Goal: Task Accomplishment & Management: Manage account settings

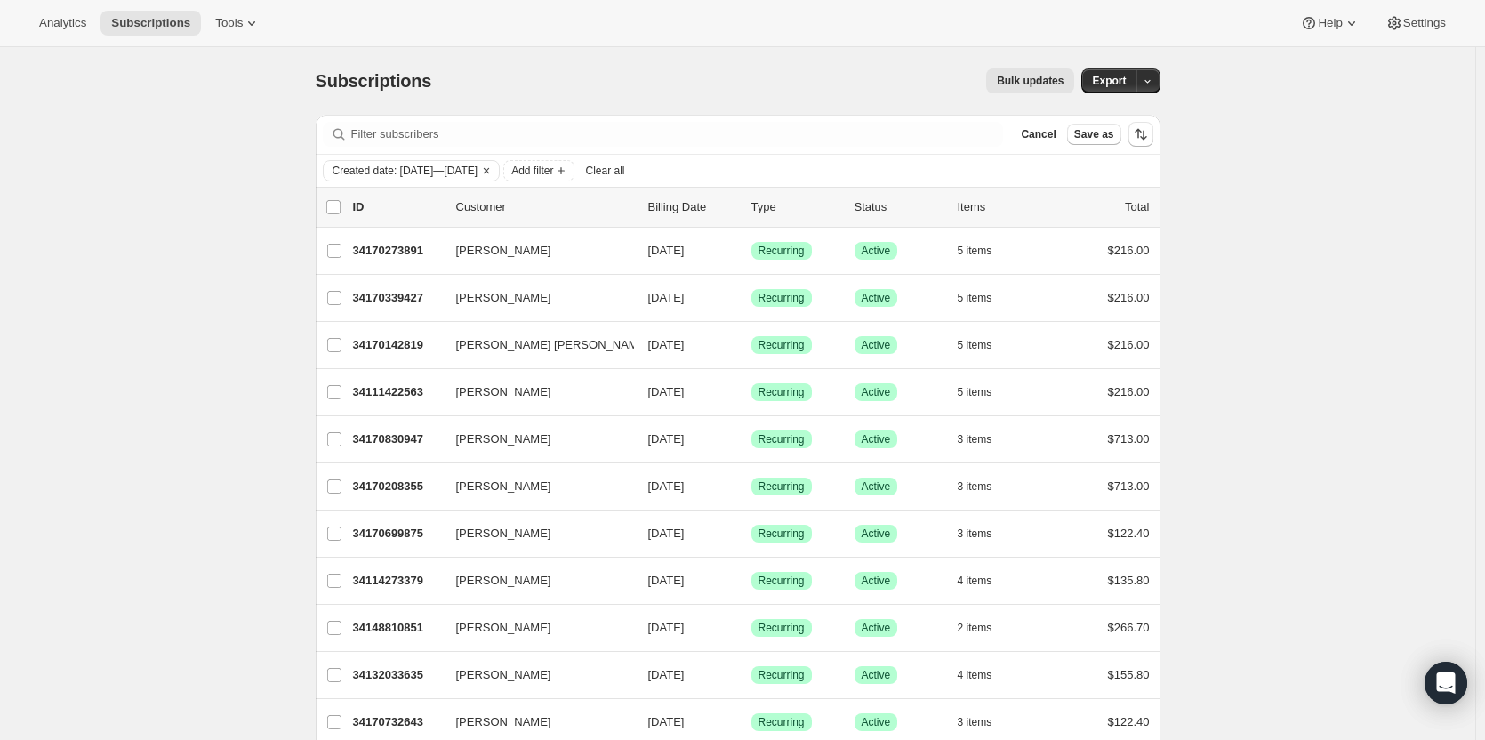
scroll to position [1559, 0]
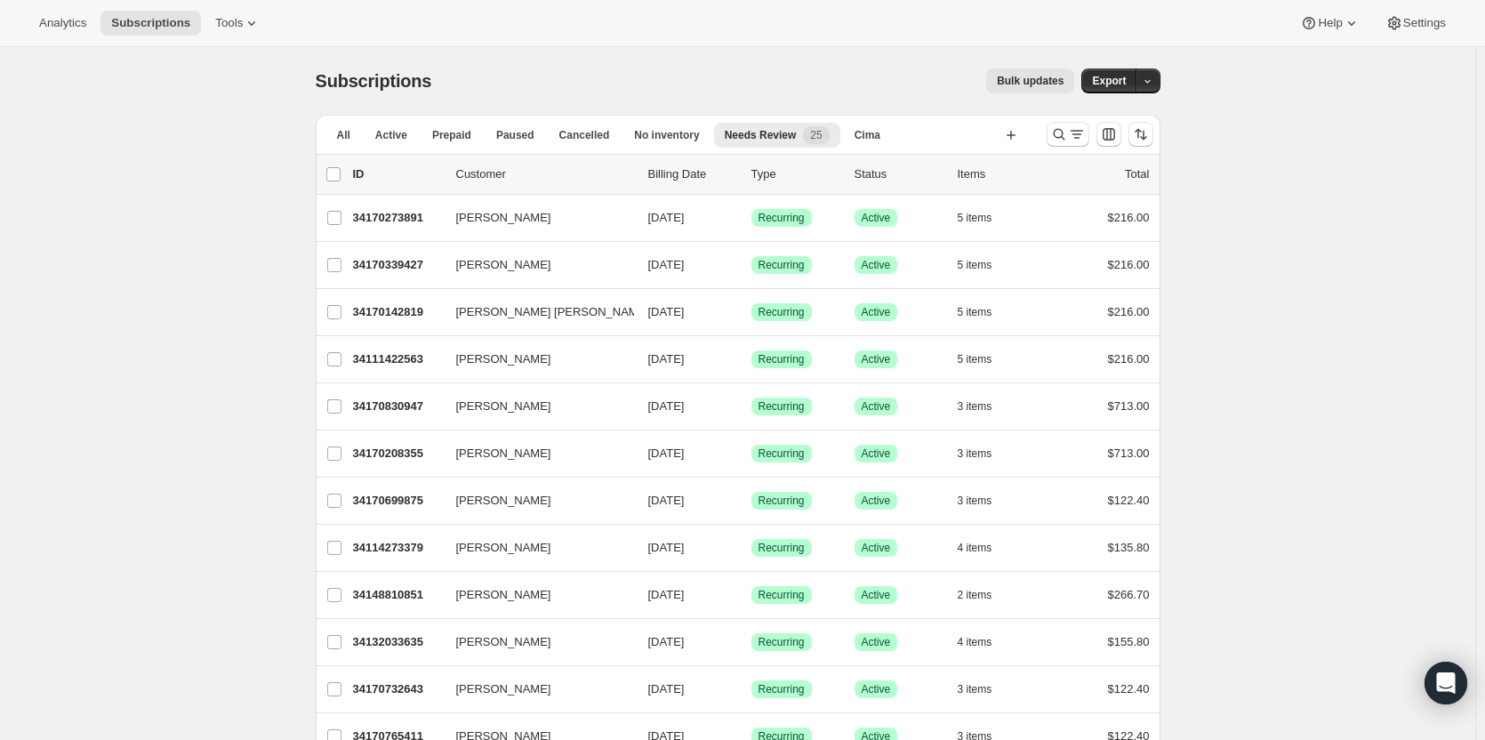
click at [767, 139] on span "Needs Review" at bounding box center [761, 135] width 72 height 14
click at [758, 126] on div "Needs Review 25" at bounding box center [777, 135] width 105 height 18
click at [810, 133] on span "25" at bounding box center [816, 135] width 12 height 14
click at [639, 138] on span "No inventory" at bounding box center [666, 135] width 65 height 14
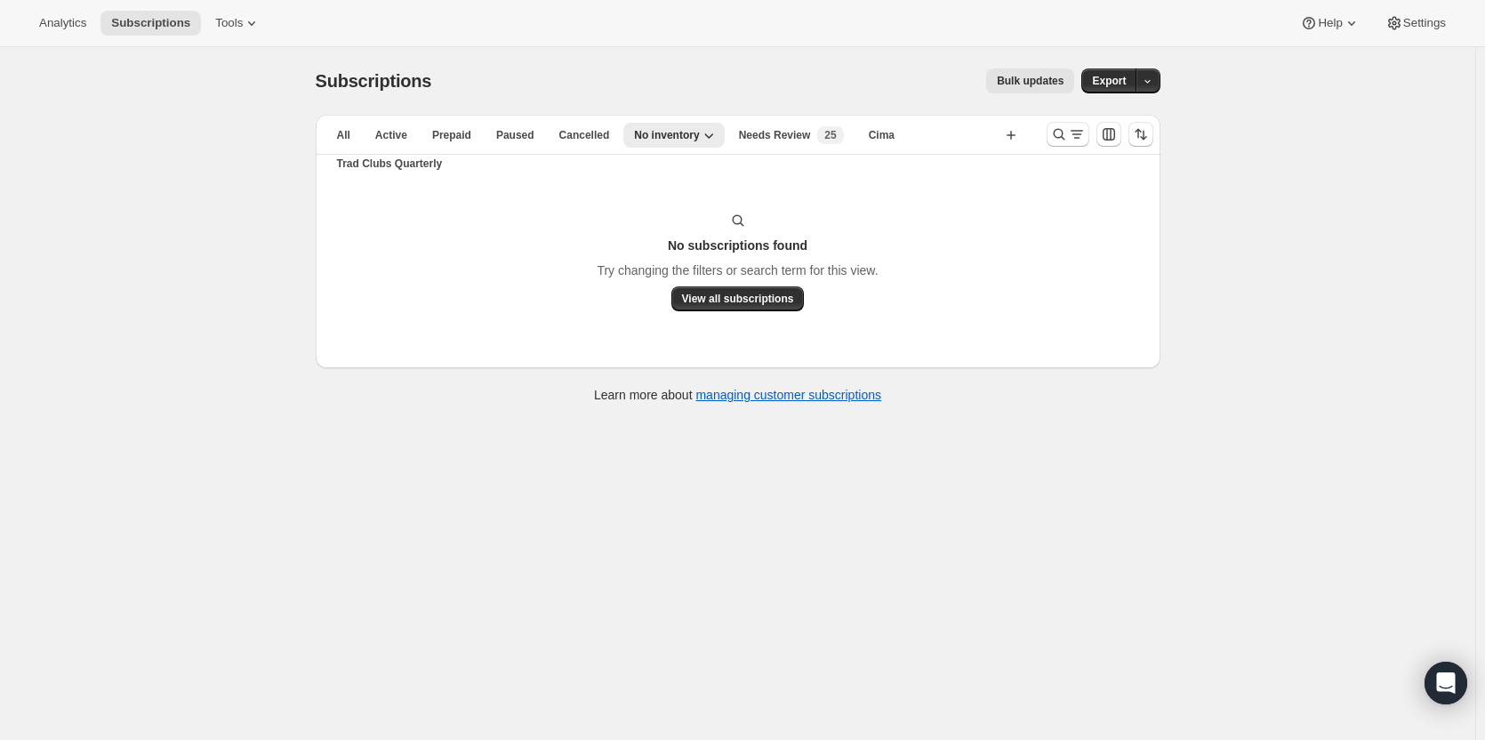
click at [758, 139] on span "Needs Review" at bounding box center [775, 135] width 72 height 14
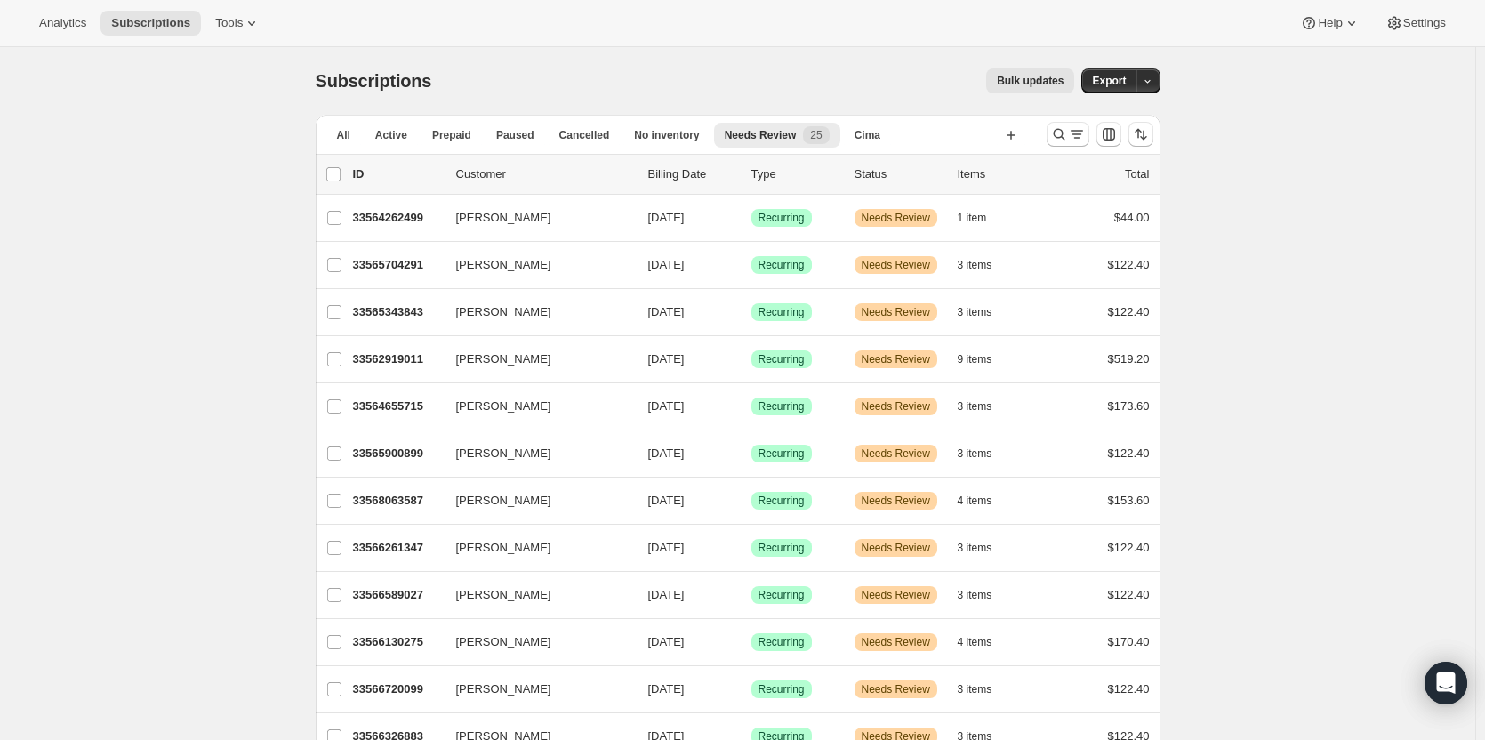
click at [398, 226] on div "33564262499 Laura Winter 11/08/2025 Success Recurring Warning Needs Review 1 it…" at bounding box center [751, 217] width 797 height 25
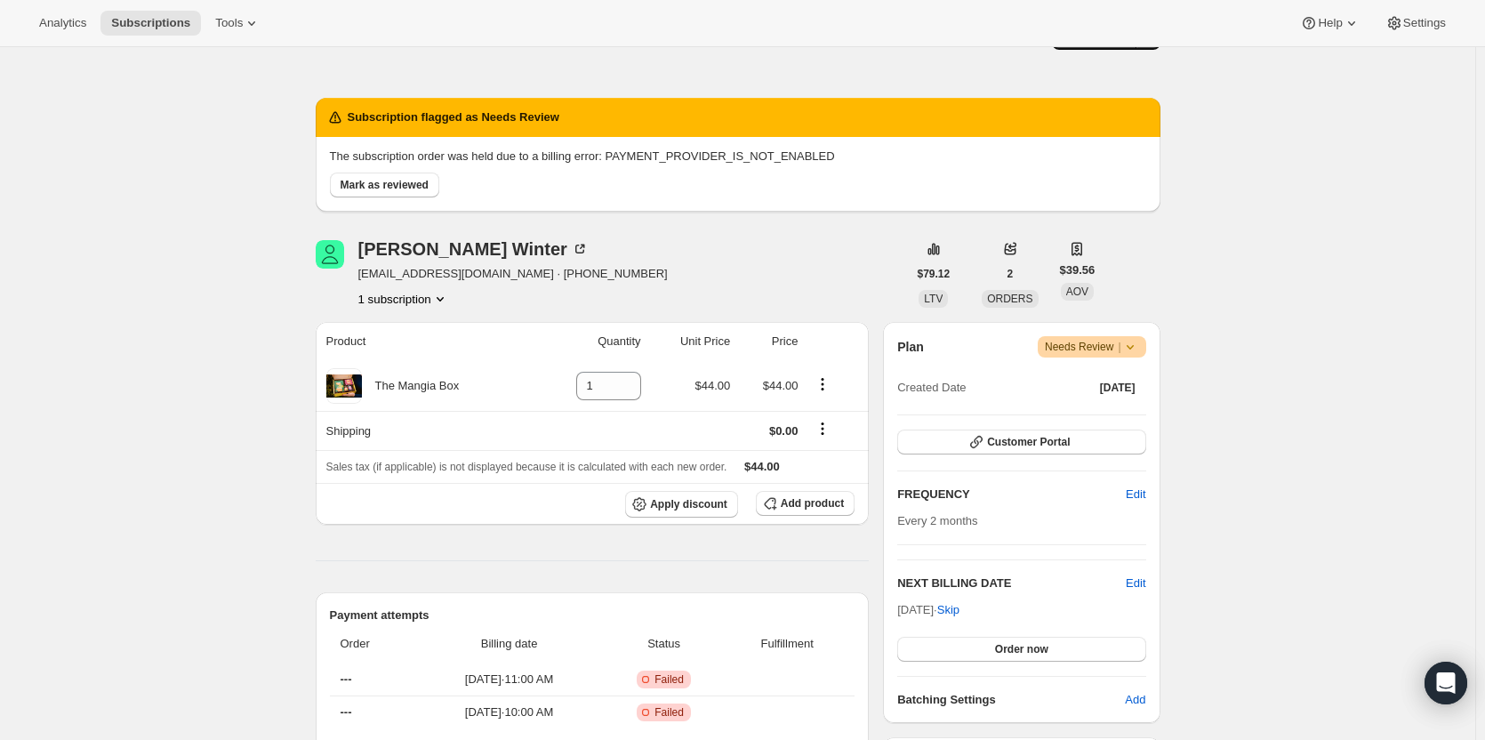
scroll to position [42, 0]
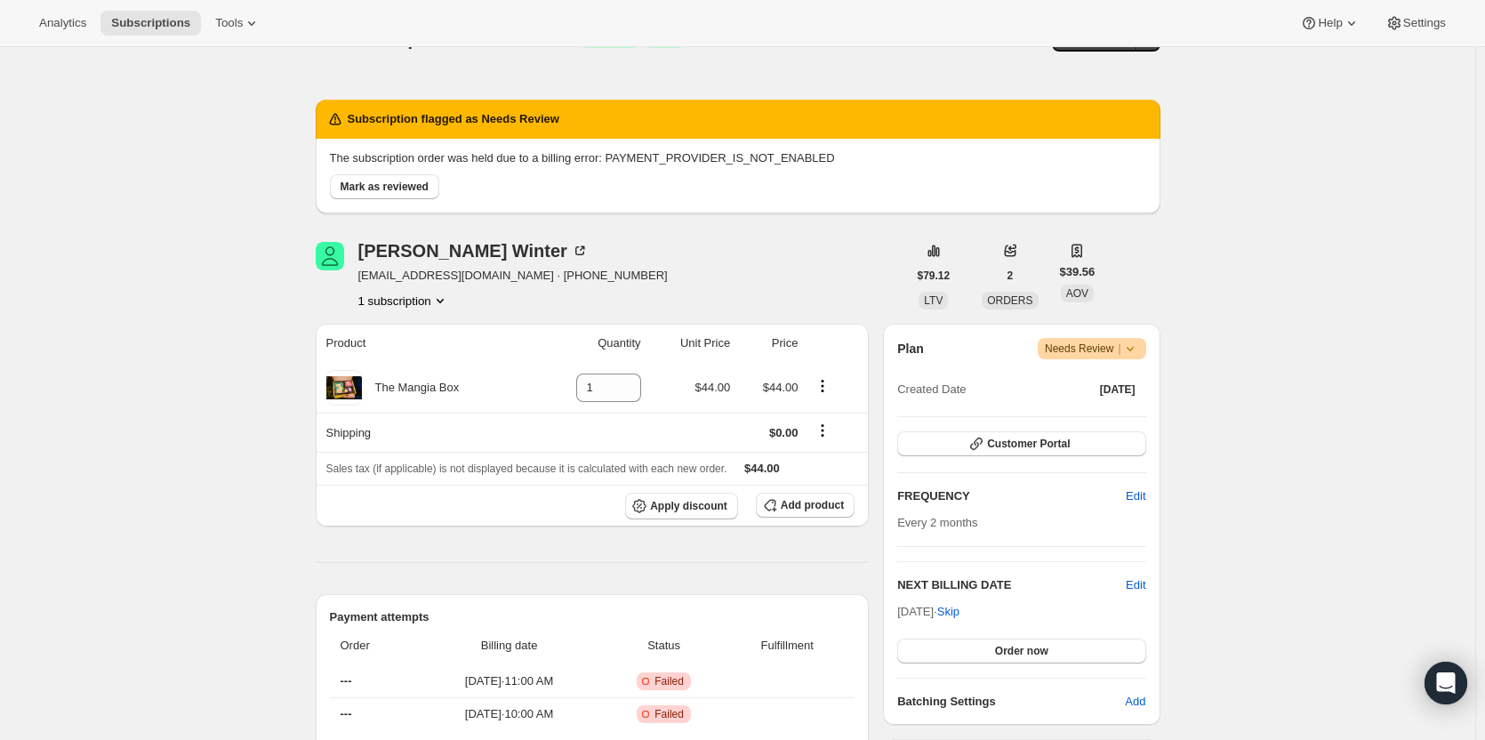
click at [411, 185] on span "Mark as reviewed" at bounding box center [385, 187] width 88 height 14
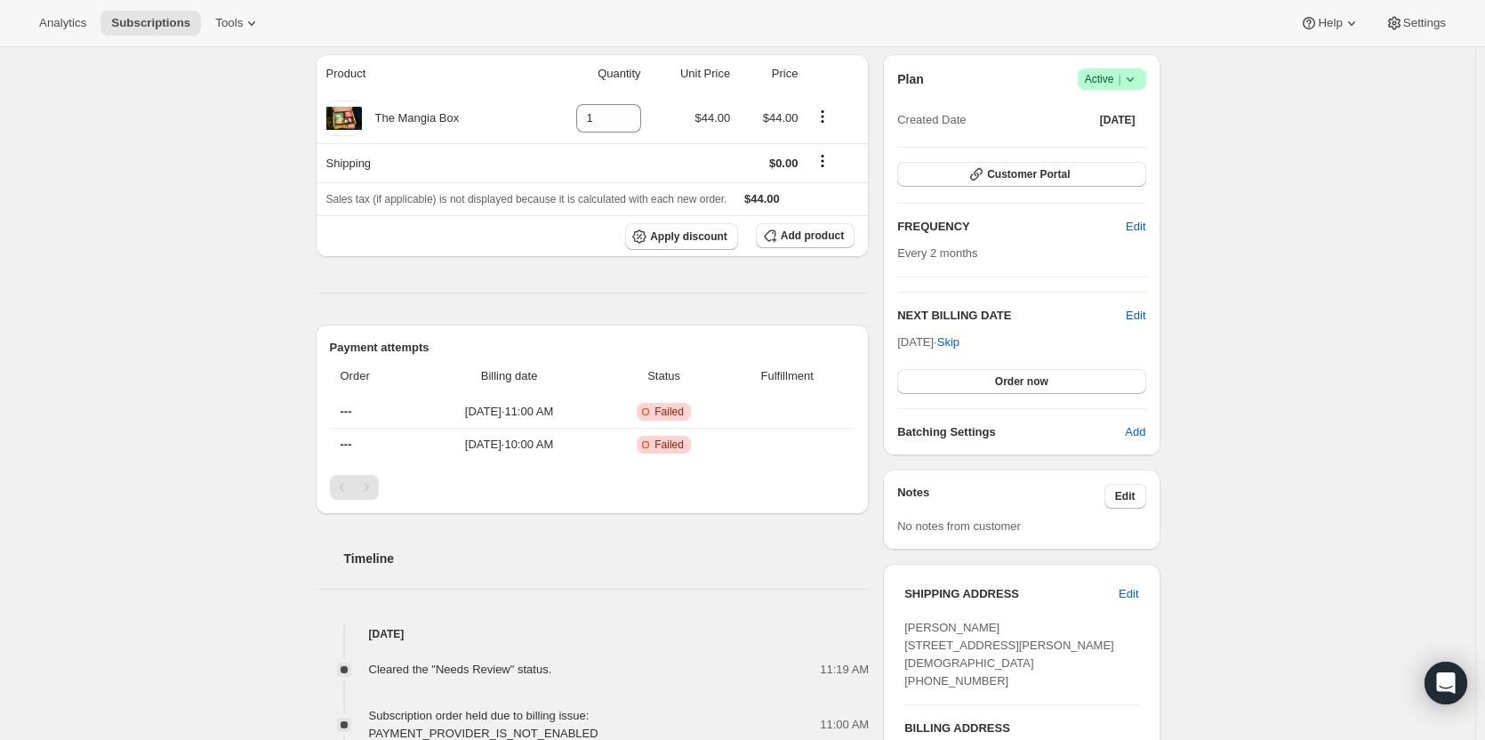
scroll to position [0, 0]
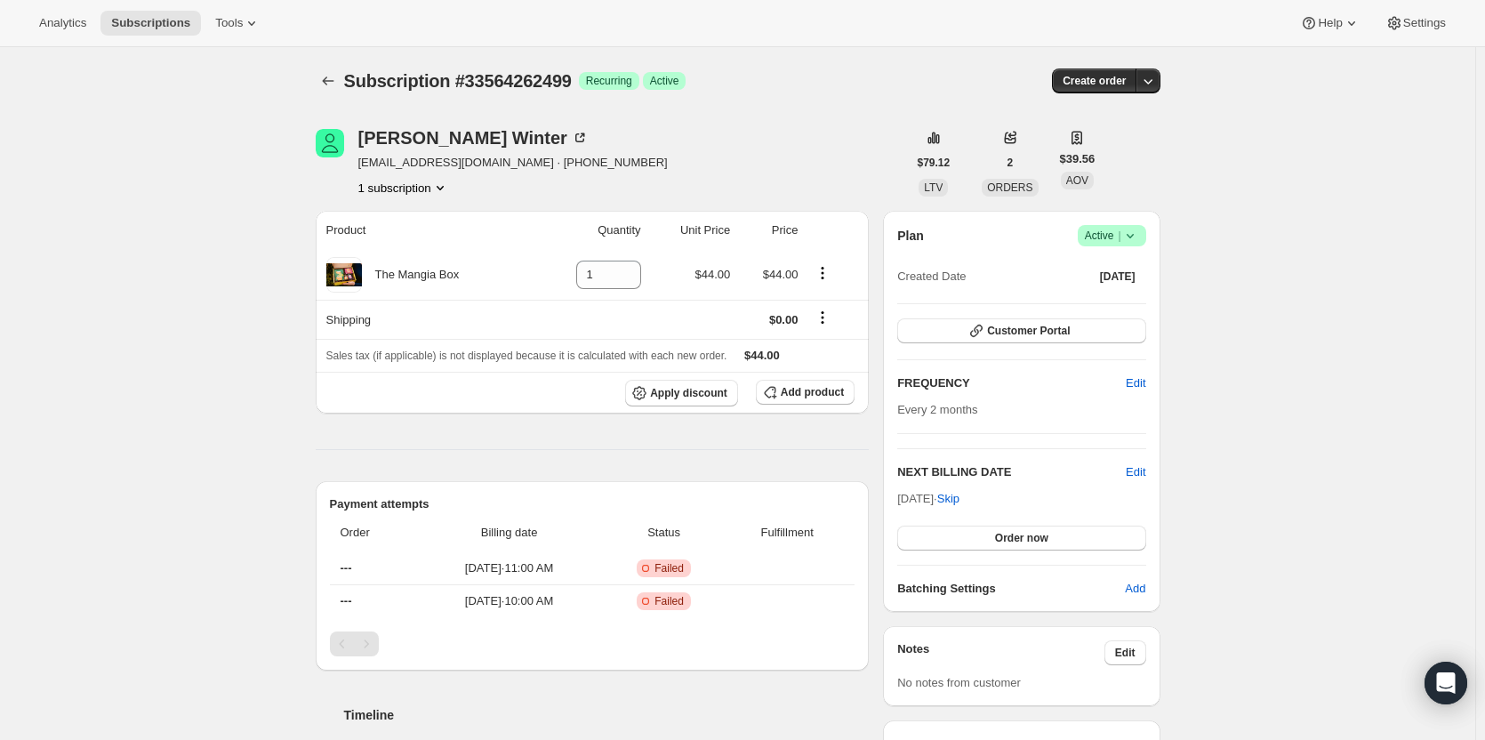
click at [1153, 85] on icon "button" at bounding box center [1148, 81] width 18 height 18
click at [1138, 125] on span "Bill subscription order now" at bounding box center [1077, 118] width 154 height 18
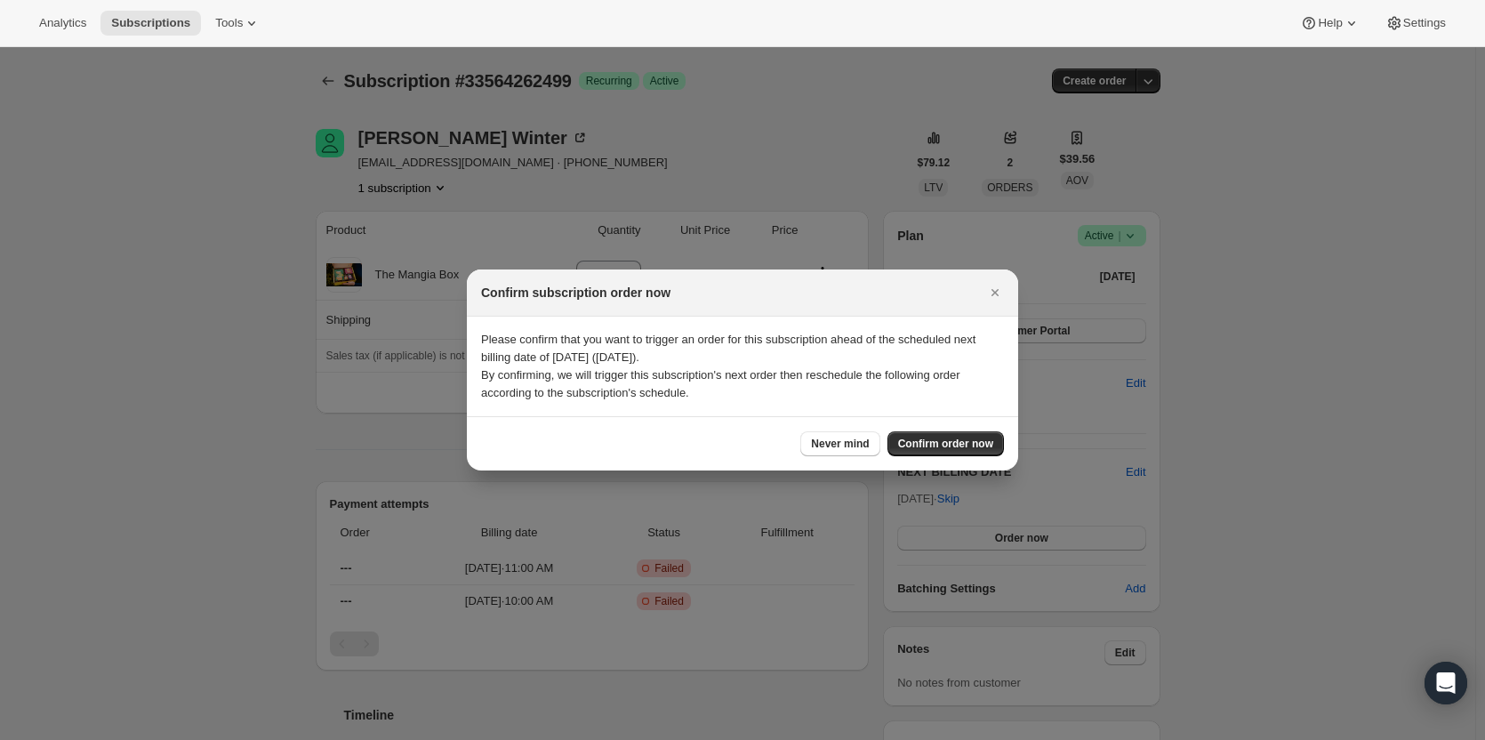
click at [972, 449] on span "Confirm order now" at bounding box center [945, 444] width 95 height 14
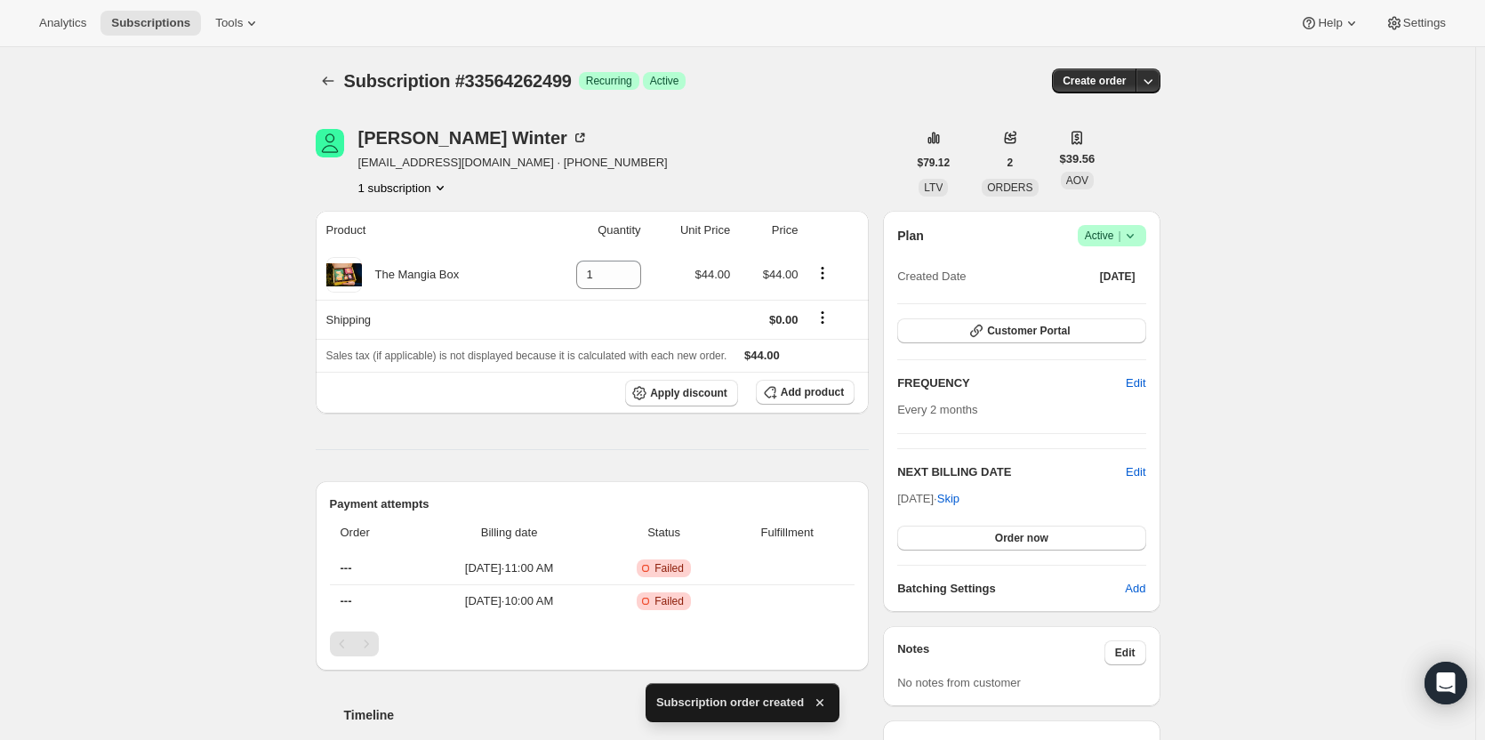
click at [327, 84] on icon "Subscriptions" at bounding box center [328, 81] width 18 height 18
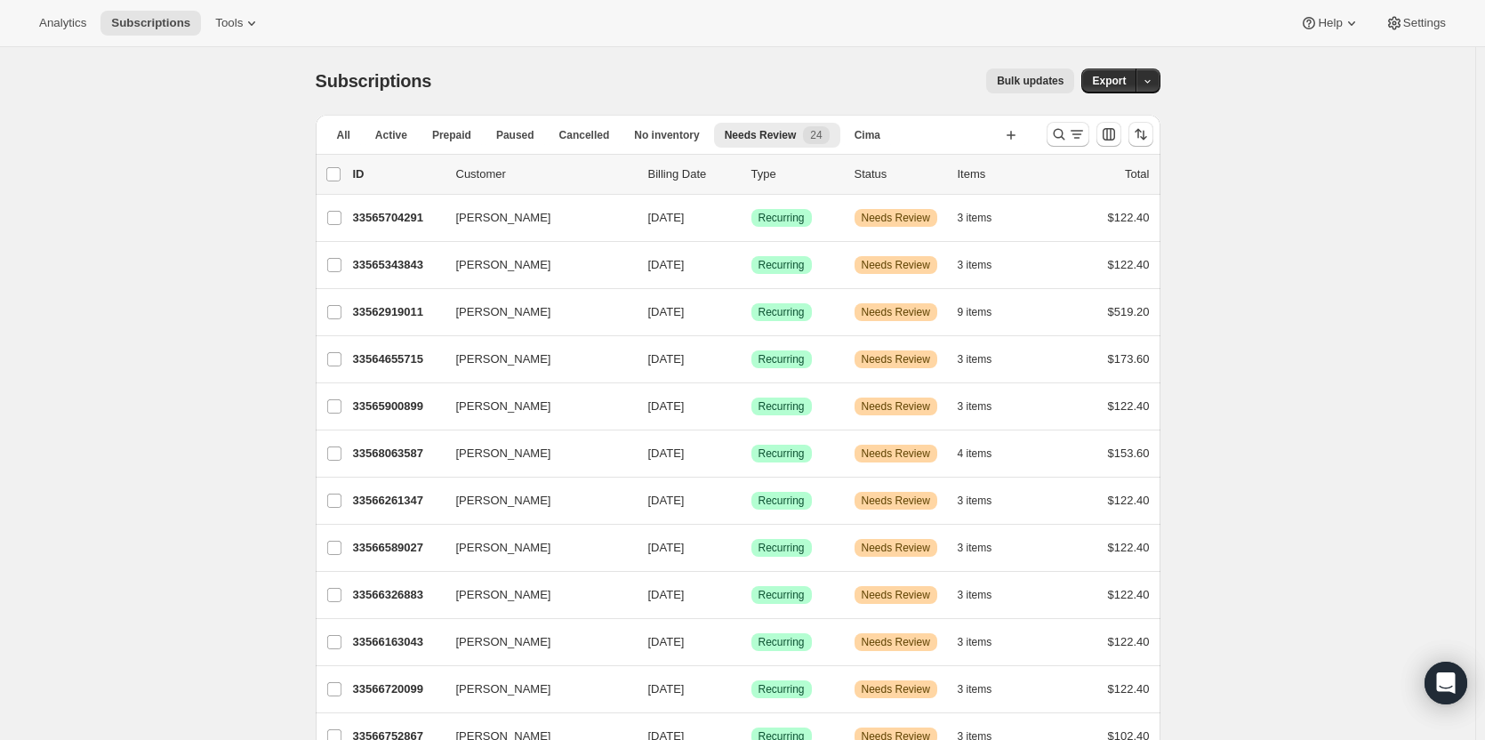
click at [756, 133] on span "Needs Review" at bounding box center [761, 135] width 72 height 14
click at [380, 222] on p "33565704291" at bounding box center [397, 218] width 89 height 18
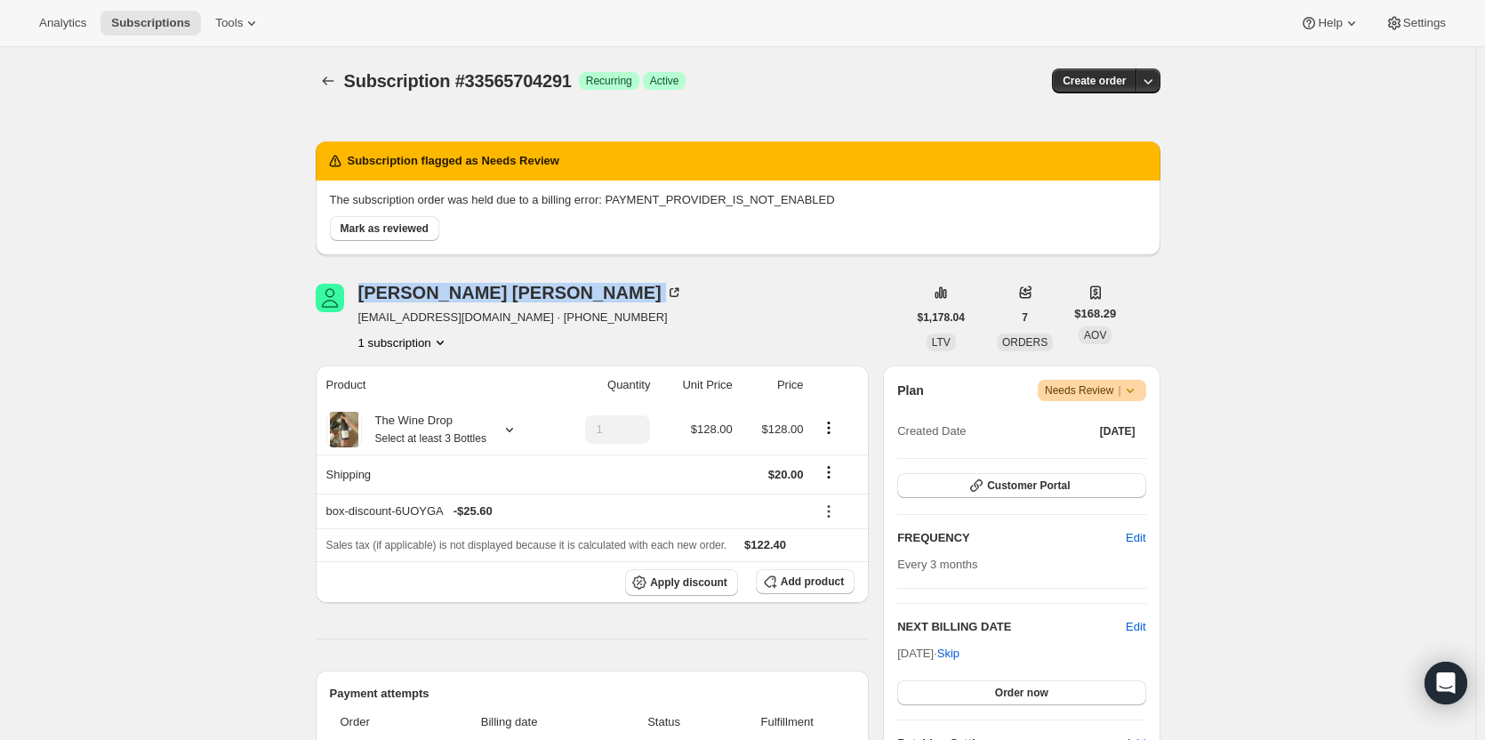
drag, startPoint x: 486, startPoint y: 295, endPoint x: 366, endPoint y: 294, distance: 120.9
click at [366, 294] on div "Becky Dorsher" at bounding box center [520, 293] width 325 height 18
click at [489, 347] on div "1 subscription" at bounding box center [520, 342] width 325 height 18
drag, startPoint x: 491, startPoint y: 295, endPoint x: 369, endPoint y: 294, distance: 121.8
click at [369, 294] on div "Becky Dorsher" at bounding box center [520, 293] width 325 height 18
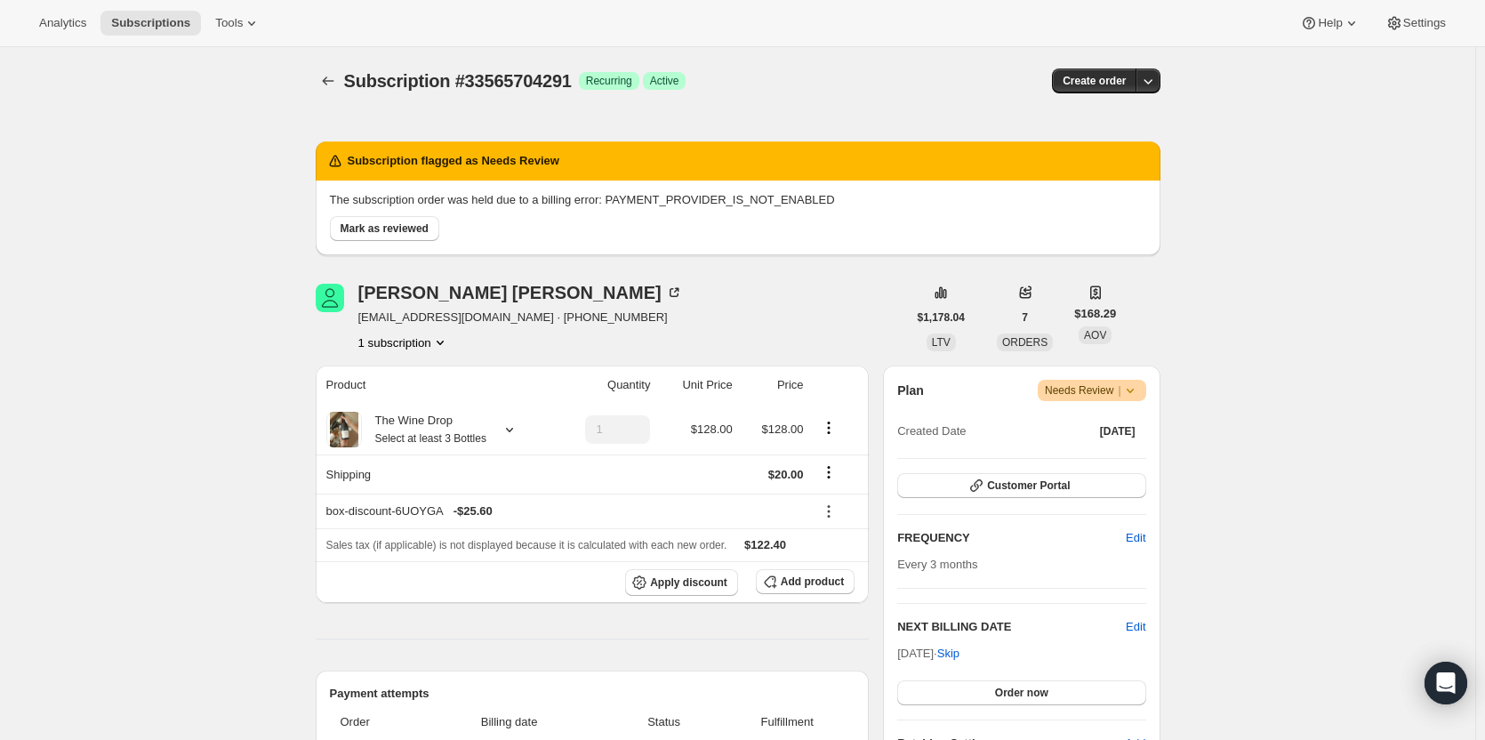
click at [358, 301] on div "Becky Dorsher nbdor6@gmail.com · +17012389538 1 subscription" at bounding box center [611, 318] width 591 height 68
drag, startPoint x: 566, startPoint y: 294, endPoint x: 362, endPoint y: 286, distance: 204.7
click at [362, 286] on div "Becky Dorsher nbdor6@gmail.com · +17012389538 1 subscription" at bounding box center [611, 318] width 591 height 68
copy div "Becky Dorsher"
click at [396, 294] on div "Becky Dorsher" at bounding box center [520, 293] width 325 height 18
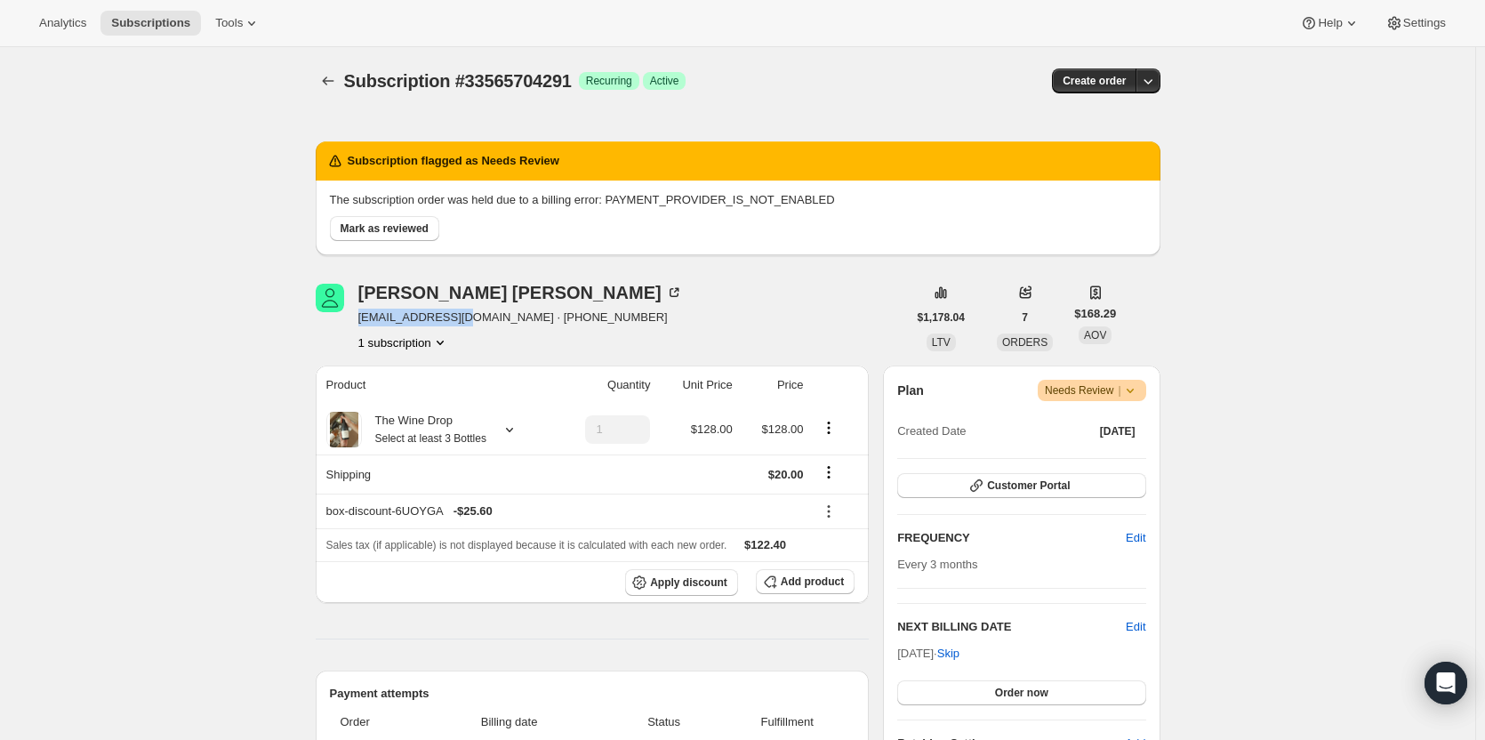
drag, startPoint x: 468, startPoint y: 318, endPoint x: 363, endPoint y: 321, distance: 105.0
click at [363, 321] on span "nbdor6@gmail.com · +17012389538" at bounding box center [520, 318] width 325 height 18
copy span "nbdor6@gmail.com"
click at [379, 235] on span "Mark as reviewed" at bounding box center [385, 228] width 88 height 14
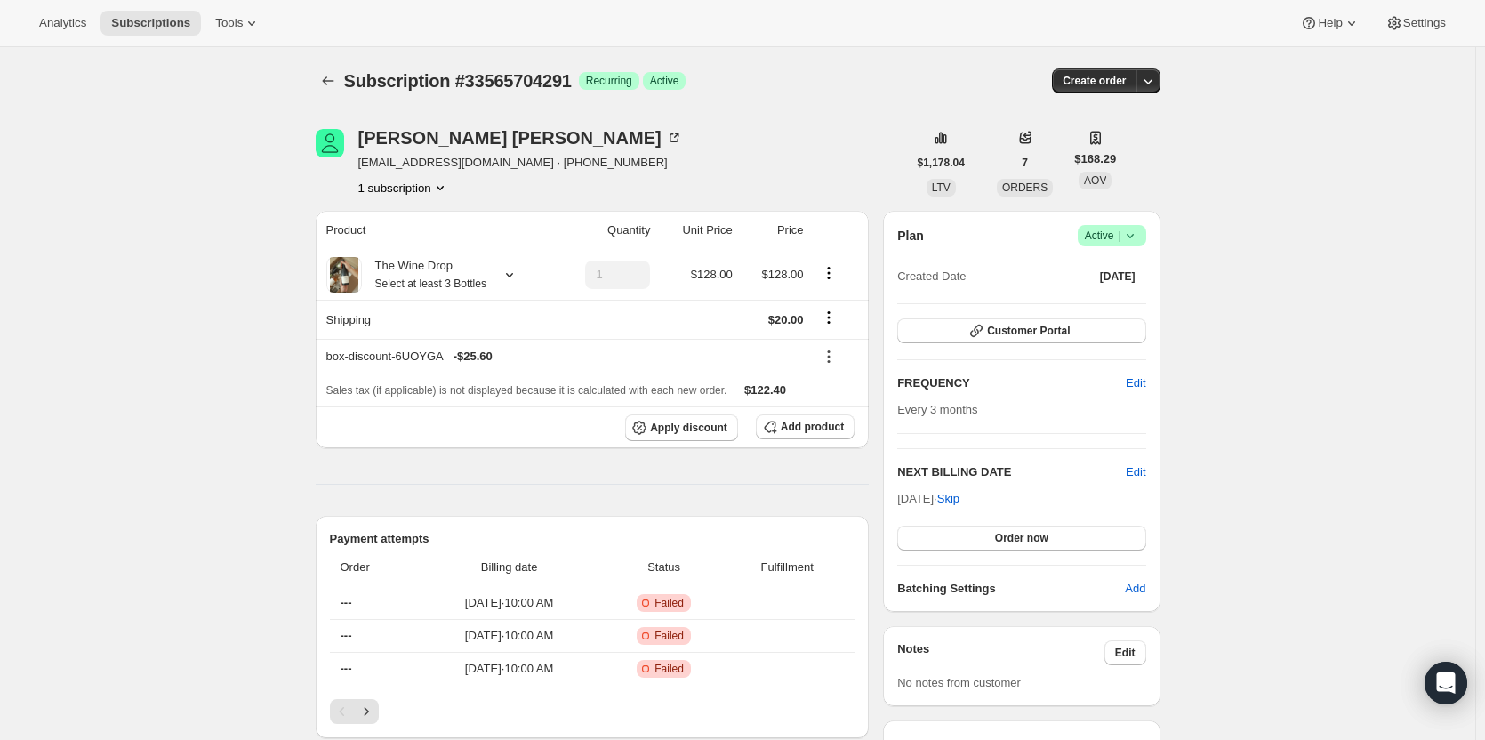
click at [1150, 89] on icon "button" at bounding box center [1148, 81] width 18 height 18
click at [1131, 116] on span "Bill subscription order now" at bounding box center [1067, 117] width 135 height 13
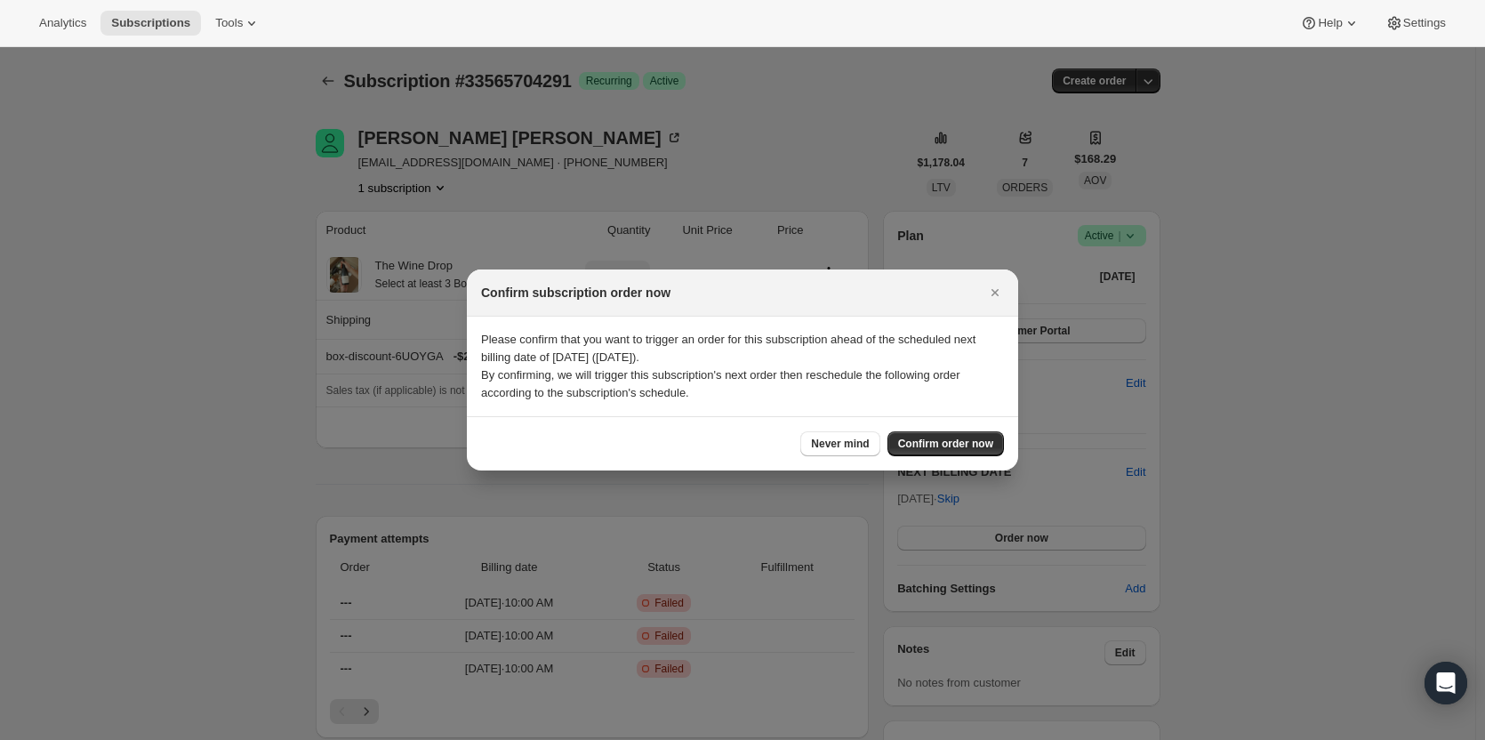
click at [957, 450] on span "Confirm order now" at bounding box center [945, 444] width 95 height 14
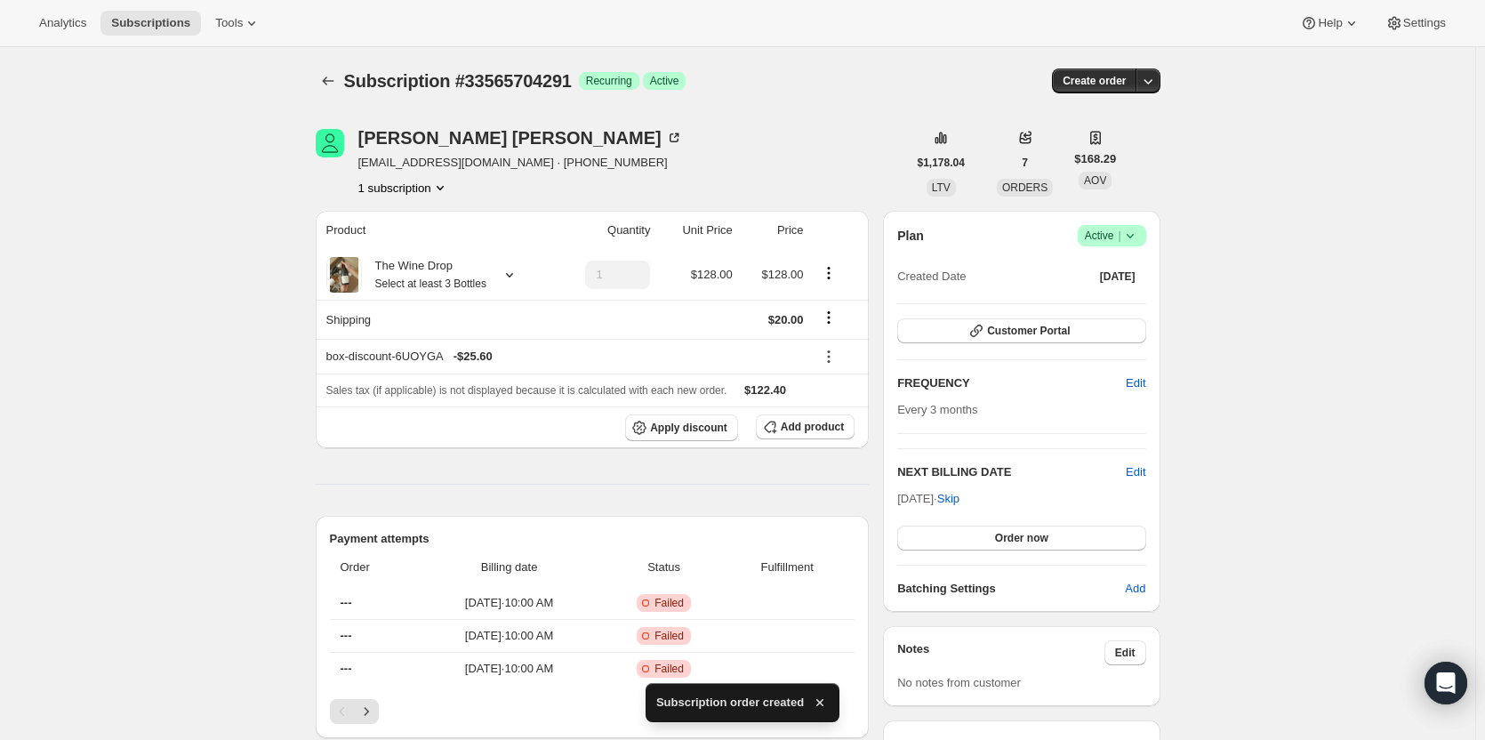
click at [141, 24] on span "Subscriptions" at bounding box center [150, 23] width 79 height 14
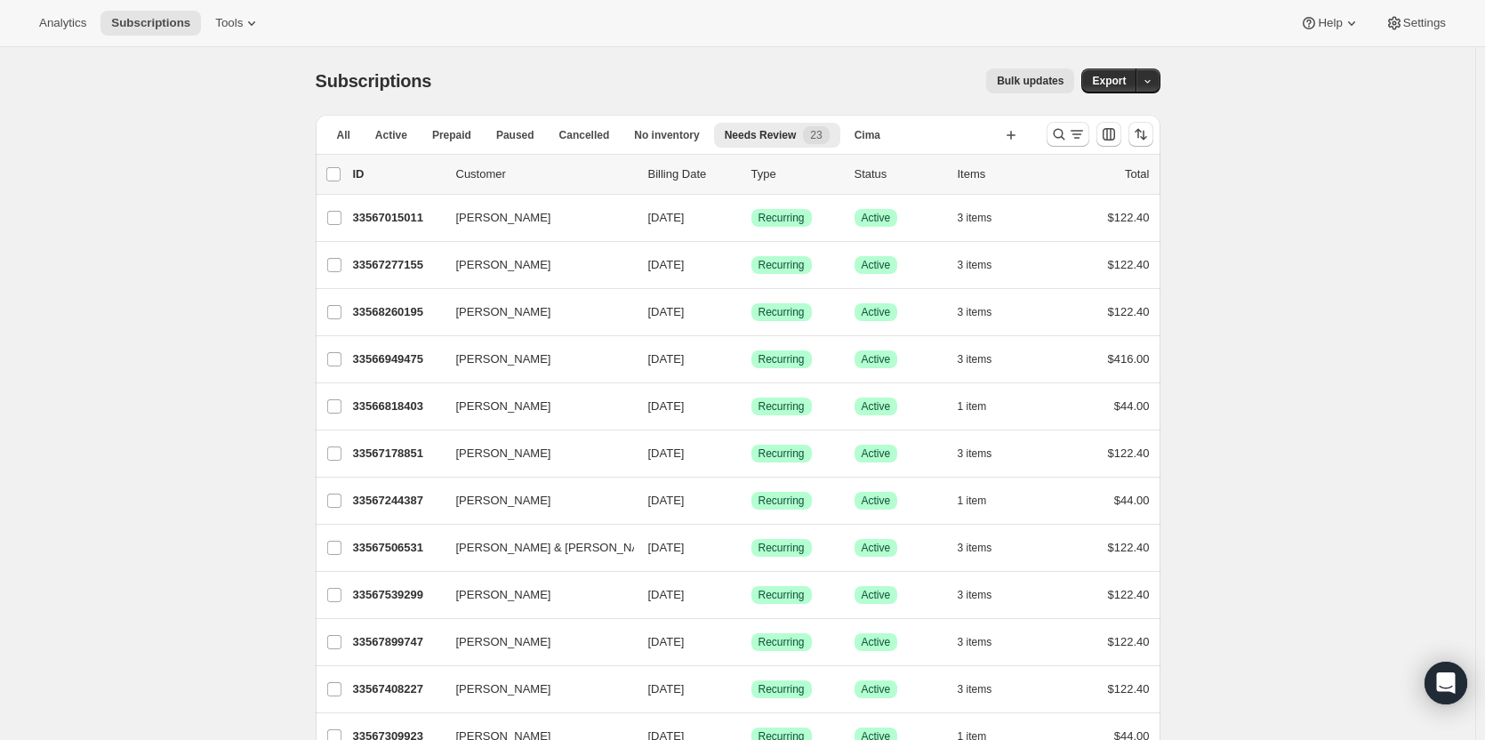
click at [758, 141] on span "Needs Review" at bounding box center [761, 135] width 72 height 14
click at [402, 223] on p "33567015011" at bounding box center [397, 218] width 89 height 18
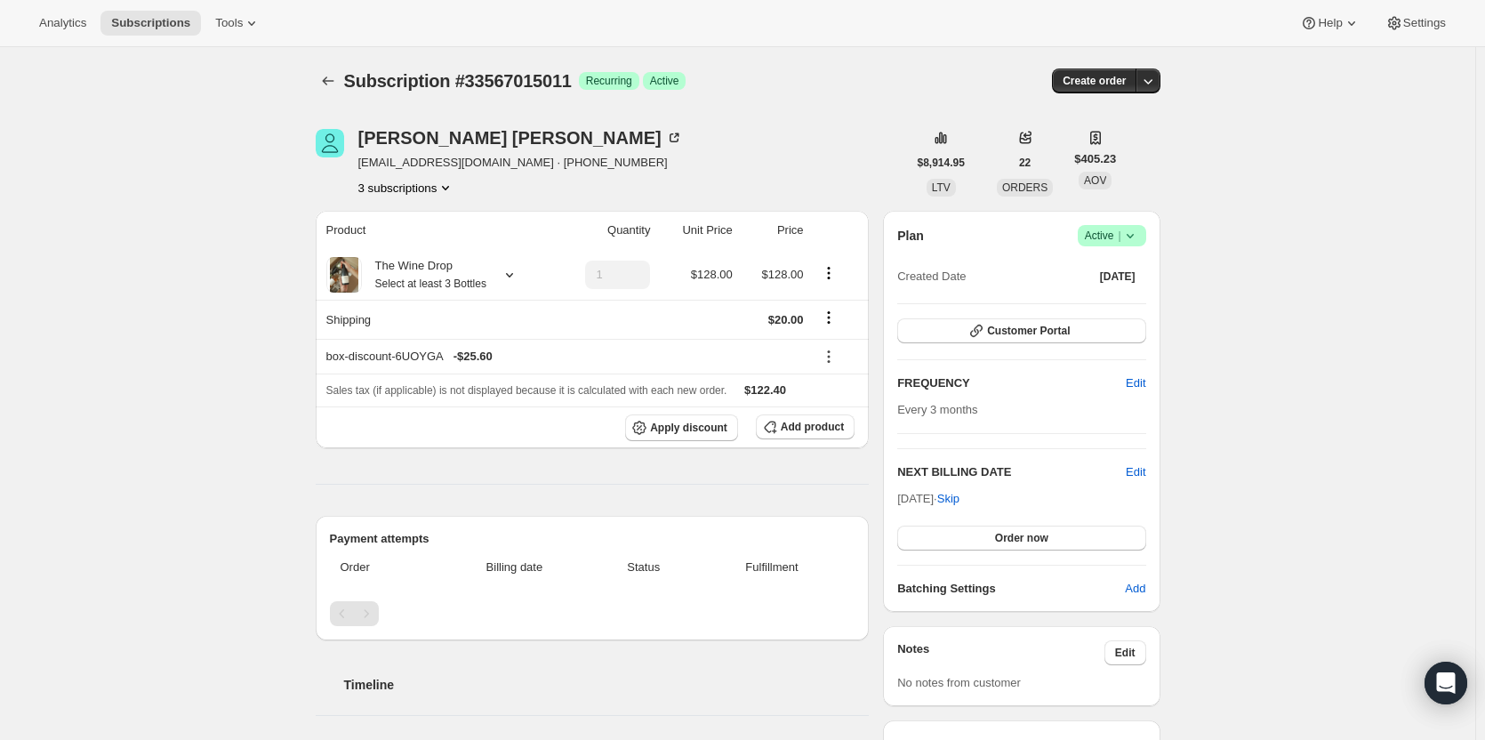
click at [170, 27] on span "Subscriptions" at bounding box center [150, 23] width 79 height 14
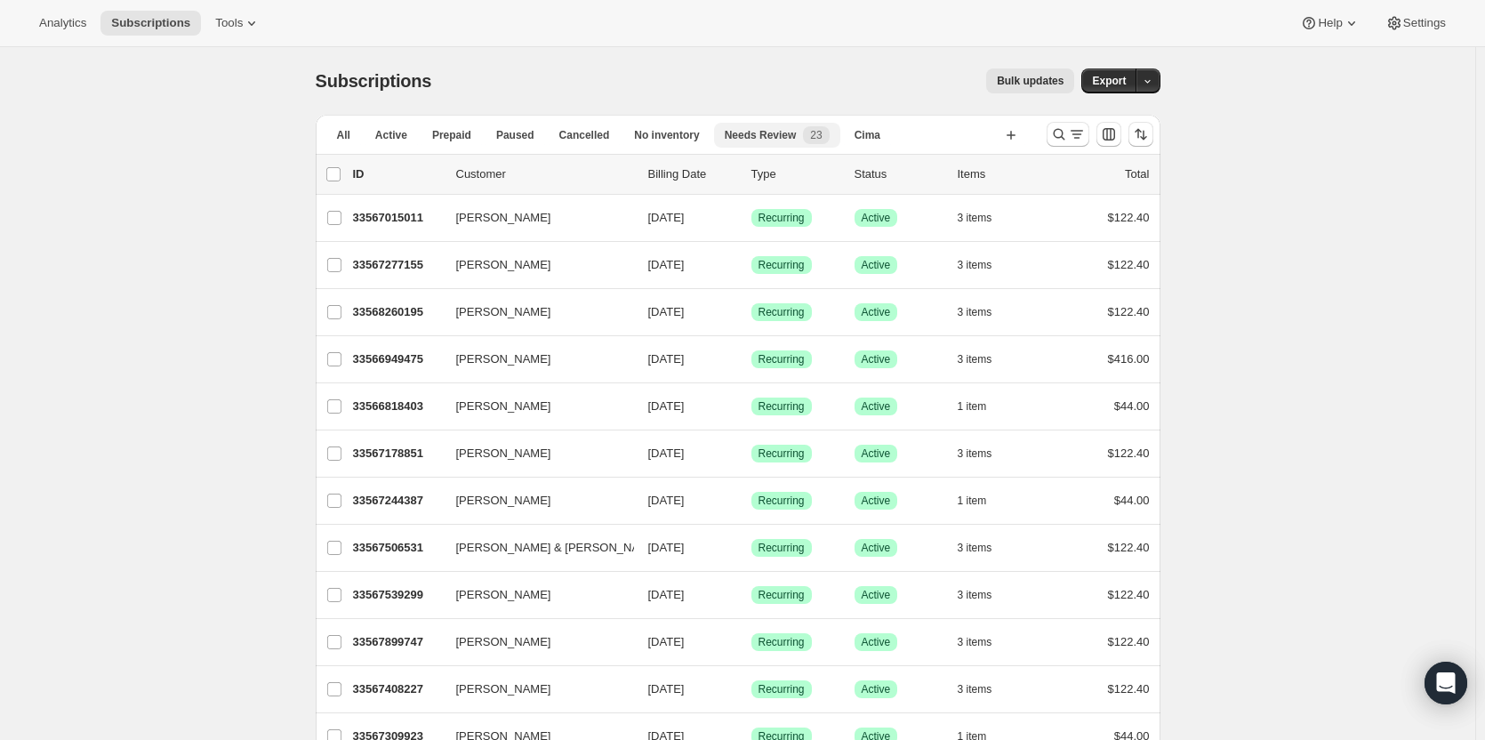
click at [500, 139] on span "Paused" at bounding box center [515, 135] width 38 height 14
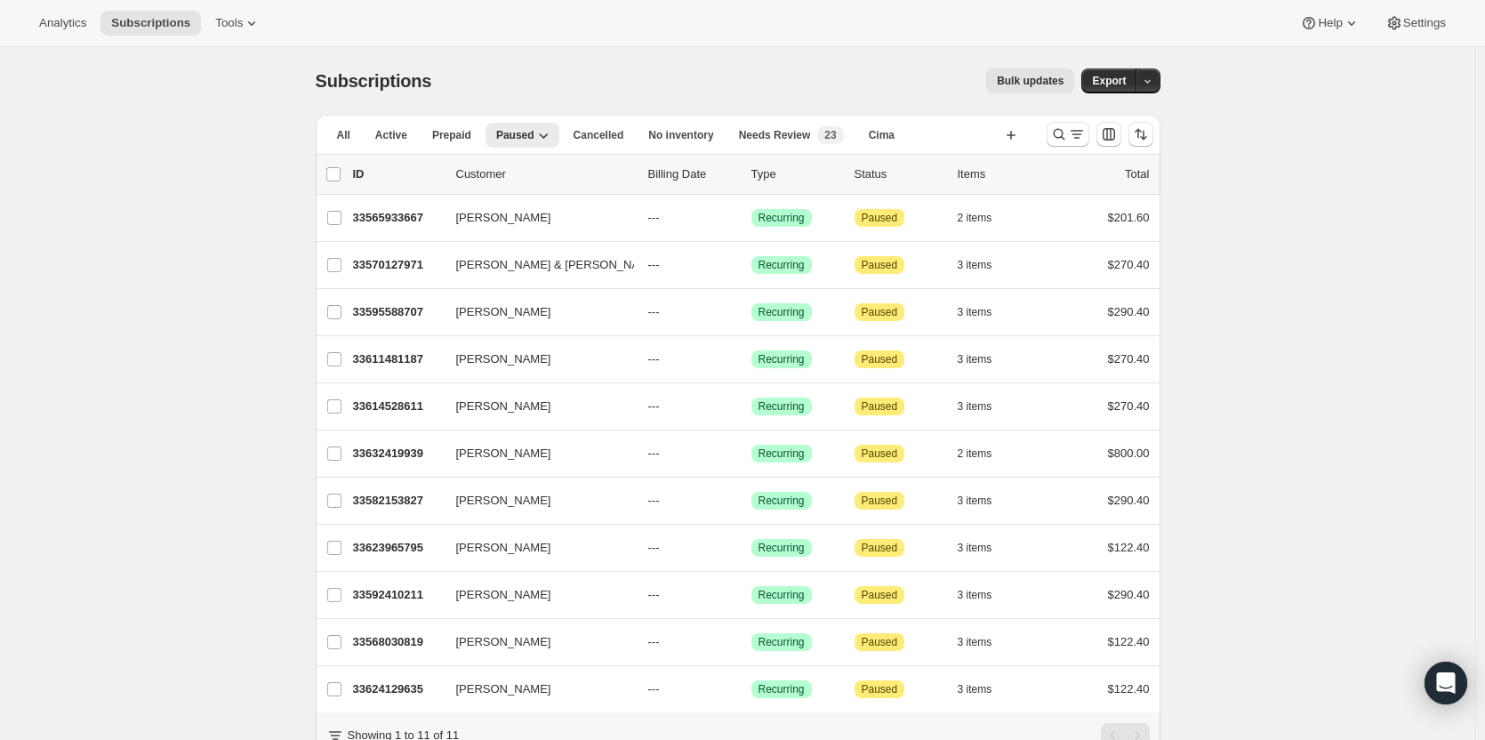
click at [772, 141] on span "Needs Review" at bounding box center [775, 135] width 72 height 14
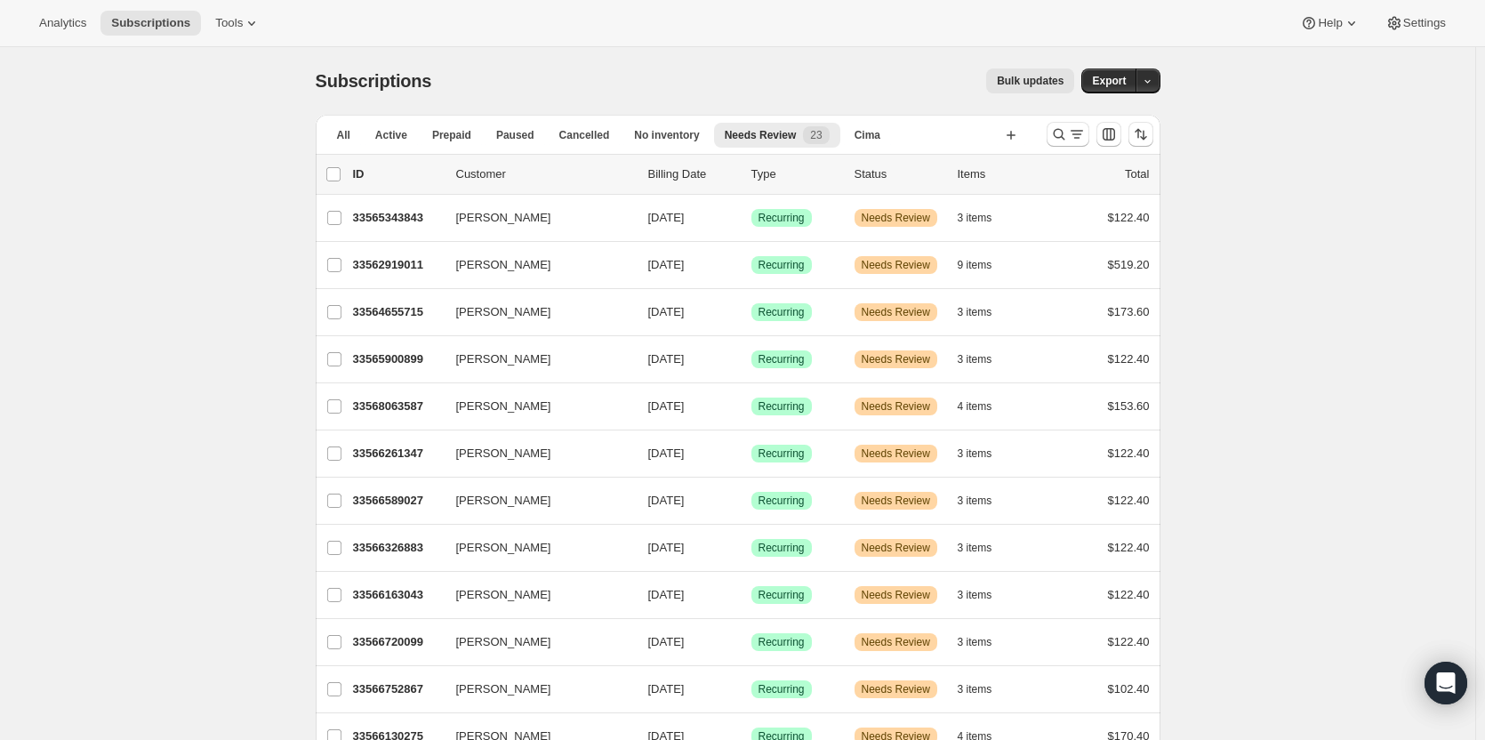
click at [563, 226] on button "Kevin Moore" at bounding box center [535, 218] width 178 height 28
click at [374, 228] on div "33565343843 Kevin Moore 12/02/2025 Success Recurring Warning Needs Review 3 ite…" at bounding box center [751, 217] width 797 height 25
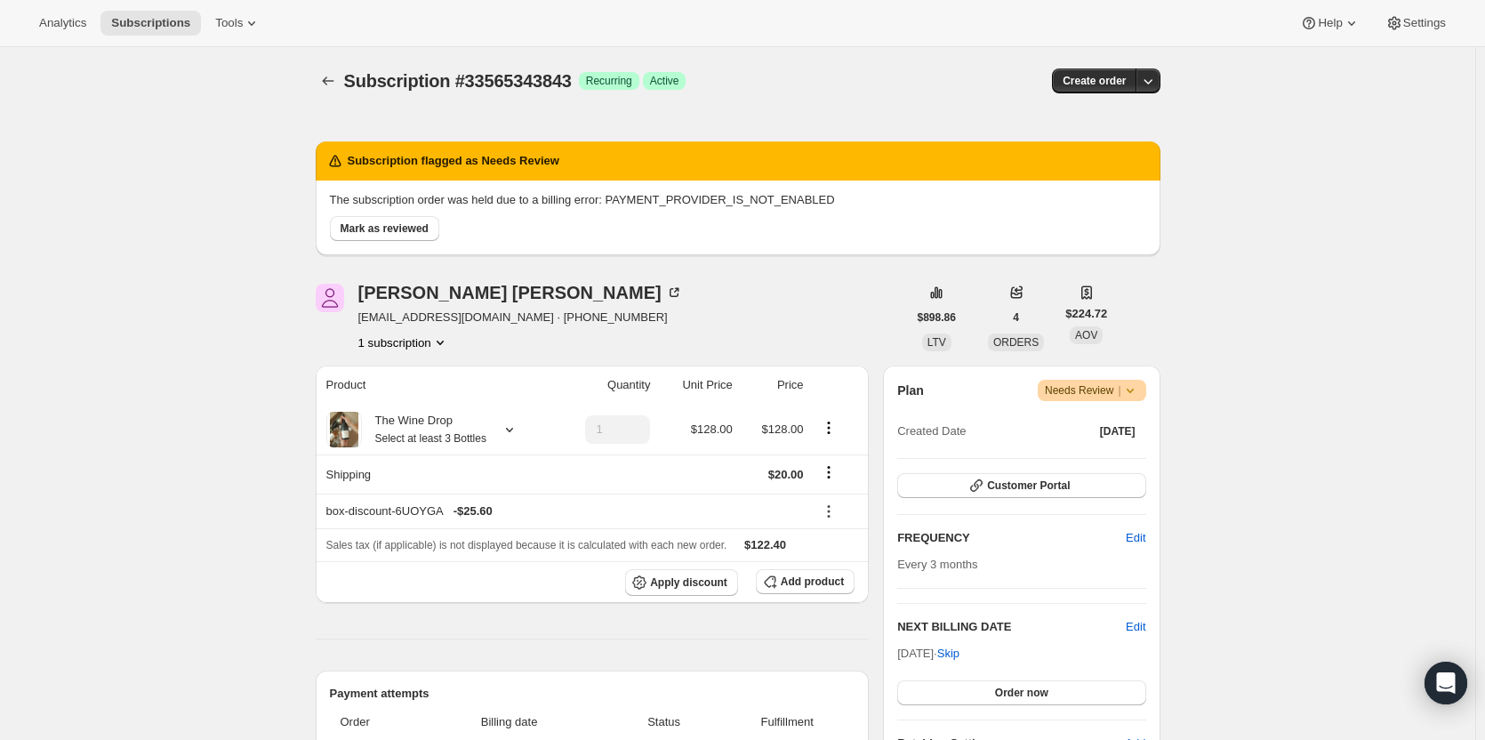
click at [381, 223] on span "Mark as reviewed" at bounding box center [385, 228] width 88 height 14
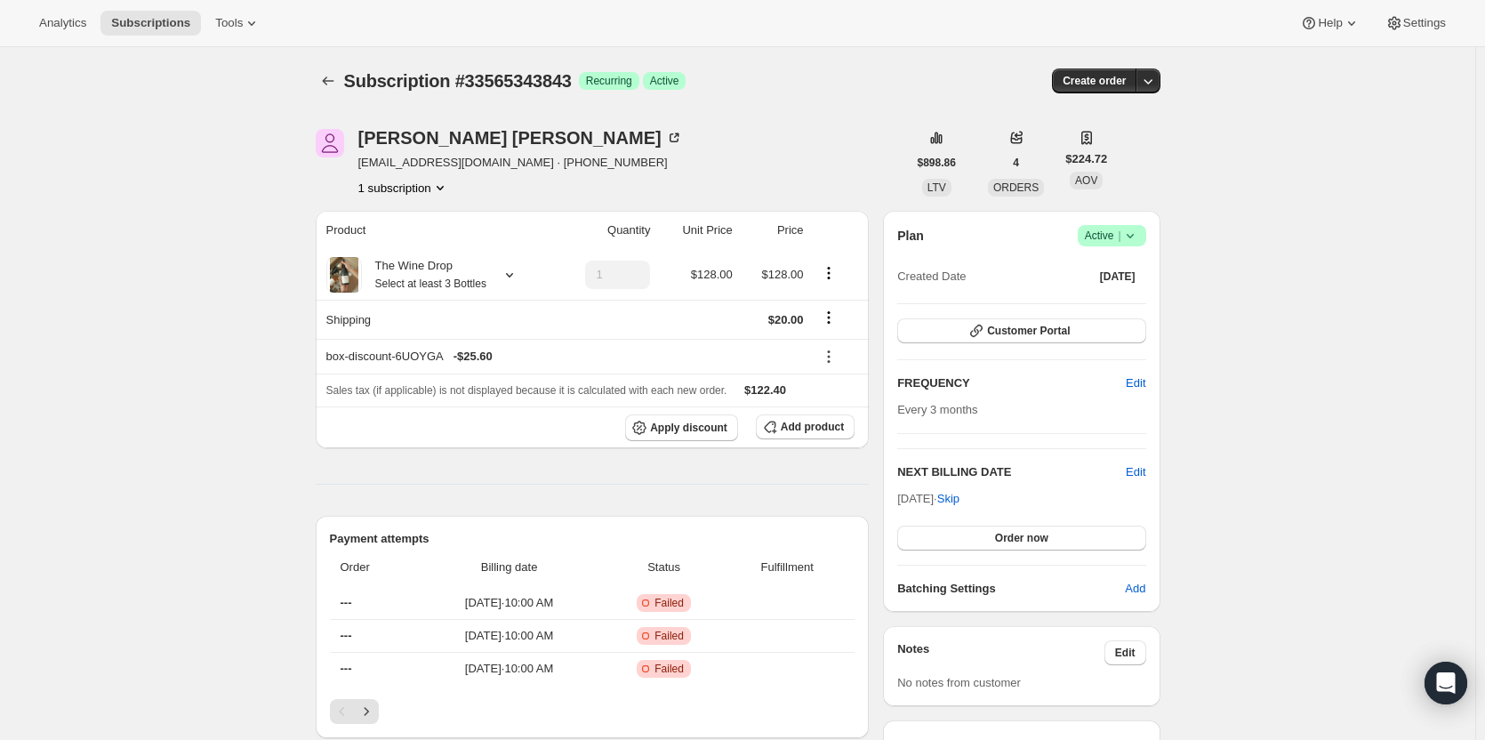
click at [1157, 85] on icon "button" at bounding box center [1148, 81] width 18 height 18
click at [1140, 124] on span "Bill subscription order now" at bounding box center [1077, 118] width 154 height 18
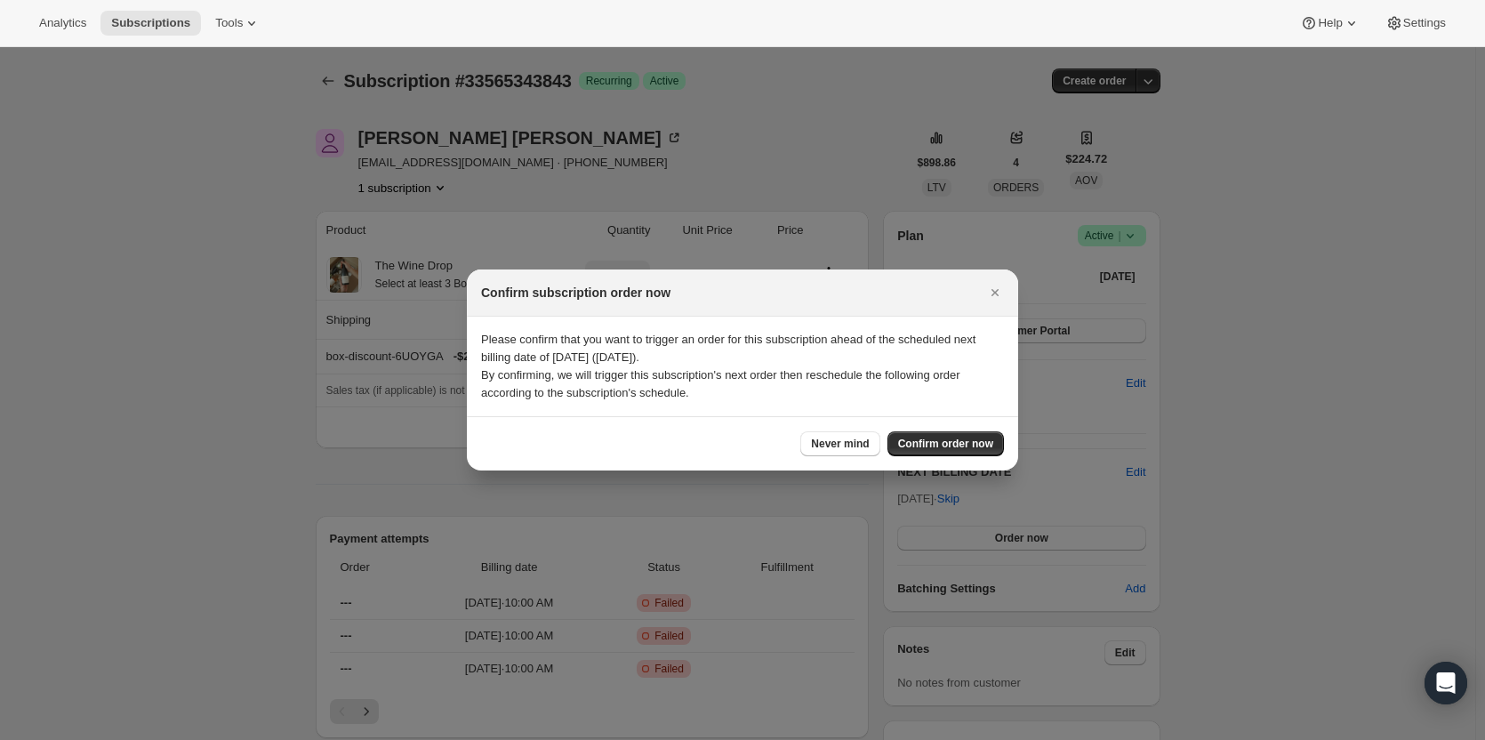
click at [944, 454] on button "Confirm order now" at bounding box center [946, 443] width 116 height 25
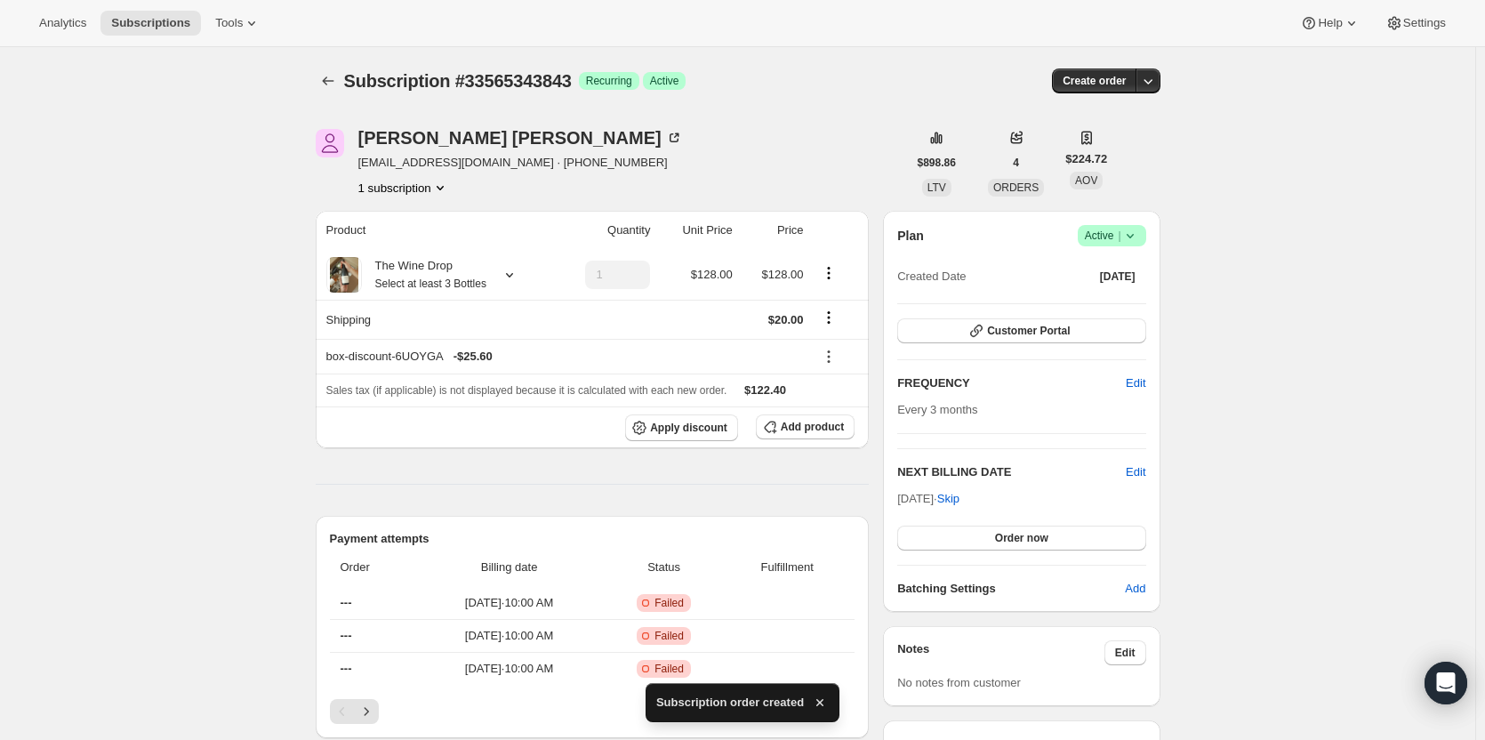
click at [181, 23] on span "Subscriptions" at bounding box center [150, 23] width 79 height 14
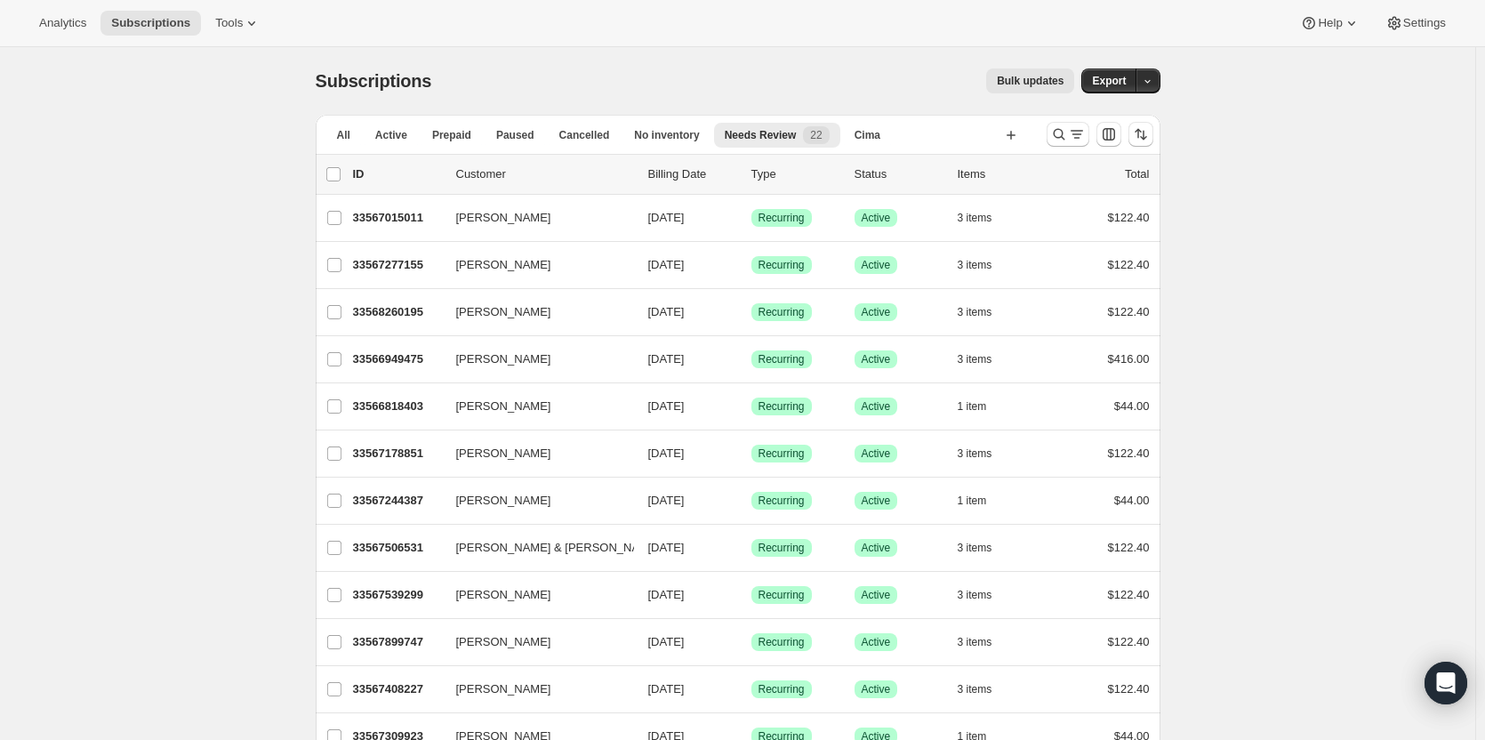
click at [770, 140] on span "Needs Review" at bounding box center [761, 135] width 72 height 14
click at [767, 132] on span "Needs Review" at bounding box center [761, 135] width 72 height 14
click at [584, 134] on span "Cancelled" at bounding box center [584, 135] width 51 height 14
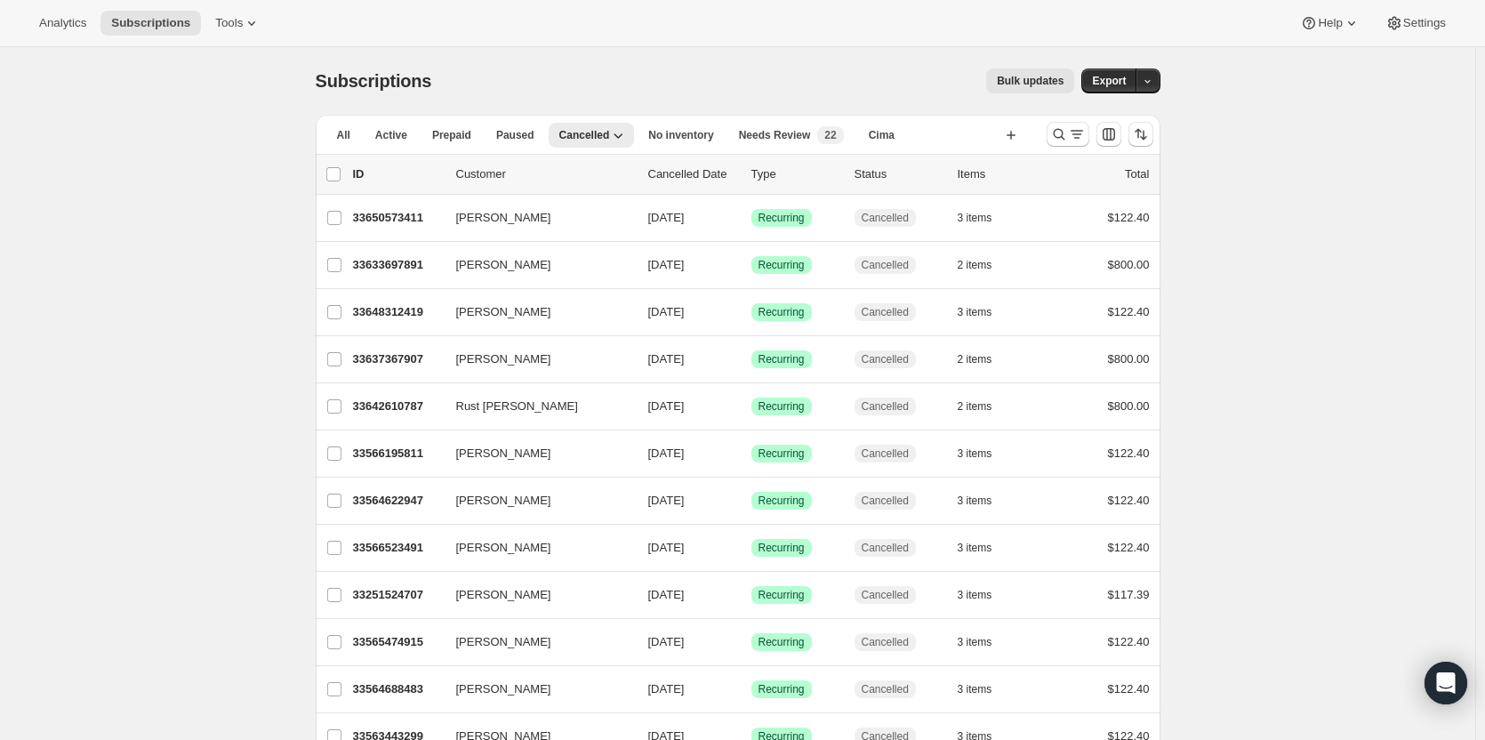
click at [752, 141] on span "Needs Review" at bounding box center [775, 135] width 72 height 14
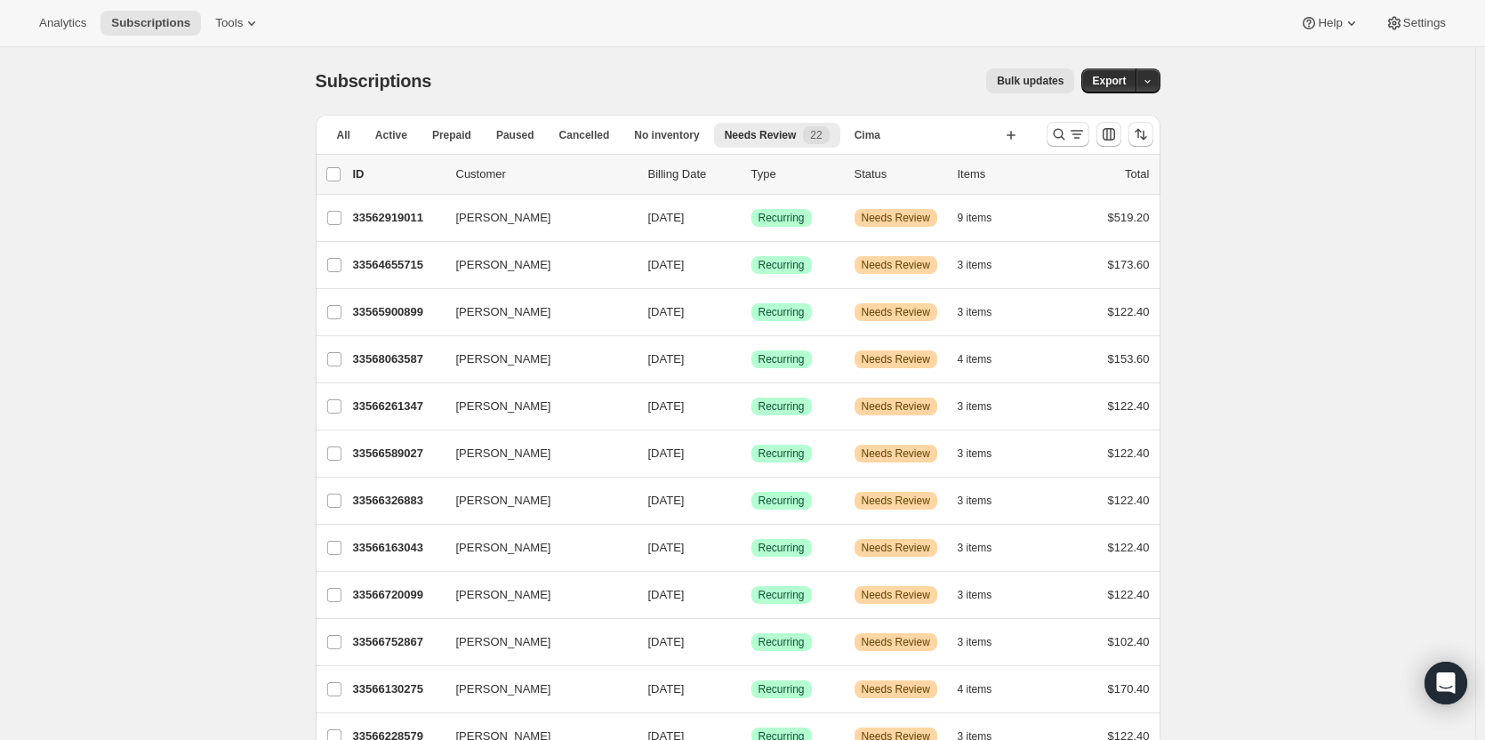
click at [390, 212] on p "33562919011" at bounding box center [397, 218] width 89 height 18
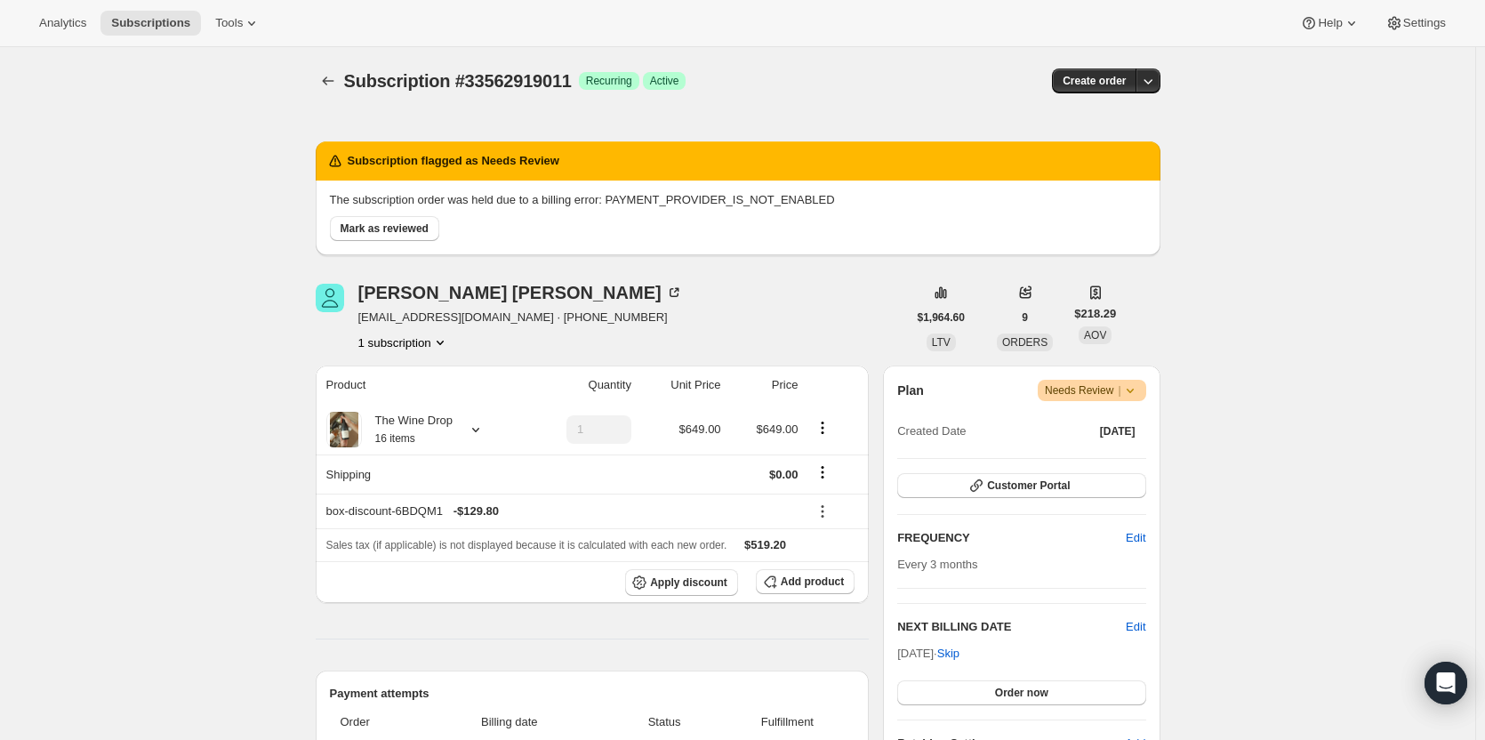
click at [390, 221] on button "Mark as reviewed" at bounding box center [384, 228] width 109 height 25
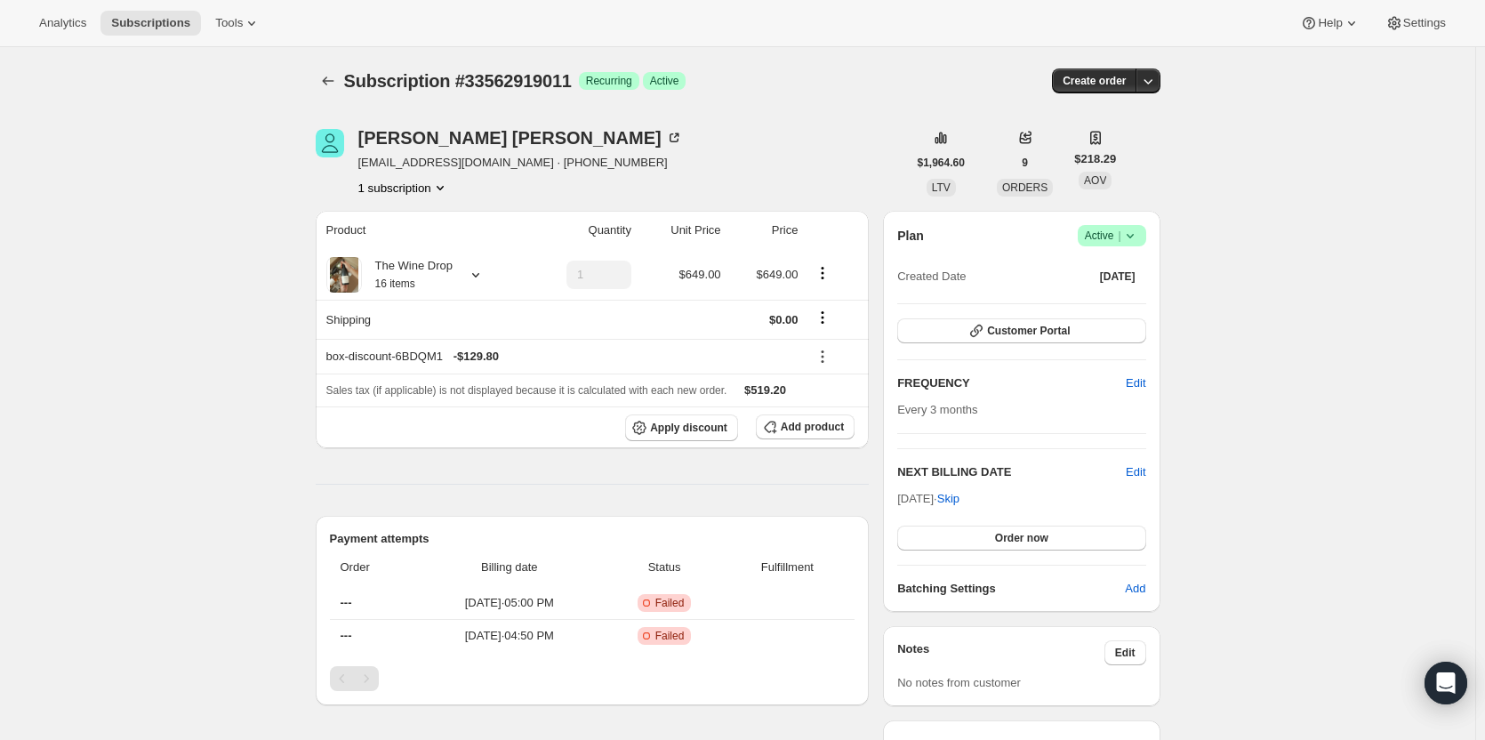
click at [1155, 89] on icon "button" at bounding box center [1148, 81] width 18 height 18
click at [1134, 116] on span "Bill subscription order now" at bounding box center [1067, 117] width 135 height 13
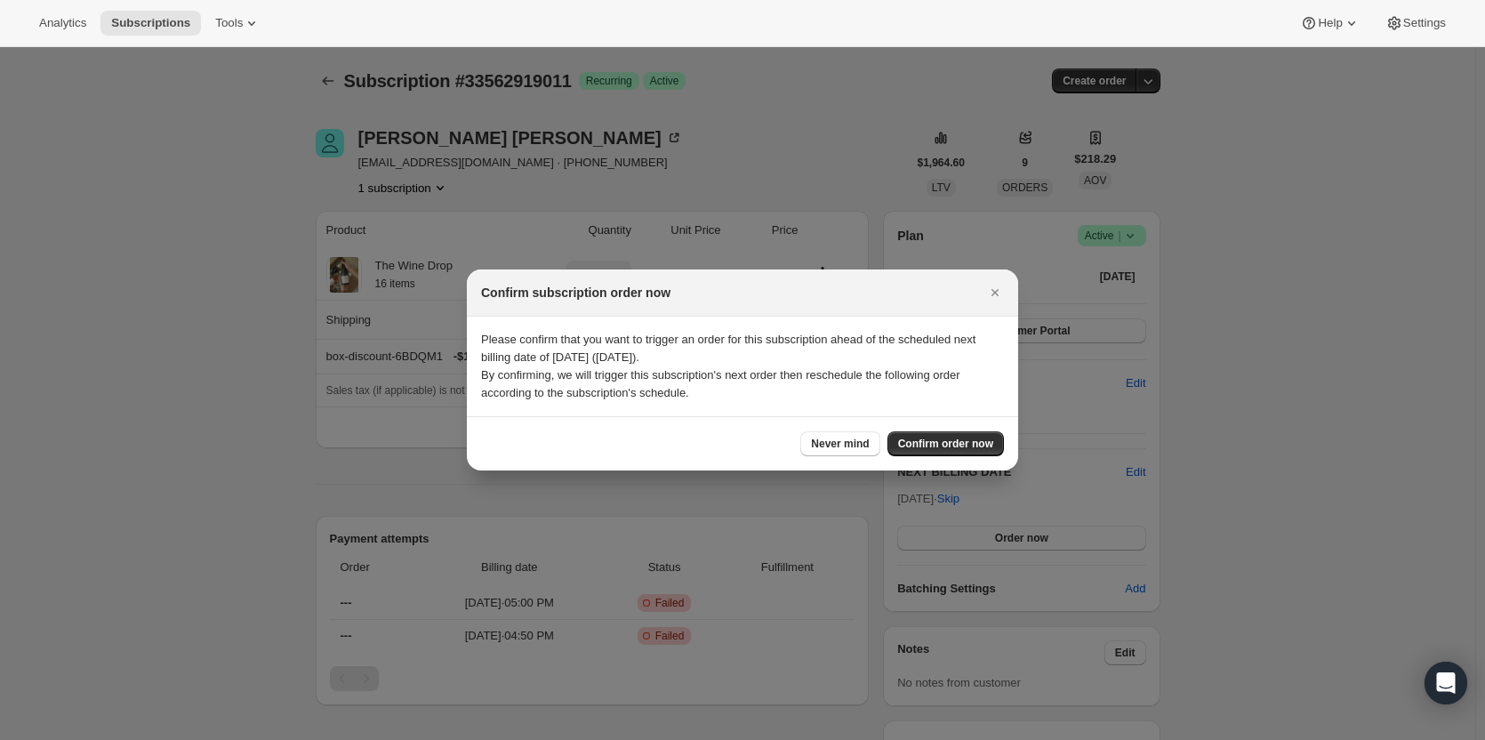
click at [975, 441] on span "Confirm order now" at bounding box center [945, 444] width 95 height 14
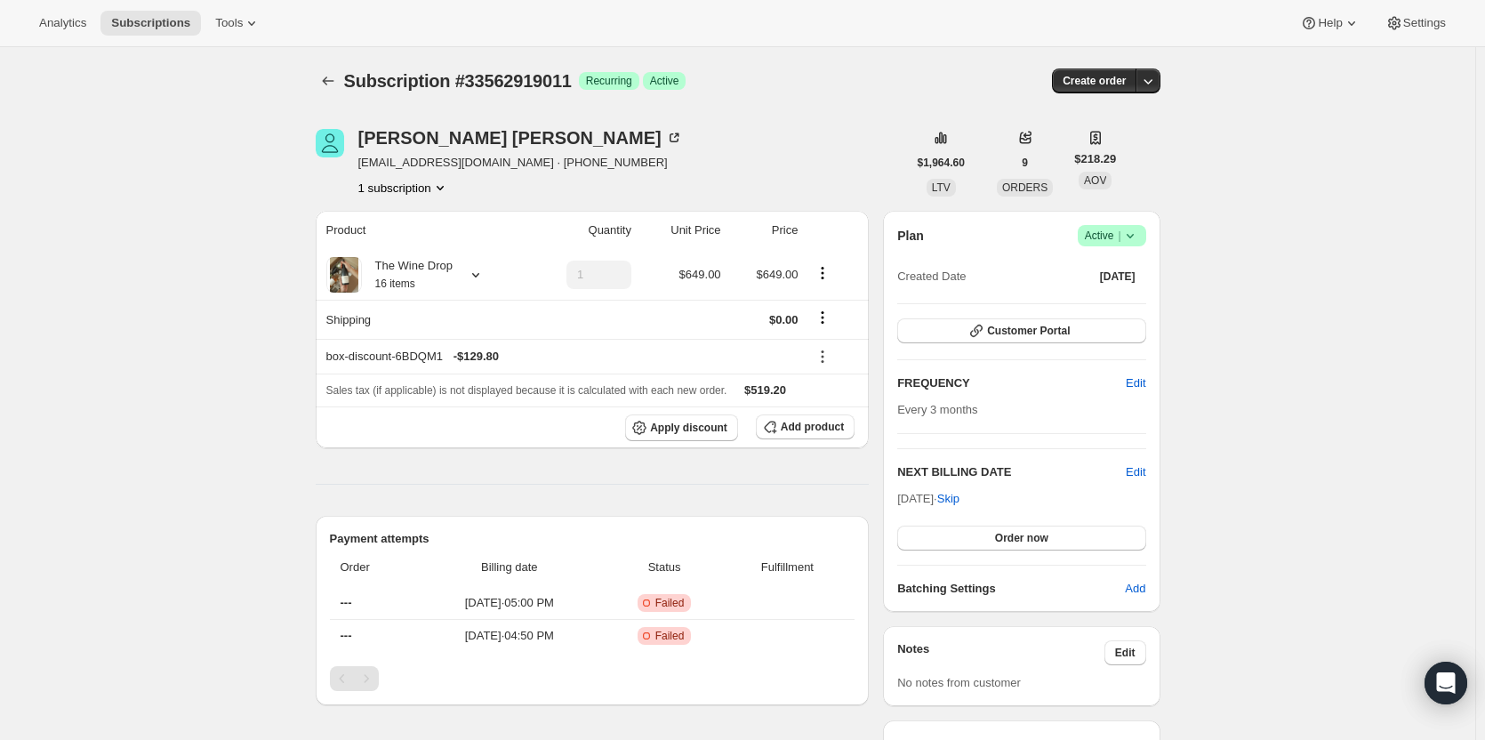
click at [486, 143] on div "[PERSON_NAME]" at bounding box center [520, 138] width 325 height 18
drag, startPoint x: 571, startPoint y: 122, endPoint x: 358, endPoint y: 138, distance: 213.1
copy div "[PERSON_NAME]"
click at [431, 281] on div "The Wine Drop 16 items" at bounding box center [407, 275] width 91 height 36
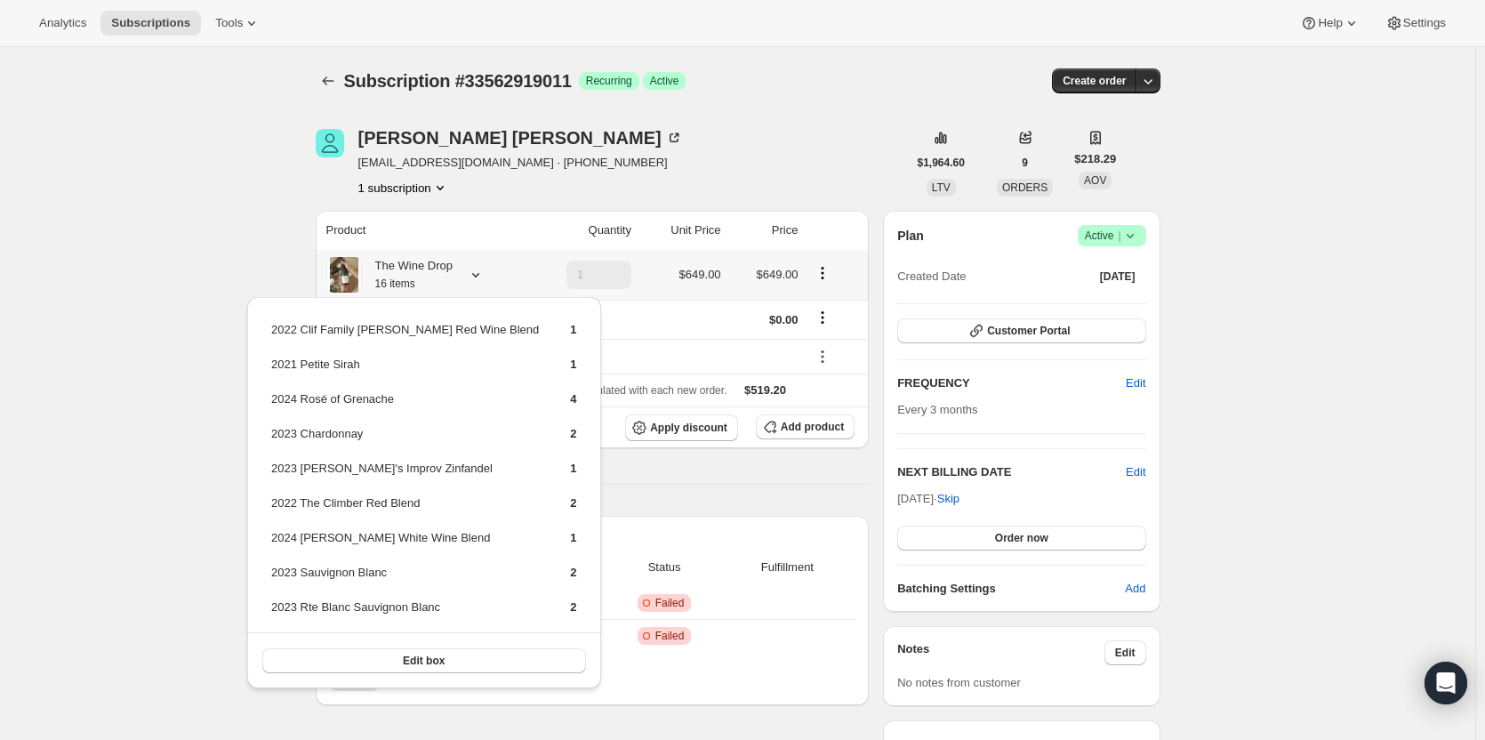
click at [433, 279] on div "The Wine Drop 16 items" at bounding box center [407, 275] width 91 height 36
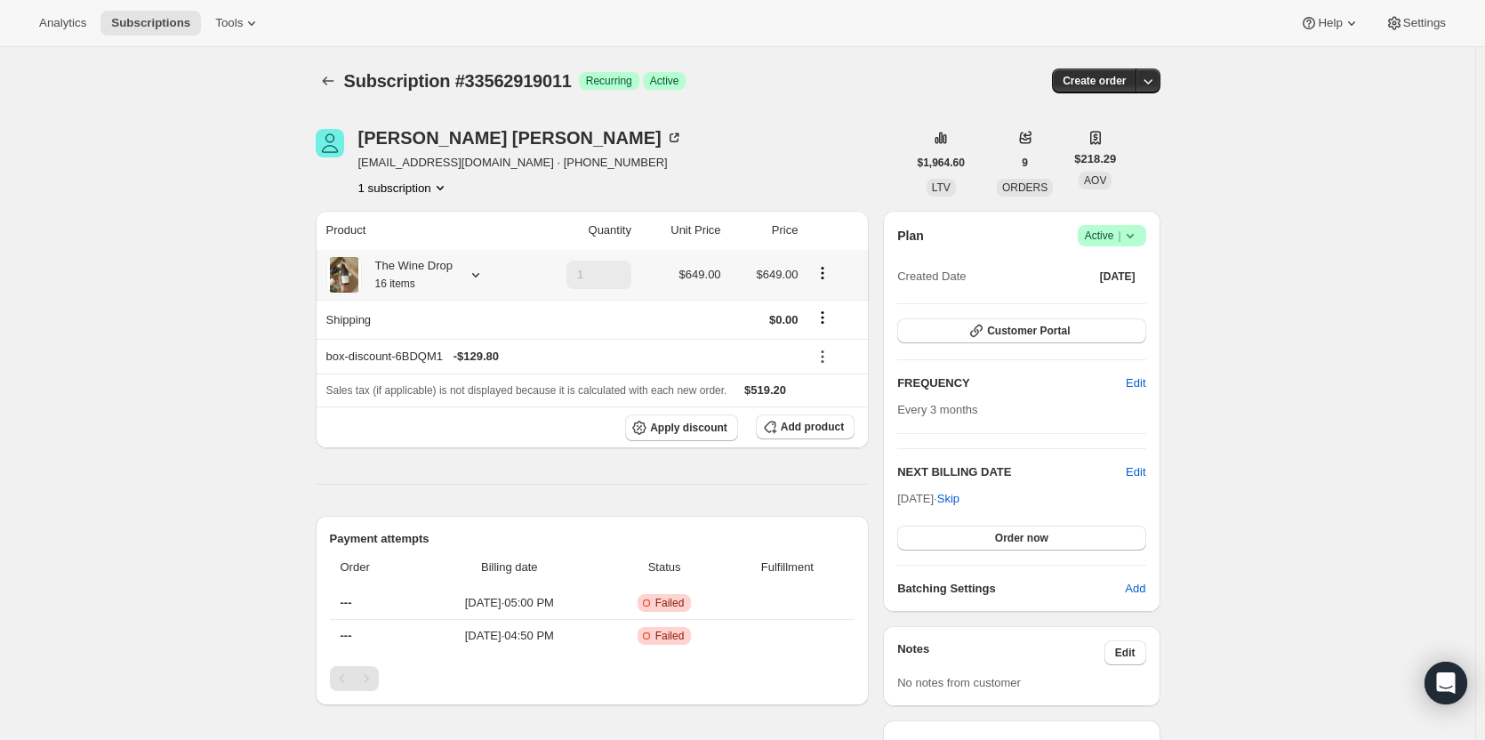
click at [433, 279] on div "The Wine Drop 16 items" at bounding box center [407, 275] width 91 height 36
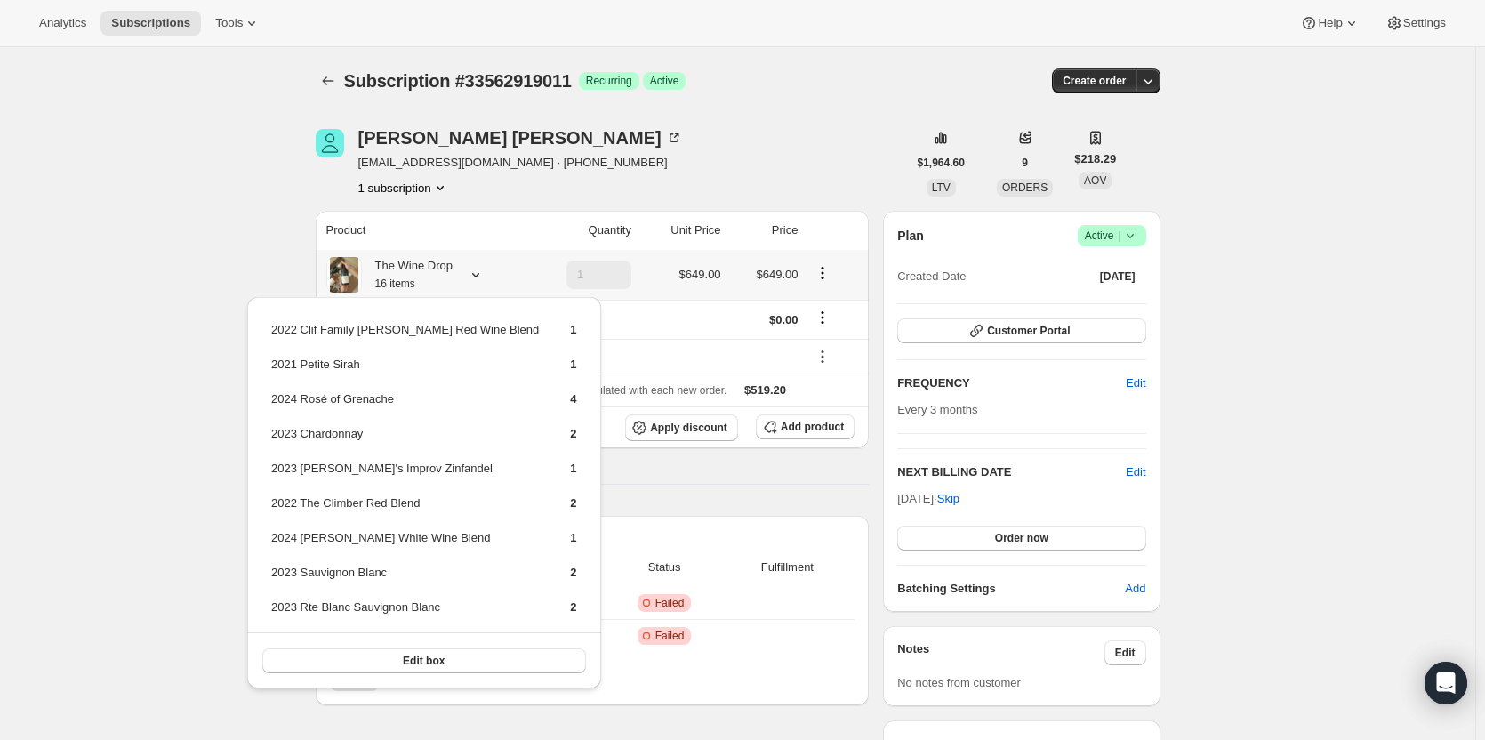
click at [433, 279] on div "The Wine Drop 16 items" at bounding box center [407, 275] width 91 height 36
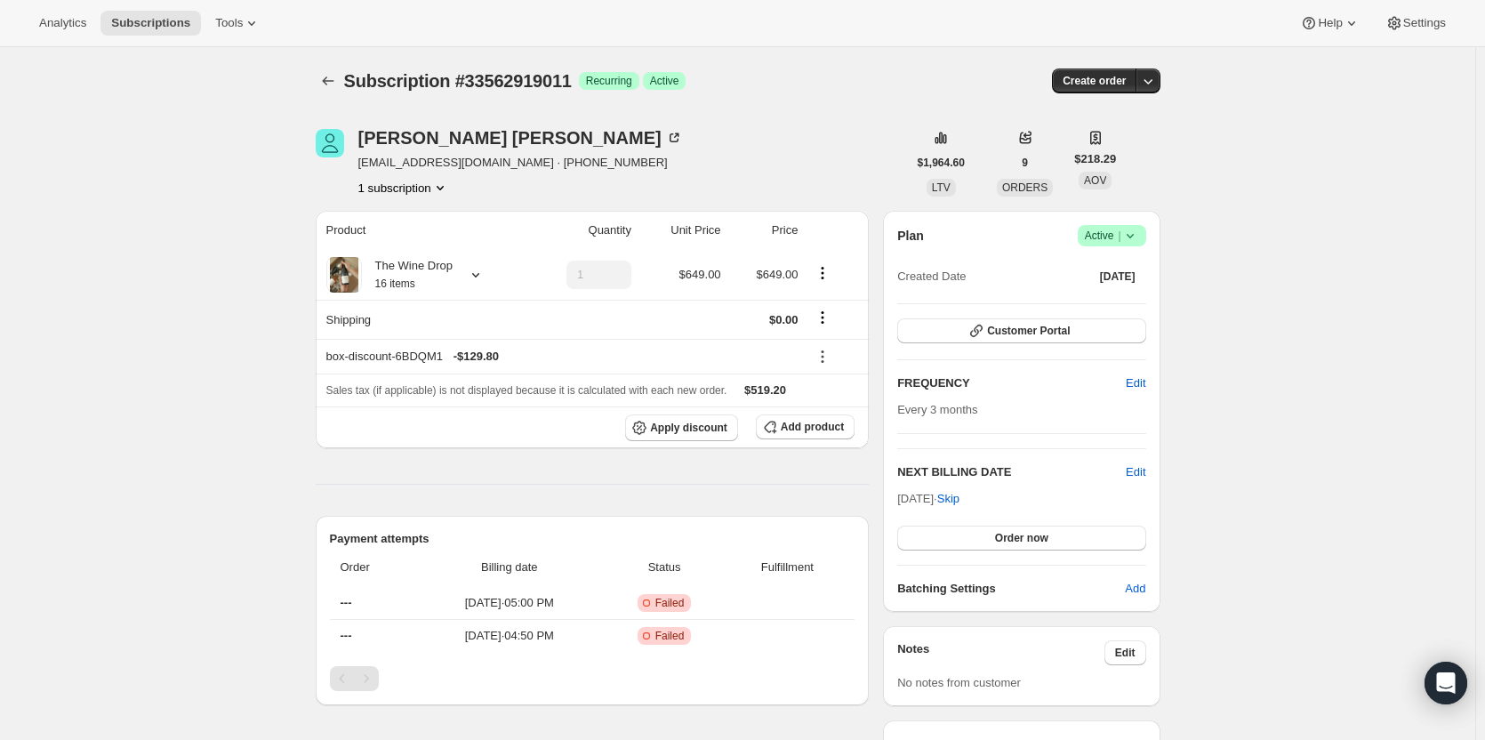
click at [1153, 76] on icon "button" at bounding box center [1148, 81] width 18 height 18
click at [1143, 120] on span "Bill subscription order now" at bounding box center [1077, 118] width 154 height 18
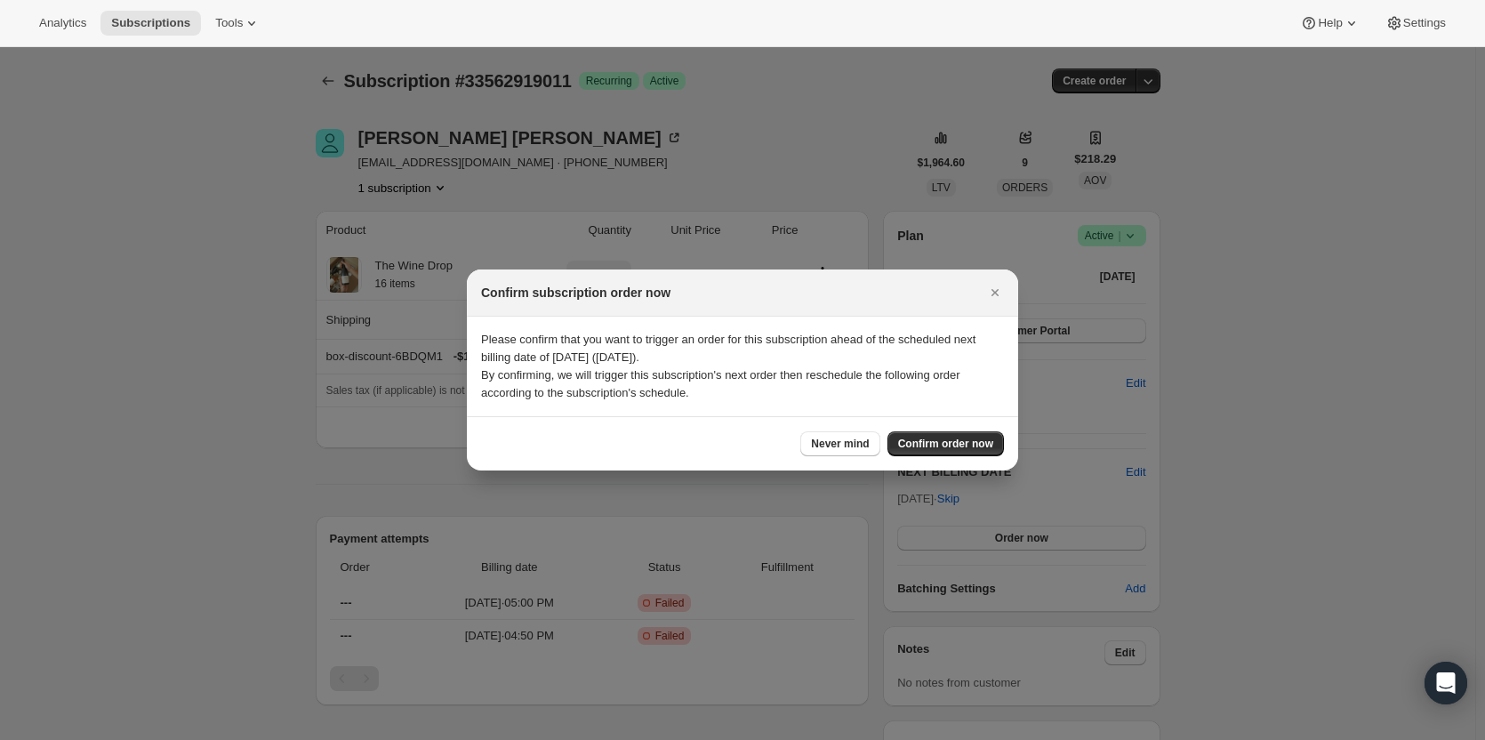
click at [1143, 120] on div at bounding box center [742, 370] width 1485 height 740
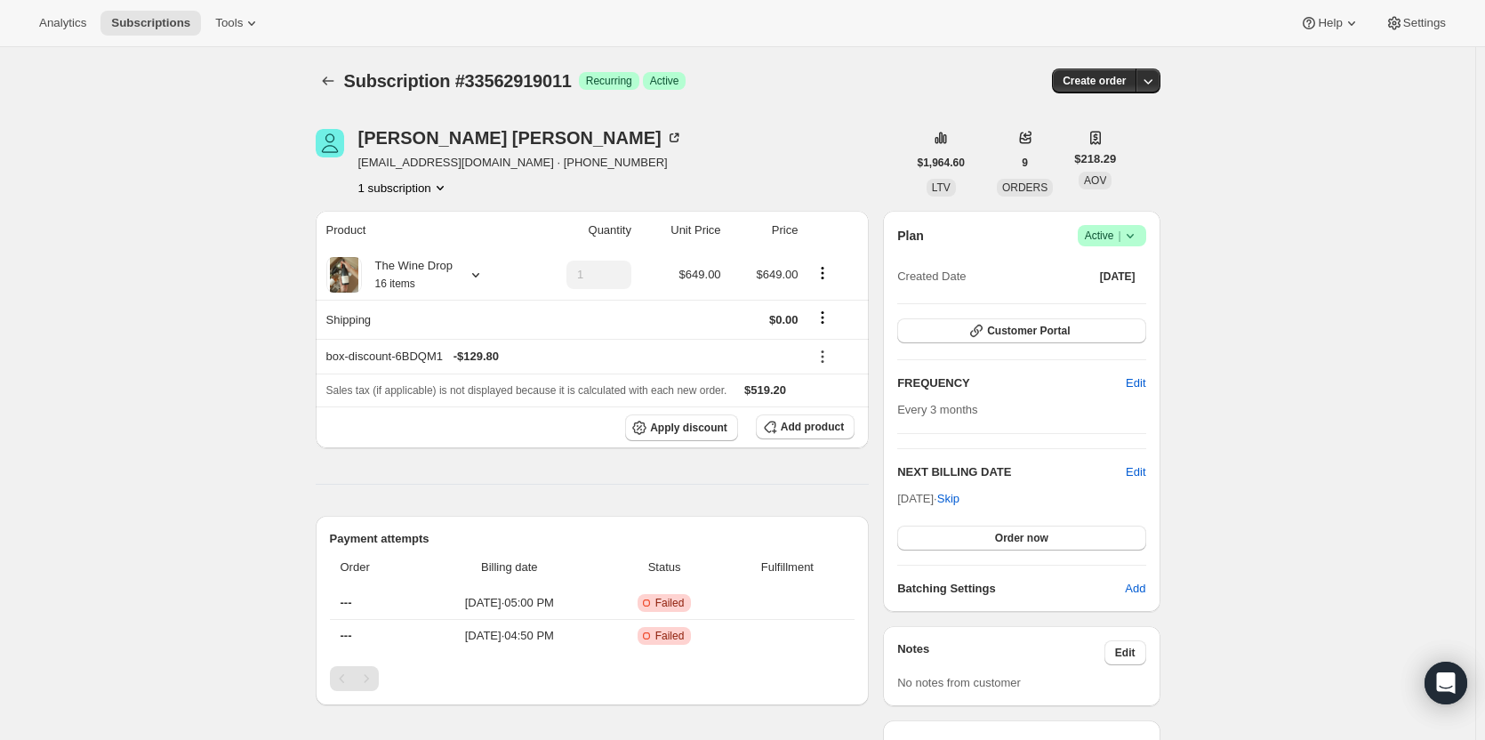
click at [1153, 86] on icon "button" at bounding box center [1148, 81] width 18 height 18
click at [1137, 119] on span "Bill subscription order now" at bounding box center [1077, 118] width 154 height 18
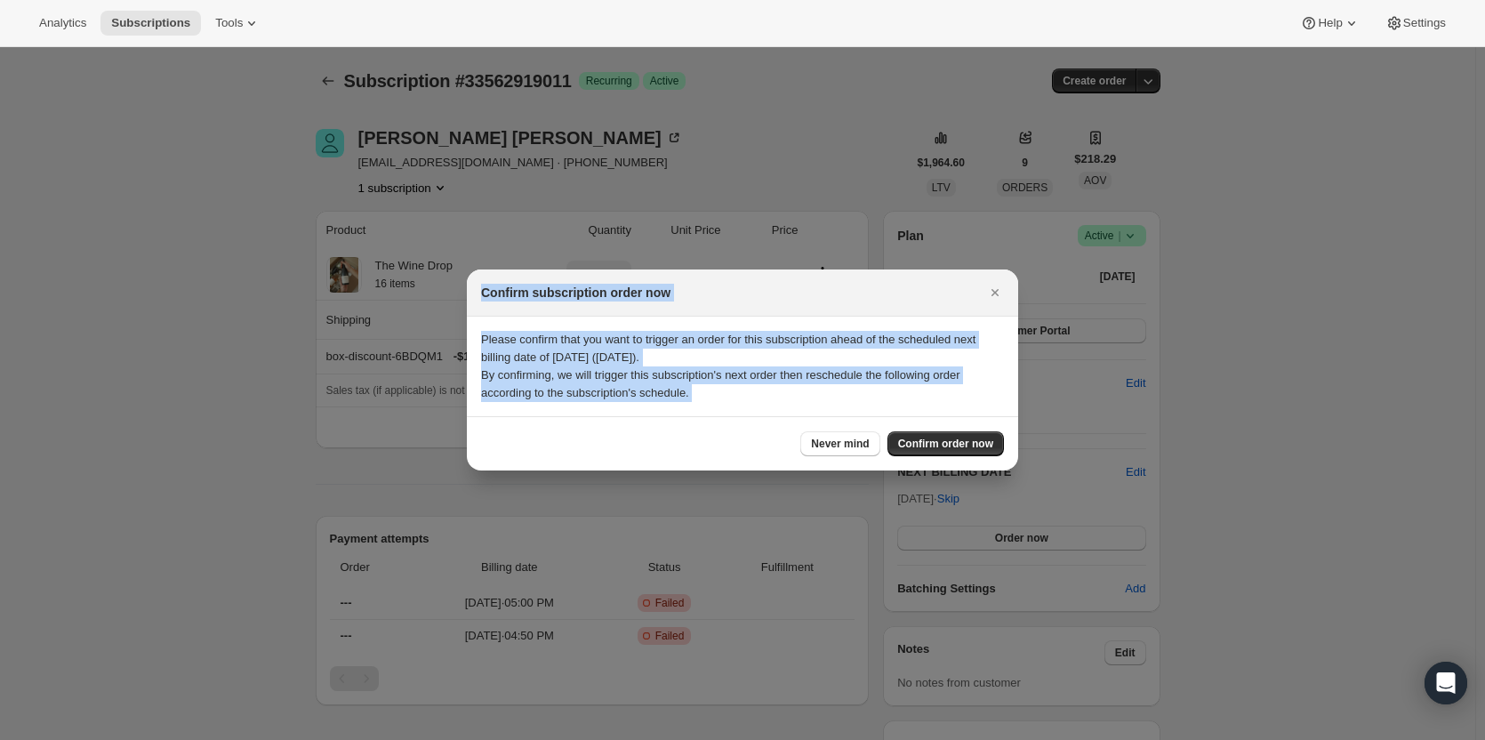
click at [915, 445] on span "Confirm order now" at bounding box center [945, 444] width 95 height 14
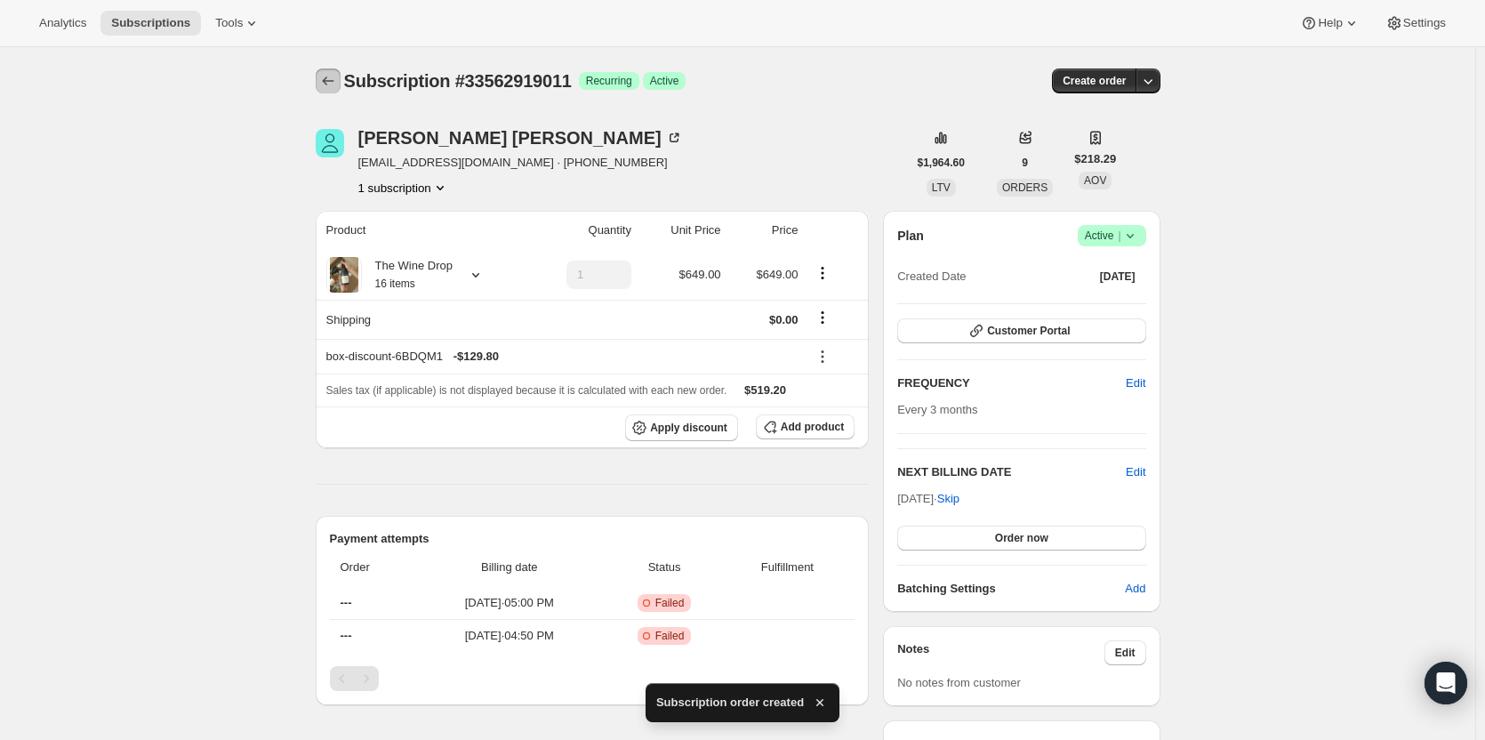
click at [336, 85] on icon "Subscriptions" at bounding box center [328, 81] width 18 height 18
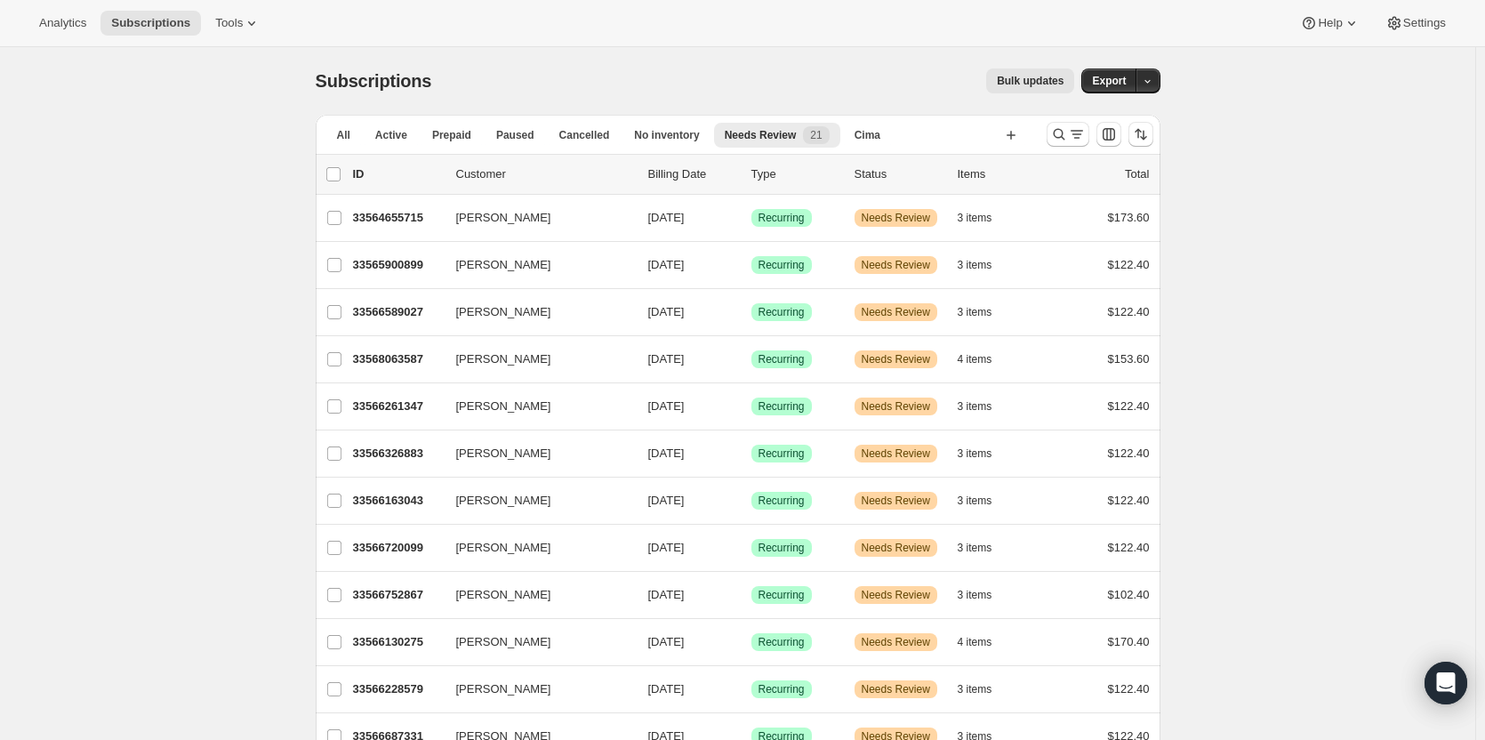
click at [745, 138] on span "Needs Review" at bounding box center [761, 135] width 72 height 14
click at [415, 221] on p "33564655715" at bounding box center [397, 218] width 89 height 18
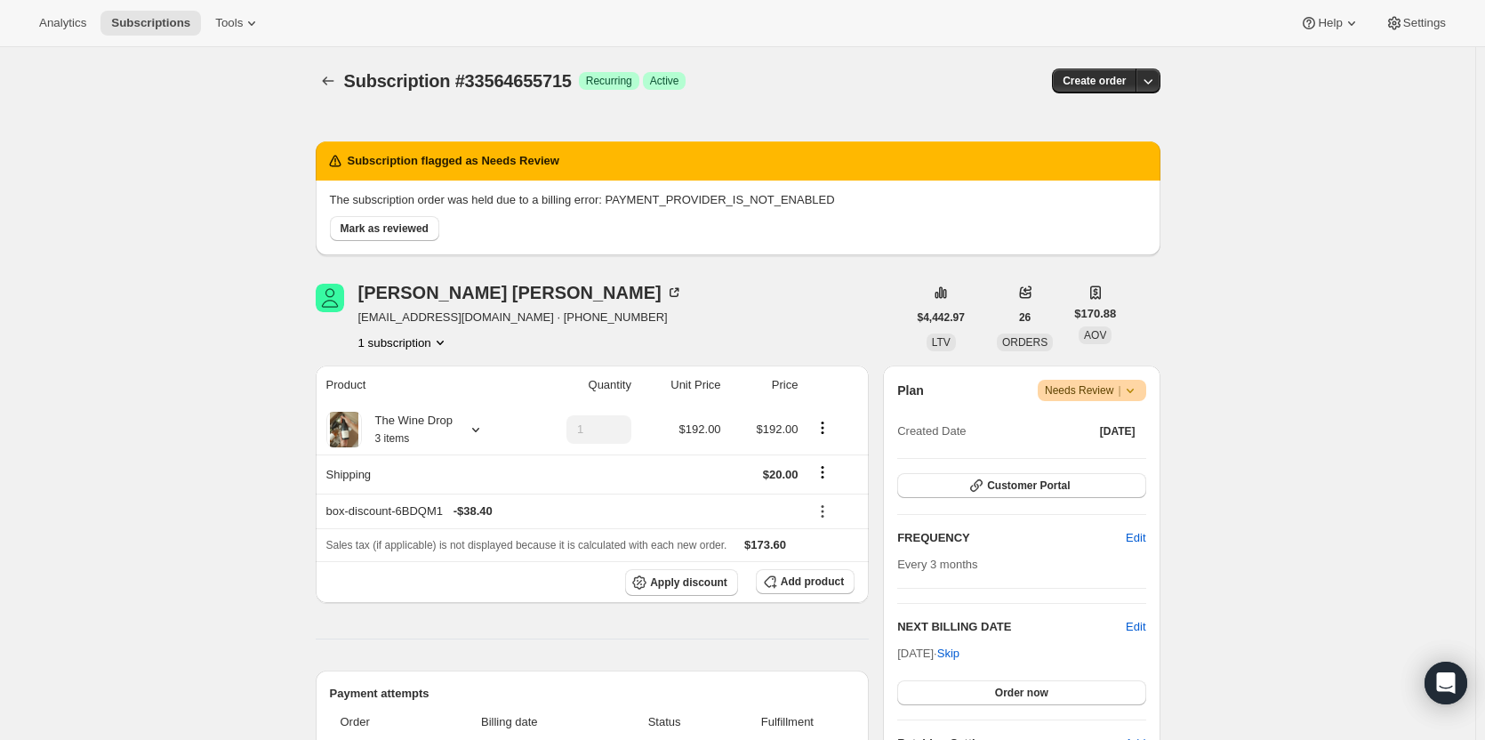
click at [428, 229] on span "Mark as reviewed" at bounding box center [385, 228] width 88 height 14
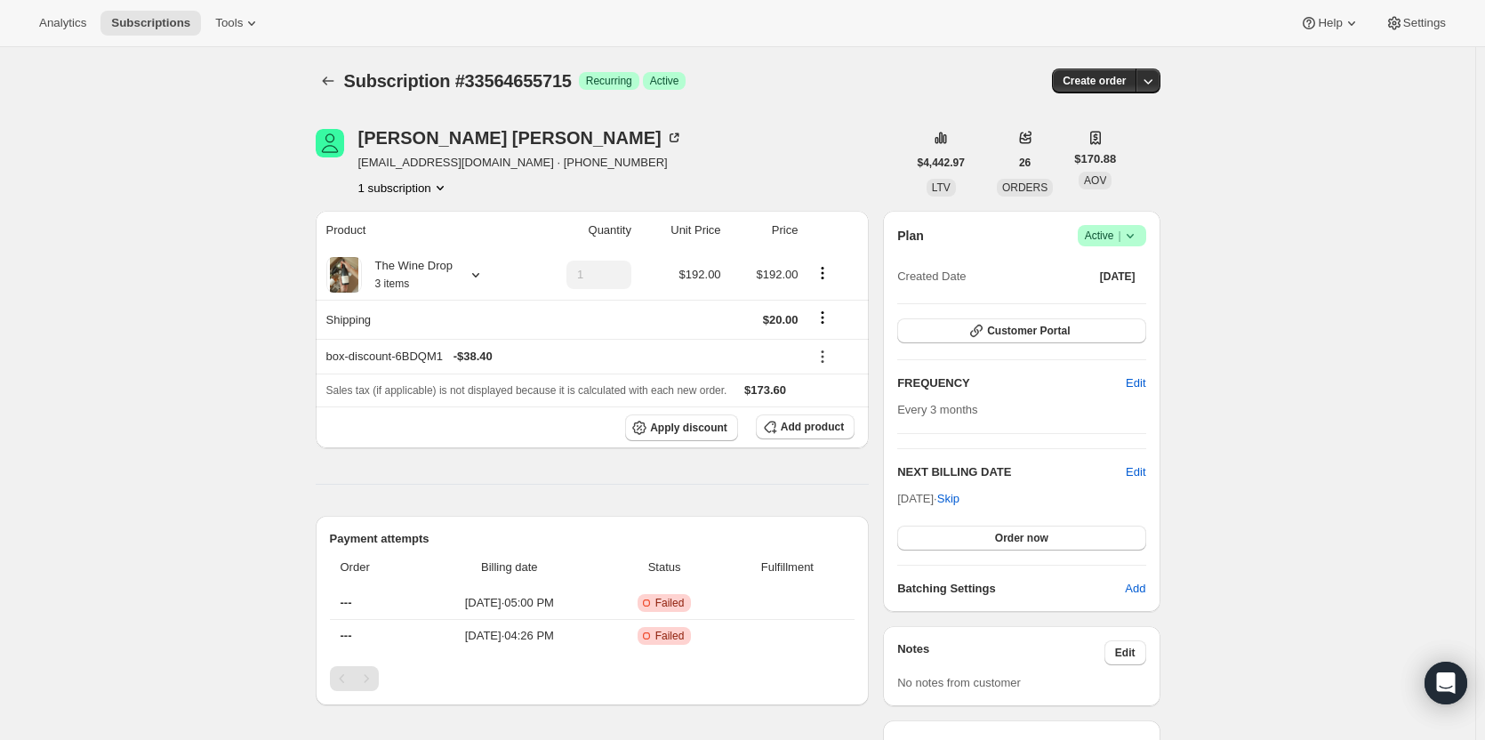
click at [1153, 89] on icon "button" at bounding box center [1148, 81] width 18 height 18
drag, startPoint x: 584, startPoint y: 143, endPoint x: 365, endPoint y: 137, distance: 219.7
click at [365, 137] on div "[PERSON_NAME]" at bounding box center [520, 138] width 325 height 18
copy div "[PERSON_NAME]"
click at [1145, 234] on span "Success Active |" at bounding box center [1112, 235] width 68 height 21
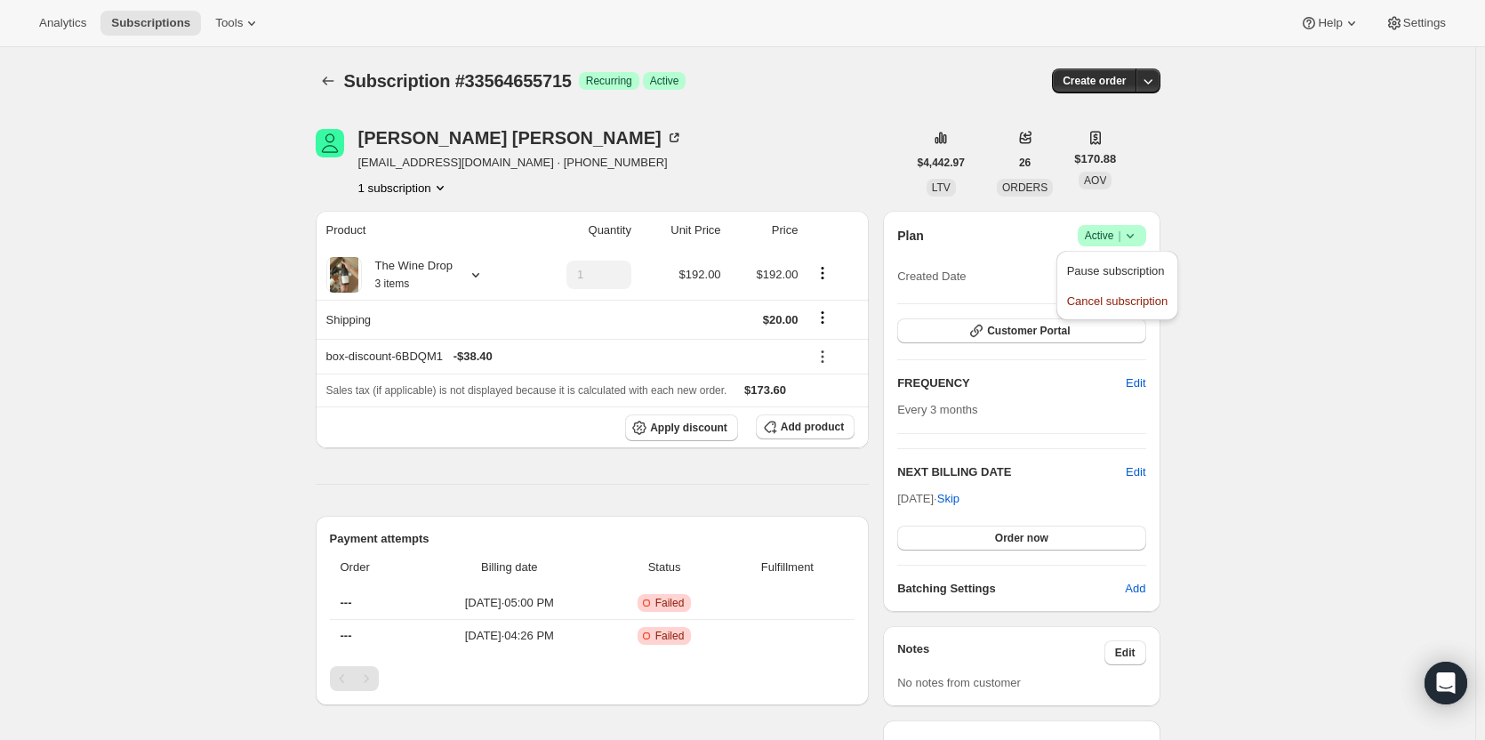
click at [1156, 86] on icon "button" at bounding box center [1148, 81] width 18 height 18
click at [1141, 118] on span "Bill subscription order now" at bounding box center [1077, 118] width 154 height 18
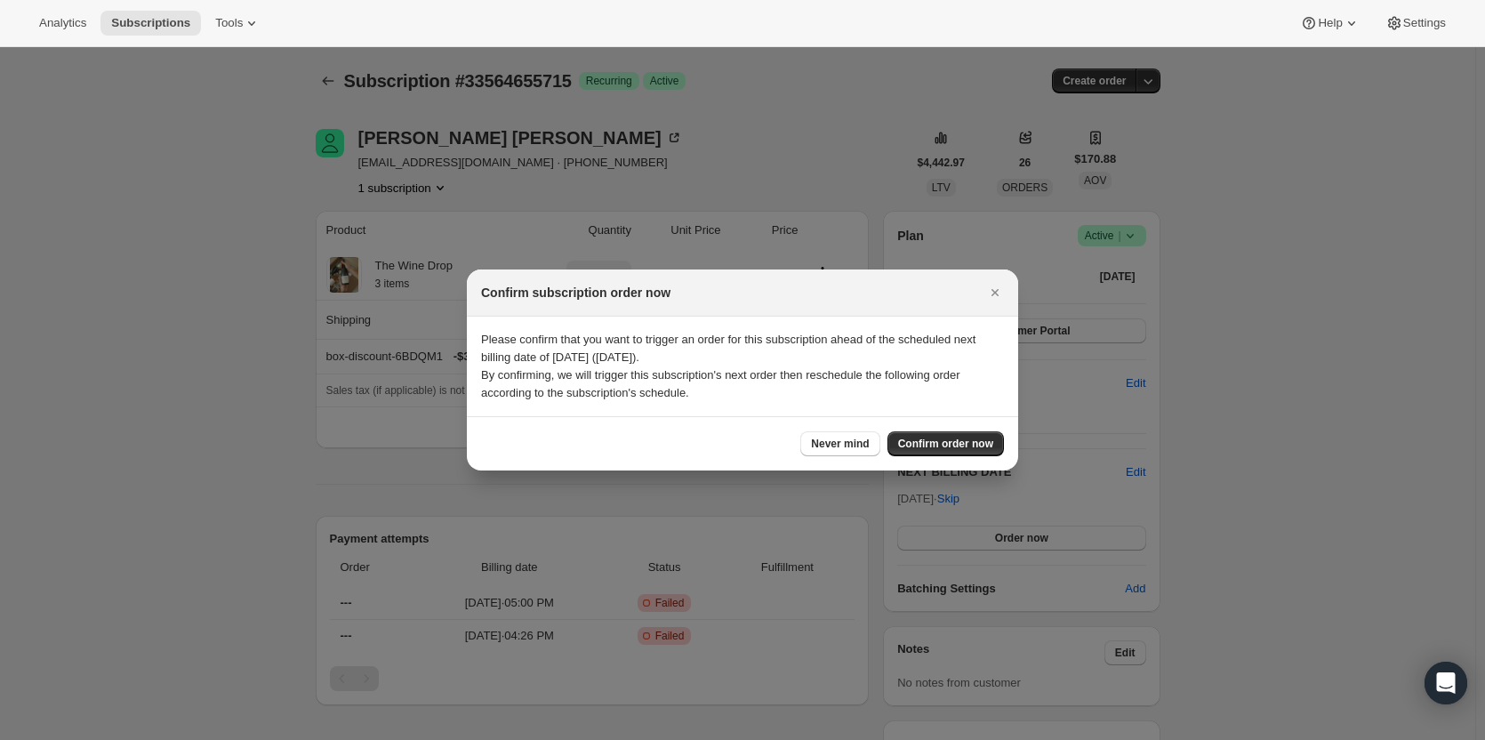
click at [972, 446] on span "Confirm order now" at bounding box center [945, 444] width 95 height 14
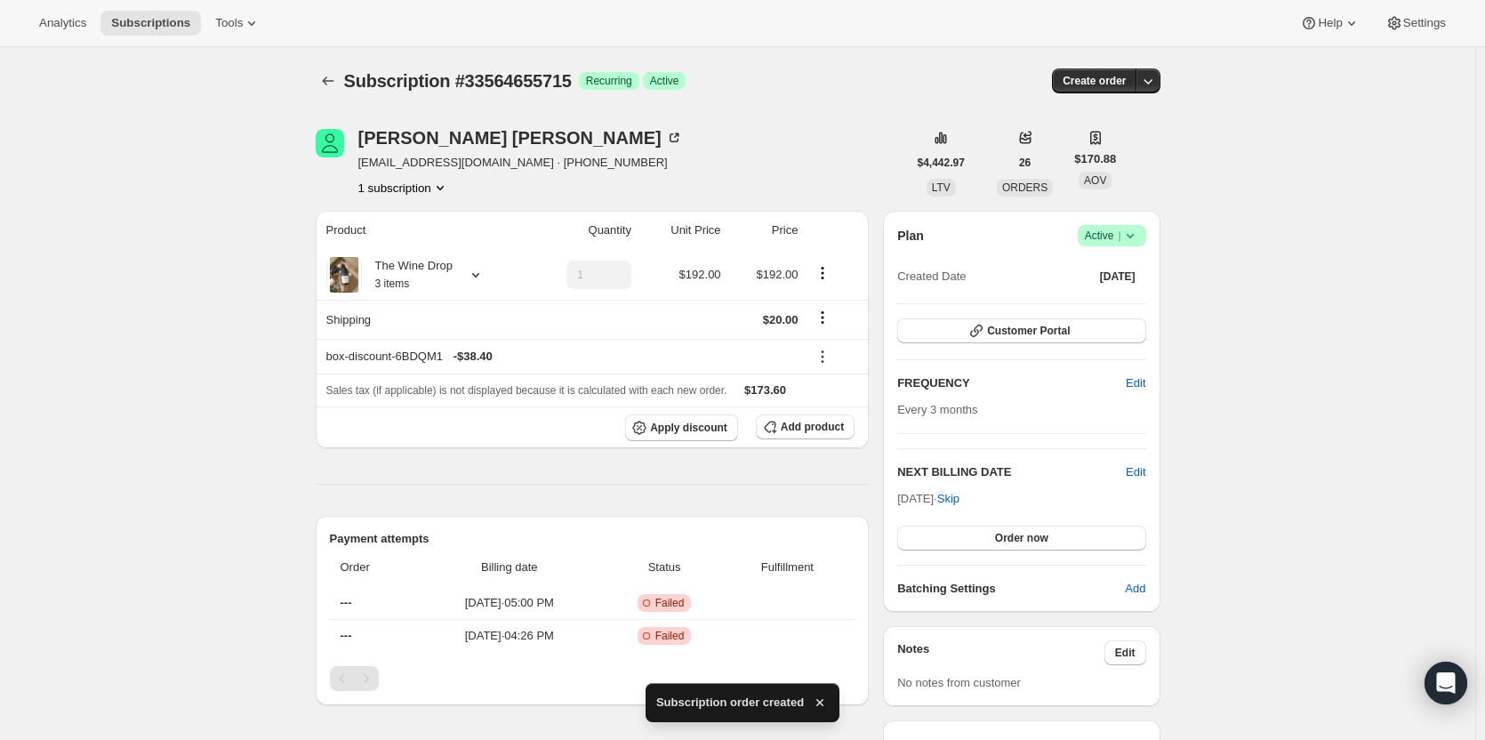
click at [157, 17] on span "Subscriptions" at bounding box center [150, 23] width 79 height 14
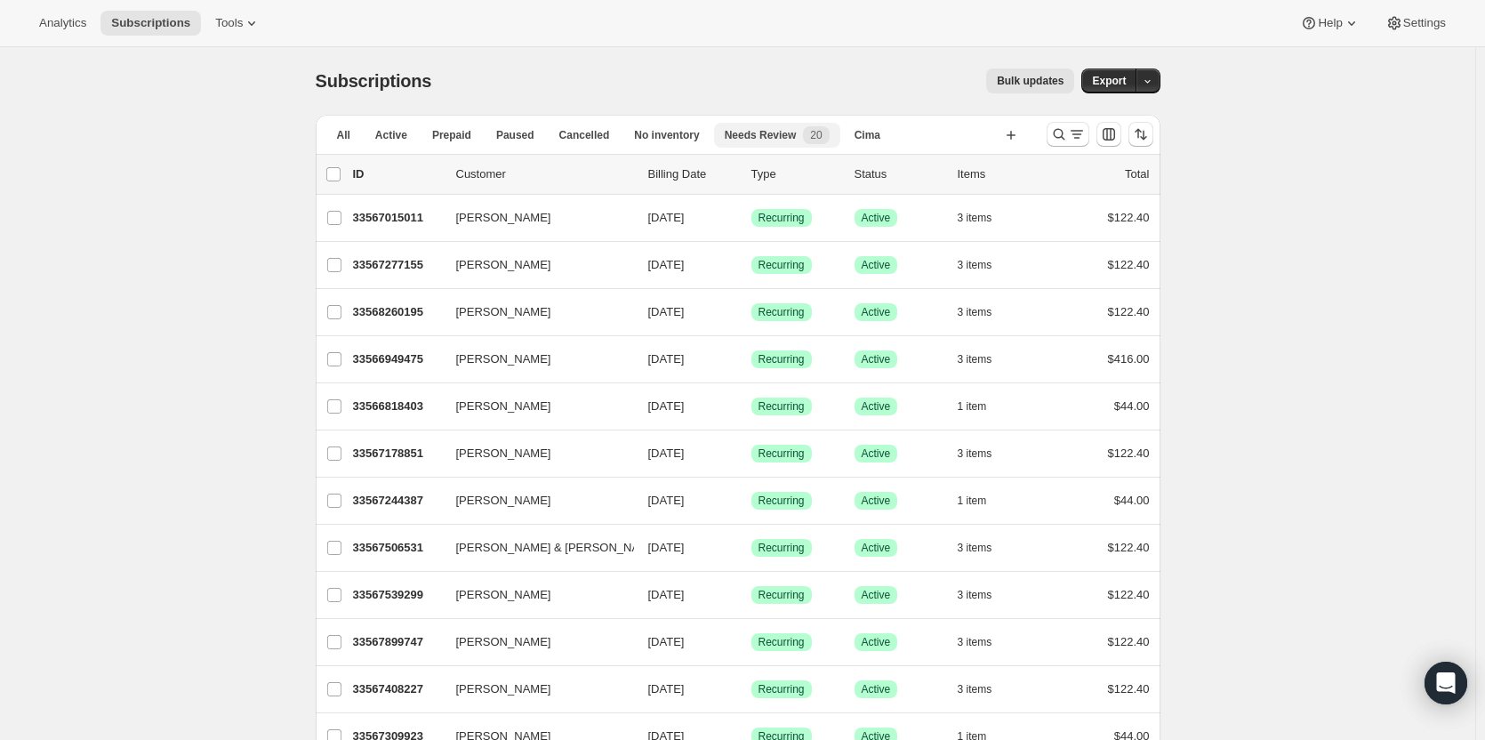
click at [586, 136] on span "Cancelled" at bounding box center [584, 135] width 51 height 14
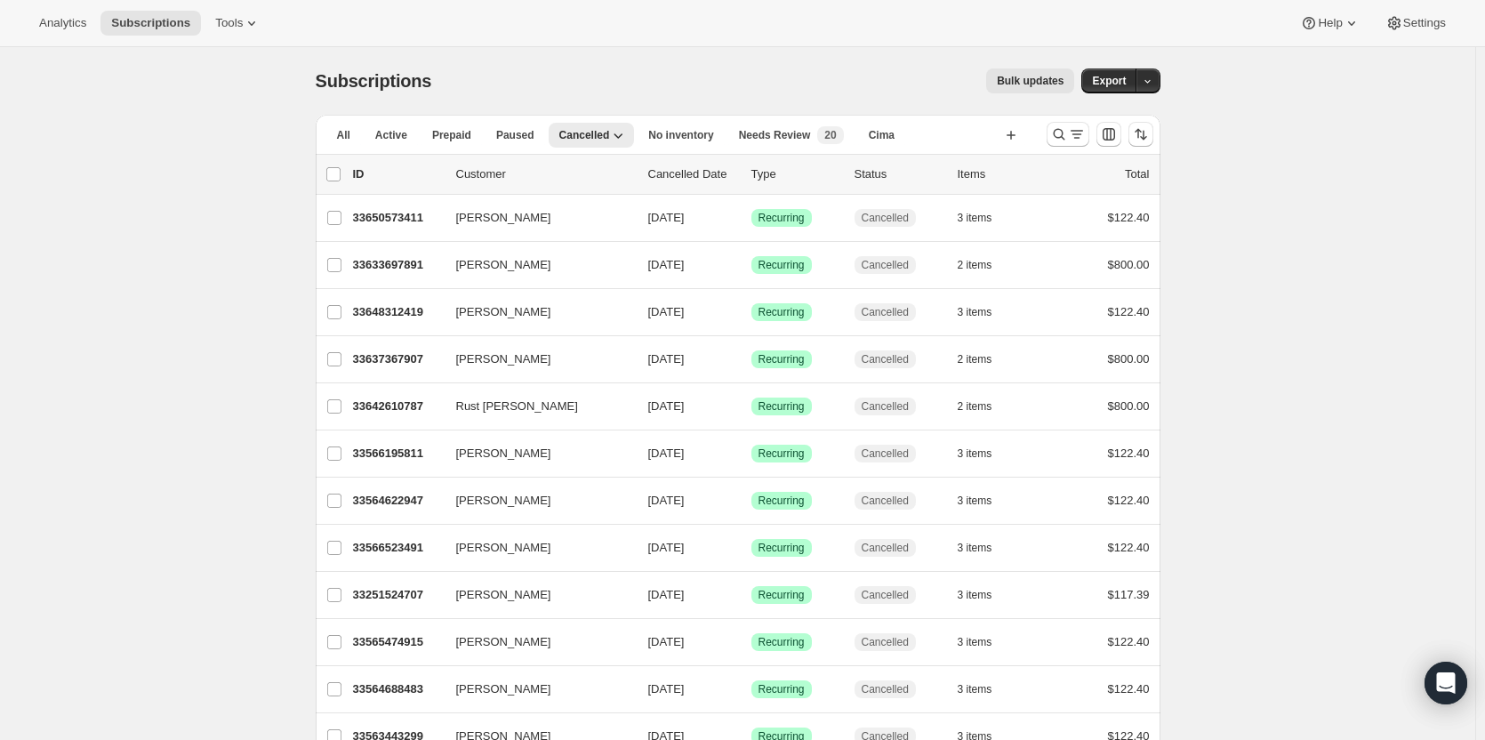
click at [741, 145] on button "Needs Review New 20" at bounding box center [791, 135] width 126 height 25
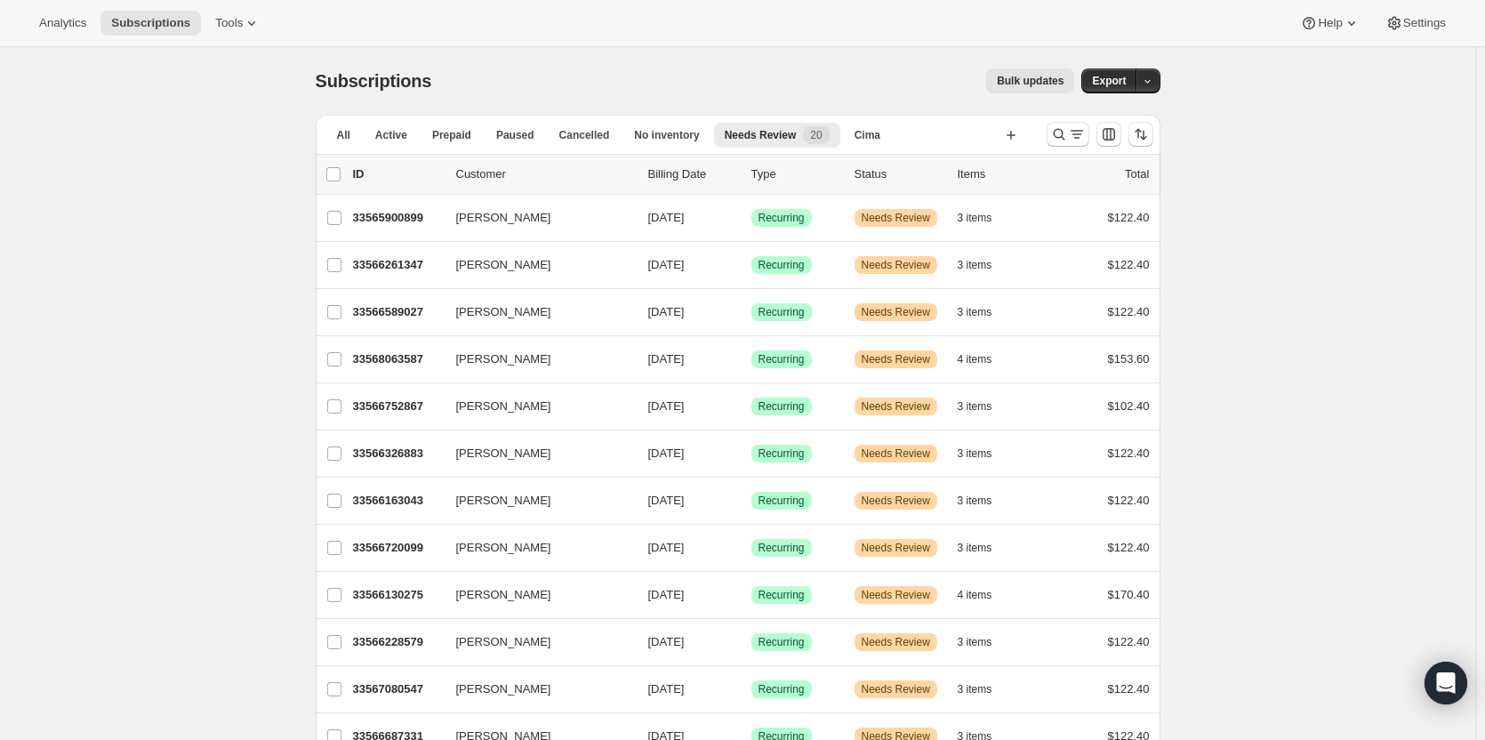
click at [391, 223] on p "33565900899" at bounding box center [397, 218] width 89 height 18
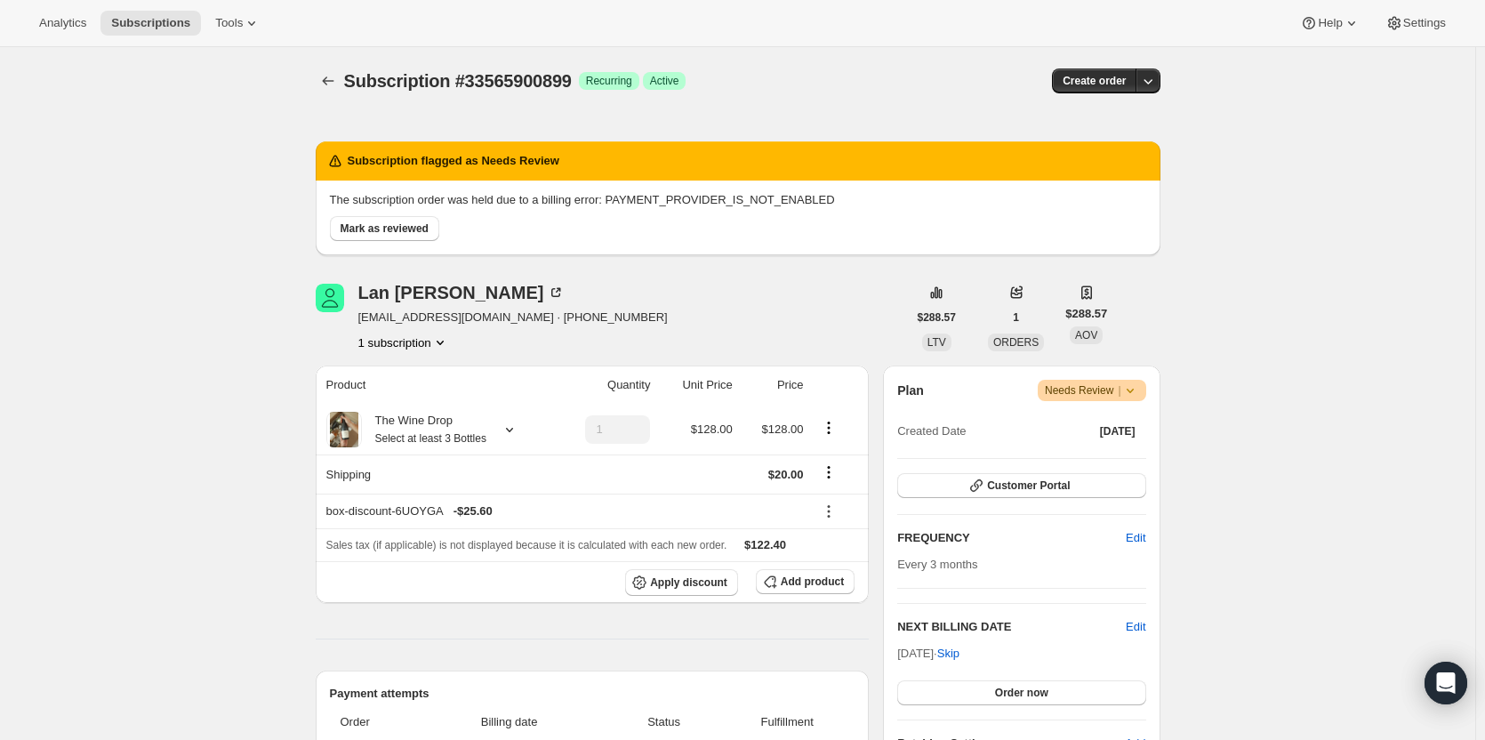
click at [372, 234] on span "Mark as reviewed" at bounding box center [385, 228] width 88 height 14
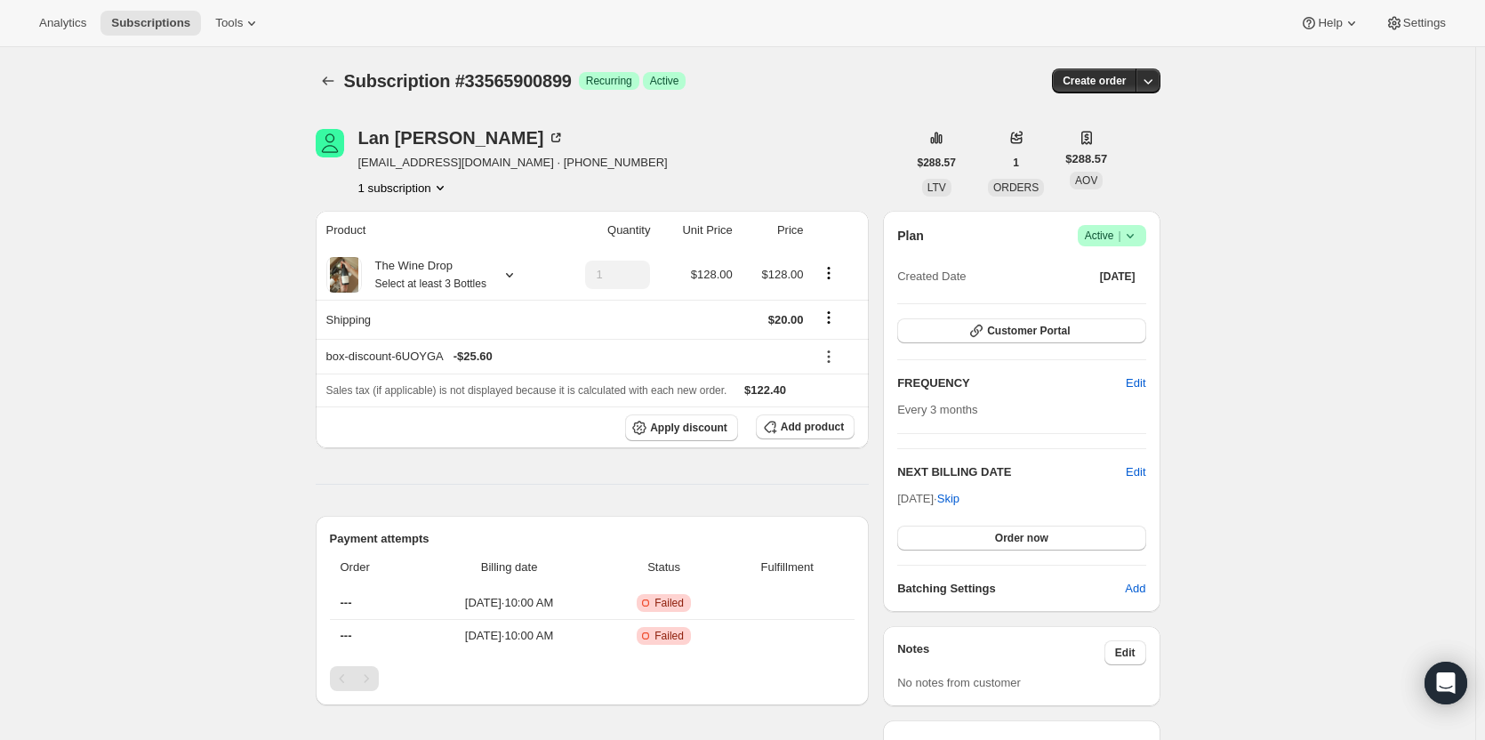
click at [1150, 84] on icon "button" at bounding box center [1148, 81] width 18 height 18
click at [1144, 121] on span "Bill subscription order now" at bounding box center [1077, 118] width 154 height 18
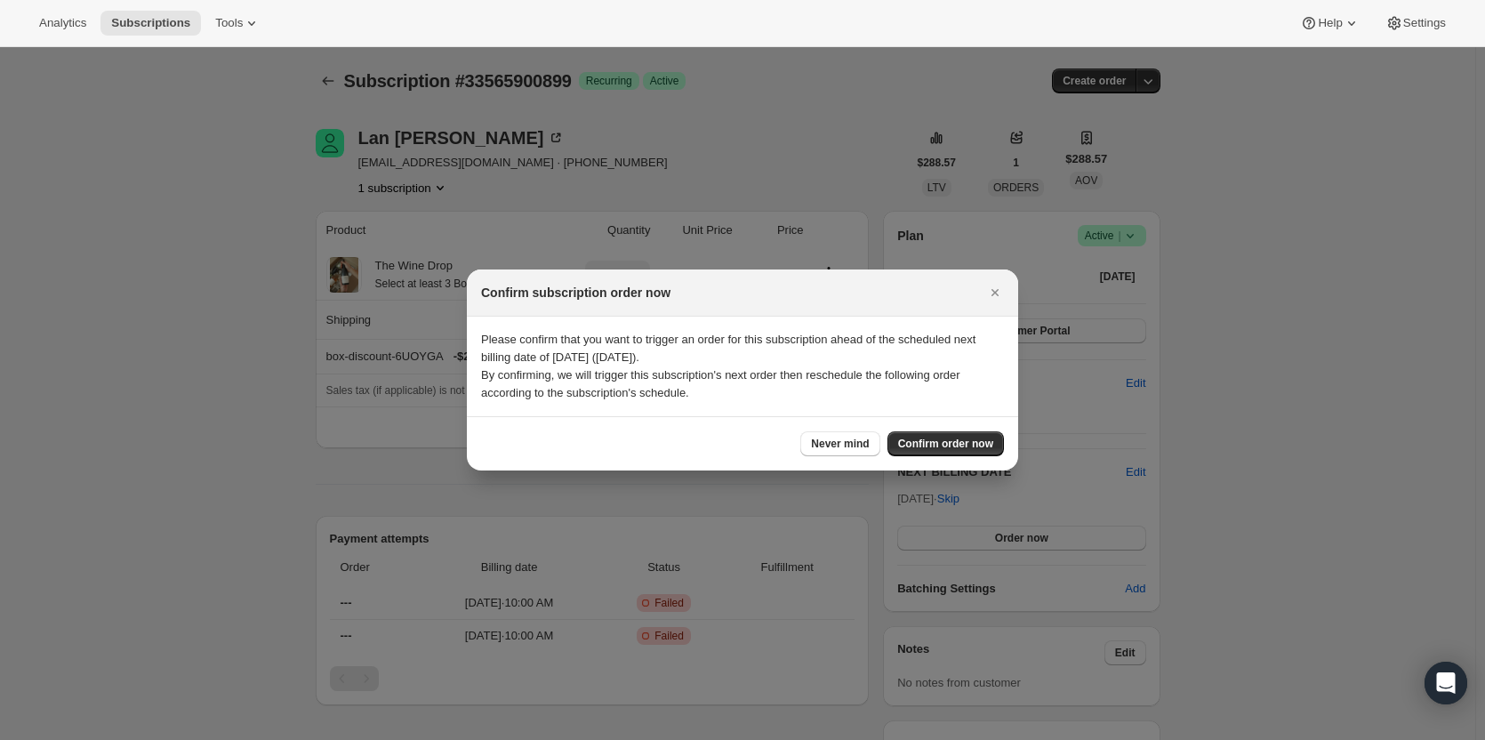
click at [965, 443] on span "Confirm order now" at bounding box center [945, 444] width 95 height 14
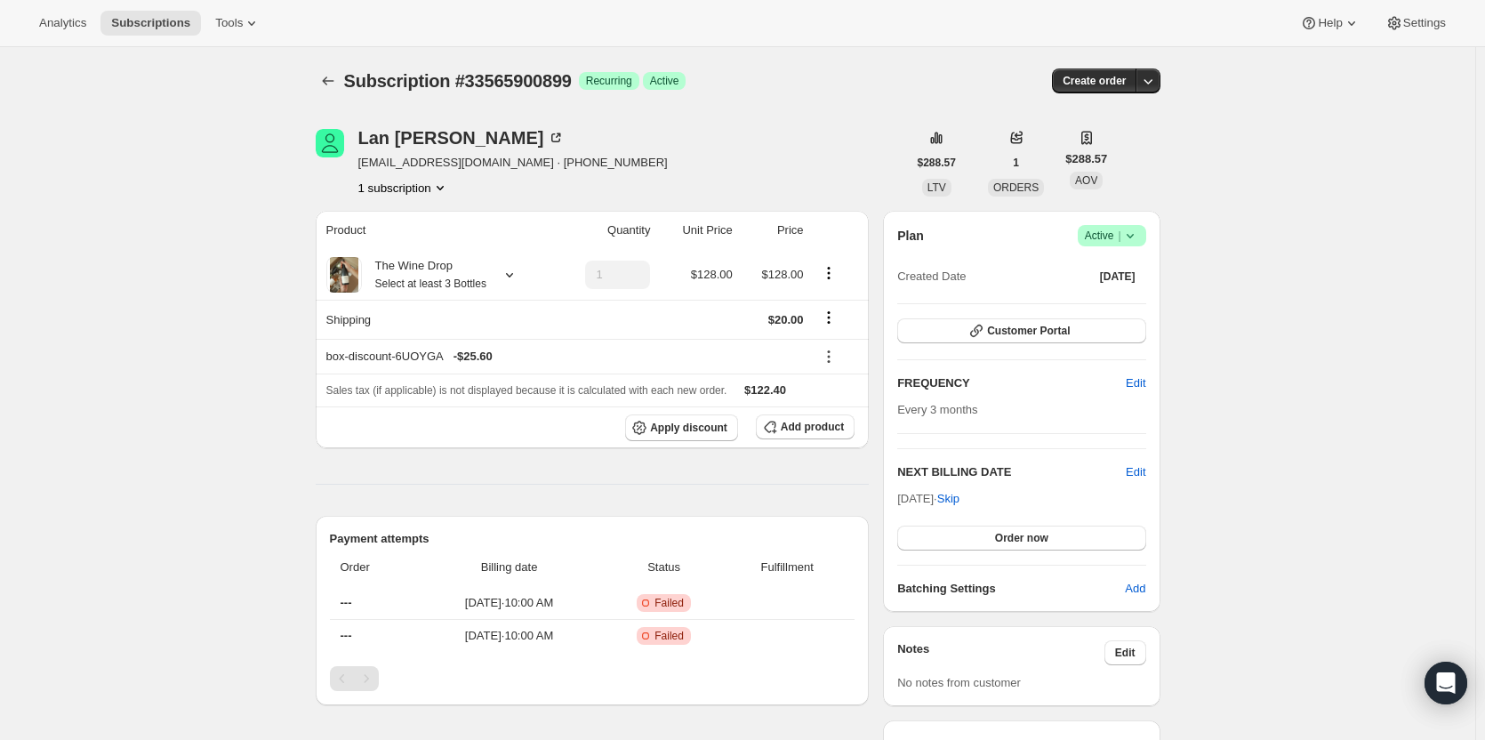
click at [337, 78] on icon "Subscriptions" at bounding box center [328, 81] width 18 height 18
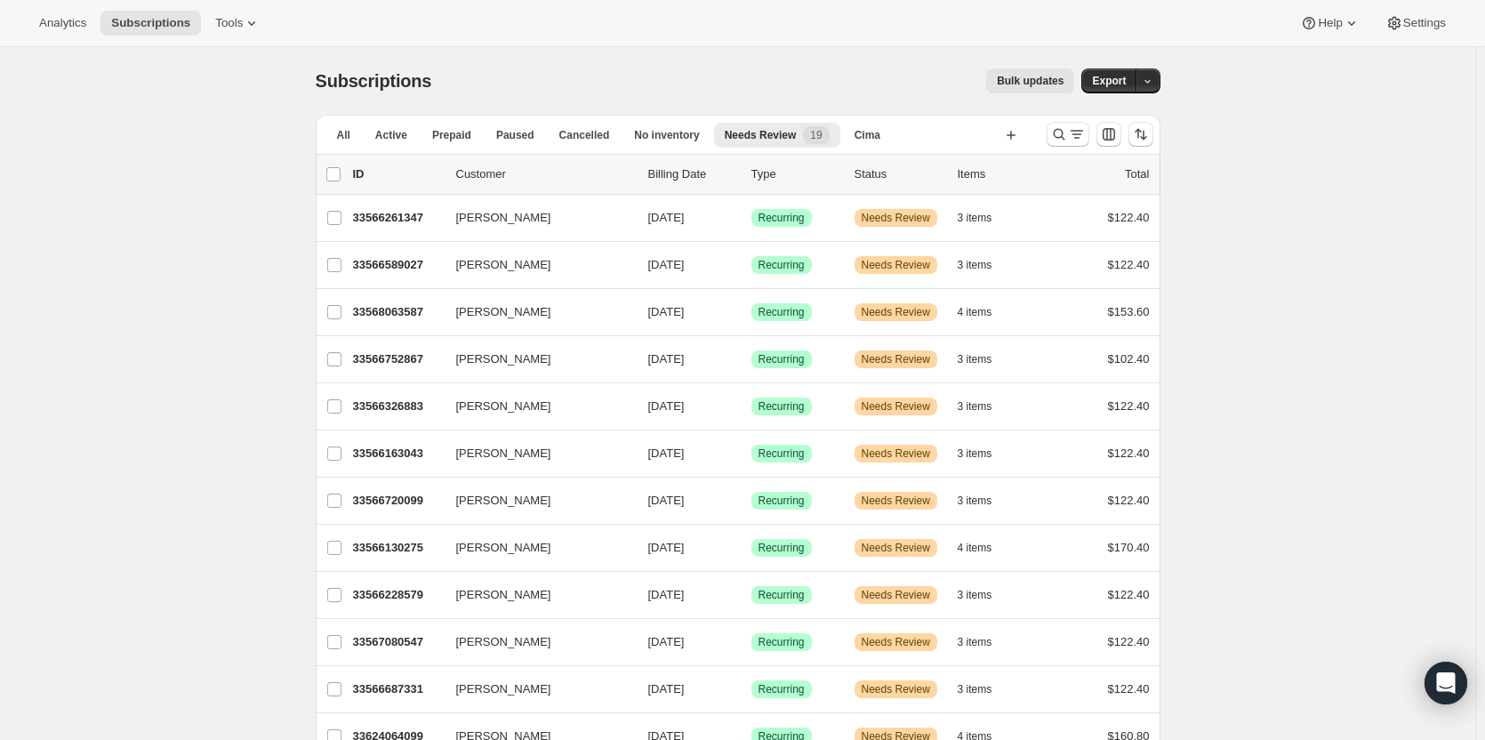
click at [738, 136] on span "Needs Review" at bounding box center [761, 135] width 72 height 14
click at [591, 141] on span "Cancelled" at bounding box center [584, 135] width 51 height 14
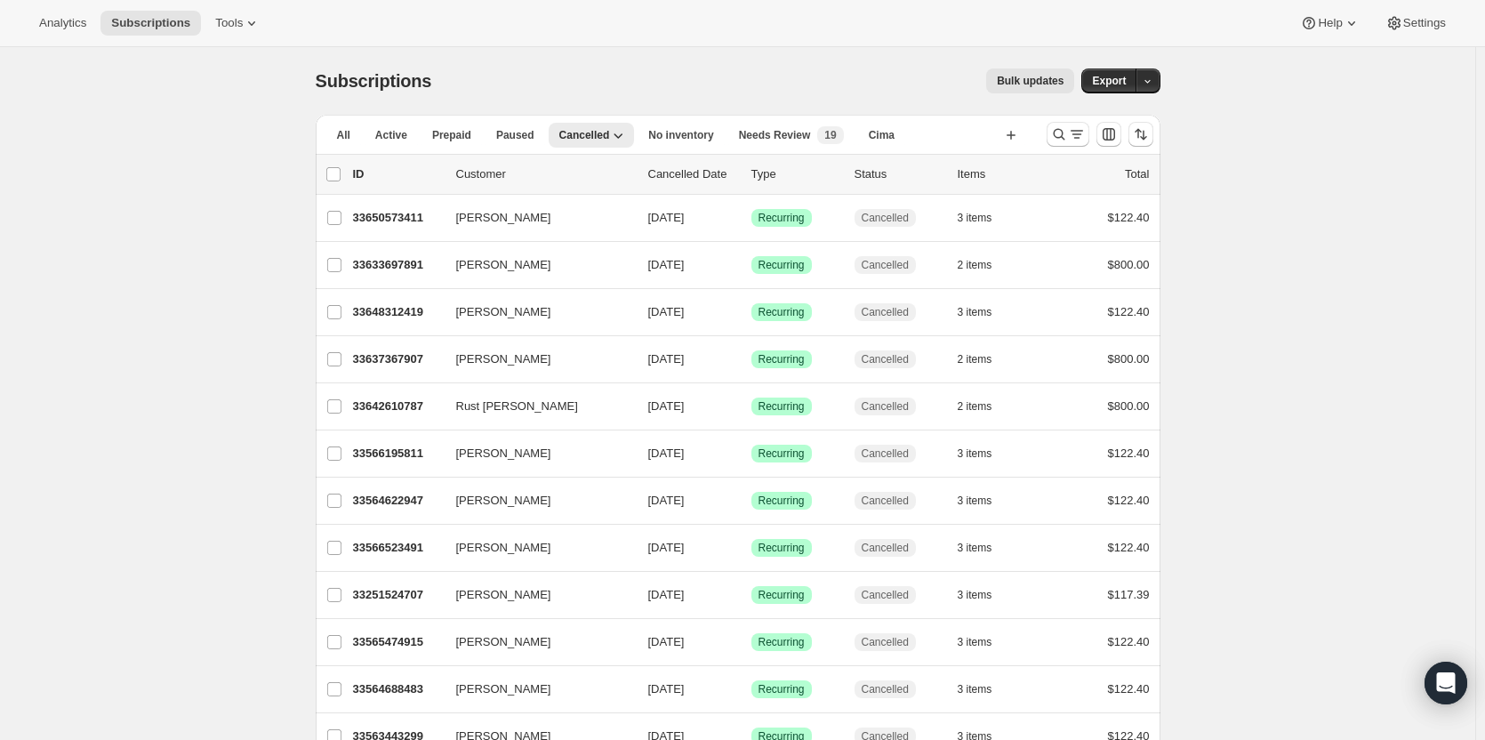
click at [783, 135] on span "Needs Review" at bounding box center [775, 135] width 72 height 14
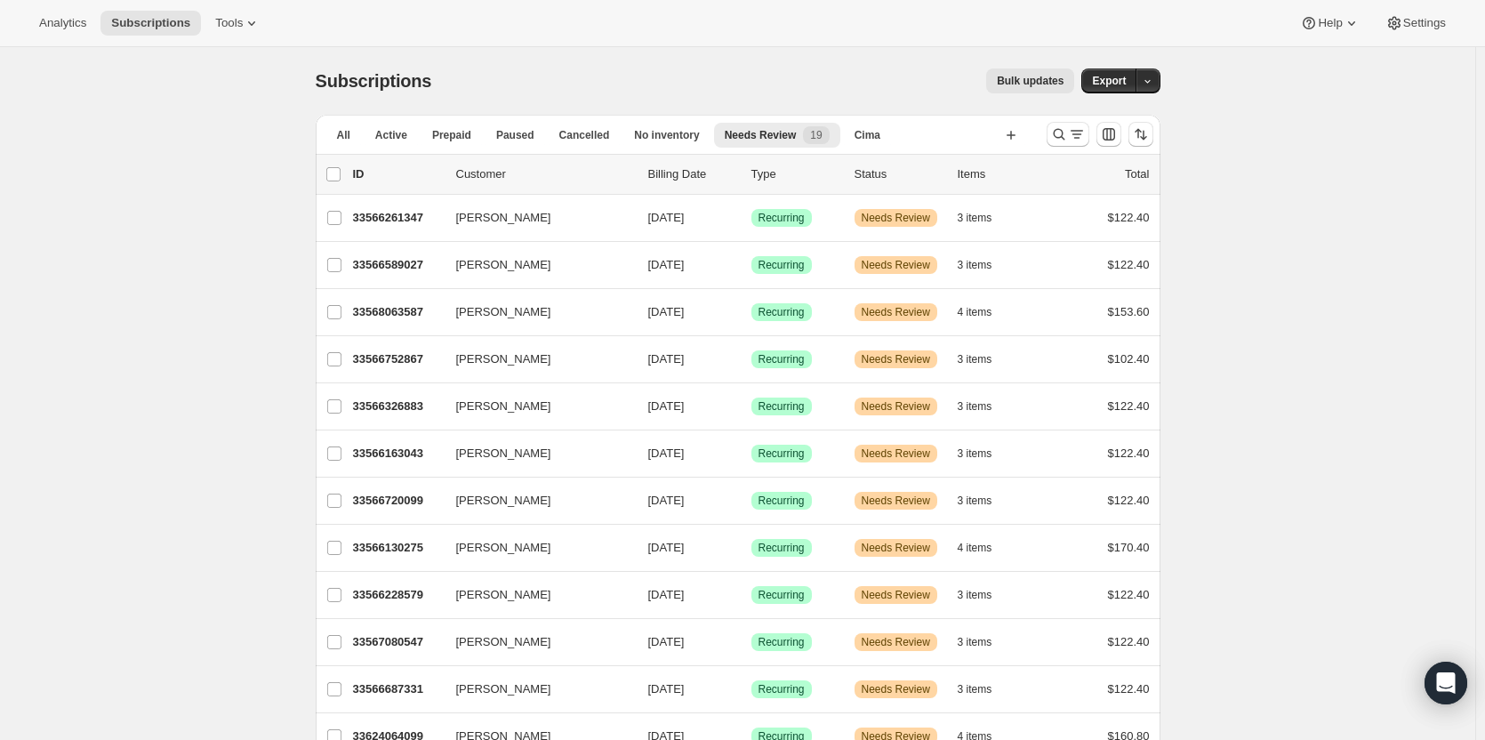
click at [407, 220] on p "33566261347" at bounding box center [397, 218] width 89 height 18
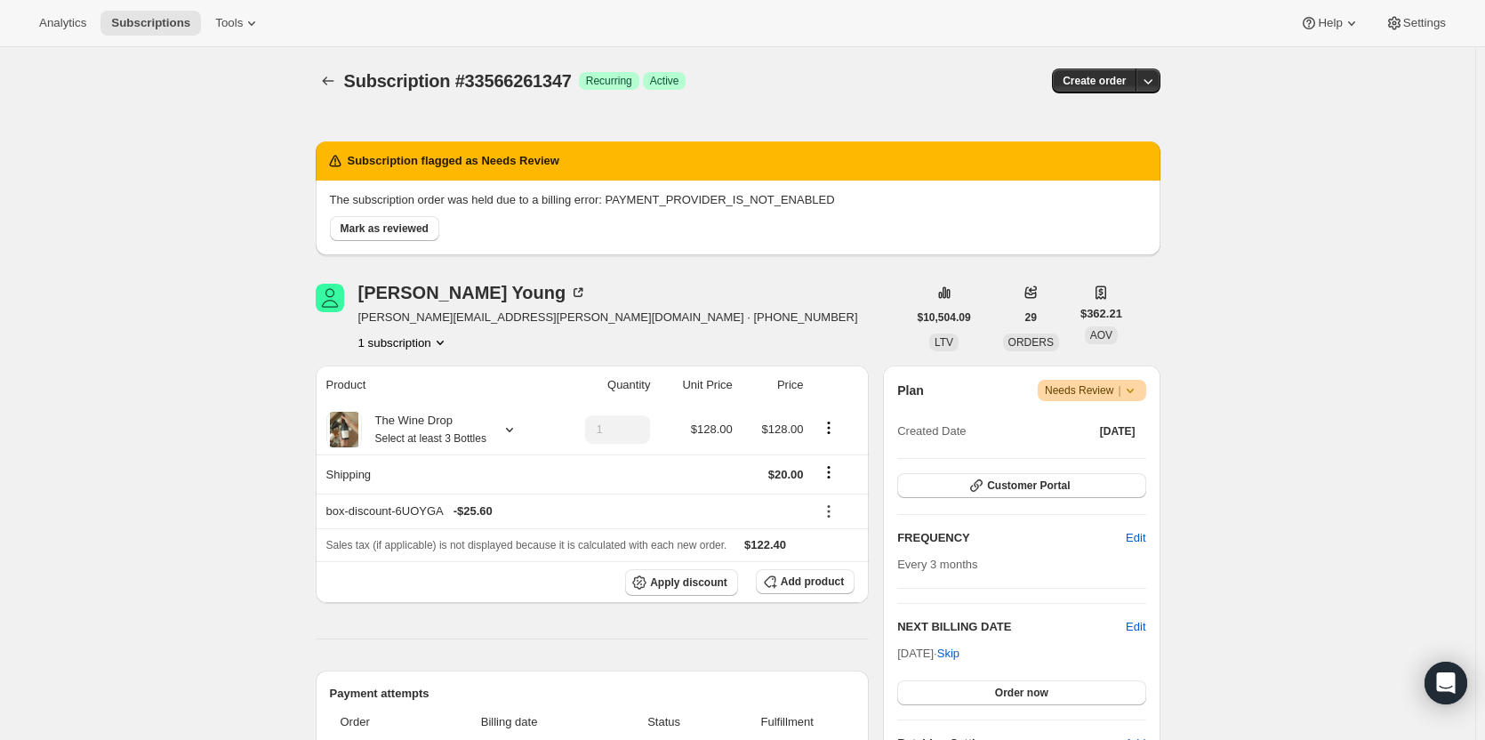
click at [360, 222] on span "Mark as reviewed" at bounding box center [385, 228] width 88 height 14
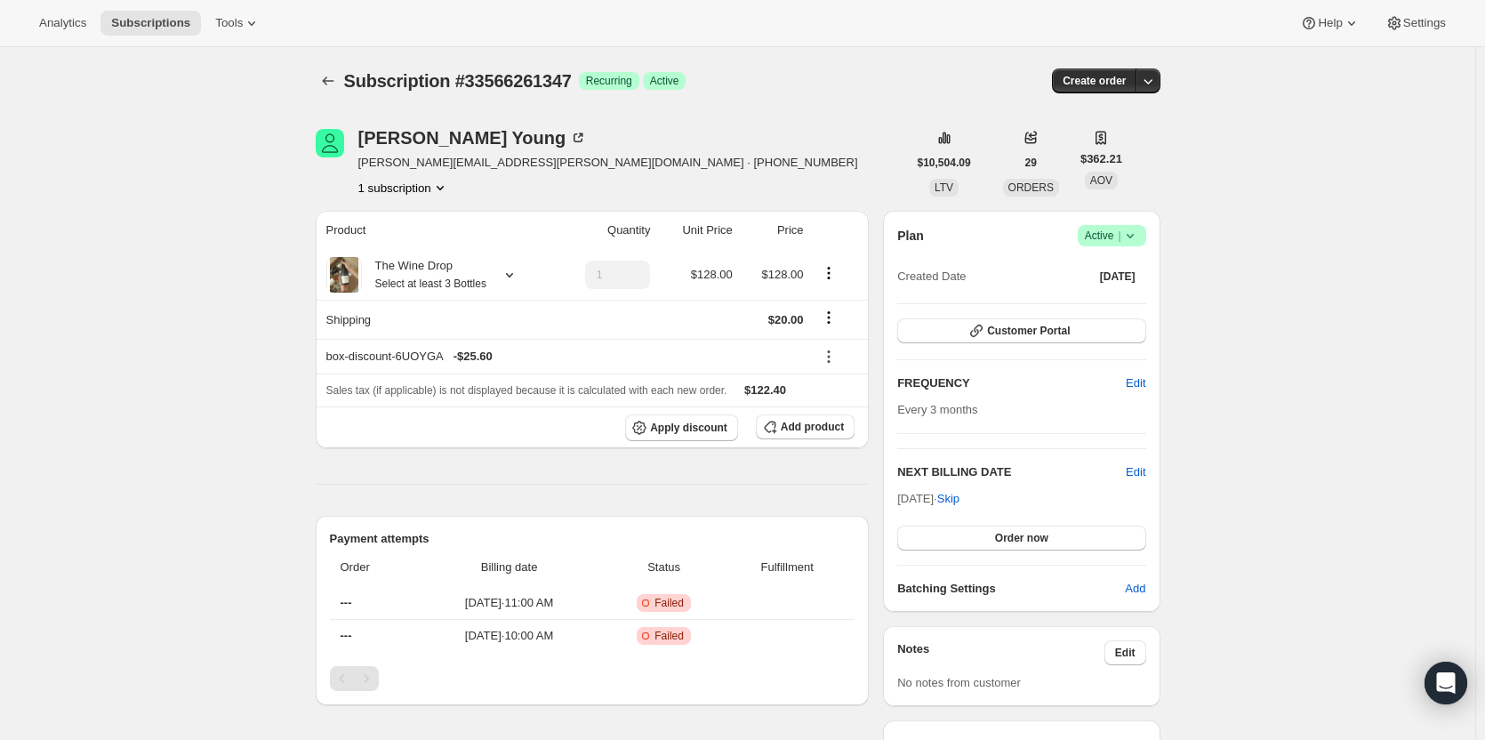
click at [1149, 86] on icon "button" at bounding box center [1148, 81] width 18 height 18
click at [1129, 119] on span "Bill subscription order now" at bounding box center [1067, 117] width 135 height 13
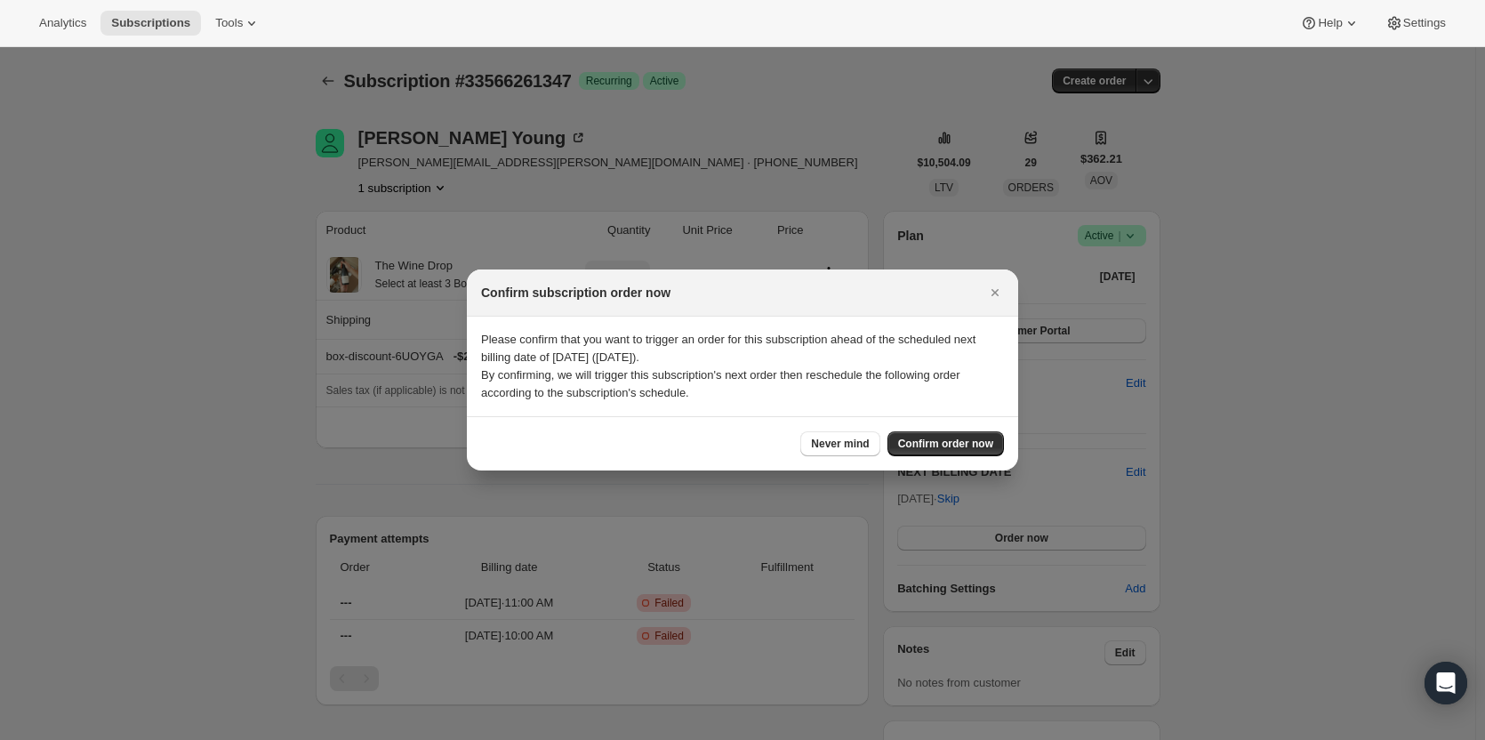
click at [944, 445] on span "Confirm order now" at bounding box center [945, 444] width 95 height 14
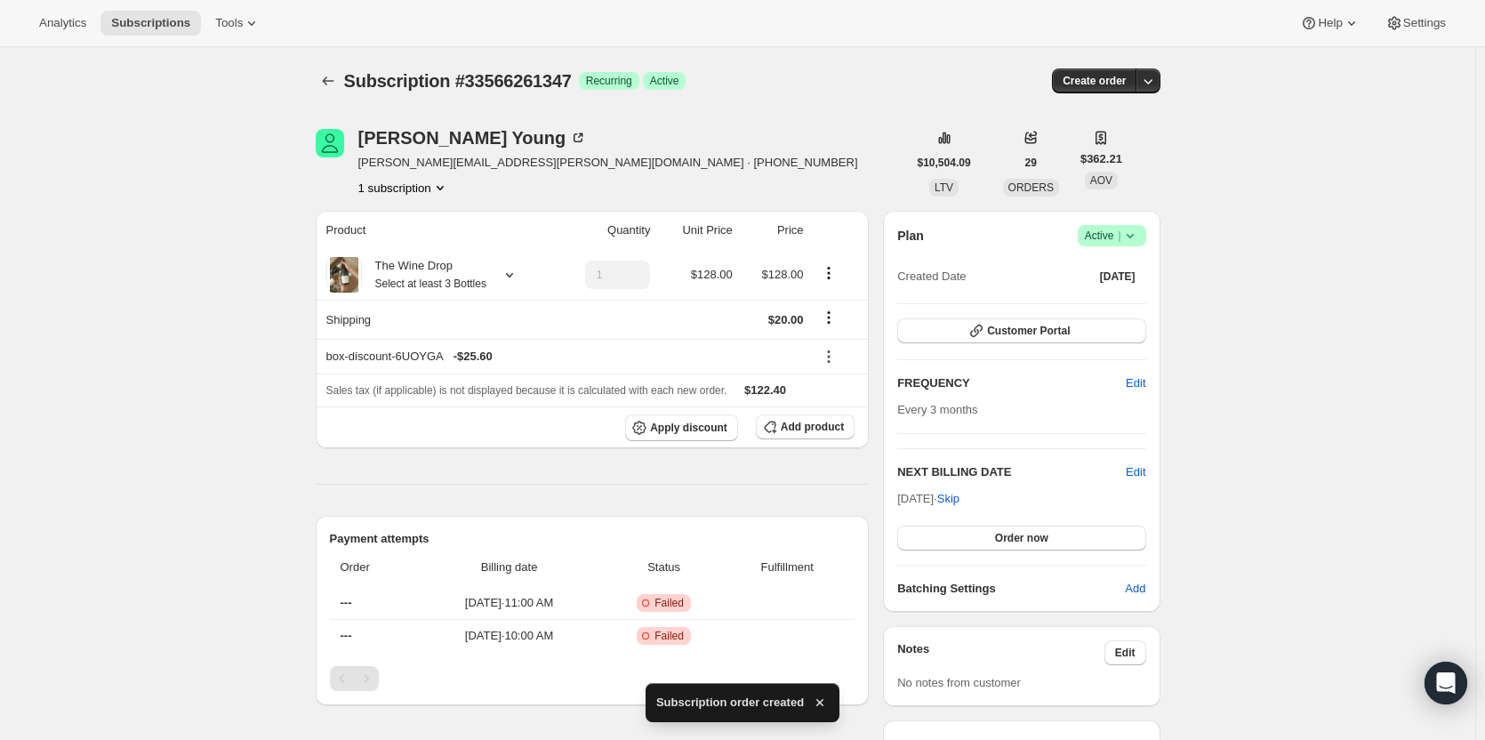
click at [337, 80] on icon "Subscriptions" at bounding box center [328, 81] width 18 height 18
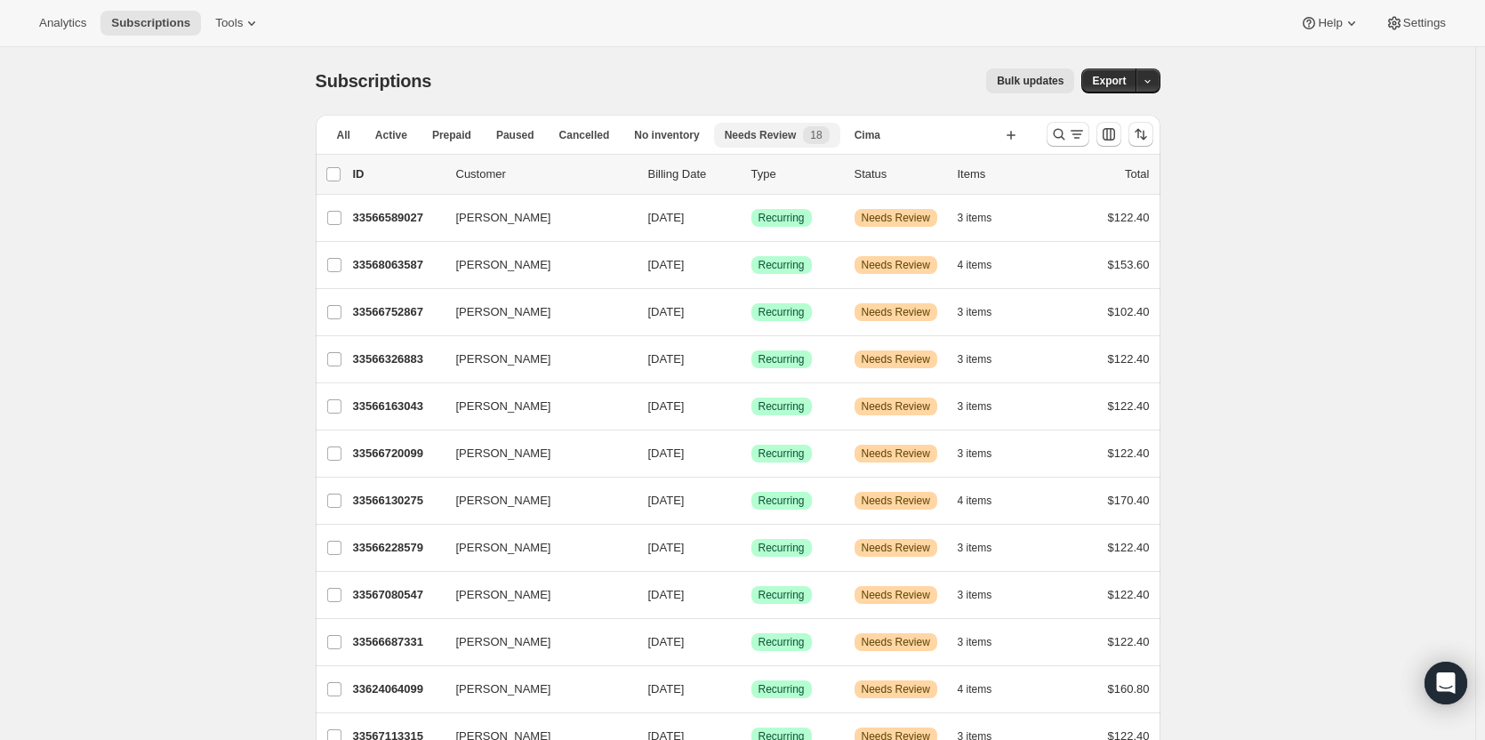
click at [641, 135] on span "No inventory" at bounding box center [666, 135] width 65 height 14
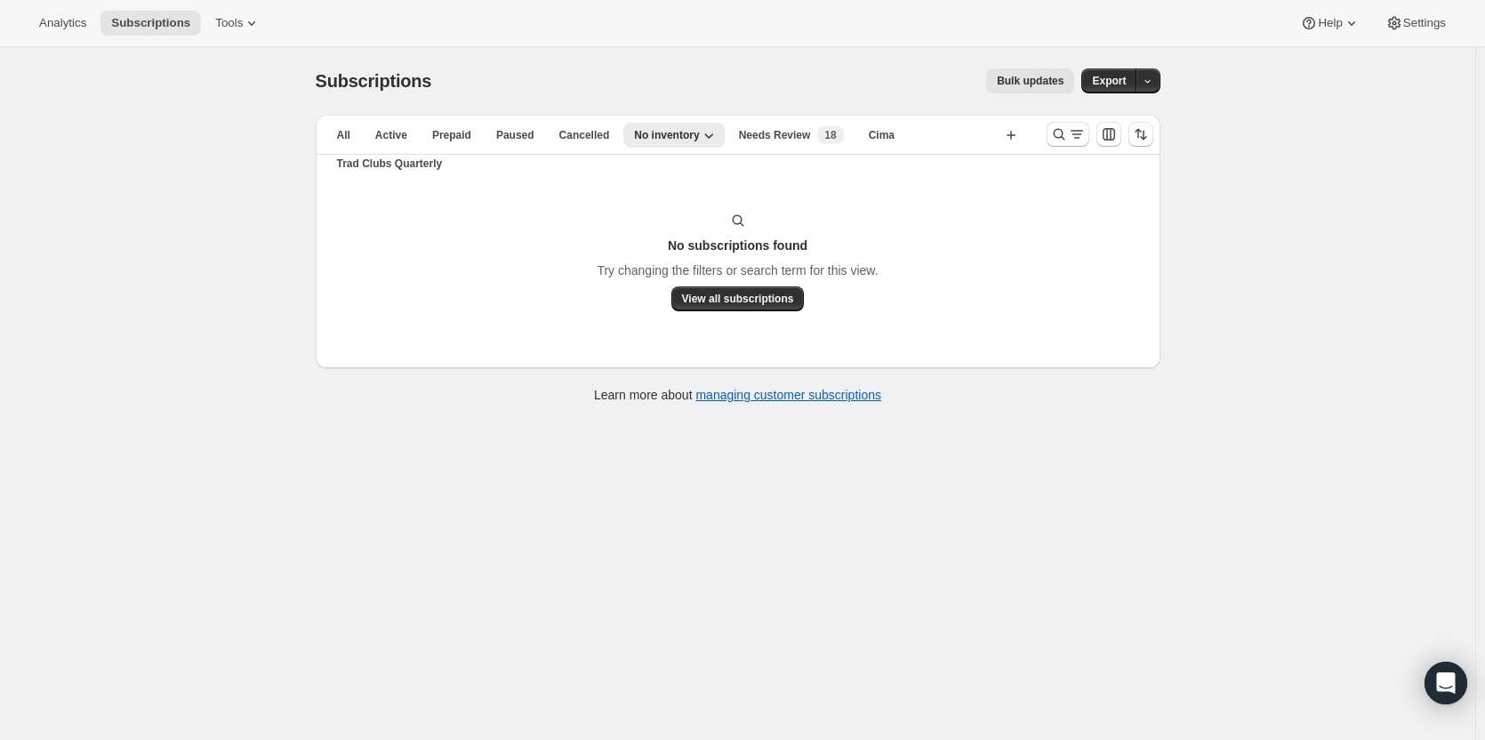
click at [769, 134] on span "Needs Review" at bounding box center [775, 135] width 72 height 14
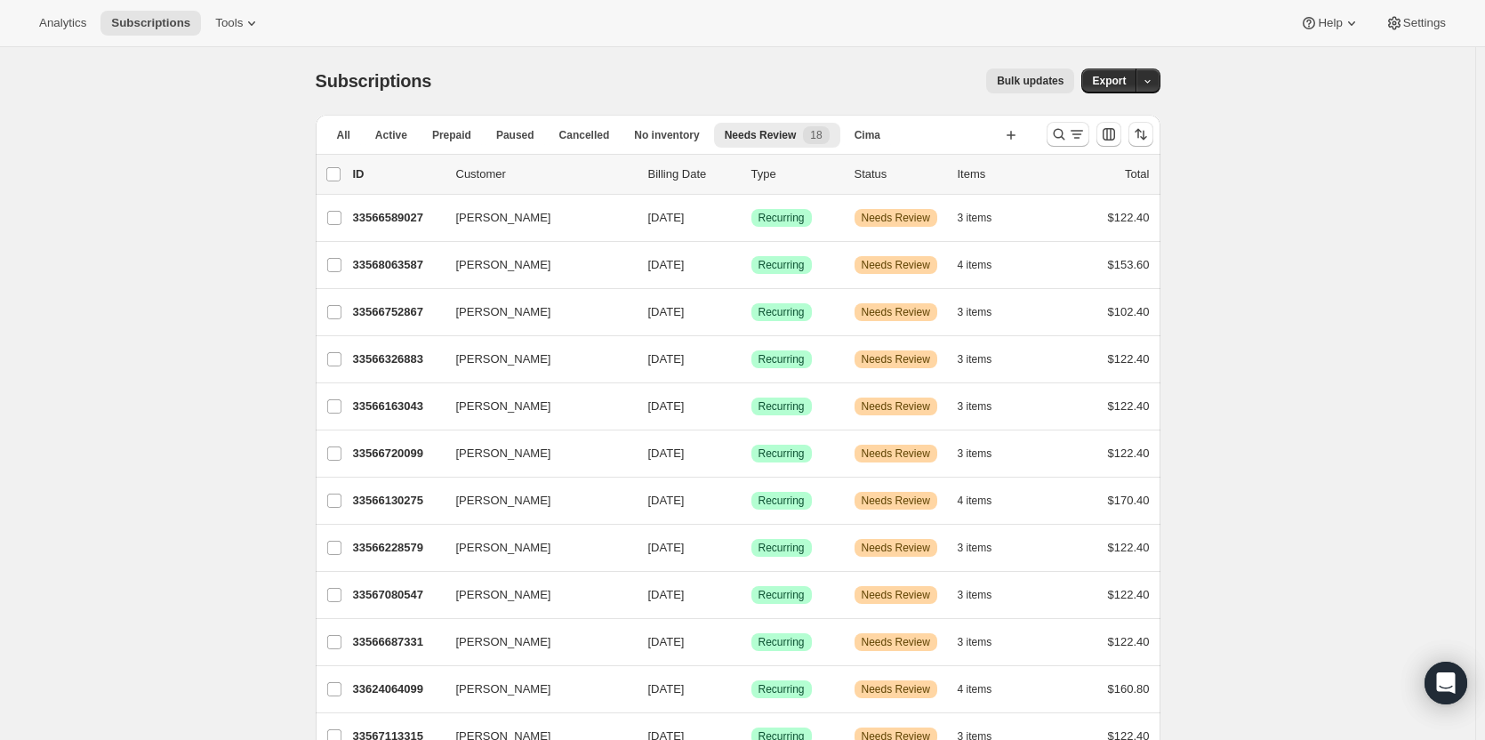
click at [398, 221] on p "33566589027" at bounding box center [397, 218] width 89 height 18
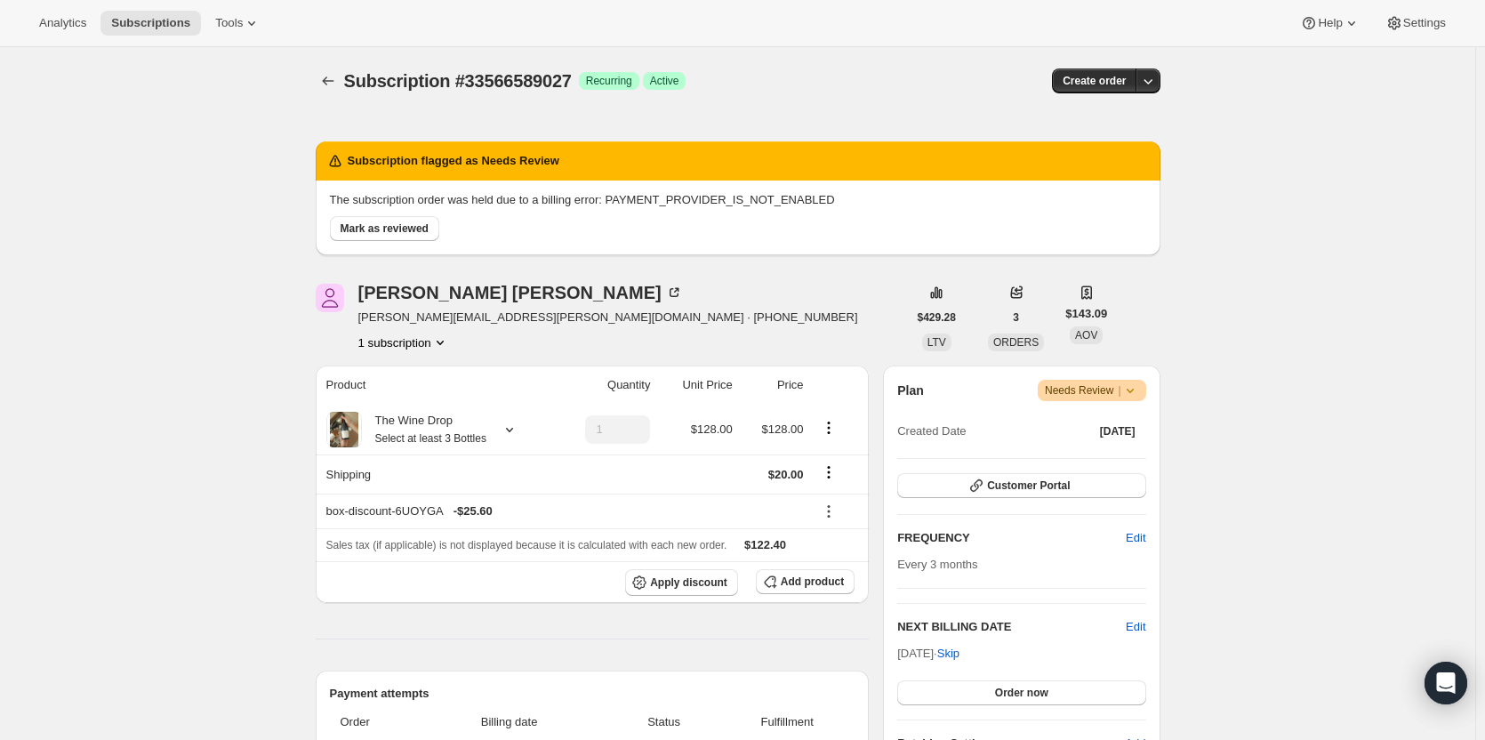
click at [395, 221] on button "Mark as reviewed" at bounding box center [384, 228] width 109 height 25
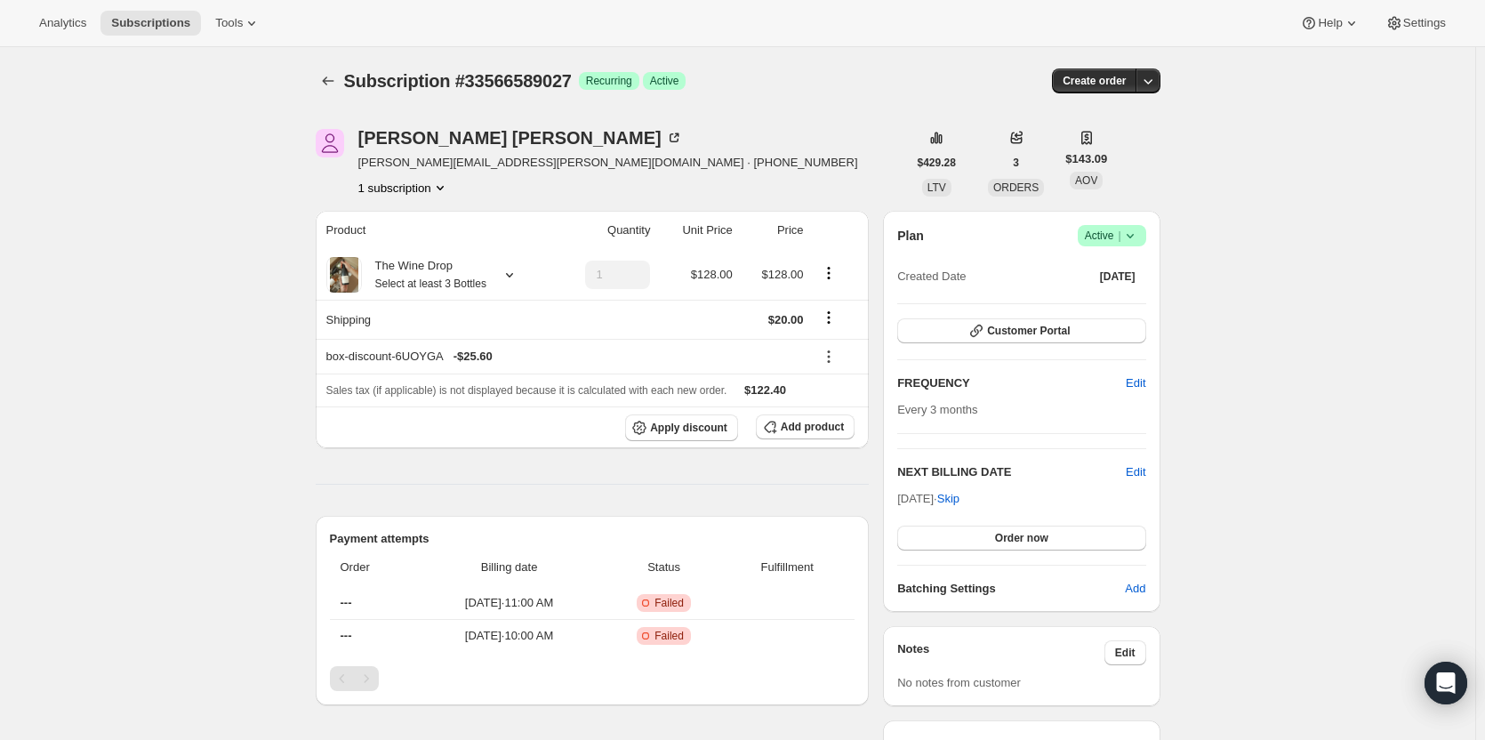
click at [1150, 84] on icon "button" at bounding box center [1148, 81] width 18 height 18
click at [471, 284] on small "Select at least 3 Bottles" at bounding box center [430, 283] width 111 height 12
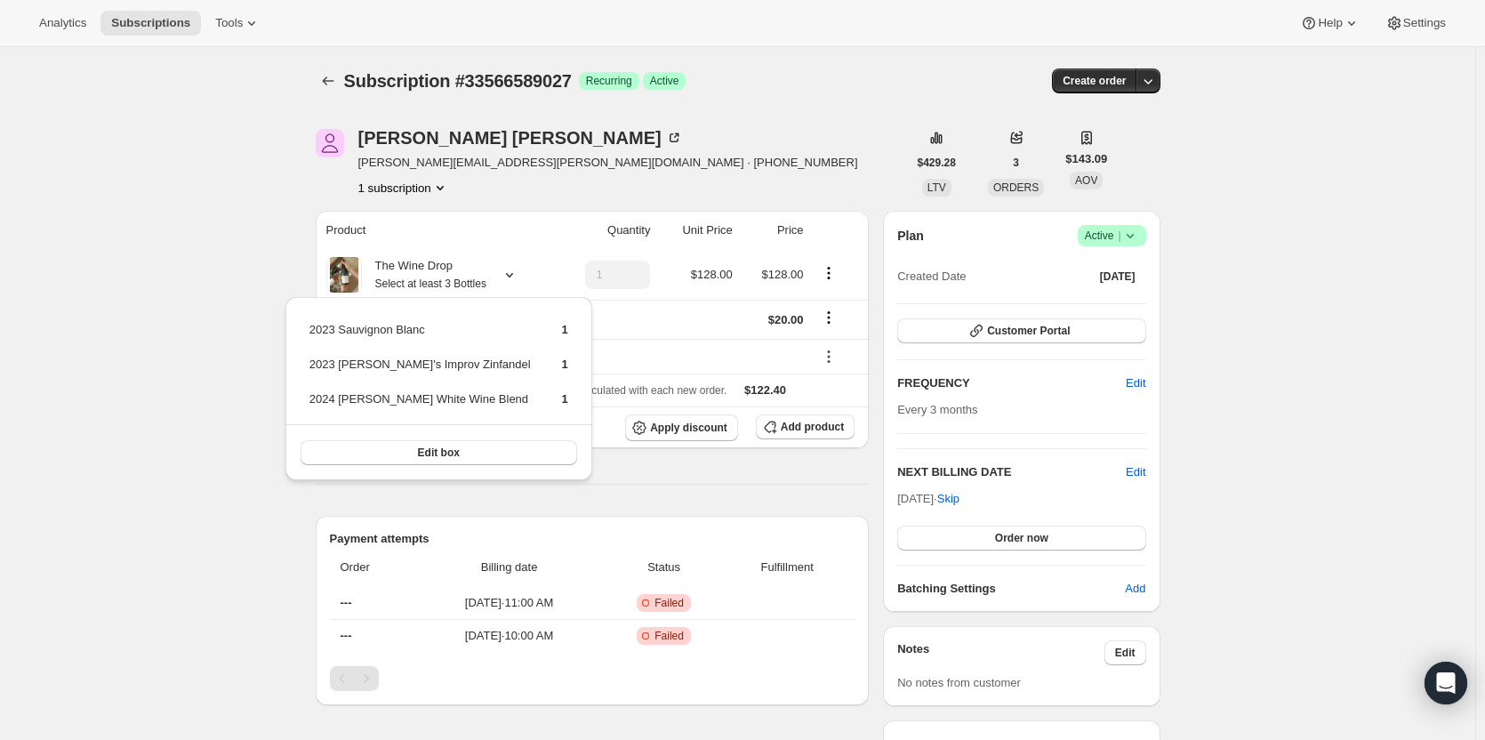
click at [775, 148] on div "[PERSON_NAME] [PERSON_NAME][EMAIL_ADDRESS][PERSON_NAME][DOMAIN_NAME] · [PHONE_N…" at bounding box center [611, 163] width 591 height 68
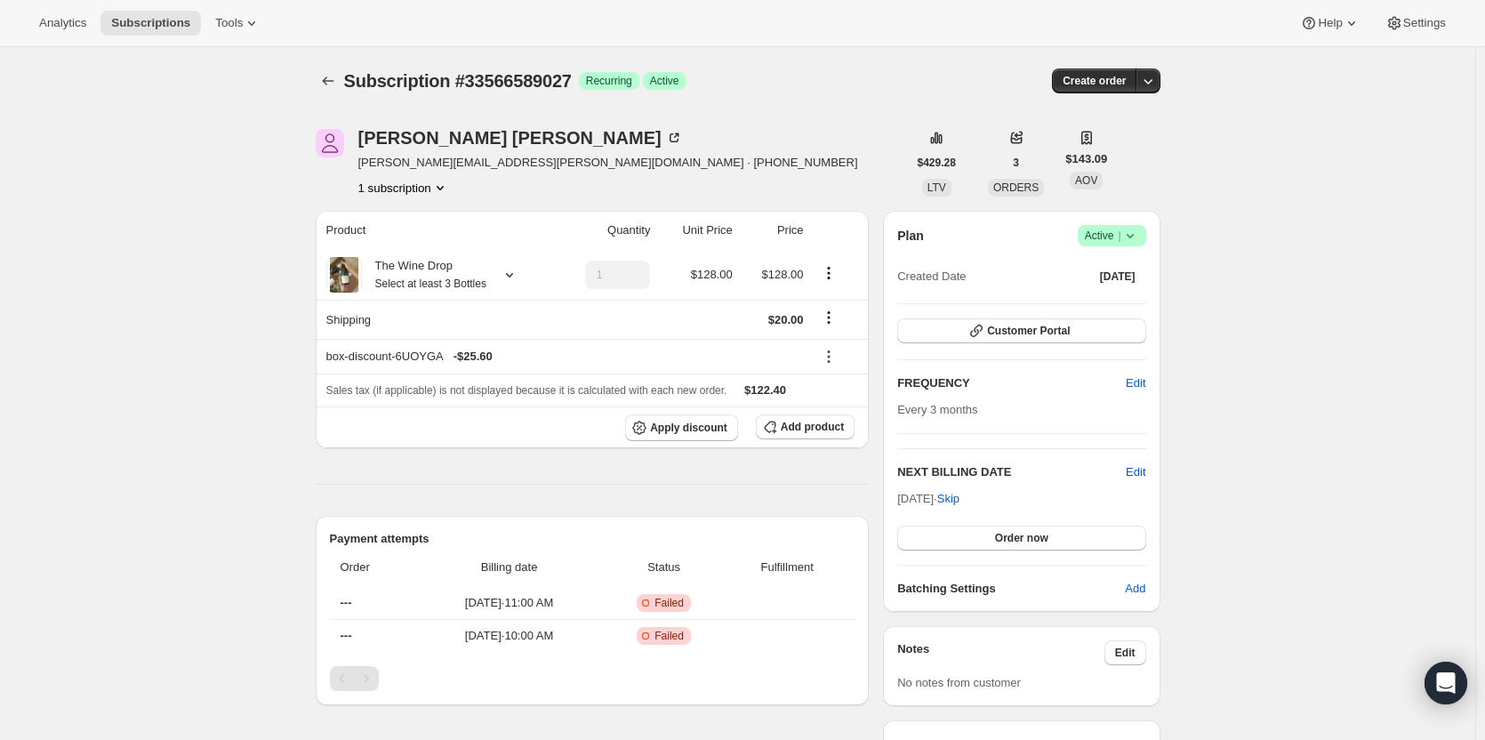
click at [1155, 79] on icon "button" at bounding box center [1148, 81] width 18 height 18
click at [1137, 122] on span "Bill subscription order now" at bounding box center [1077, 118] width 154 height 18
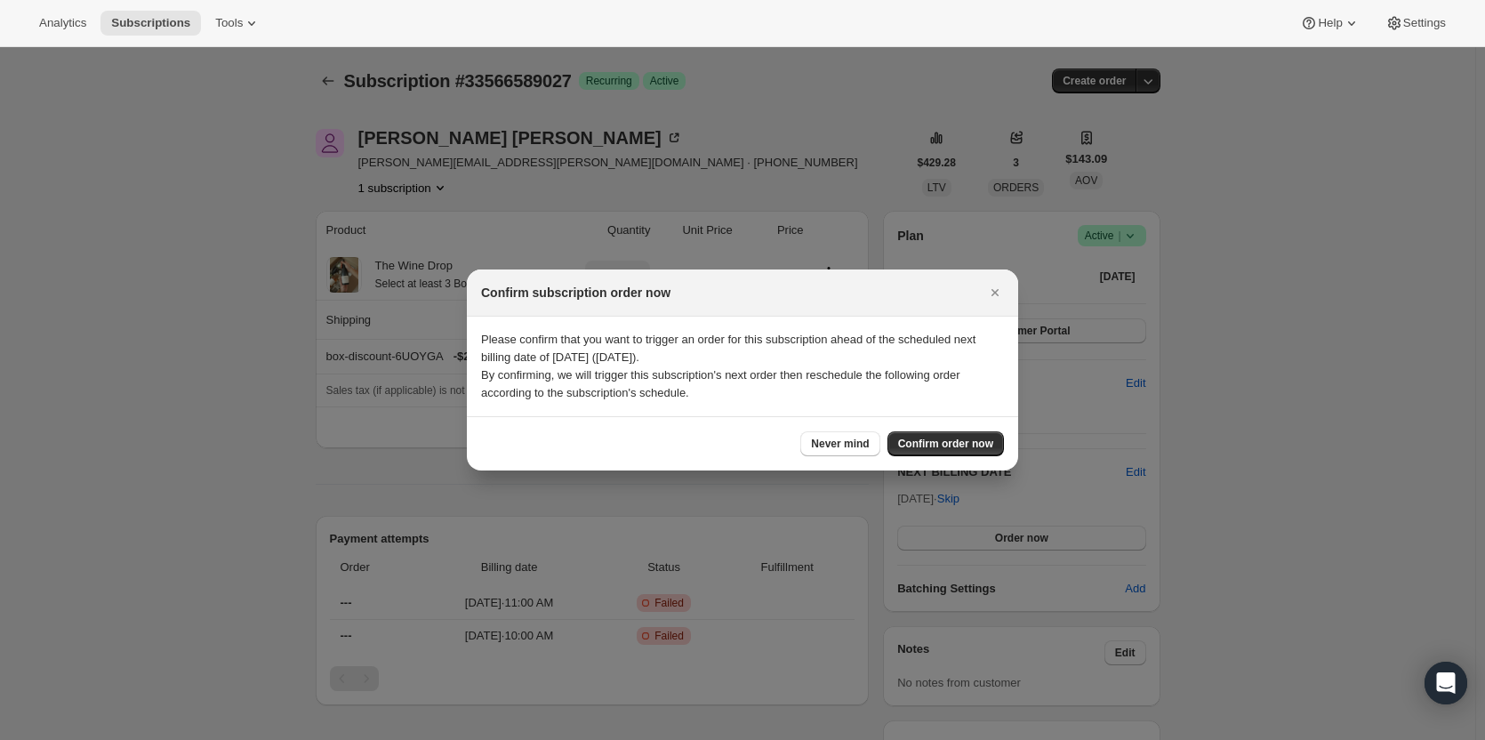
click at [993, 439] on button "Confirm order now" at bounding box center [946, 443] width 116 height 25
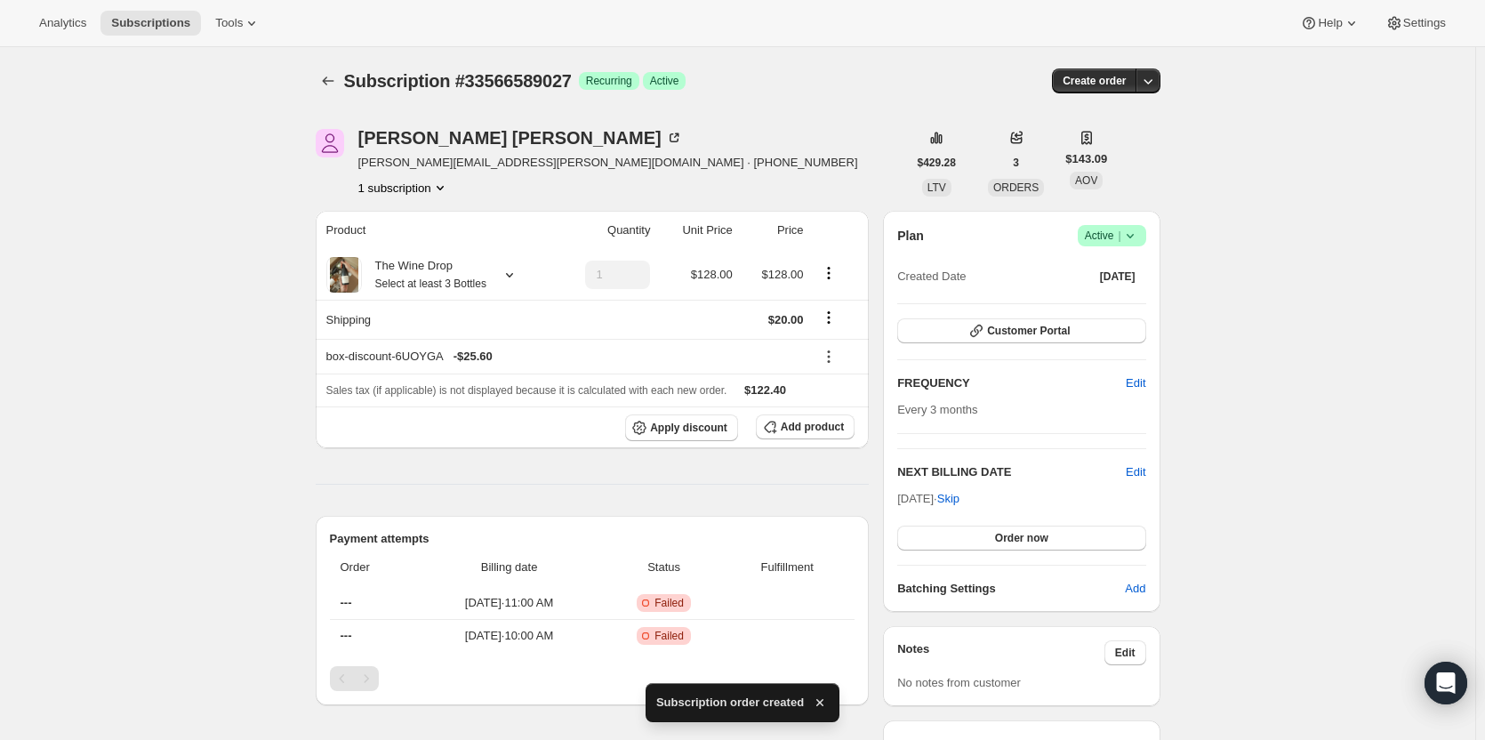
click at [325, 77] on icon "Subscriptions" at bounding box center [328, 81] width 18 height 18
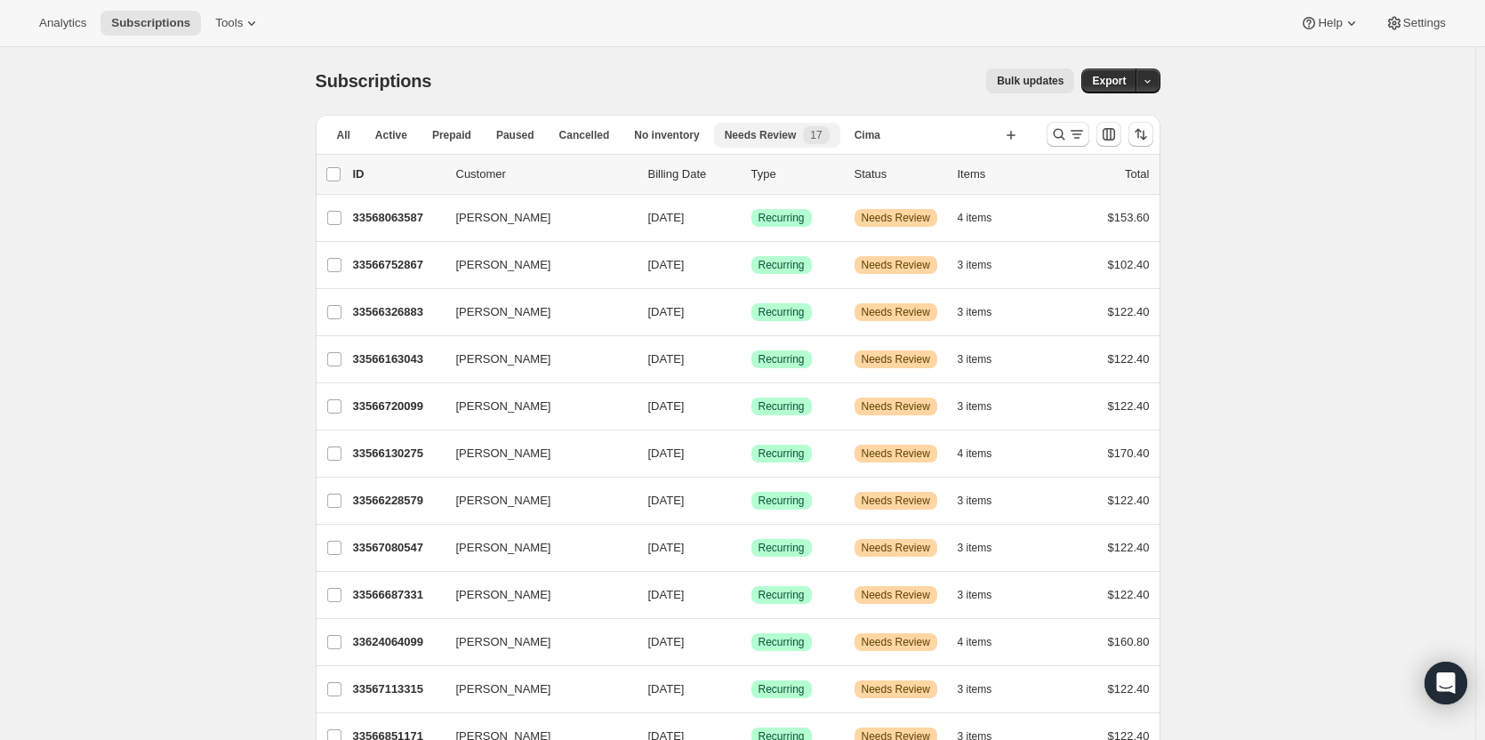
click at [461, 133] on span "Prepaid" at bounding box center [451, 135] width 39 height 14
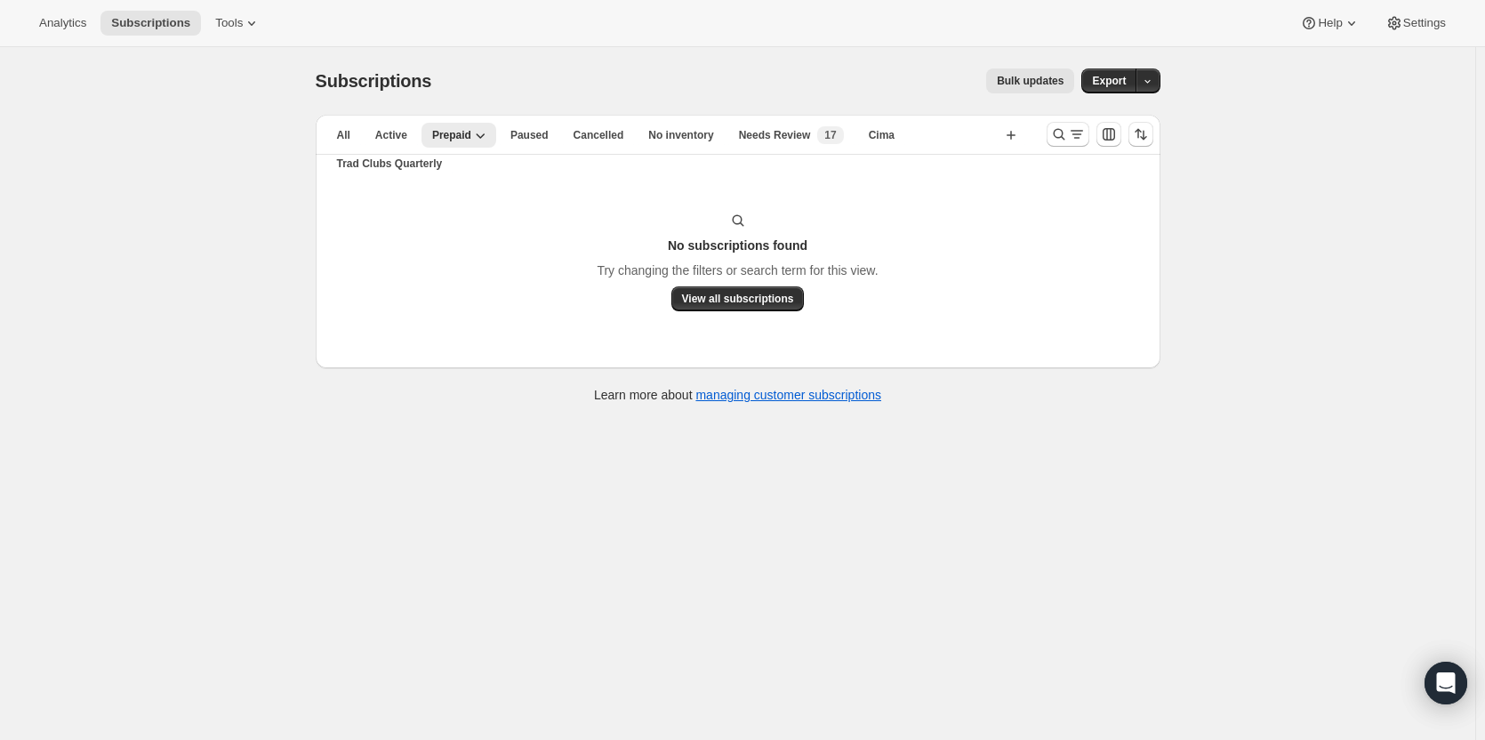
click at [765, 131] on span "Needs Review" at bounding box center [775, 135] width 72 height 14
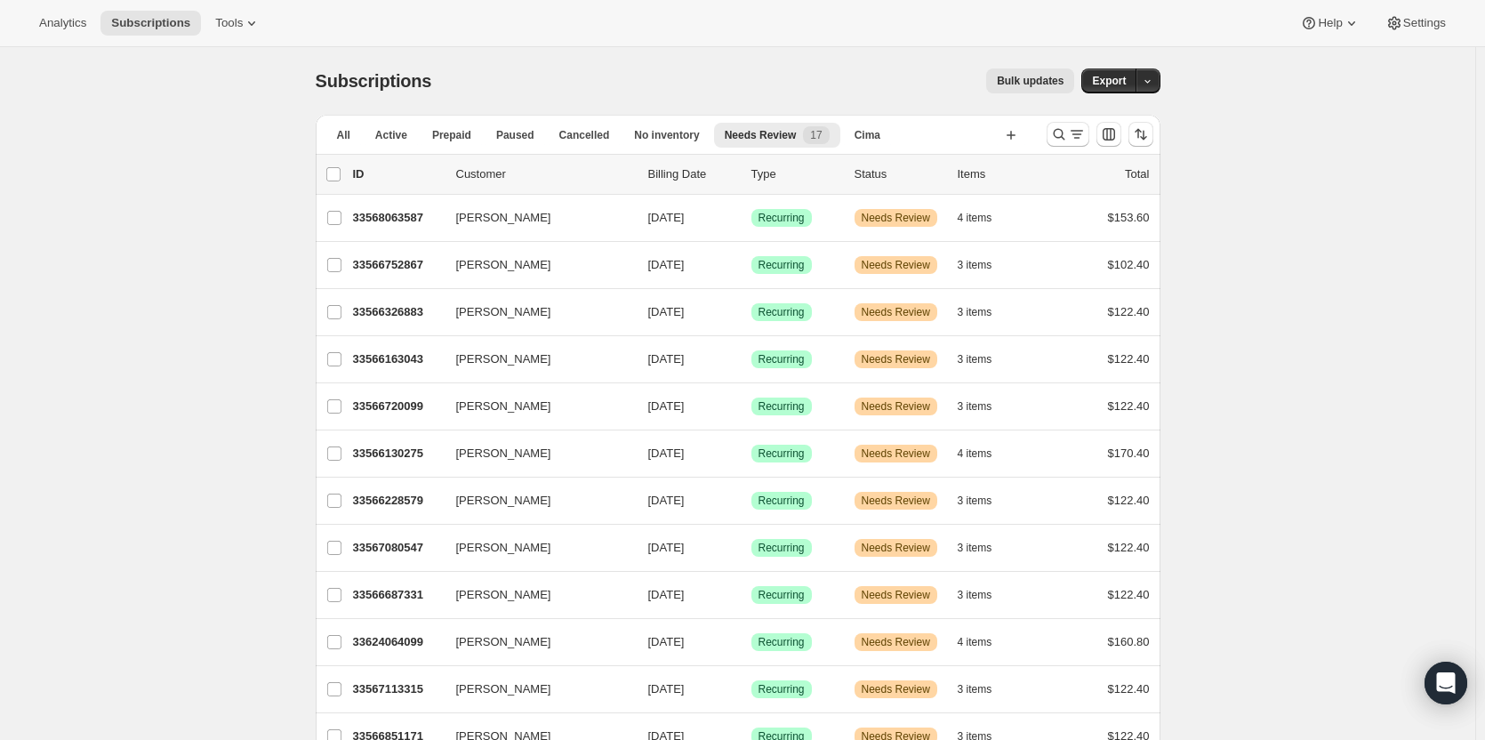
click at [415, 217] on p "33568063587" at bounding box center [397, 218] width 89 height 18
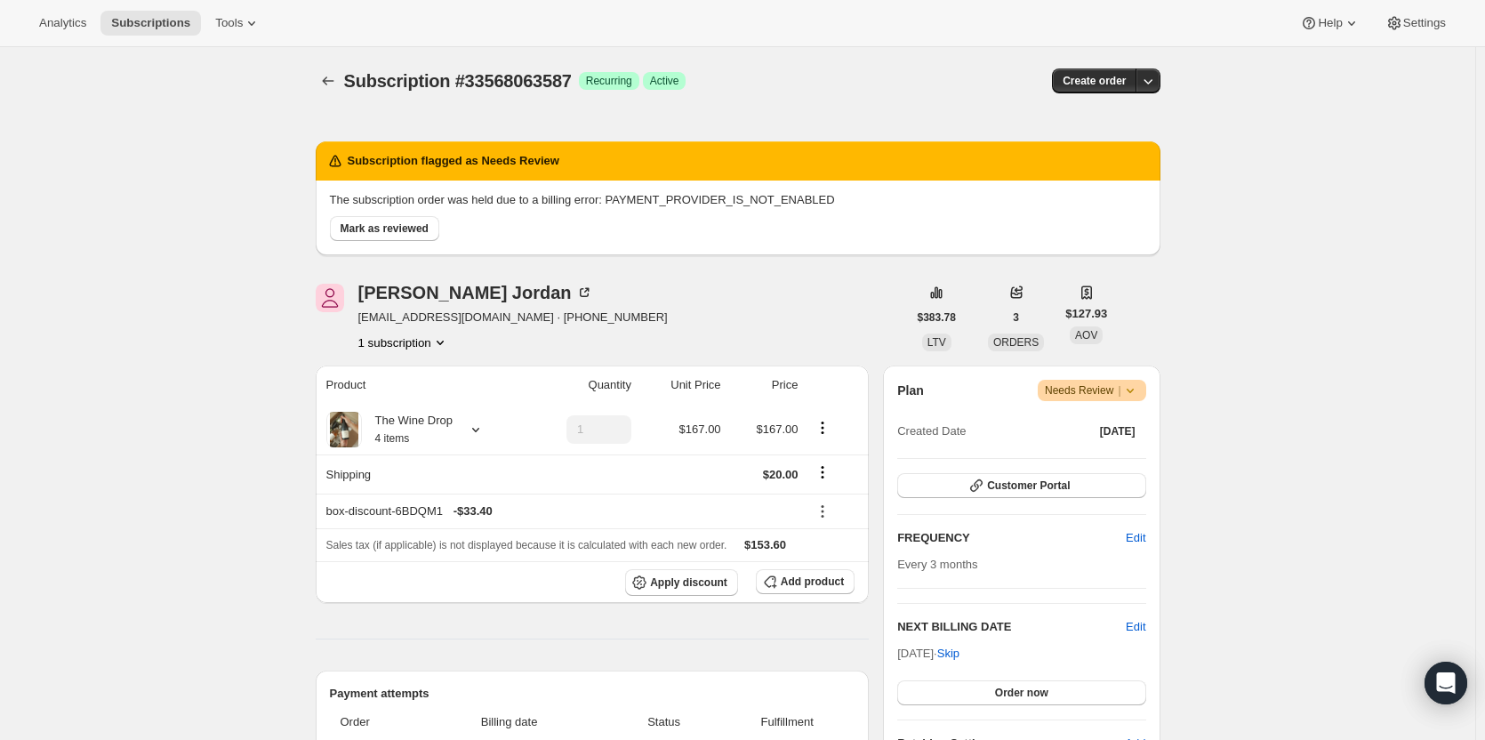
click at [393, 230] on span "Mark as reviewed" at bounding box center [385, 228] width 88 height 14
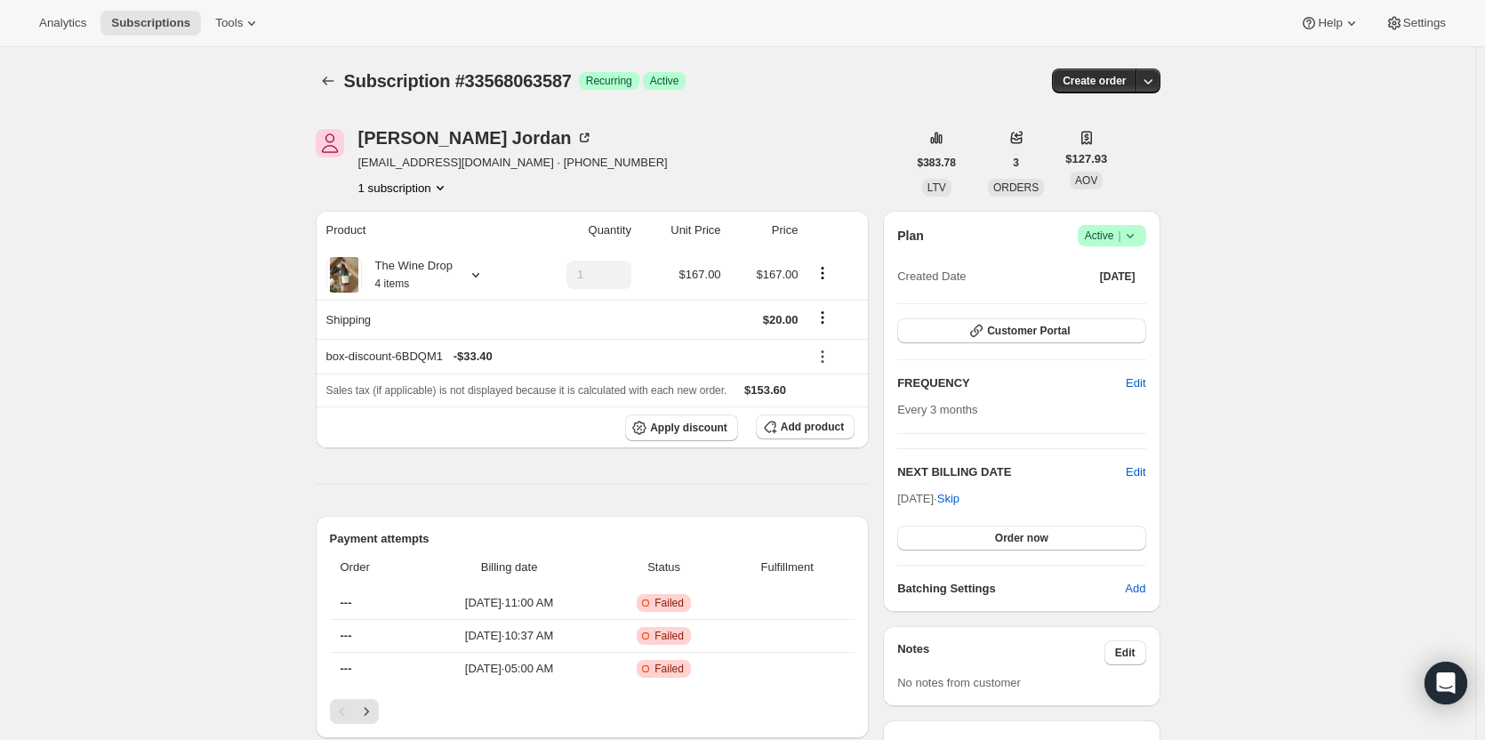
click at [1157, 85] on icon "button" at bounding box center [1148, 81] width 18 height 18
click at [1125, 120] on span "Bill subscription order now" at bounding box center [1067, 117] width 135 height 13
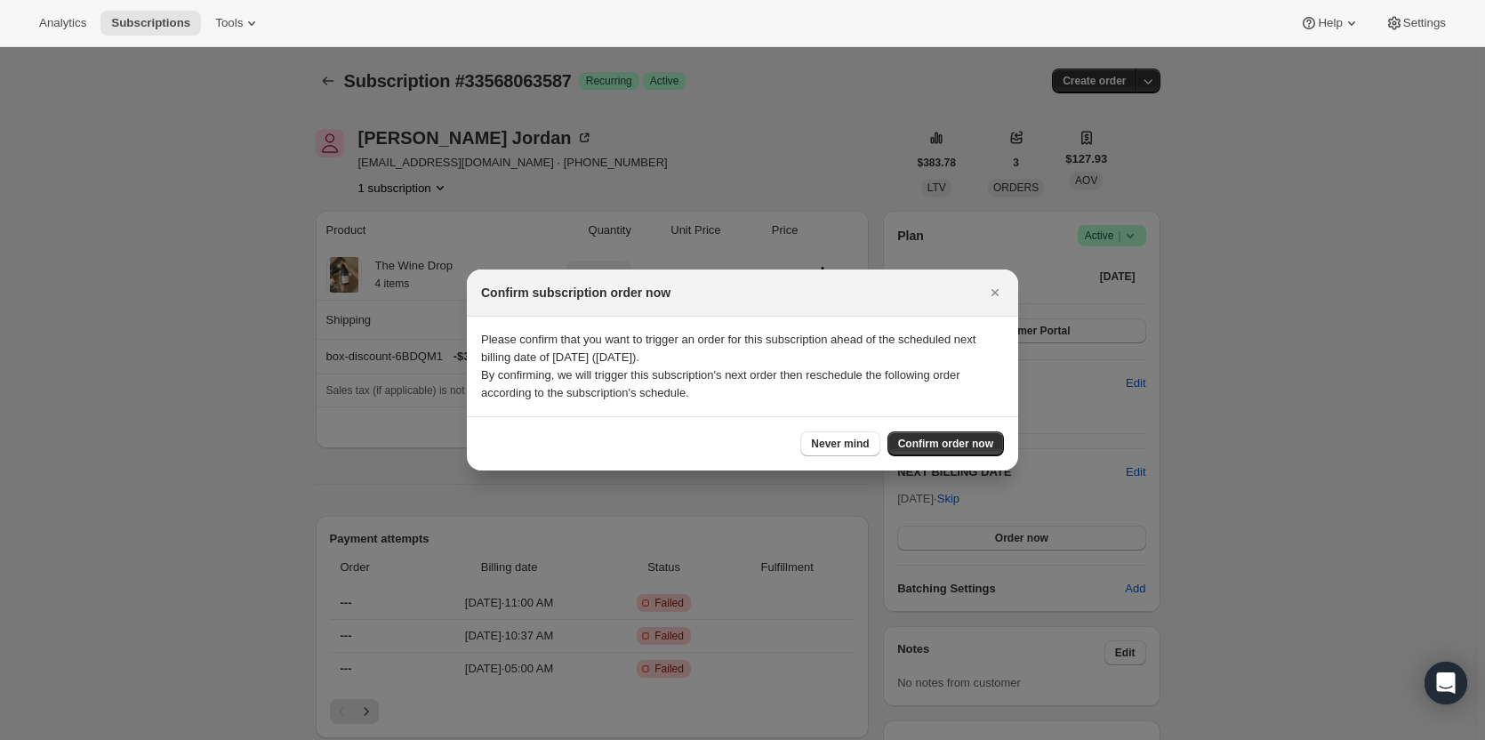
click at [927, 444] on span "Confirm order now" at bounding box center [945, 444] width 95 height 14
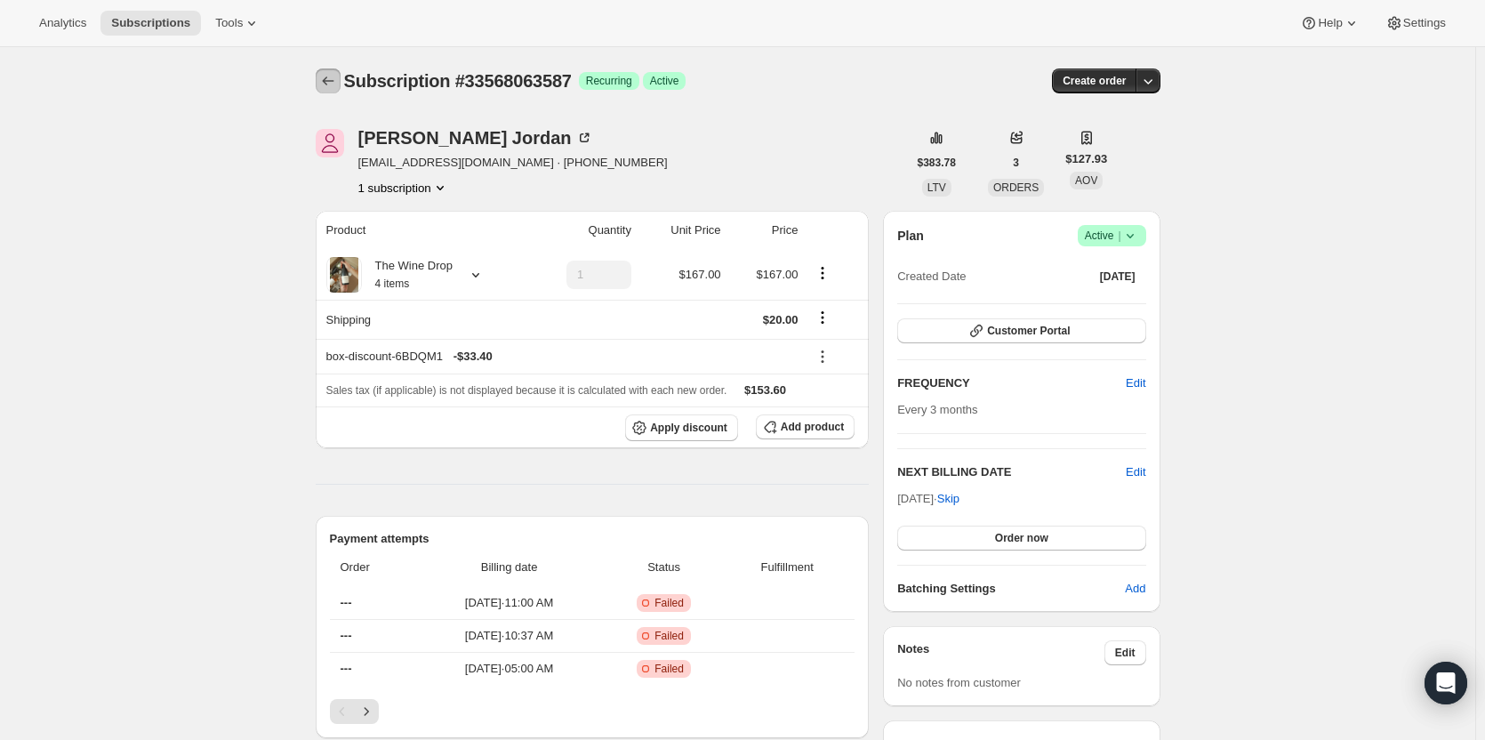
click at [325, 78] on icon "Subscriptions" at bounding box center [328, 81] width 18 height 18
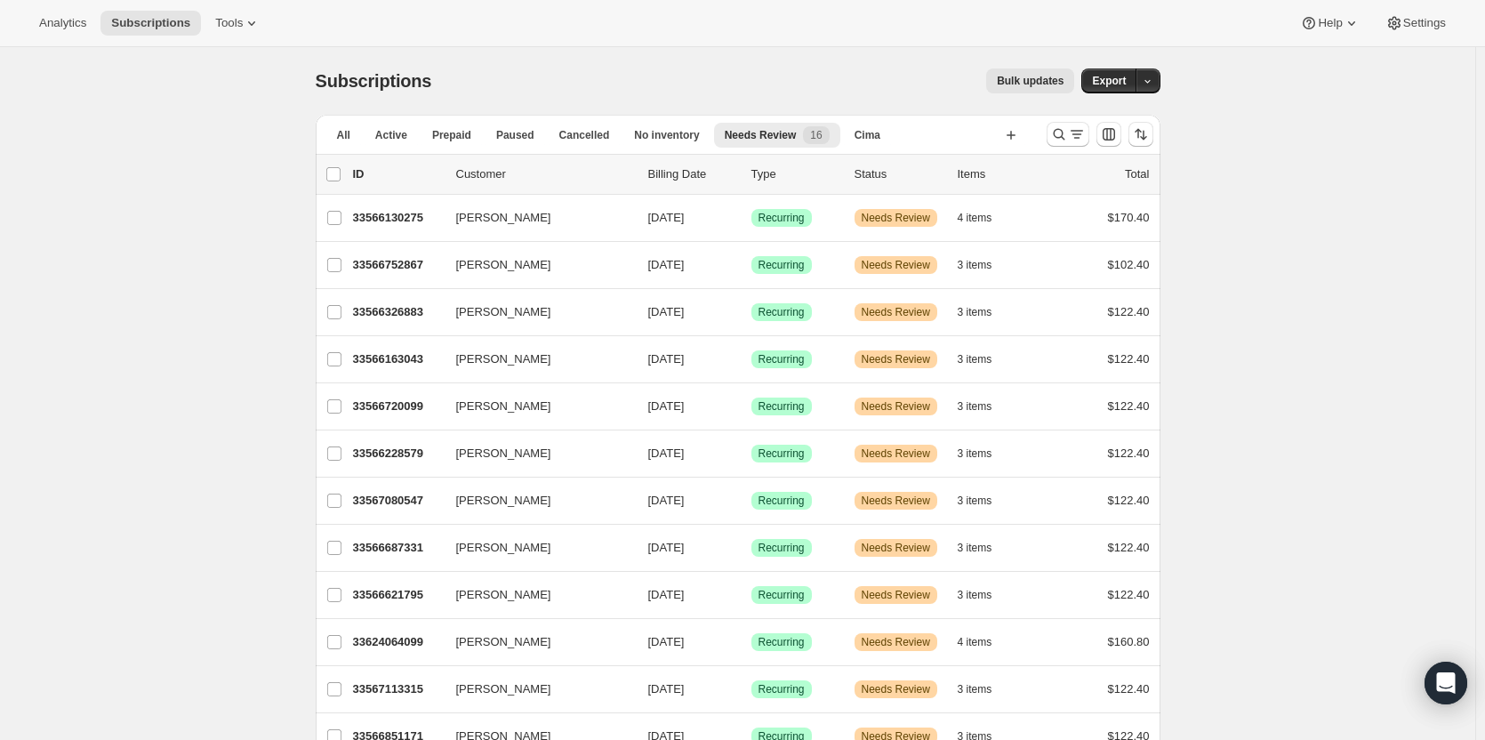
click at [780, 136] on span "Needs Review" at bounding box center [761, 135] width 72 height 14
click at [516, 125] on button "Paused" at bounding box center [516, 135] width 60 height 25
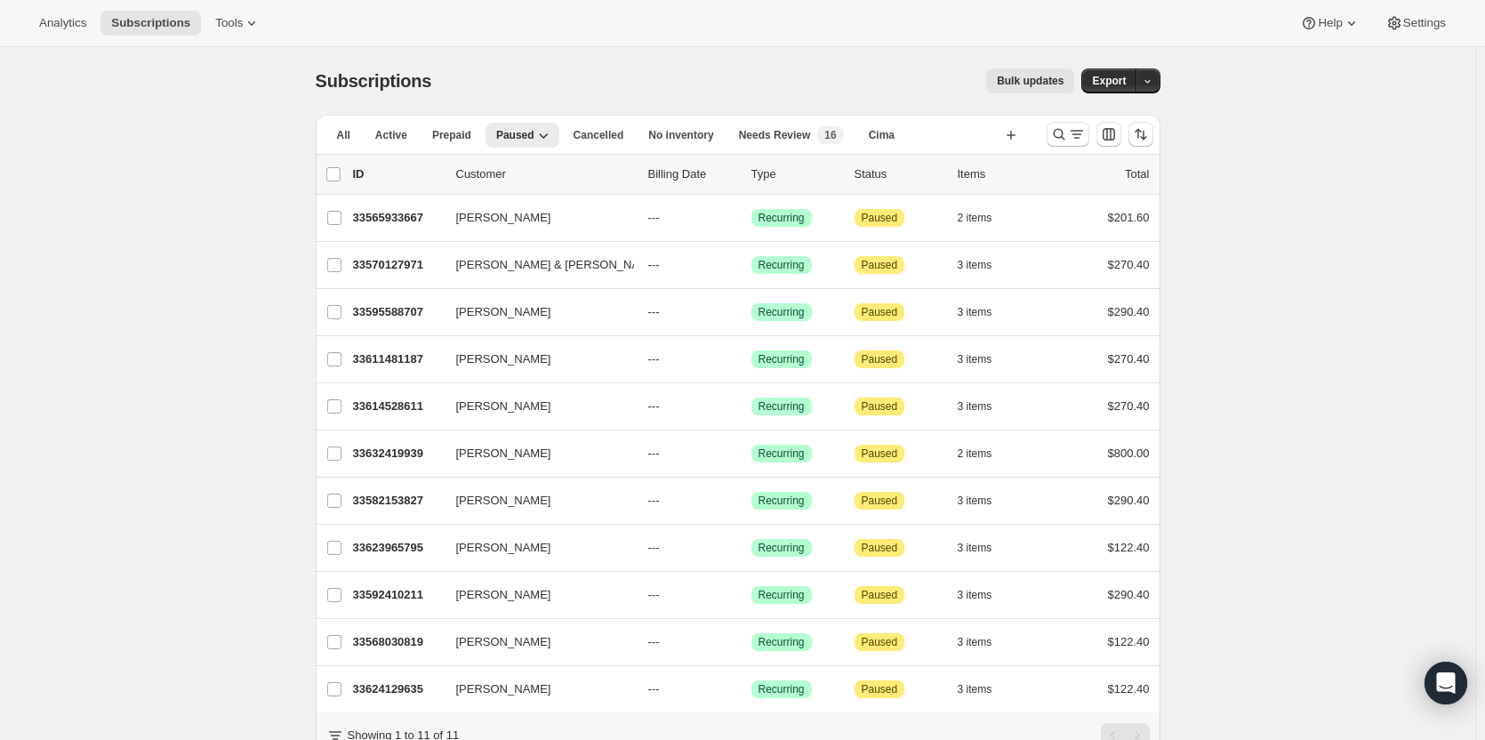
click at [758, 132] on span "Needs Review" at bounding box center [775, 135] width 72 height 14
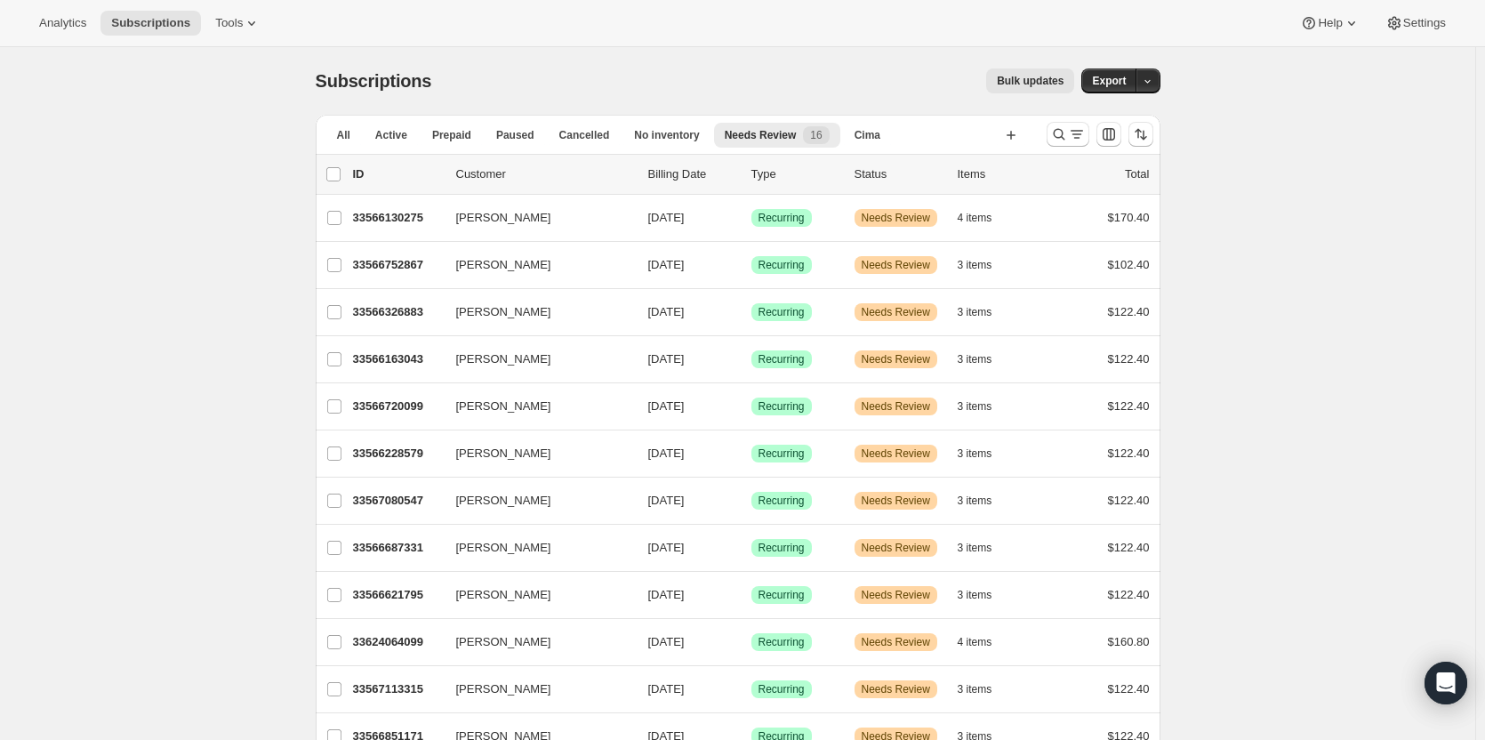
click at [392, 217] on p "33566130275" at bounding box center [397, 218] width 89 height 18
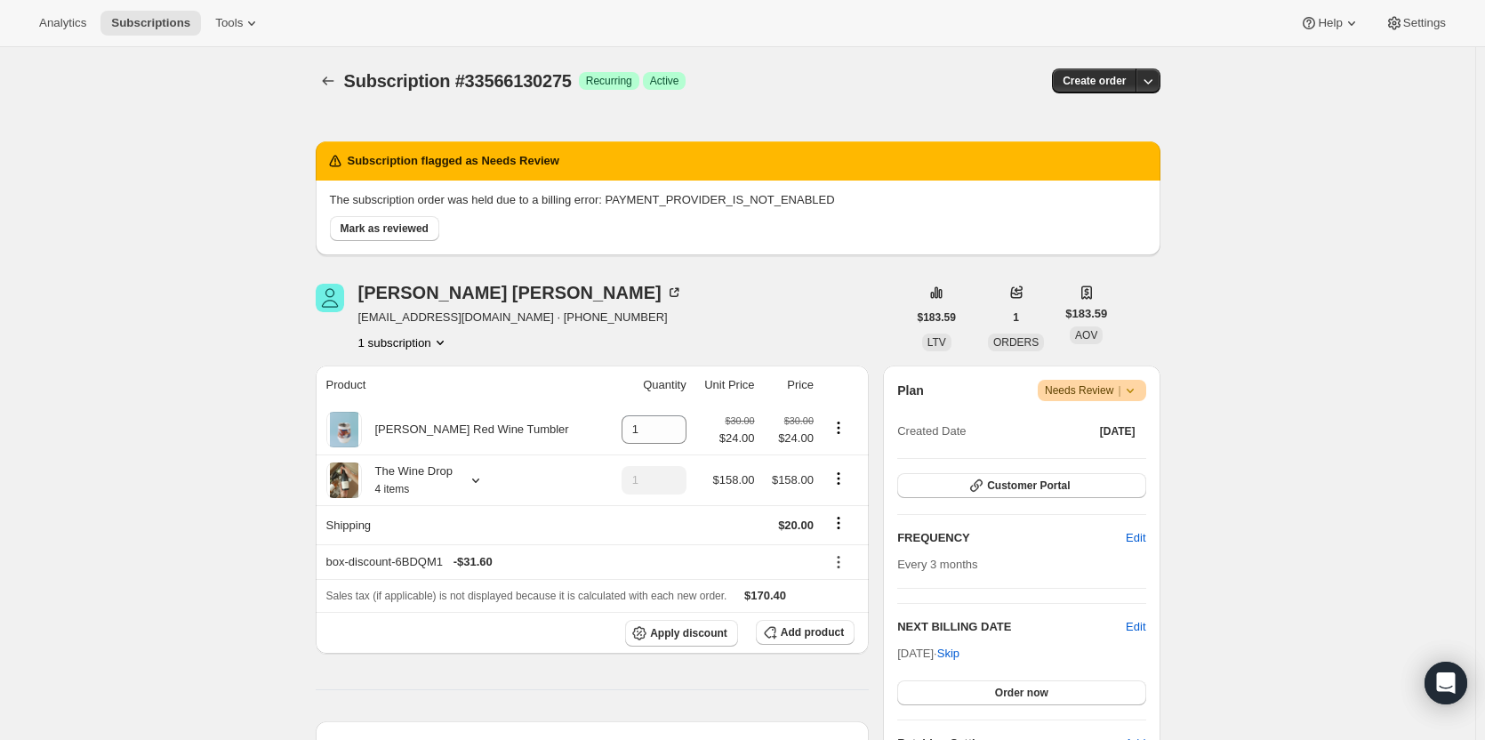
click at [406, 218] on button "Mark as reviewed" at bounding box center [384, 228] width 109 height 25
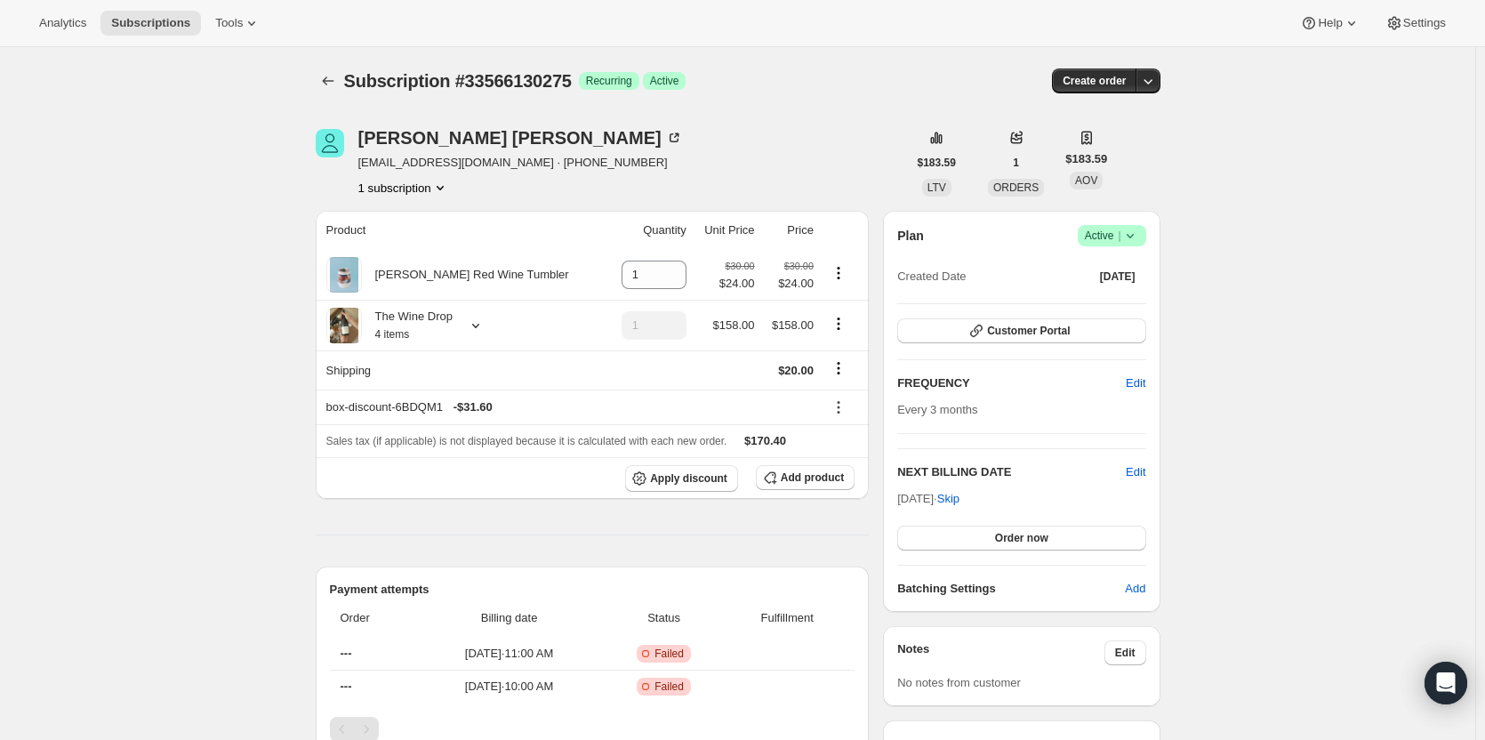
click at [1156, 85] on icon "button" at bounding box center [1148, 81] width 18 height 18
click at [1145, 122] on span "Bill subscription order now" at bounding box center [1077, 118] width 154 height 18
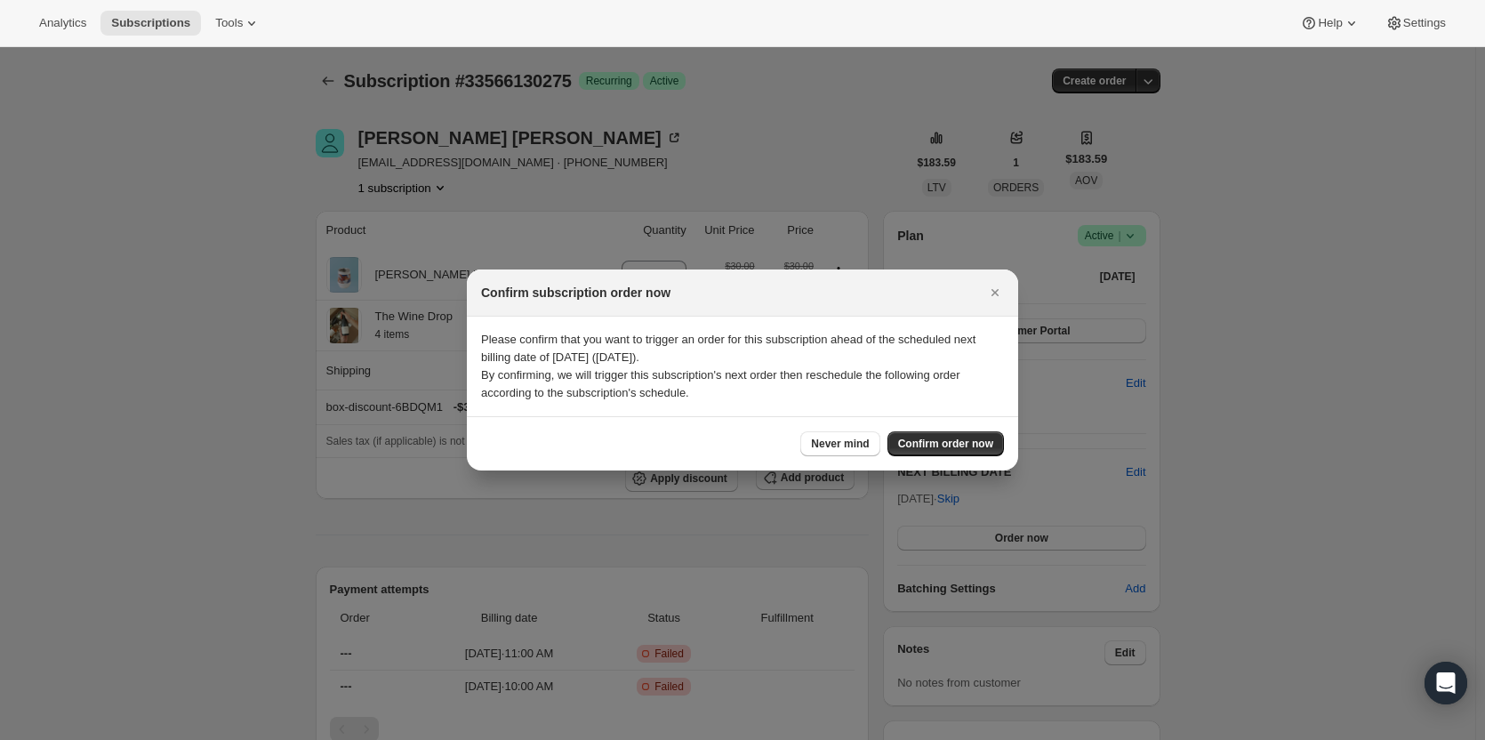
click at [962, 442] on span "Confirm order now" at bounding box center [945, 444] width 95 height 14
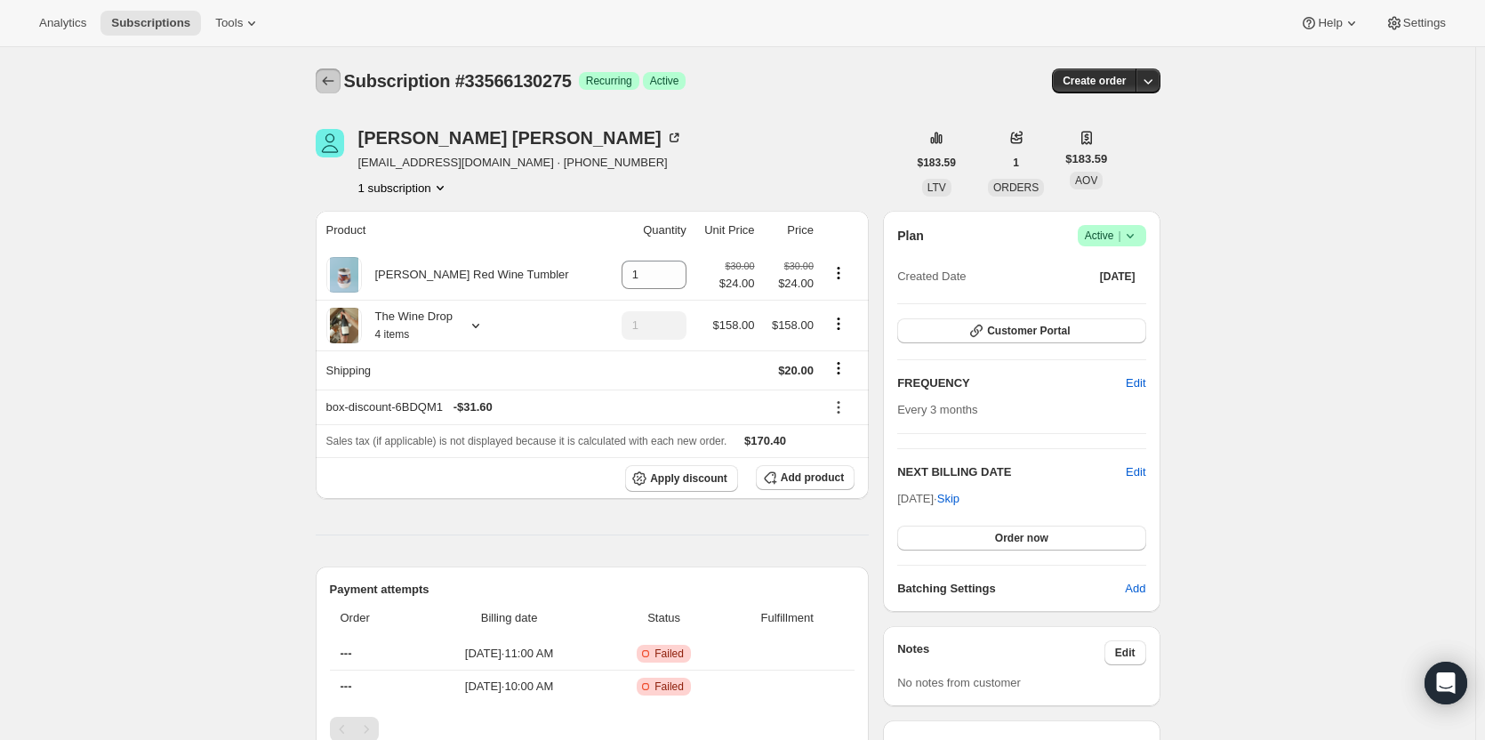
click at [325, 79] on icon "Subscriptions" at bounding box center [328, 81] width 18 height 18
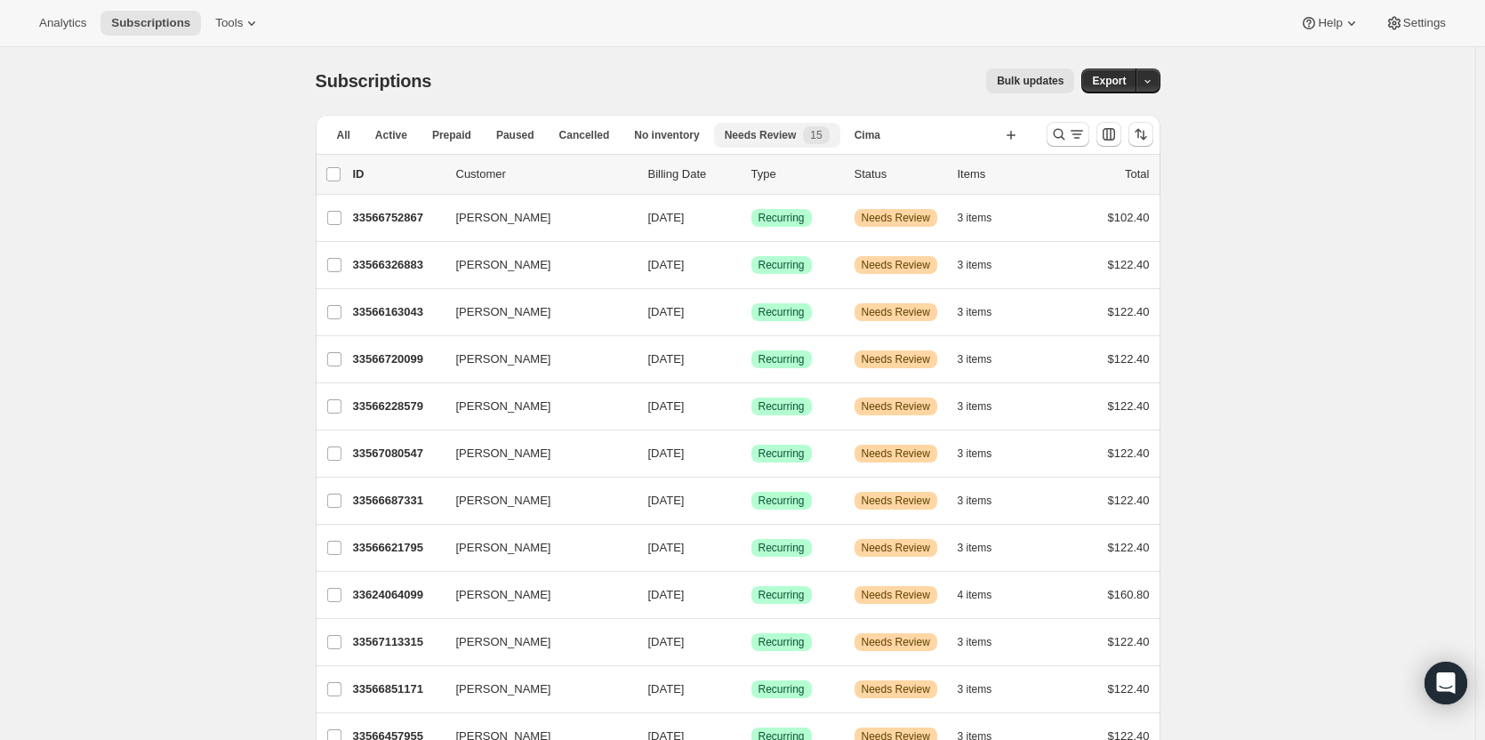
click at [505, 136] on span "Paused" at bounding box center [515, 135] width 38 height 14
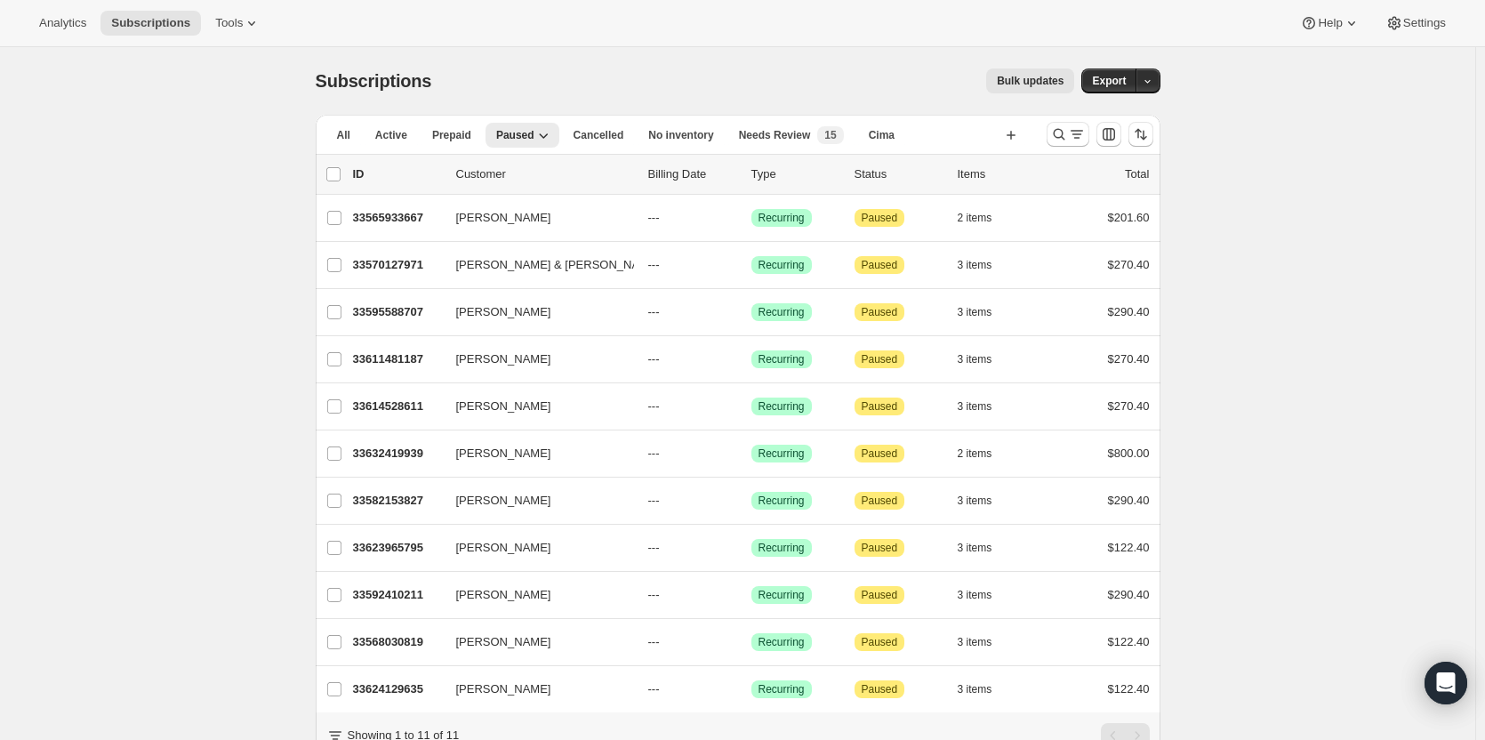
click at [751, 131] on span "Needs Review" at bounding box center [775, 135] width 72 height 14
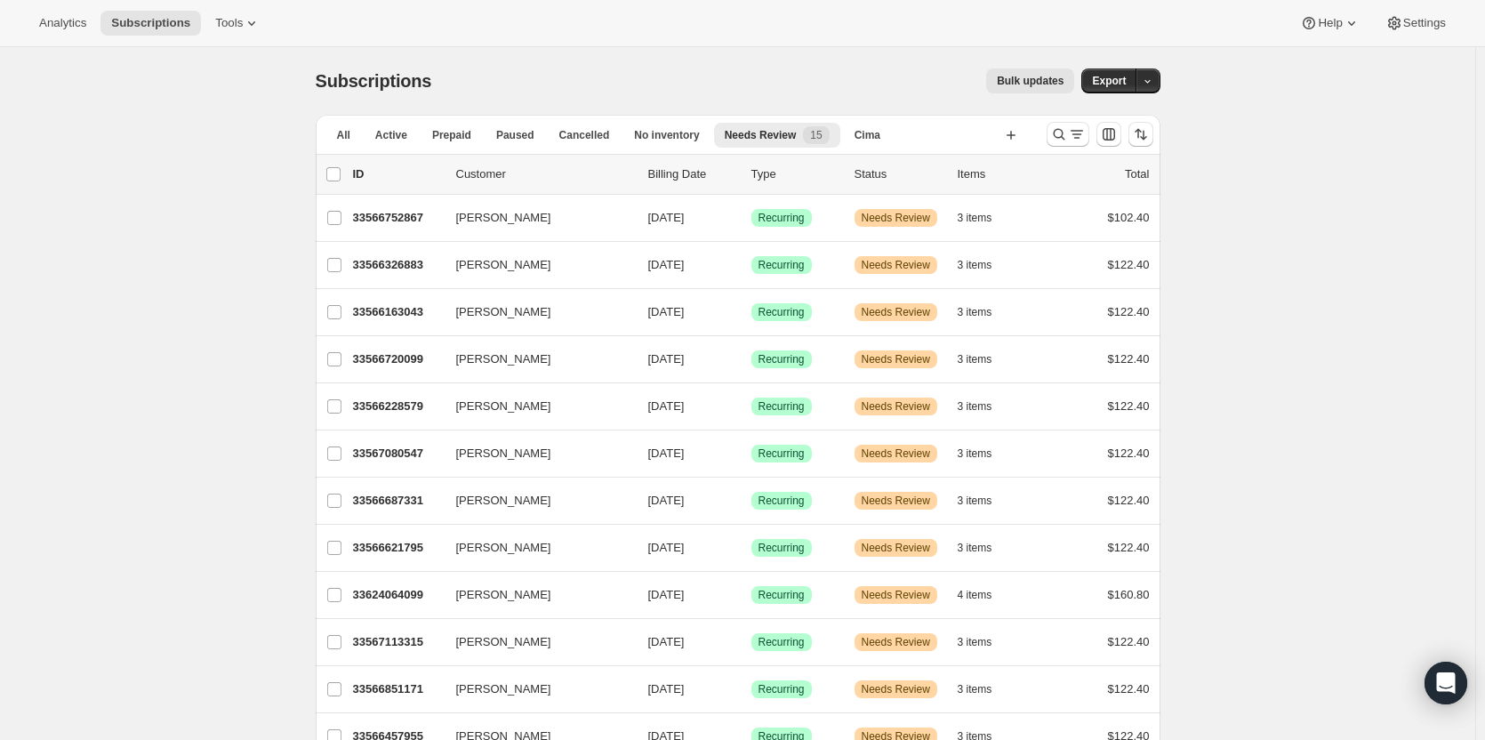
click at [375, 217] on p "33566752867" at bounding box center [397, 218] width 89 height 18
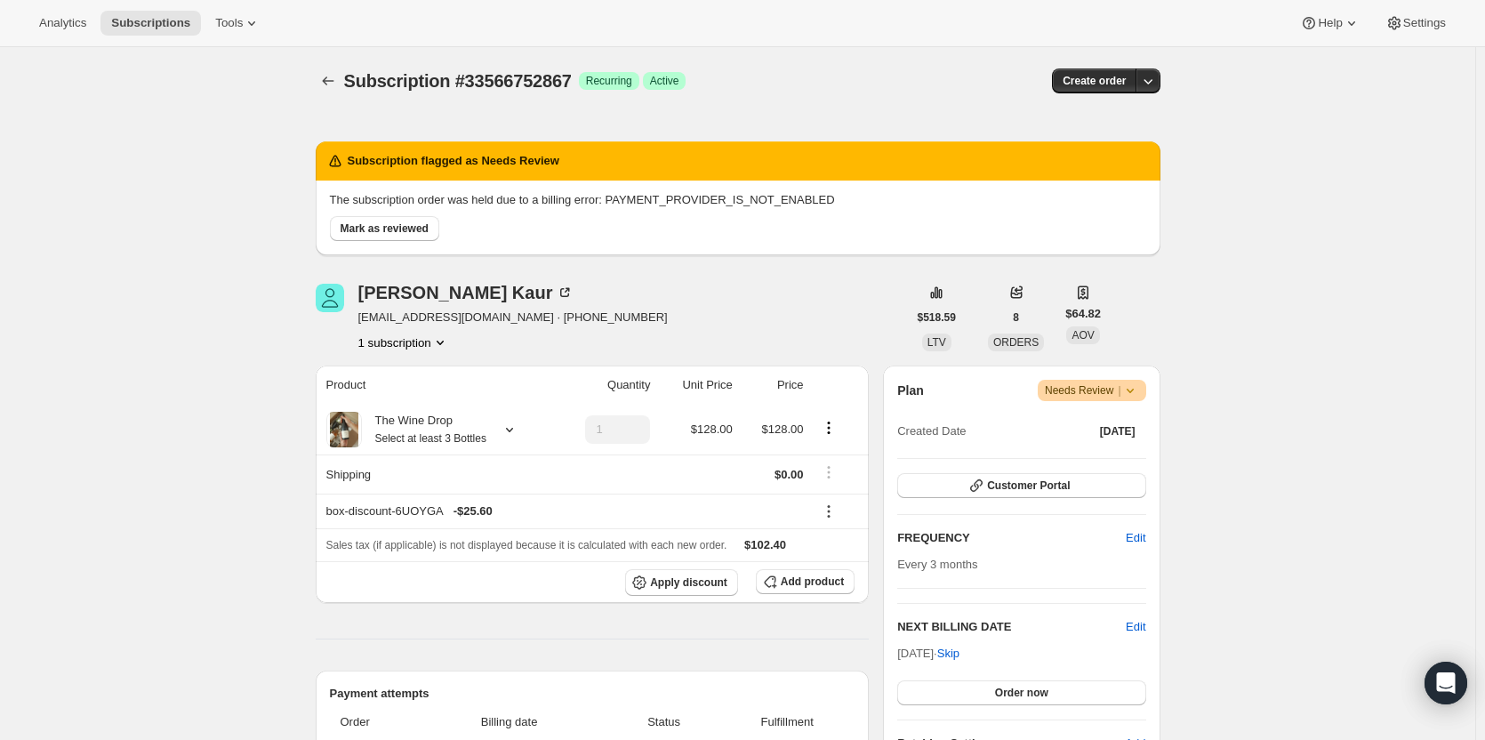
click at [413, 228] on span "Mark as reviewed" at bounding box center [385, 228] width 88 height 14
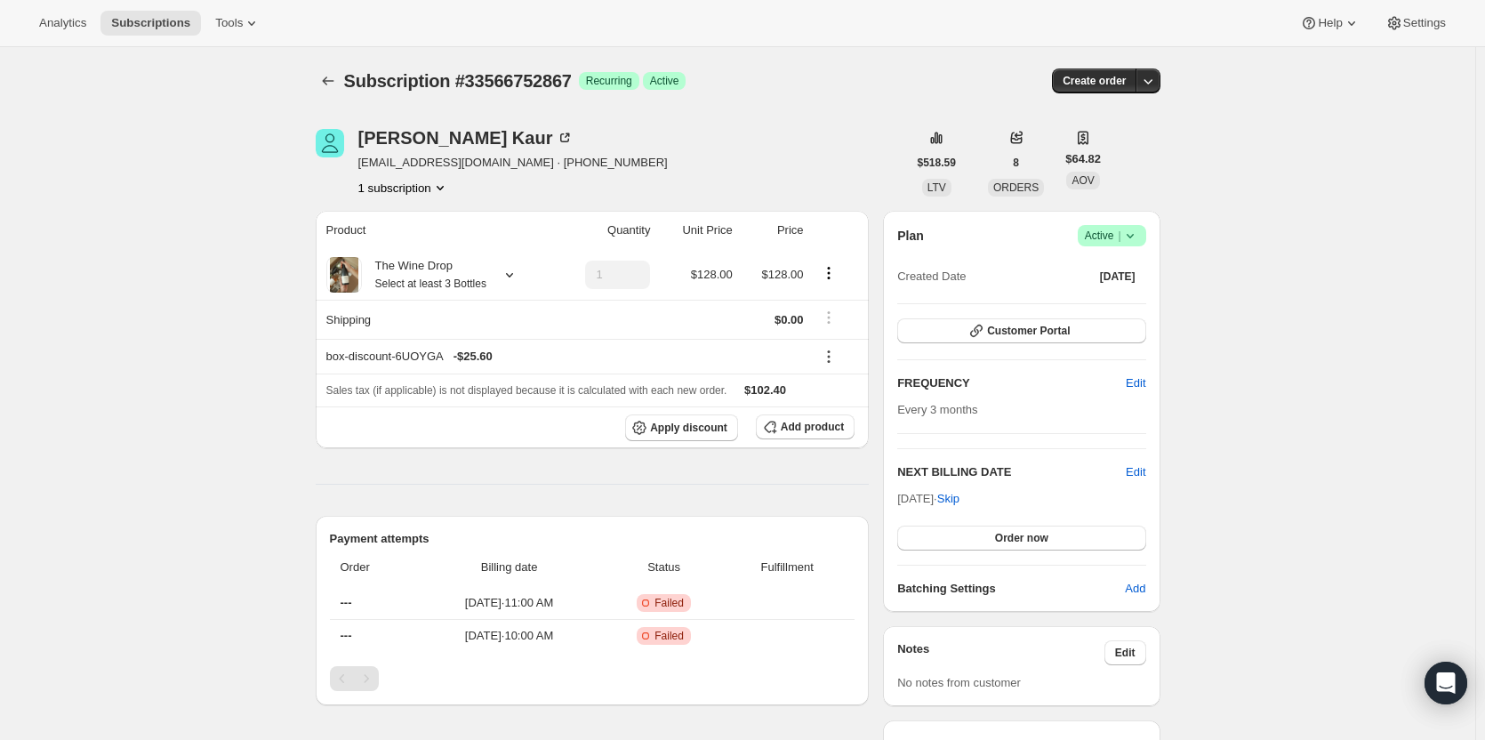
click at [1147, 75] on icon "button" at bounding box center [1148, 81] width 18 height 18
click at [1127, 117] on span "Bill subscription order now" at bounding box center [1067, 117] width 135 height 13
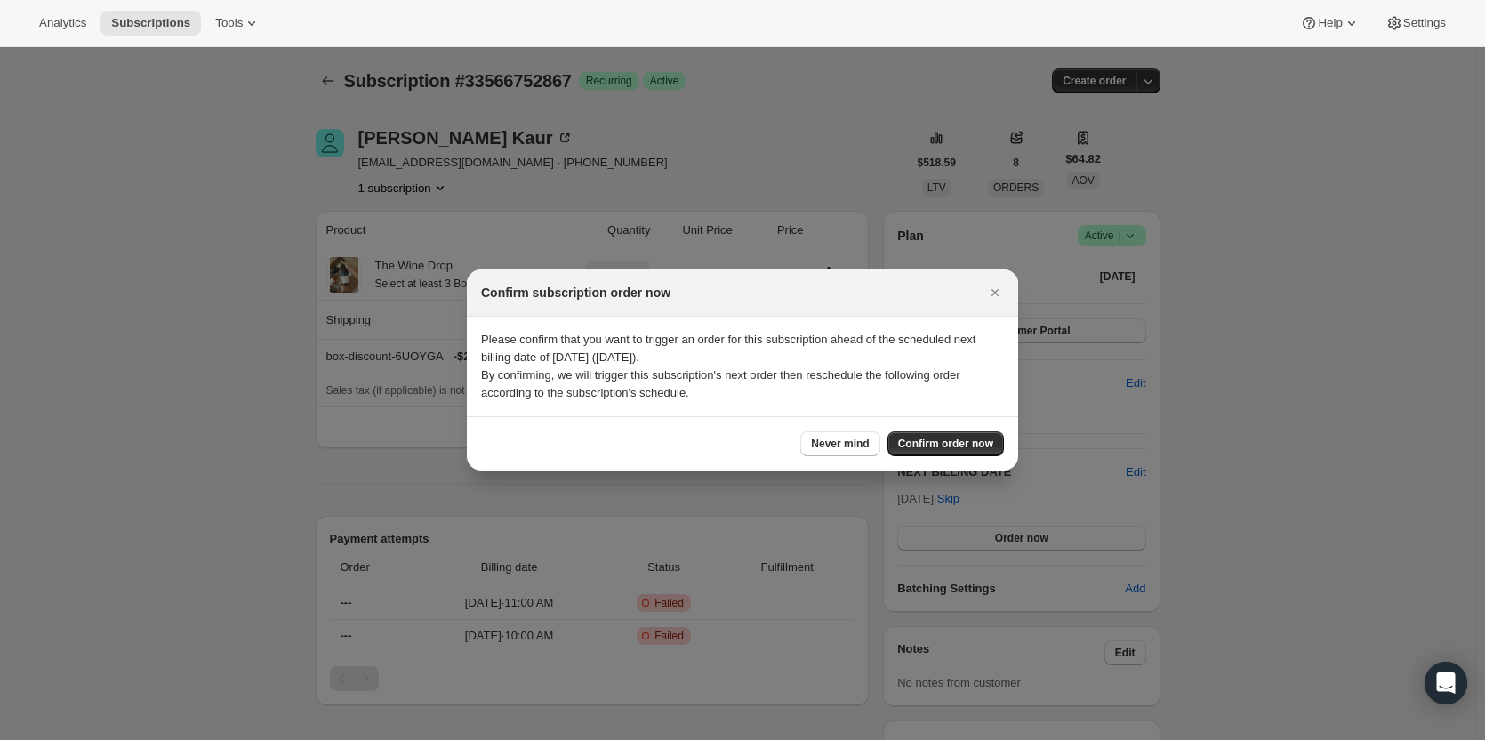
click at [919, 438] on span "Confirm order now" at bounding box center [945, 444] width 95 height 14
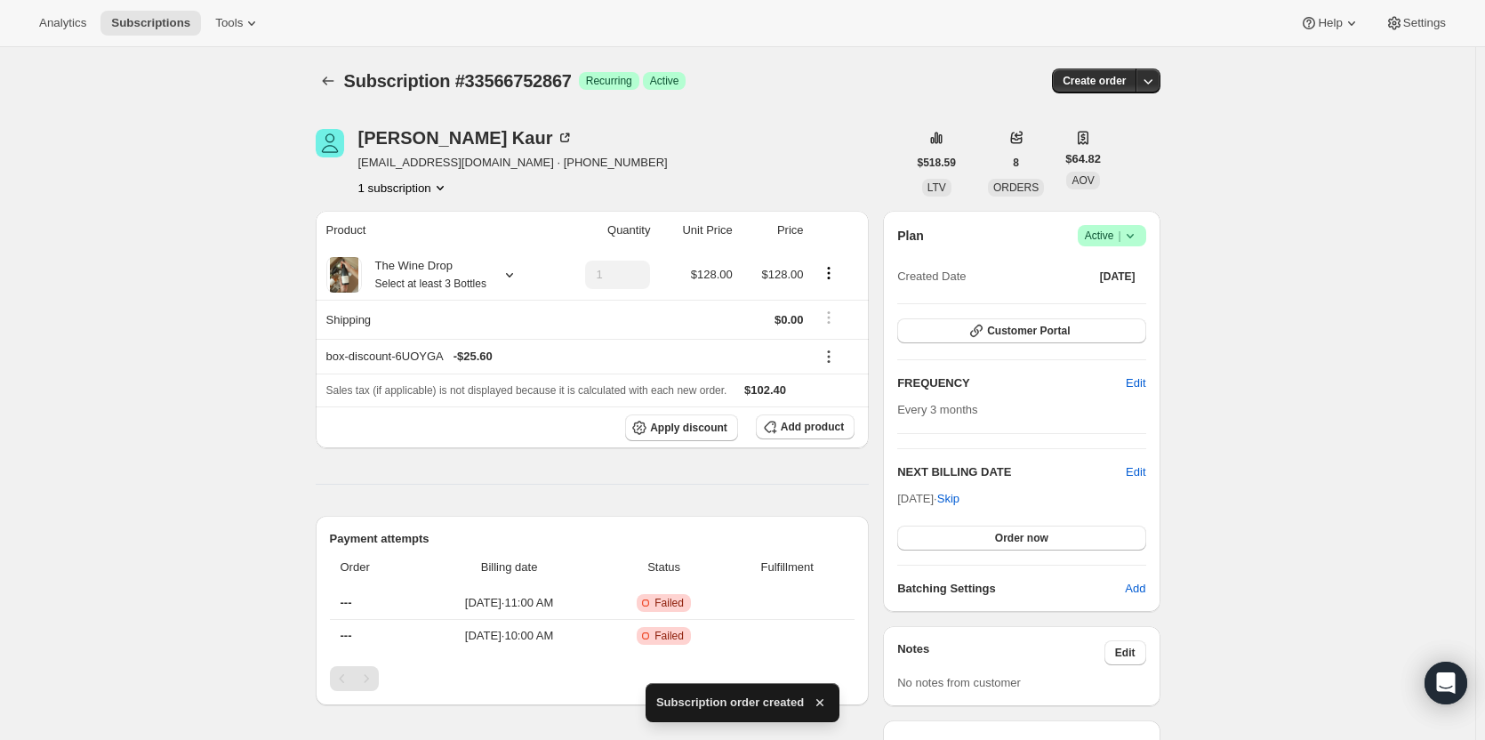
click at [333, 87] on icon "Subscriptions" at bounding box center [328, 81] width 18 height 18
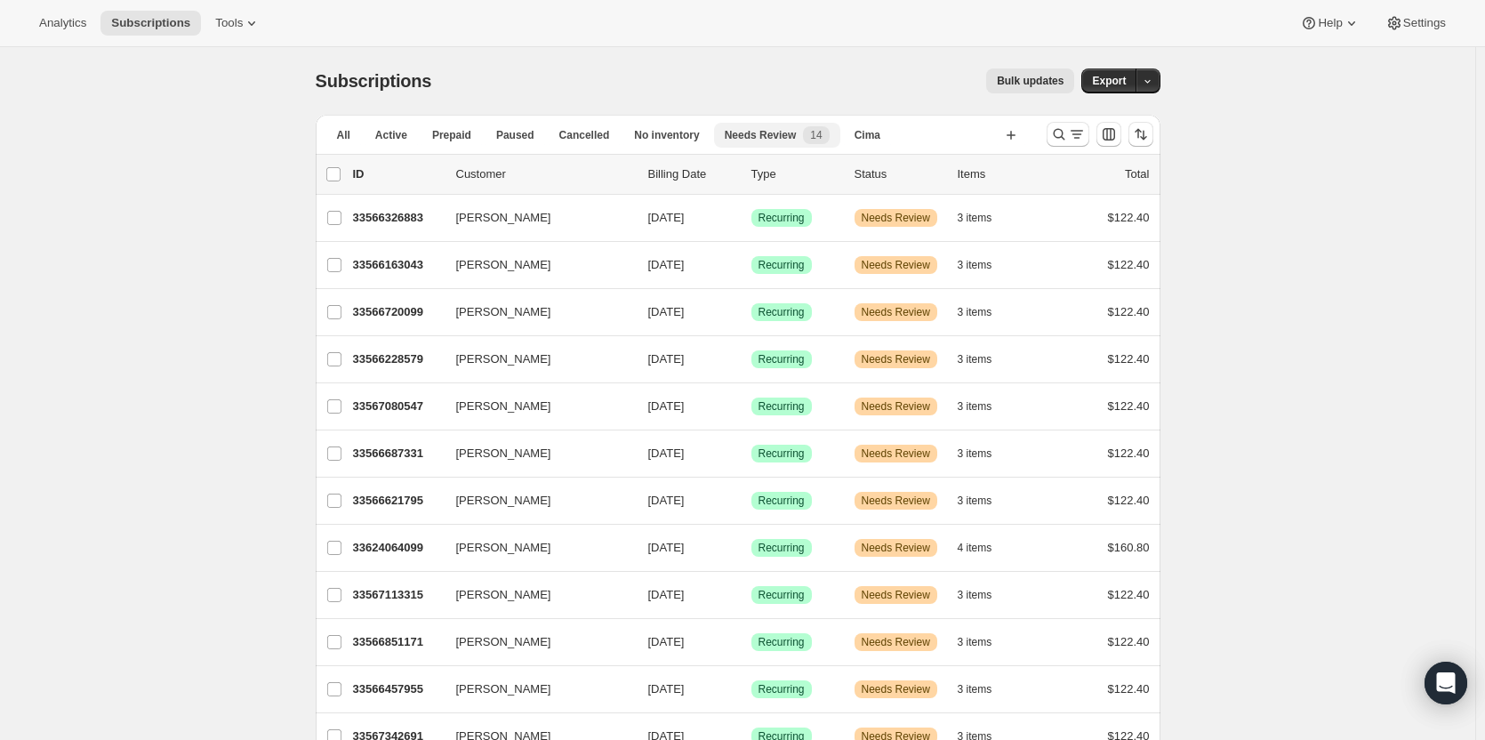
click at [574, 138] on span "Cancelled" at bounding box center [584, 135] width 51 height 14
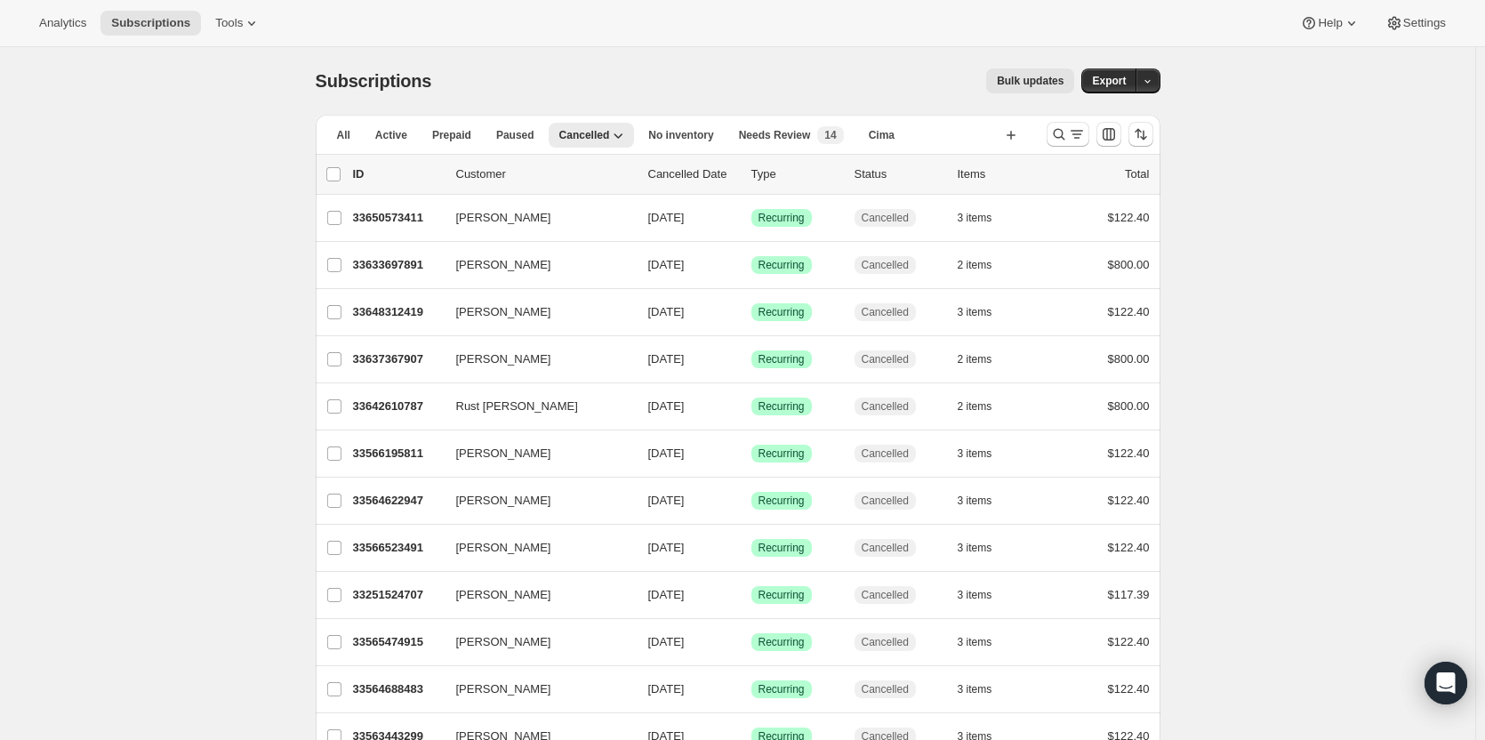
click at [773, 134] on span "Needs Review" at bounding box center [775, 135] width 72 height 14
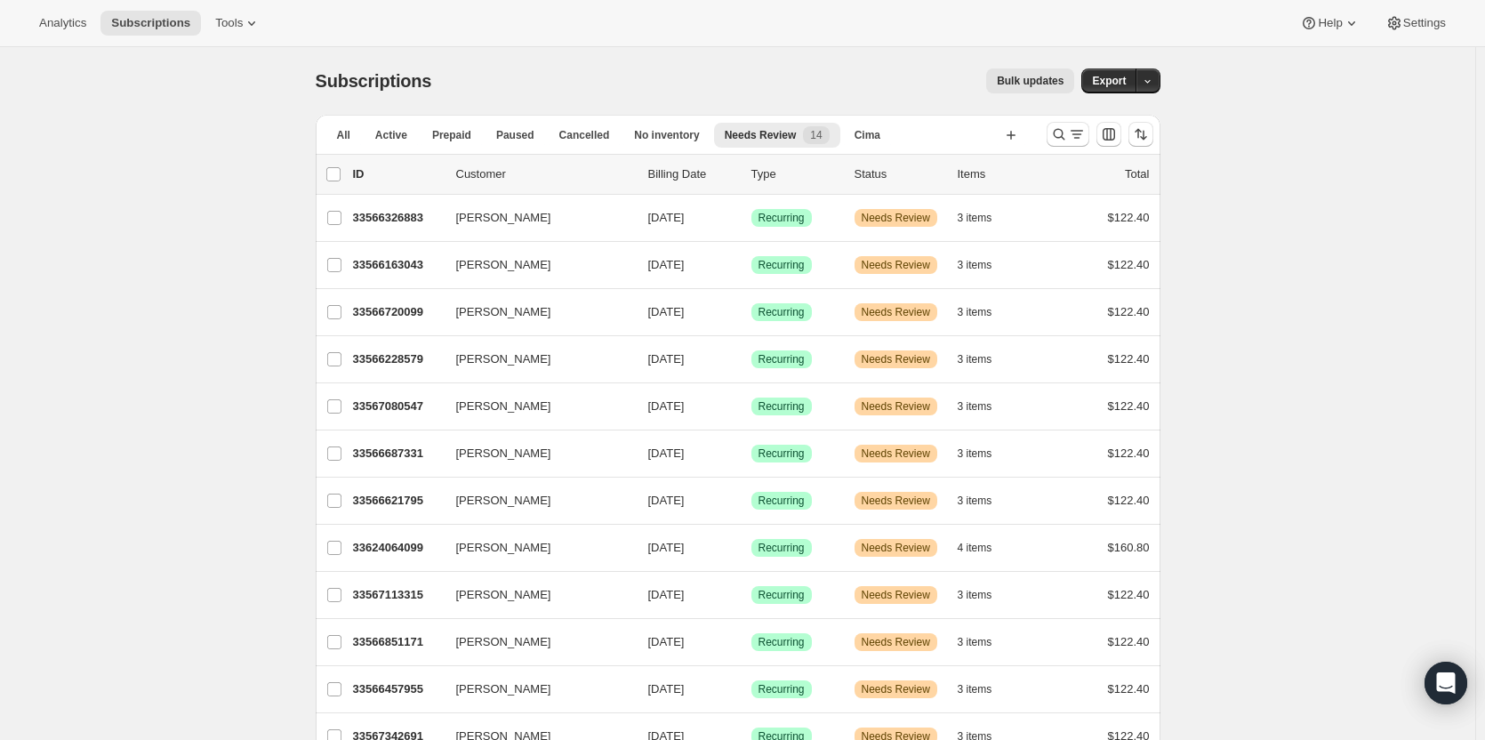
click at [385, 221] on p "33566326883" at bounding box center [397, 218] width 89 height 18
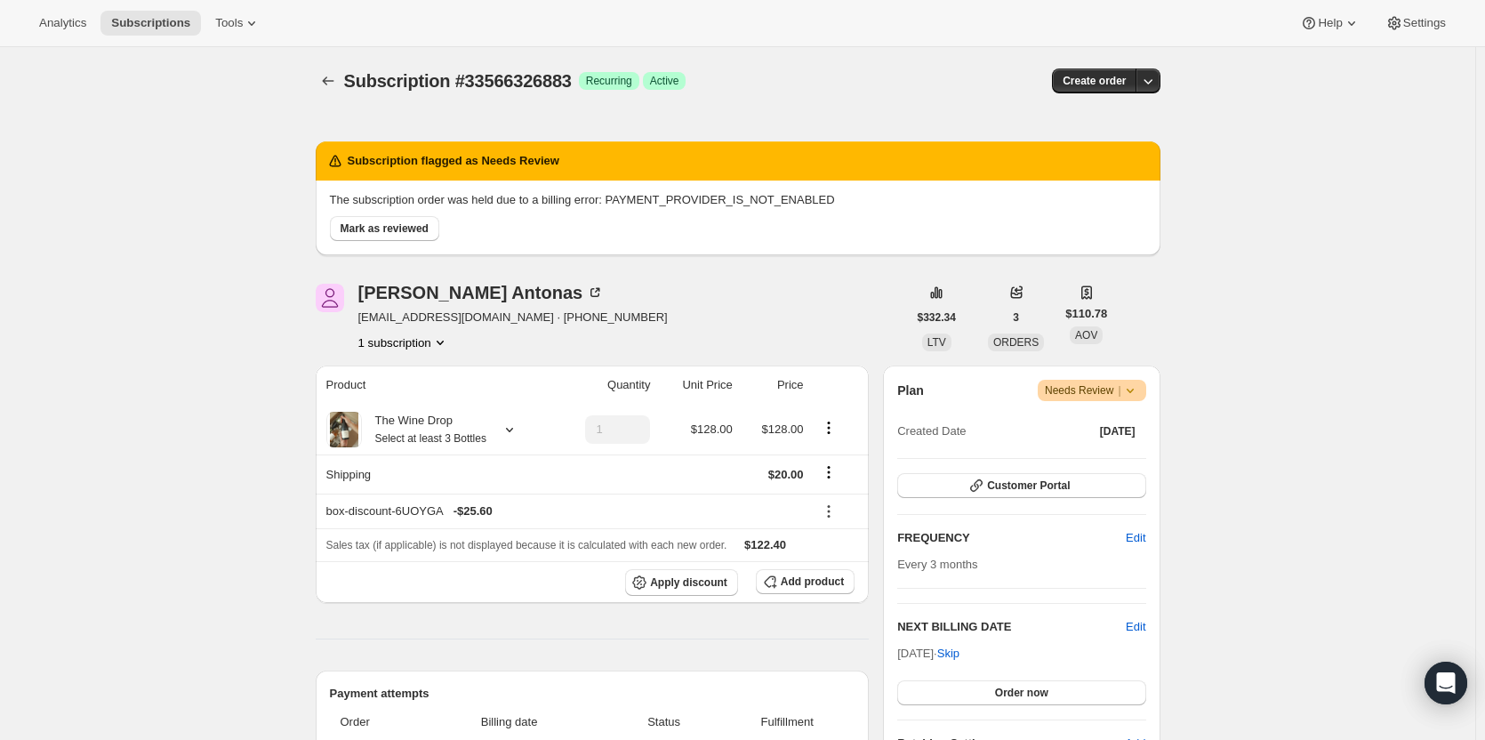
click at [380, 225] on span "Mark as reviewed" at bounding box center [385, 228] width 88 height 14
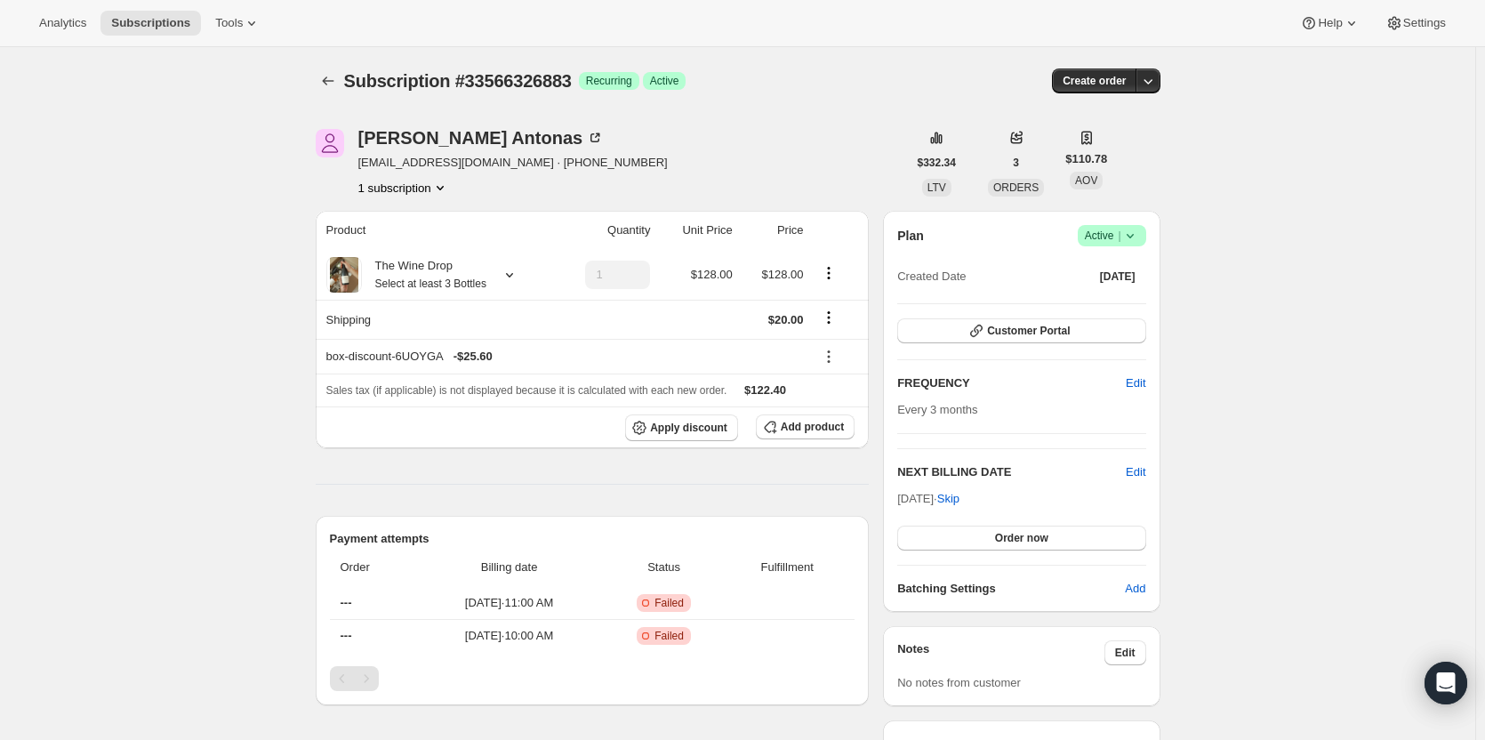
click at [1150, 89] on icon "button" at bounding box center [1148, 81] width 18 height 18
click at [1134, 114] on span "Bill subscription order now" at bounding box center [1067, 117] width 135 height 13
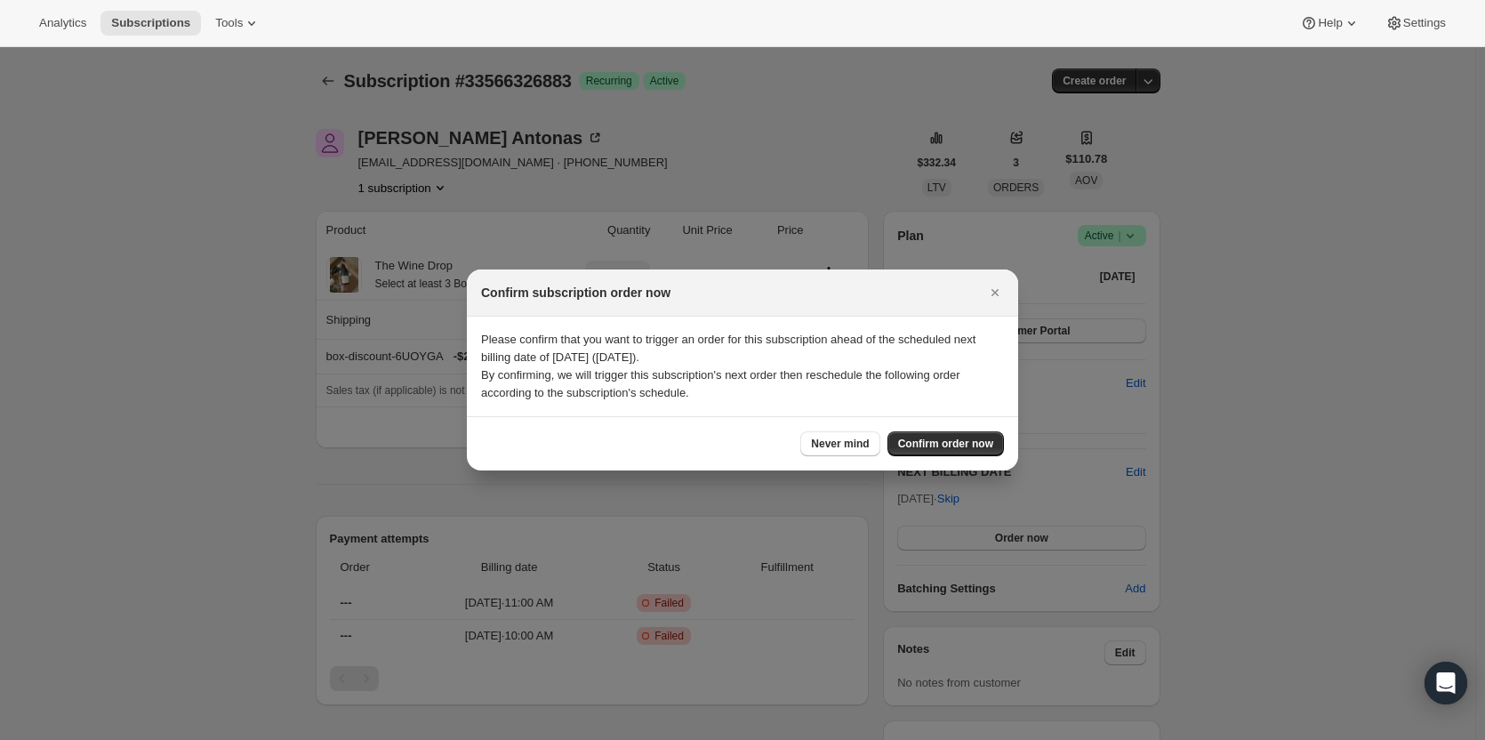
click at [981, 448] on span "Confirm order now" at bounding box center [945, 444] width 95 height 14
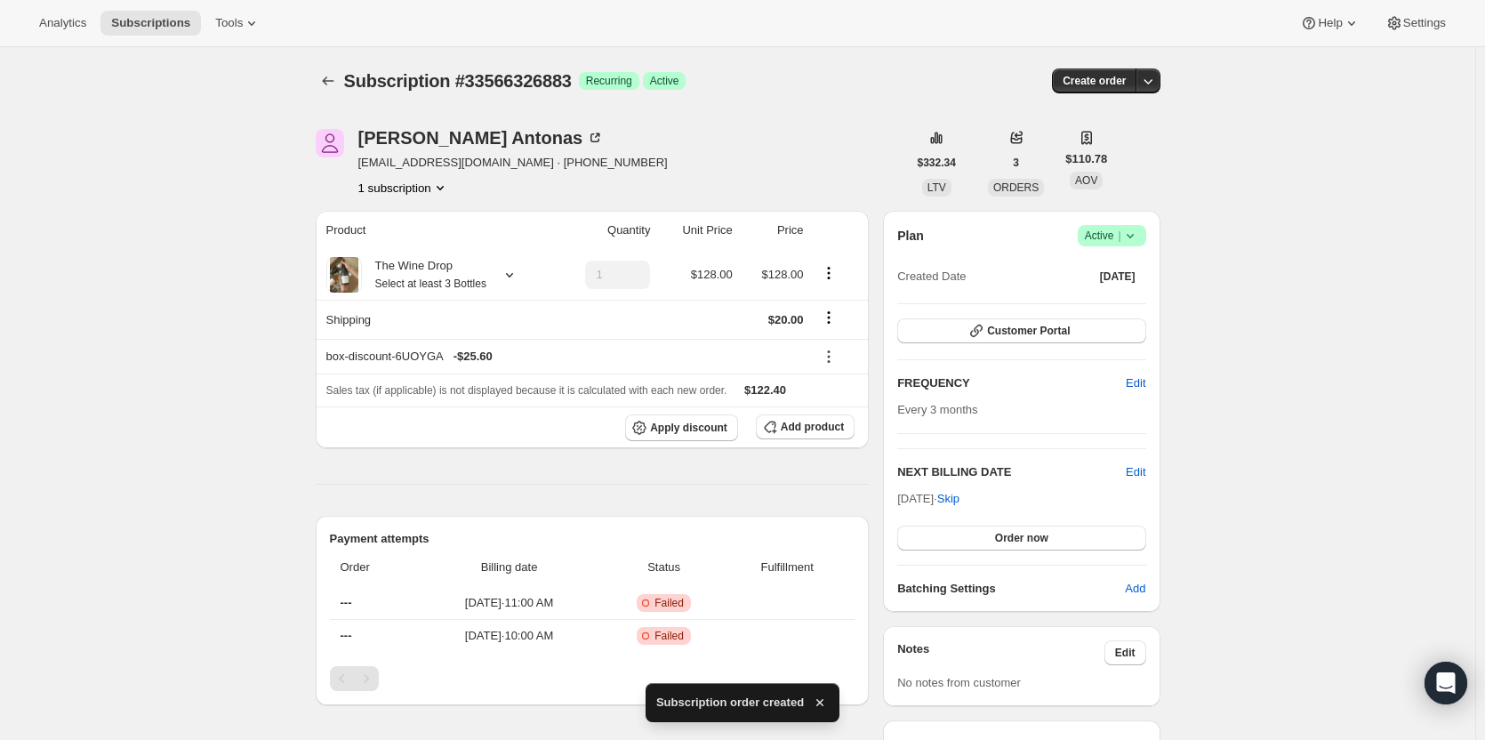
click at [328, 78] on icon "Subscriptions" at bounding box center [328, 81] width 18 height 18
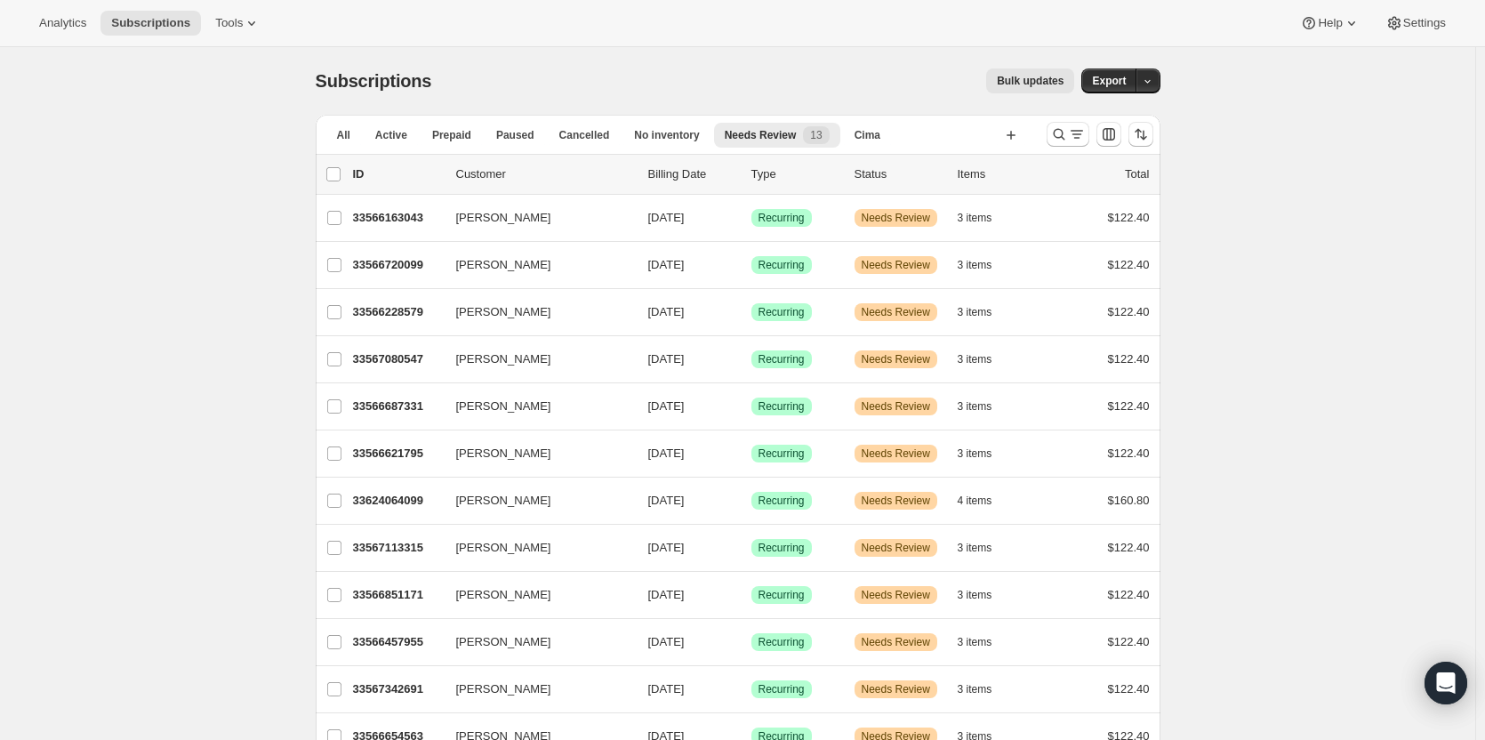
click at [758, 139] on span "Needs Review" at bounding box center [761, 135] width 72 height 14
click at [594, 129] on span "Cancelled" at bounding box center [584, 135] width 51 height 14
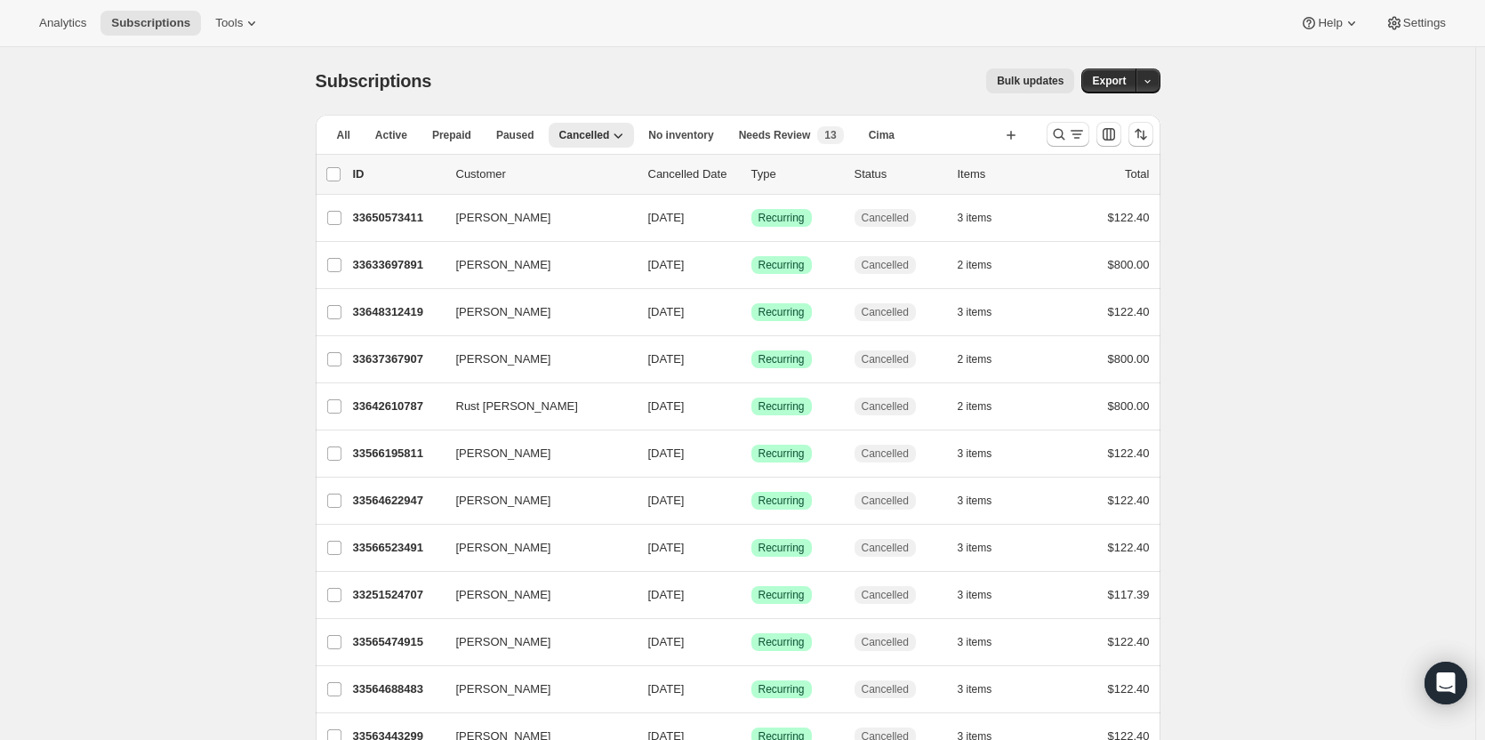
click at [780, 134] on span "Needs Review" at bounding box center [775, 135] width 72 height 14
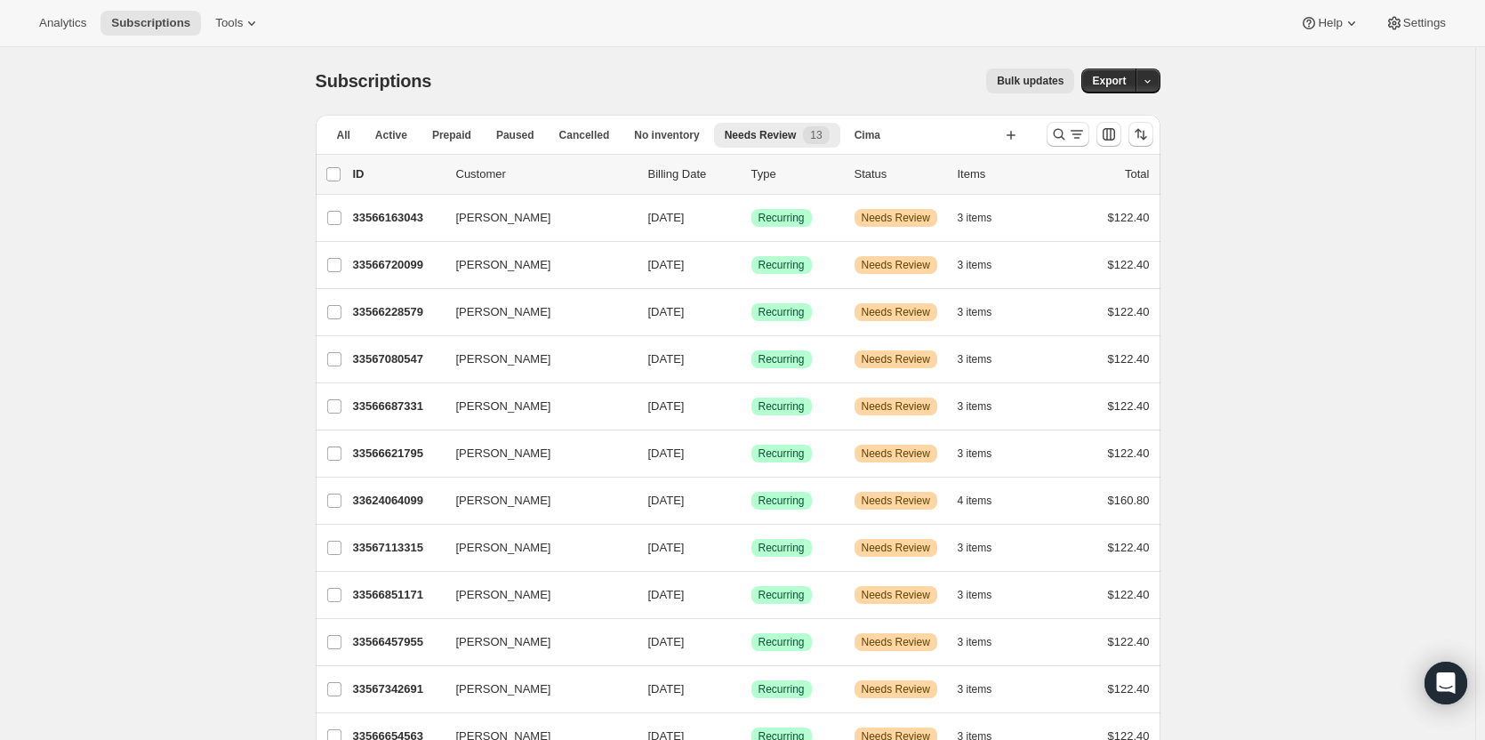
click at [420, 216] on p "33566163043" at bounding box center [397, 218] width 89 height 18
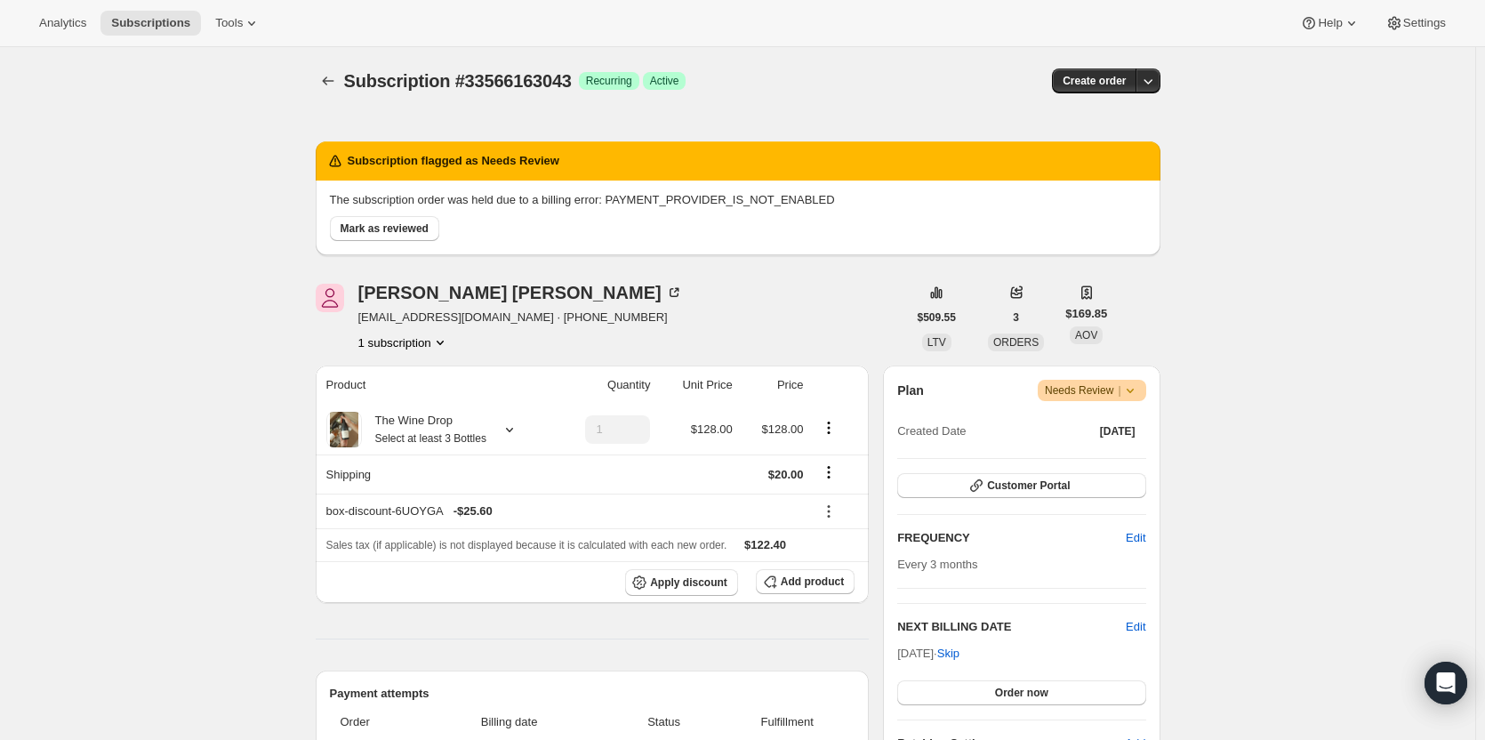
click at [409, 234] on span "Mark as reviewed" at bounding box center [385, 228] width 88 height 14
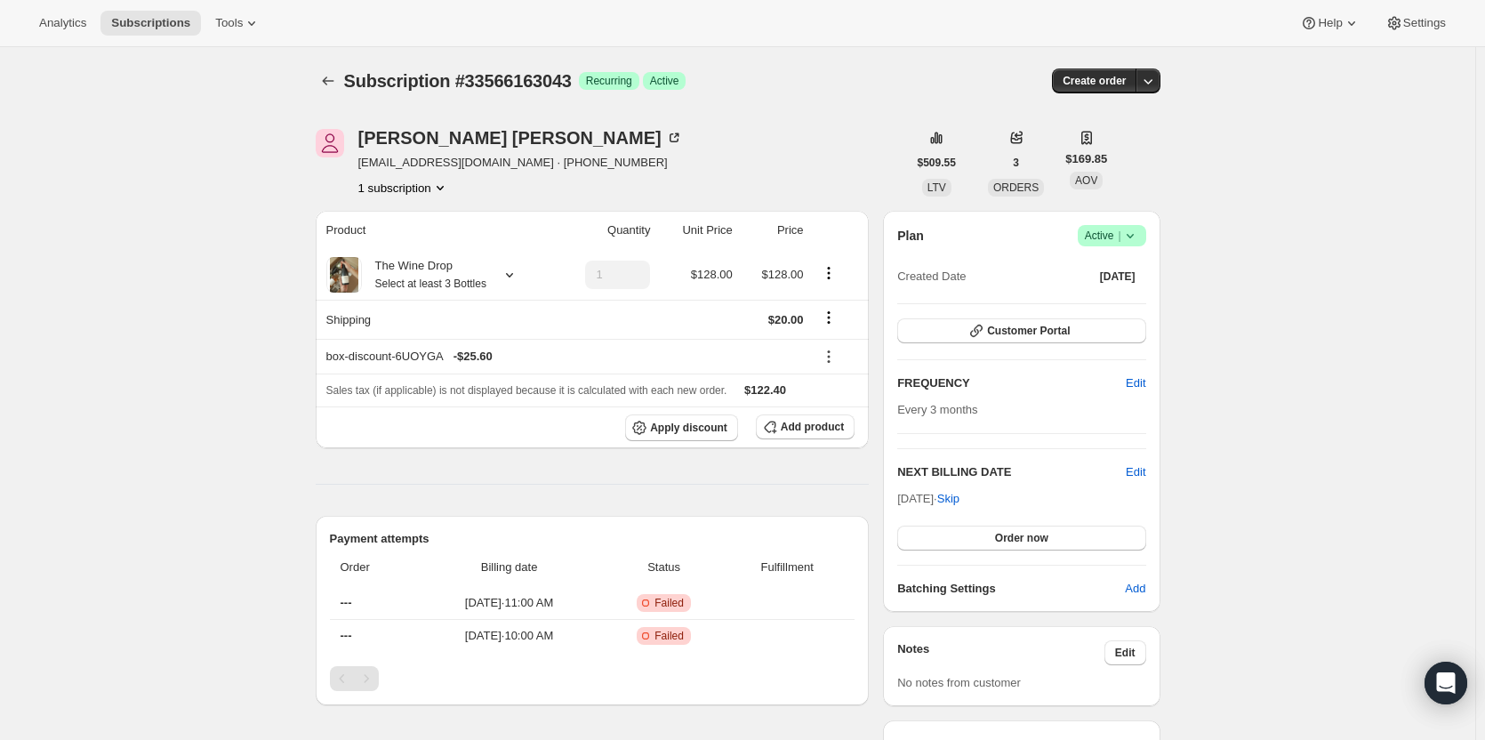
click at [1151, 87] on icon "button" at bounding box center [1148, 81] width 18 height 18
click at [1122, 116] on span "Bill subscription order now" at bounding box center [1067, 117] width 135 height 13
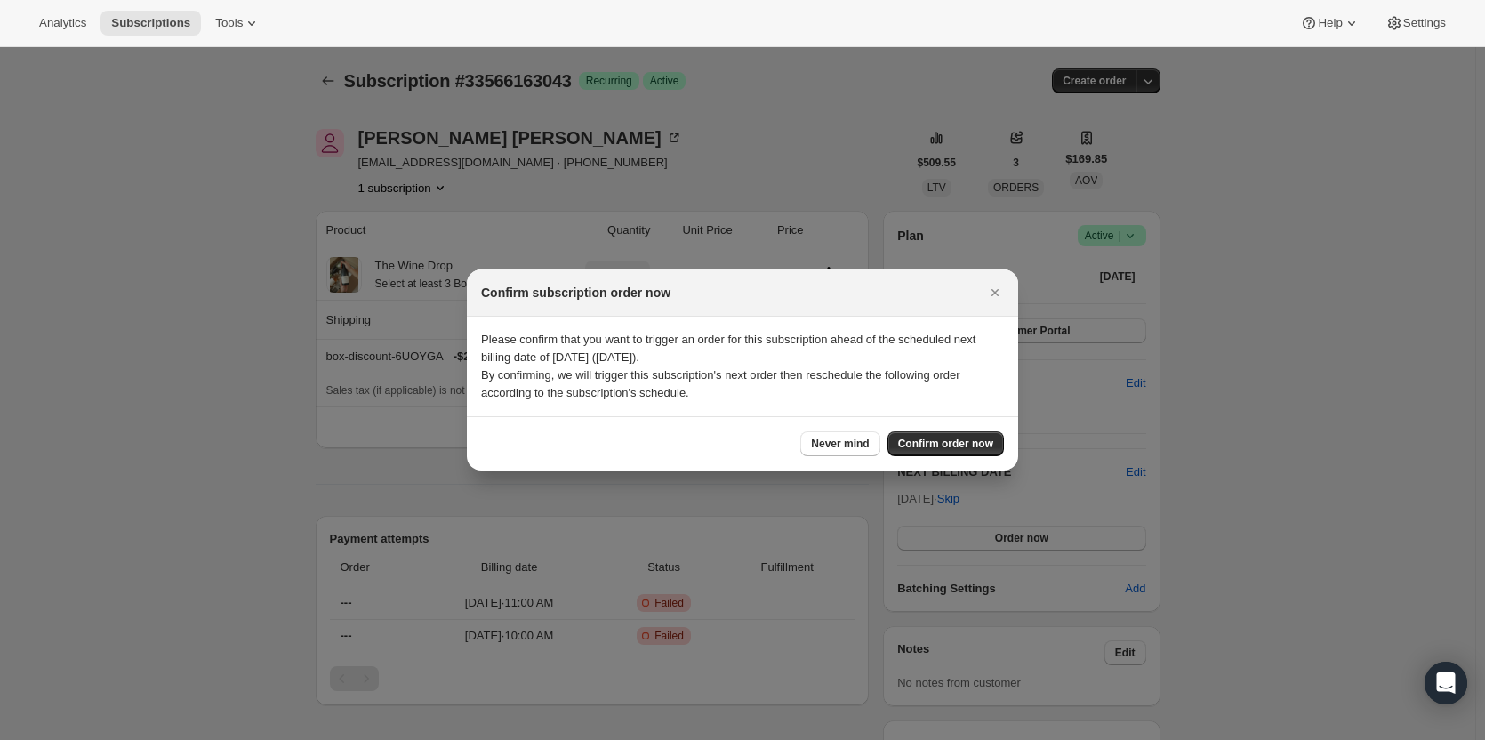
click at [970, 438] on span "Confirm order now" at bounding box center [945, 444] width 95 height 14
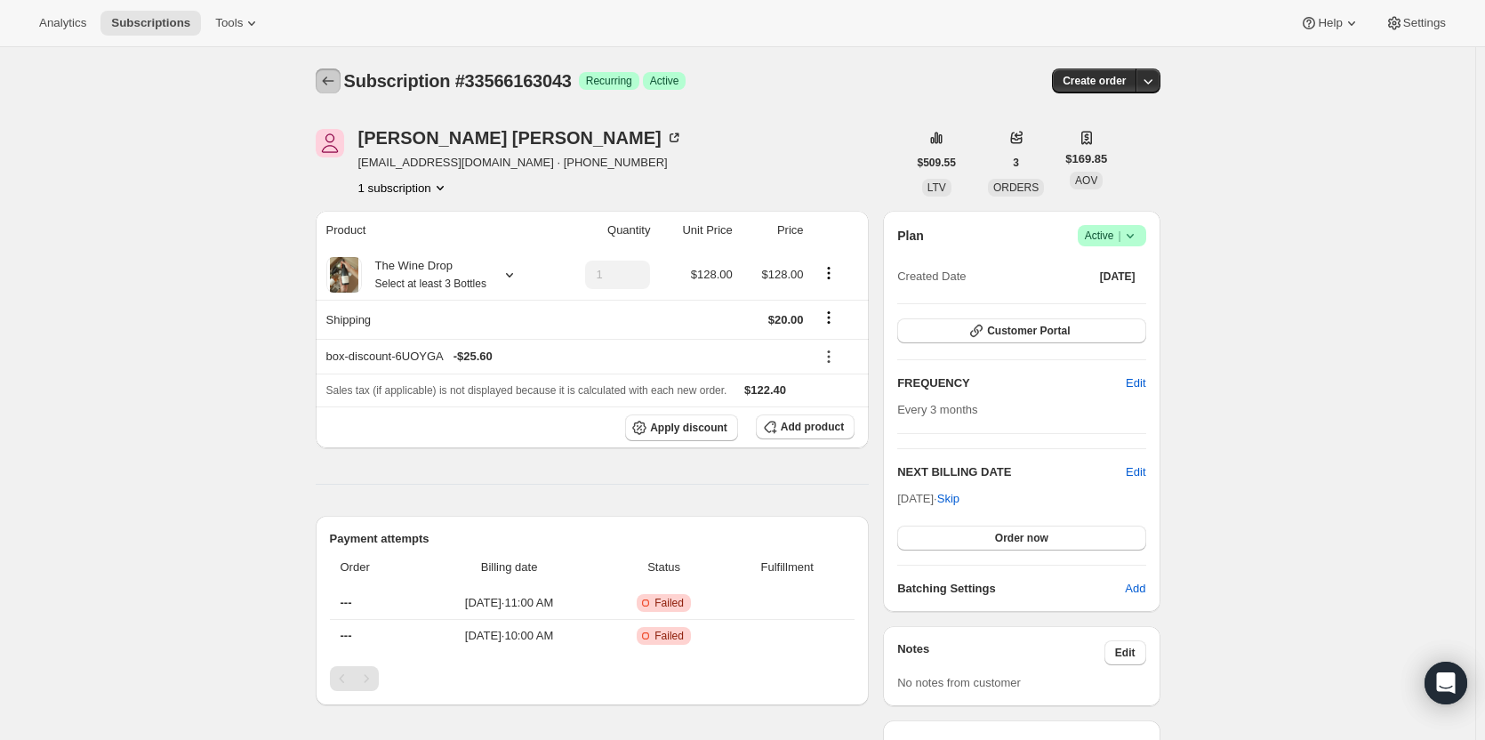
click at [325, 84] on icon "Subscriptions" at bounding box center [328, 81] width 18 height 18
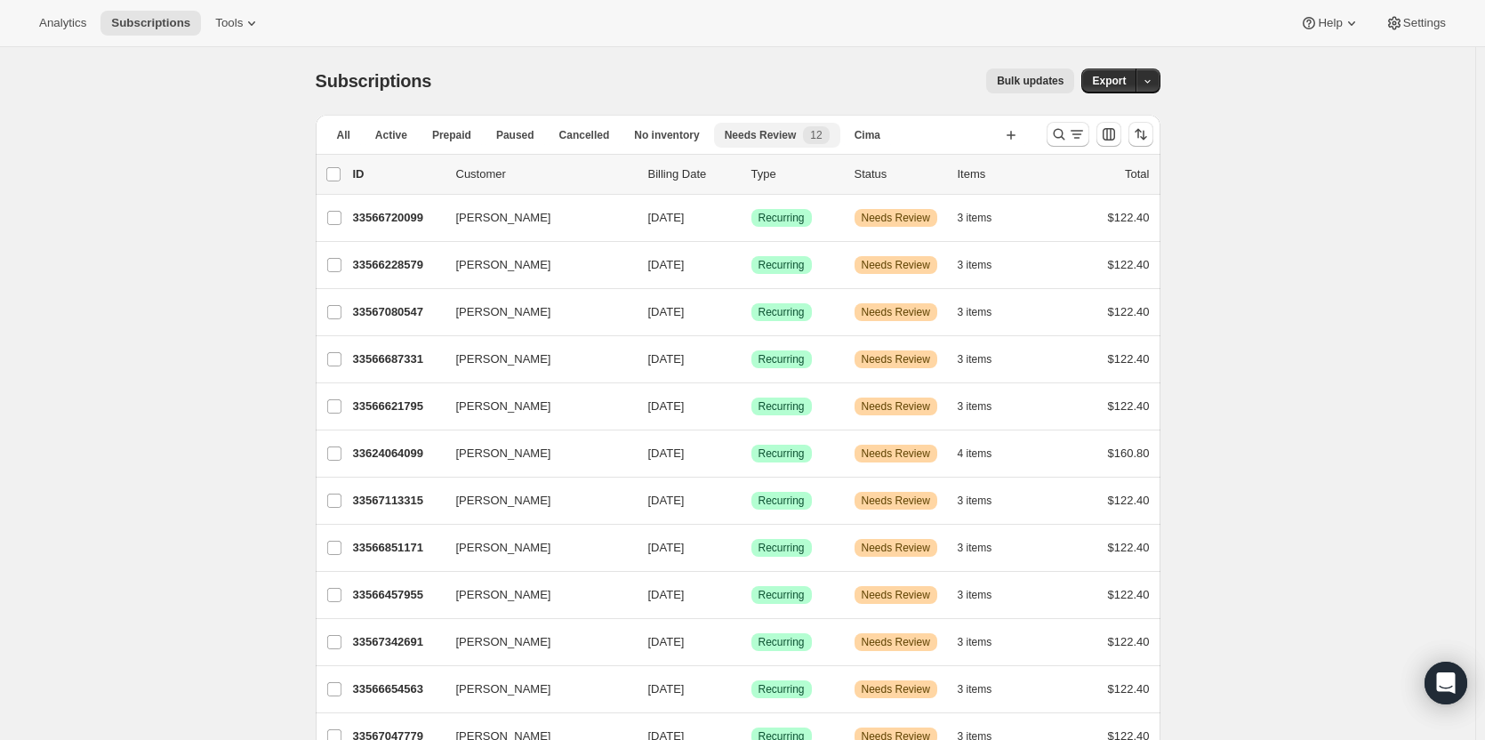
click at [519, 137] on span "Paused" at bounding box center [515, 135] width 38 height 14
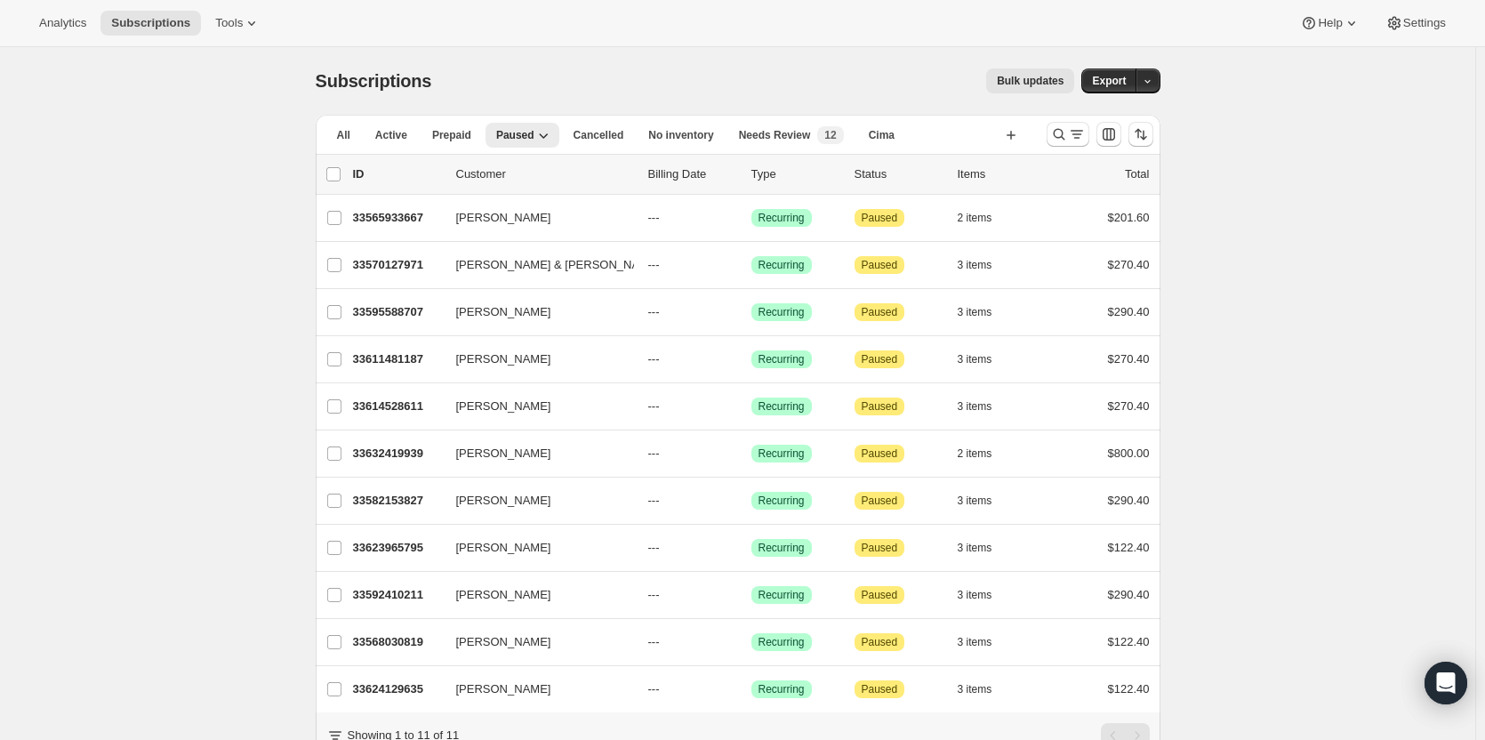
click at [757, 136] on span "Needs Review" at bounding box center [775, 135] width 72 height 14
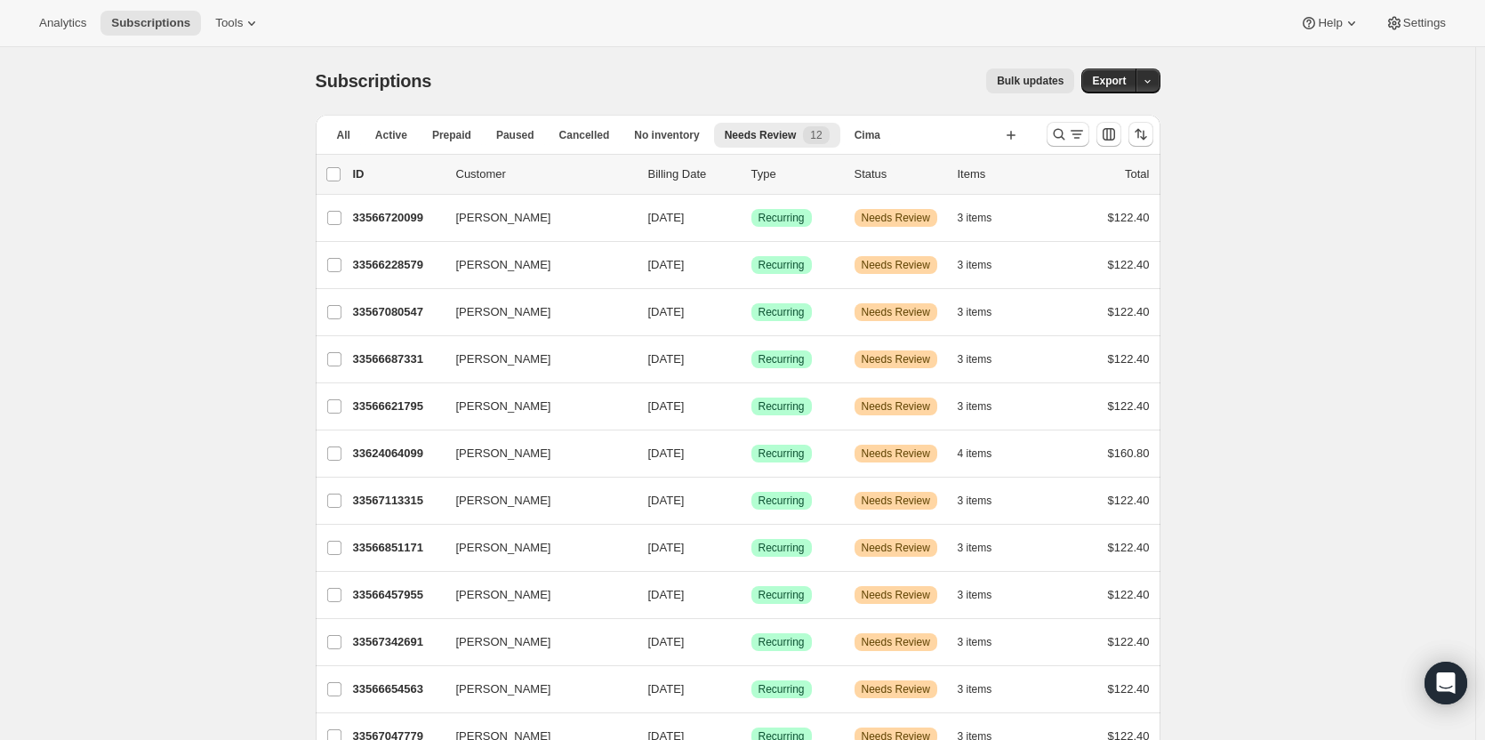
click at [1148, 79] on icon "button" at bounding box center [1148, 82] width 12 height 12
click at [397, 216] on p "33566720099" at bounding box center [397, 218] width 89 height 18
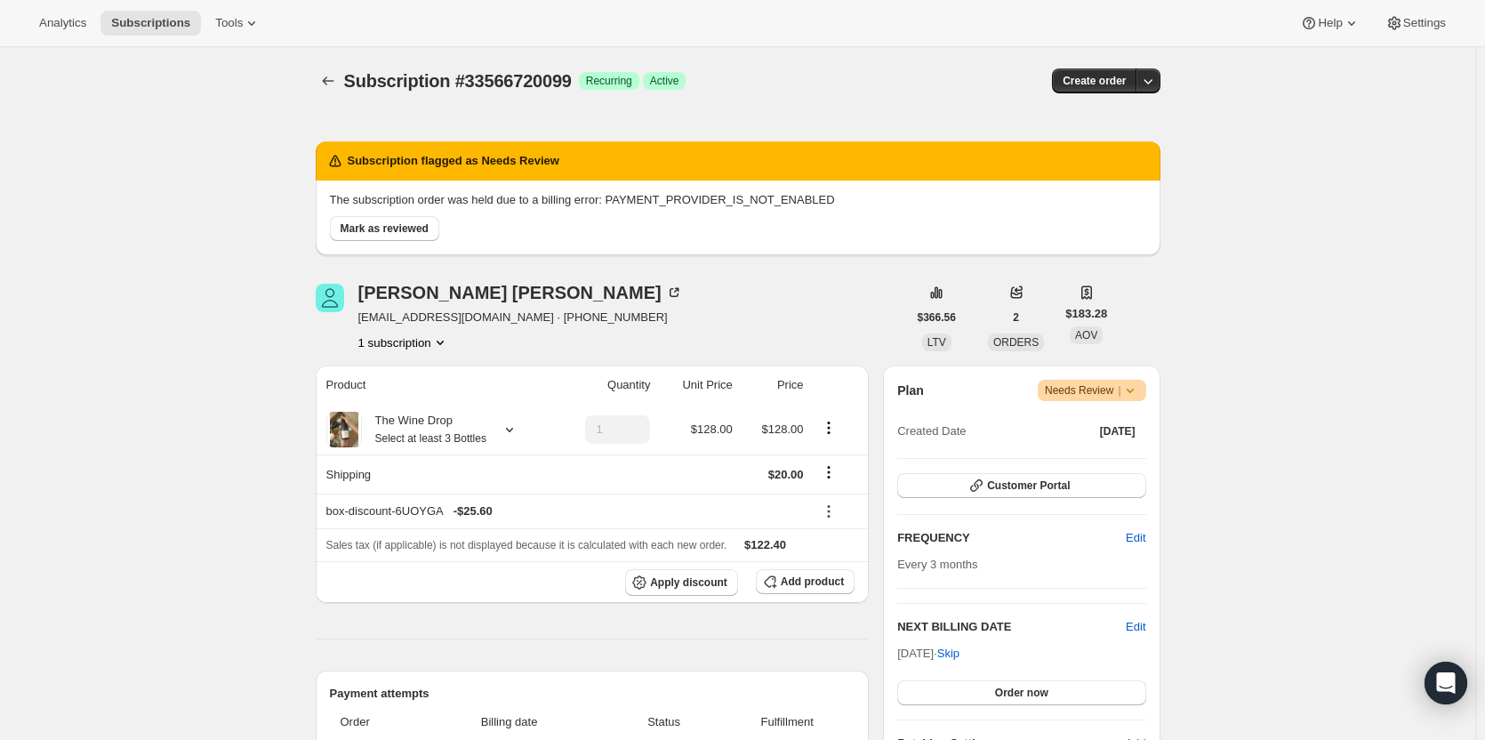
click at [420, 222] on span "Mark as reviewed" at bounding box center [385, 228] width 88 height 14
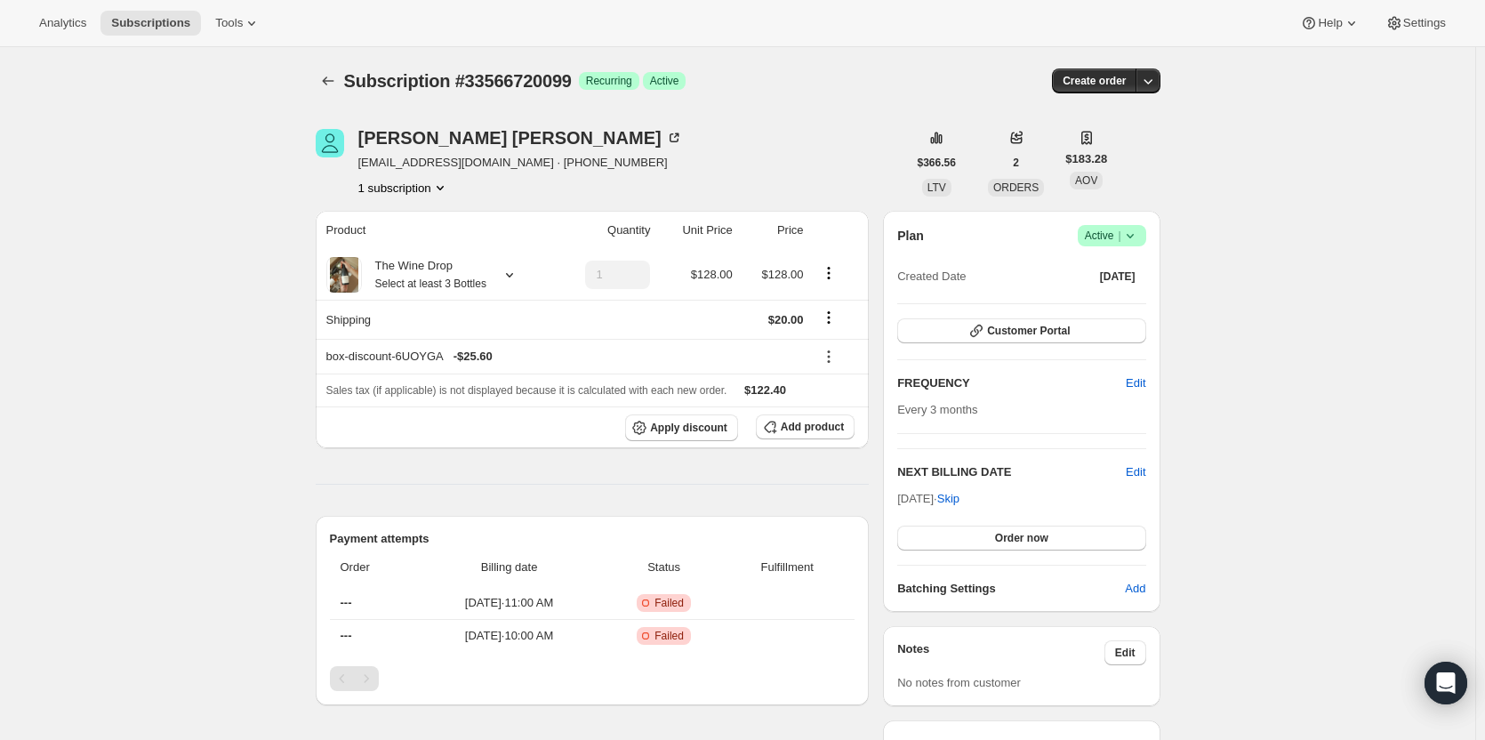
click at [1157, 78] on icon "button" at bounding box center [1148, 81] width 18 height 18
click at [1125, 122] on span "Bill subscription order now" at bounding box center [1067, 117] width 135 height 13
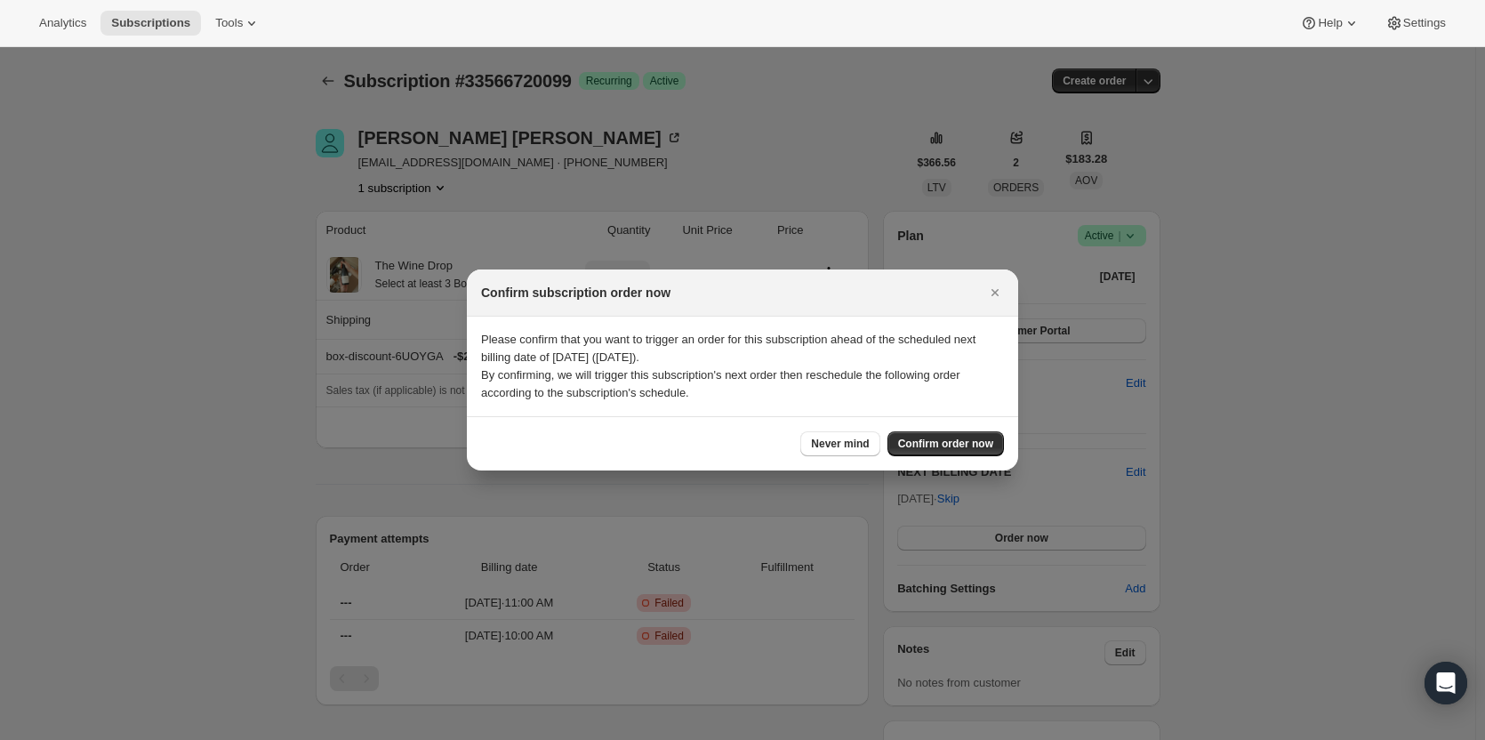
click at [947, 435] on button "Confirm order now" at bounding box center [946, 443] width 116 height 25
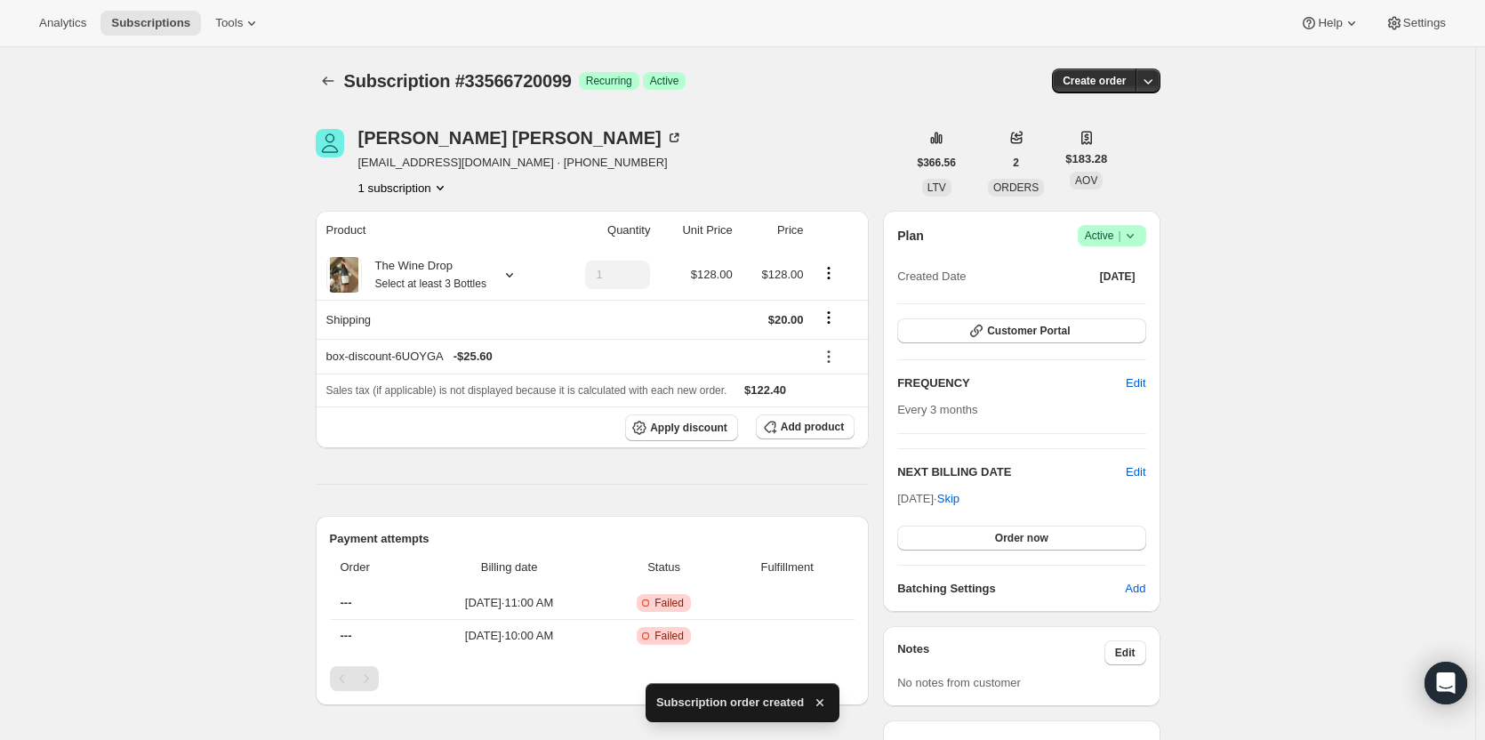
click at [336, 87] on icon "Subscriptions" at bounding box center [328, 81] width 18 height 18
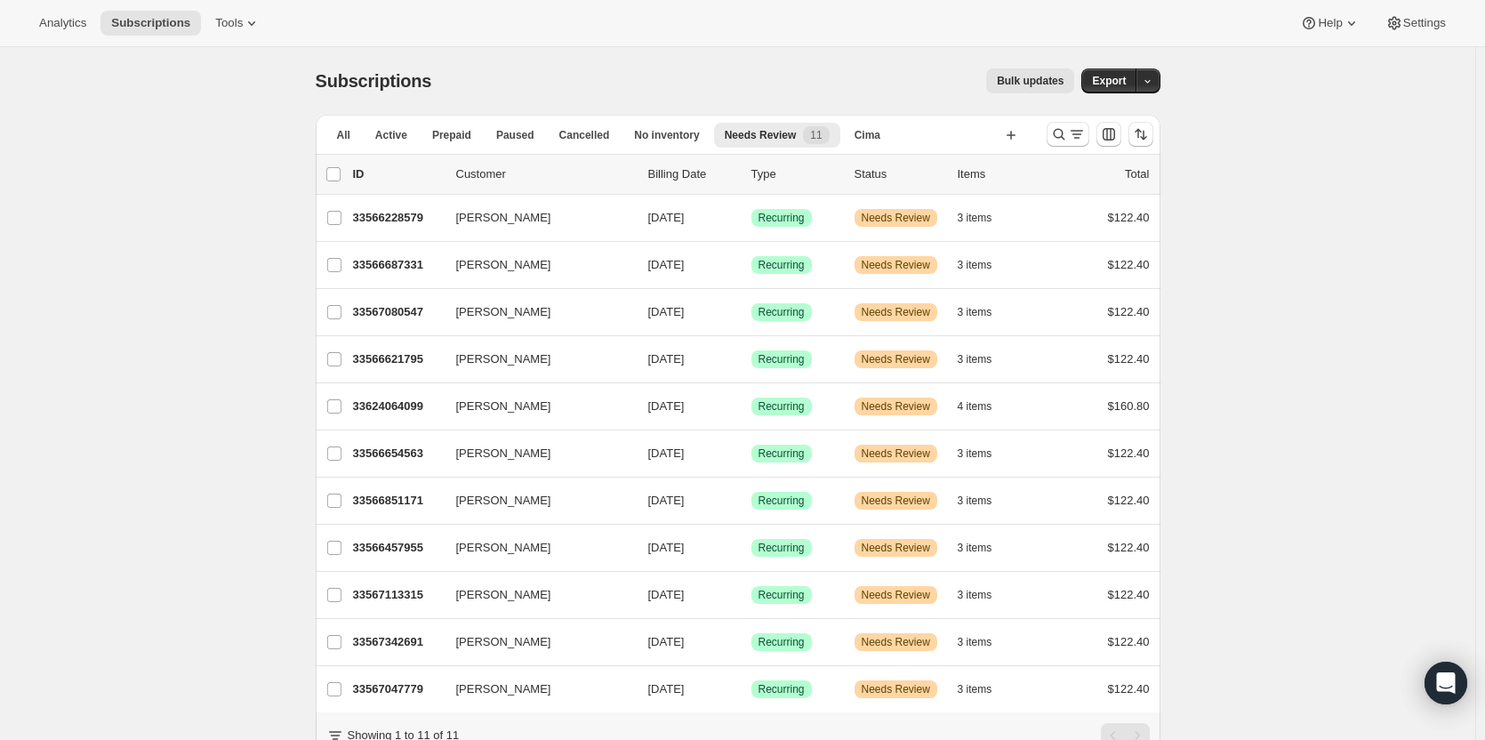
click at [771, 134] on span "Needs Review" at bounding box center [761, 135] width 72 height 14
click at [500, 134] on span "Paused" at bounding box center [515, 135] width 38 height 14
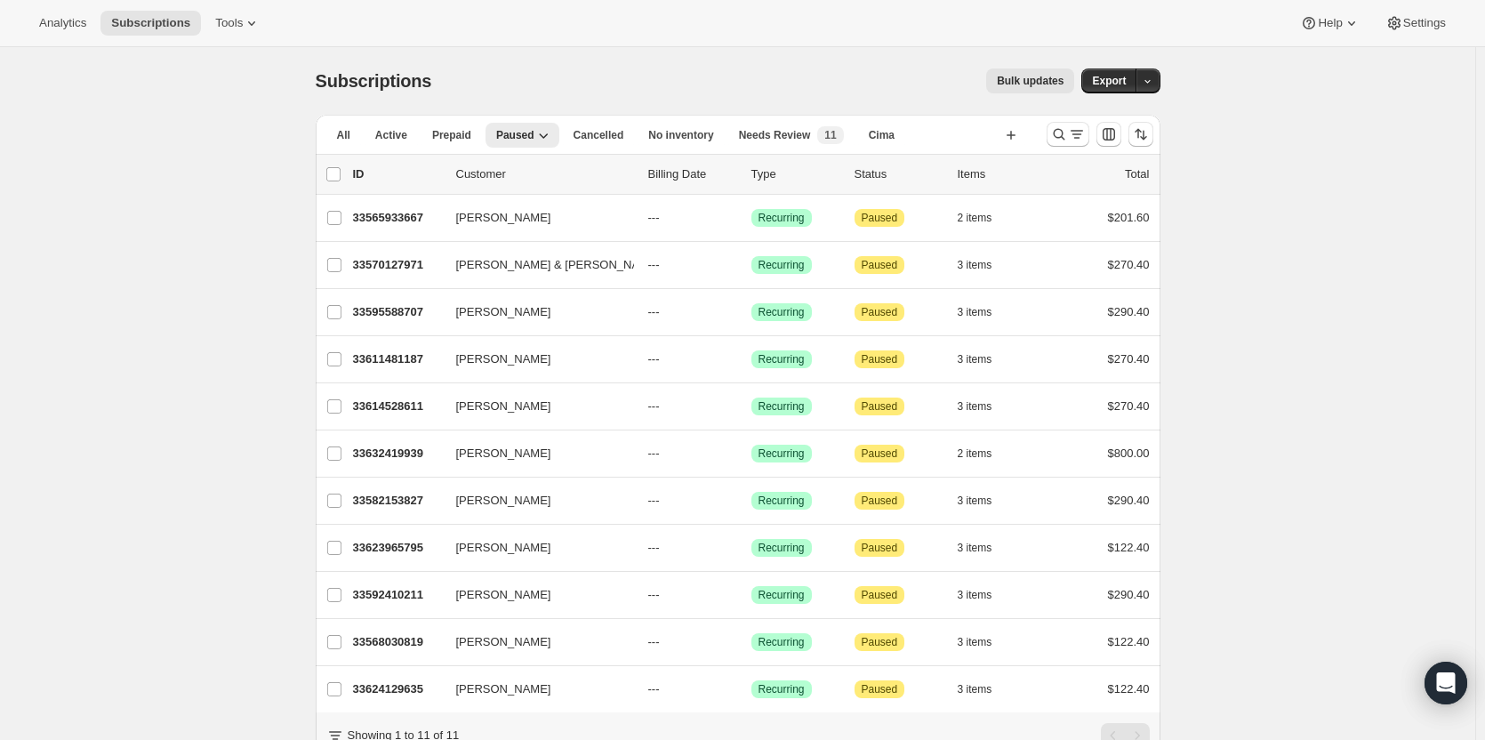
click at [776, 133] on span "Needs Review" at bounding box center [775, 135] width 72 height 14
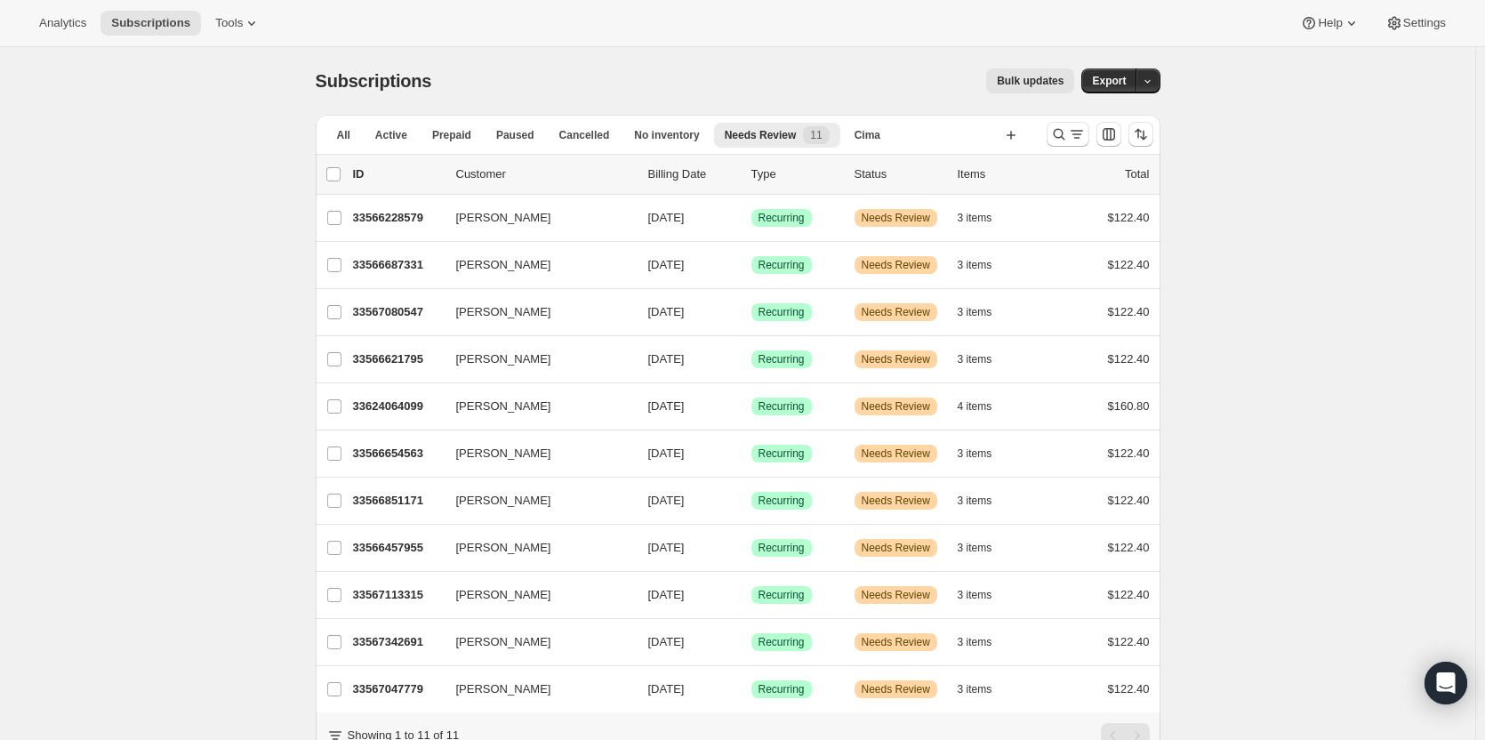
click at [430, 225] on p "33566228579" at bounding box center [397, 218] width 89 height 18
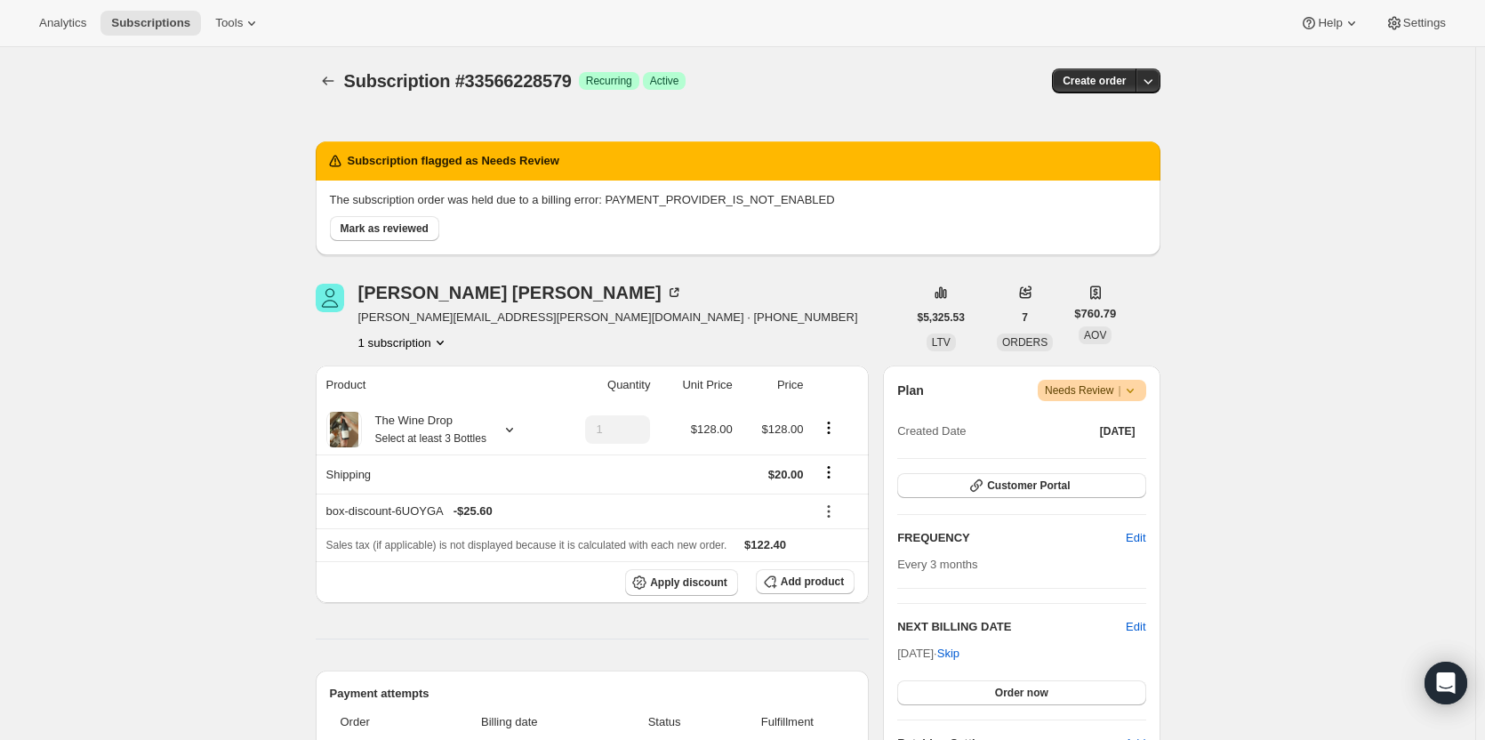
click at [390, 222] on span "Mark as reviewed" at bounding box center [385, 228] width 88 height 14
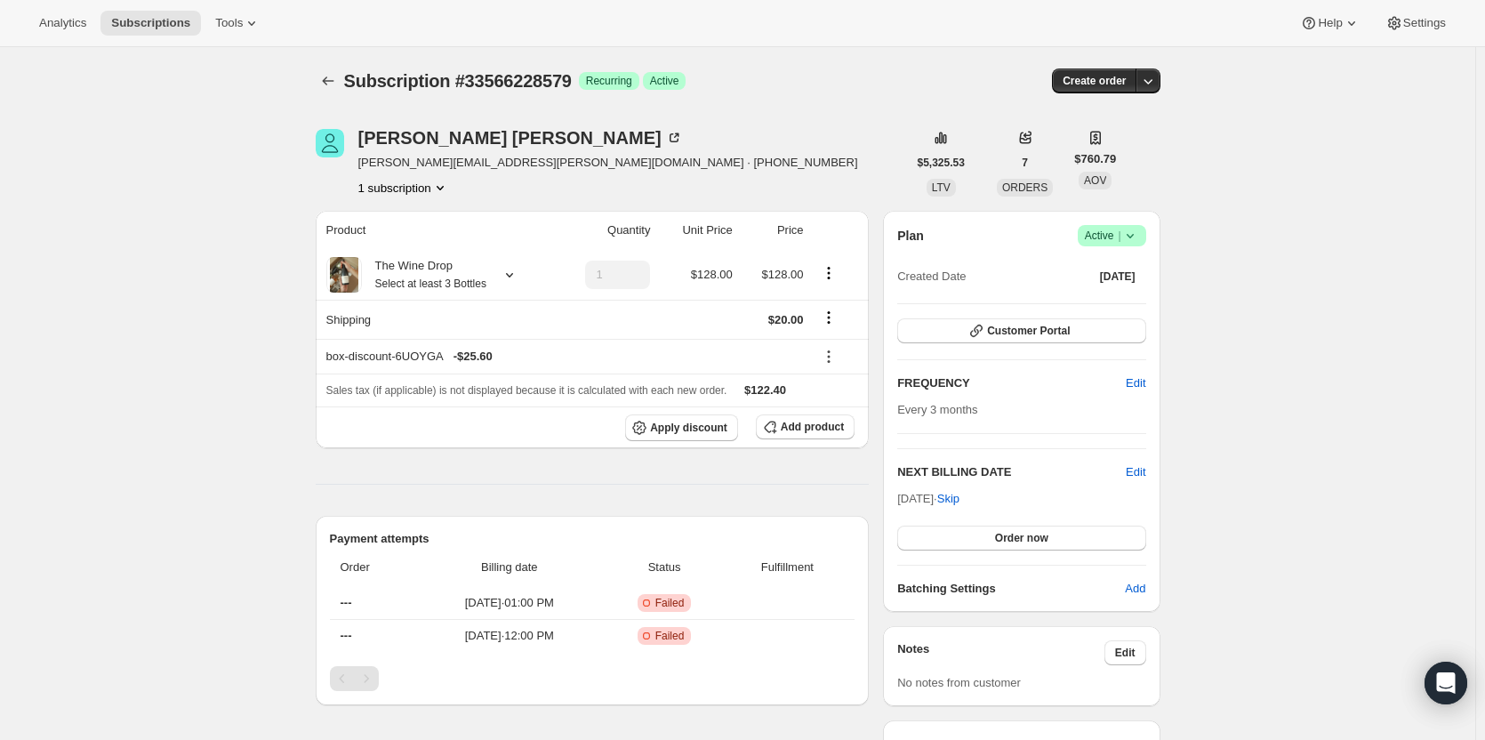
click at [1157, 83] on icon "button" at bounding box center [1148, 81] width 18 height 18
click at [1105, 121] on span "Bill subscription order now" at bounding box center [1067, 117] width 135 height 13
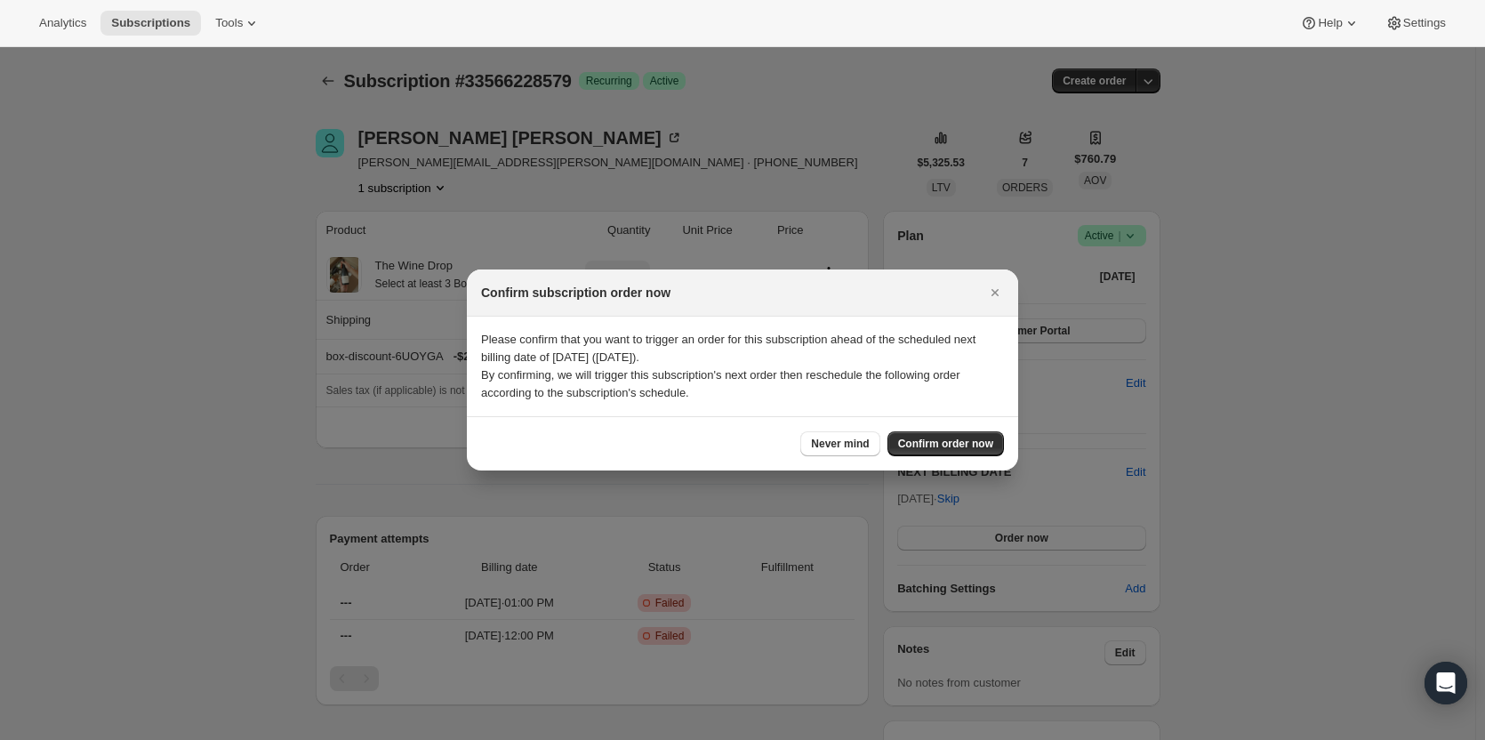
click at [1000, 443] on button "Confirm order now" at bounding box center [946, 443] width 116 height 25
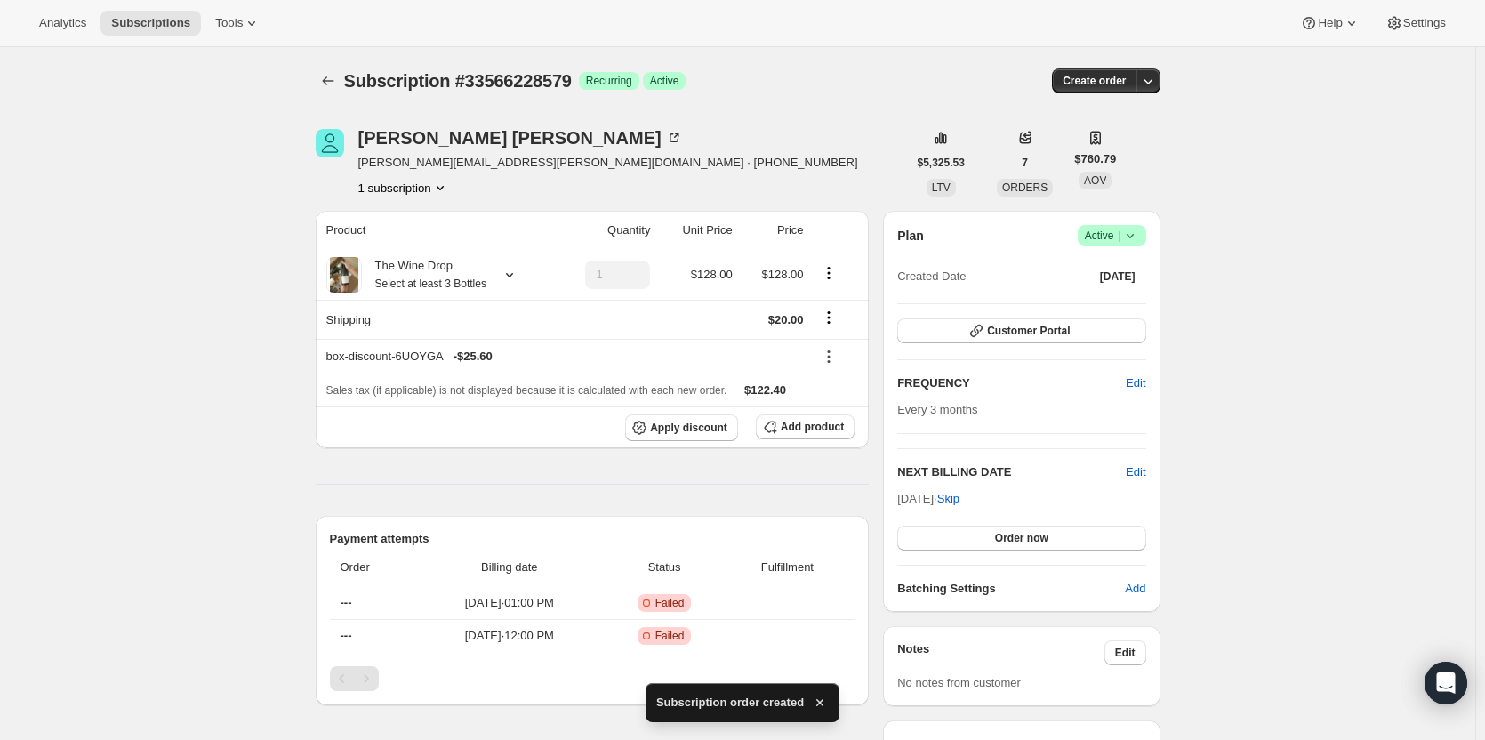
click at [341, 83] on button "Subscriptions" at bounding box center [328, 80] width 25 height 25
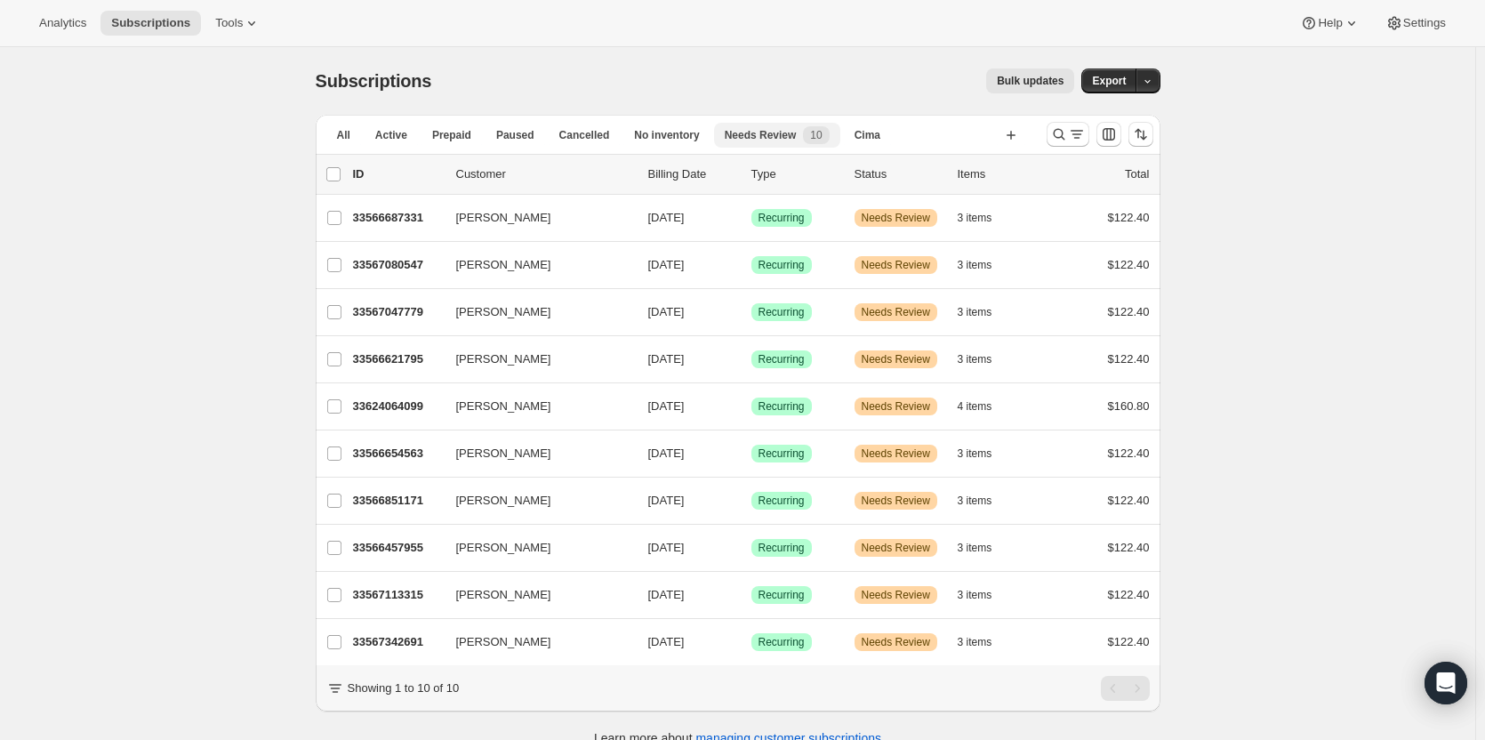
click at [431, 141] on button "Prepaid" at bounding box center [452, 135] width 60 height 25
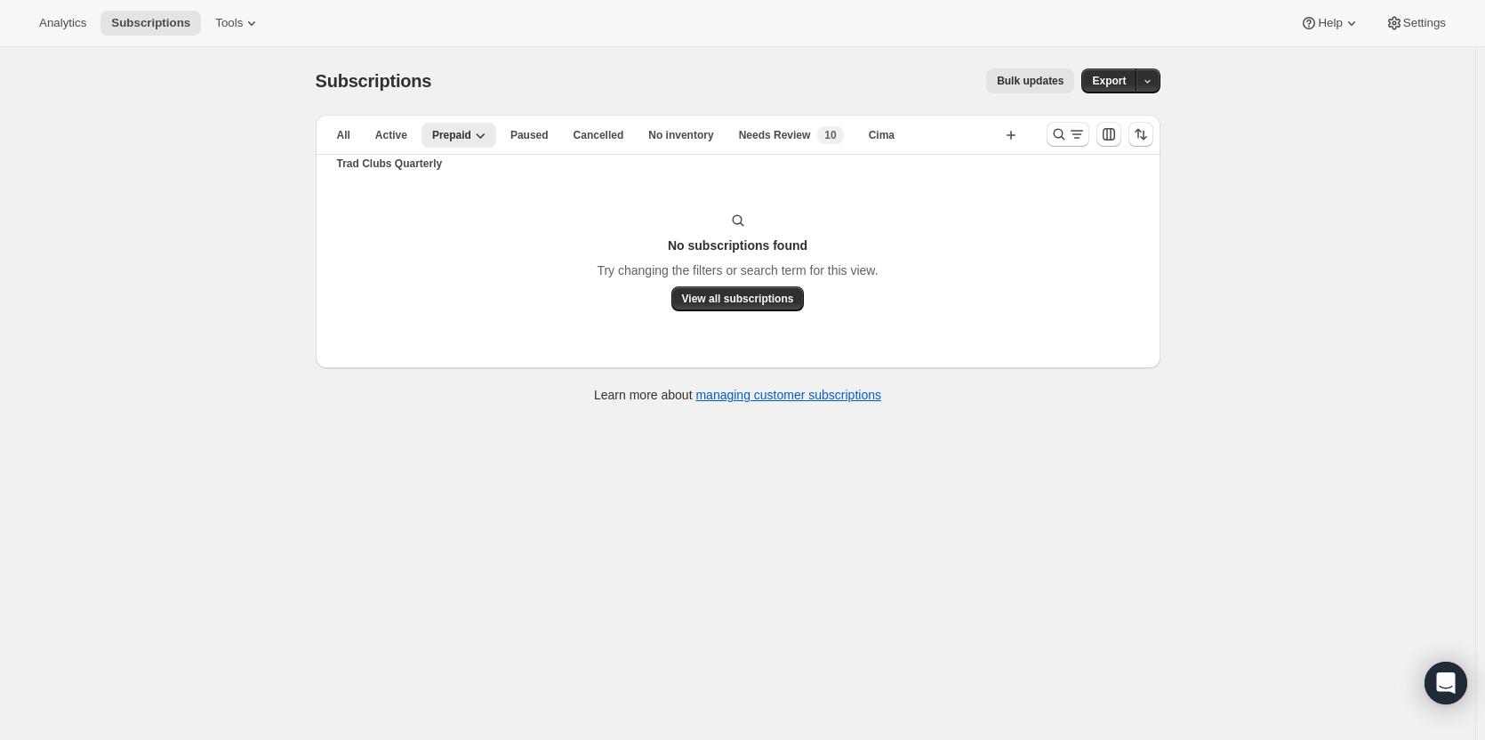
click at [761, 133] on span "Needs Review" at bounding box center [775, 135] width 72 height 14
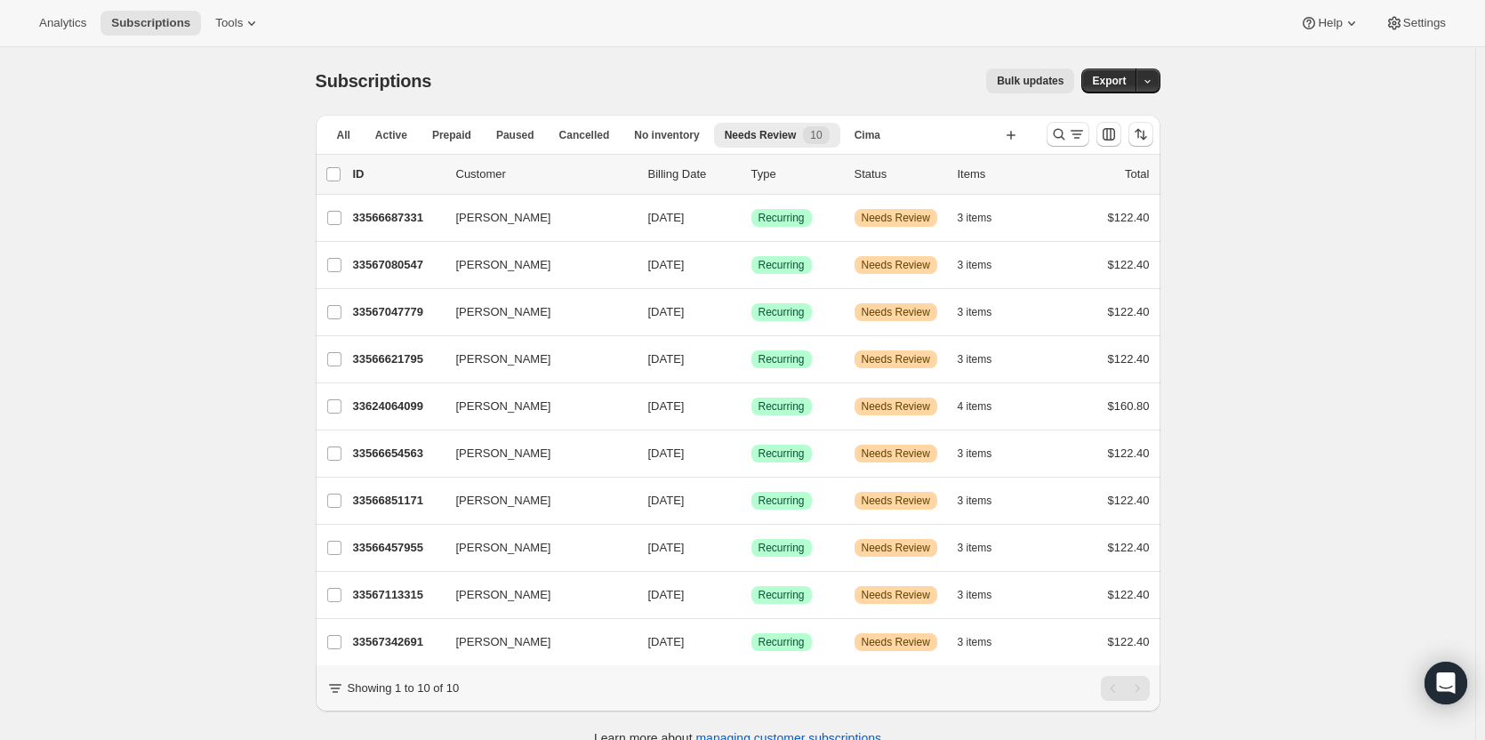
click at [421, 234] on div "[PERSON_NAME] 33566687331 [PERSON_NAME] [DATE] Success Recurring Warning Needs …" at bounding box center [738, 218] width 845 height 46
click at [410, 216] on p "33566687331" at bounding box center [397, 218] width 89 height 18
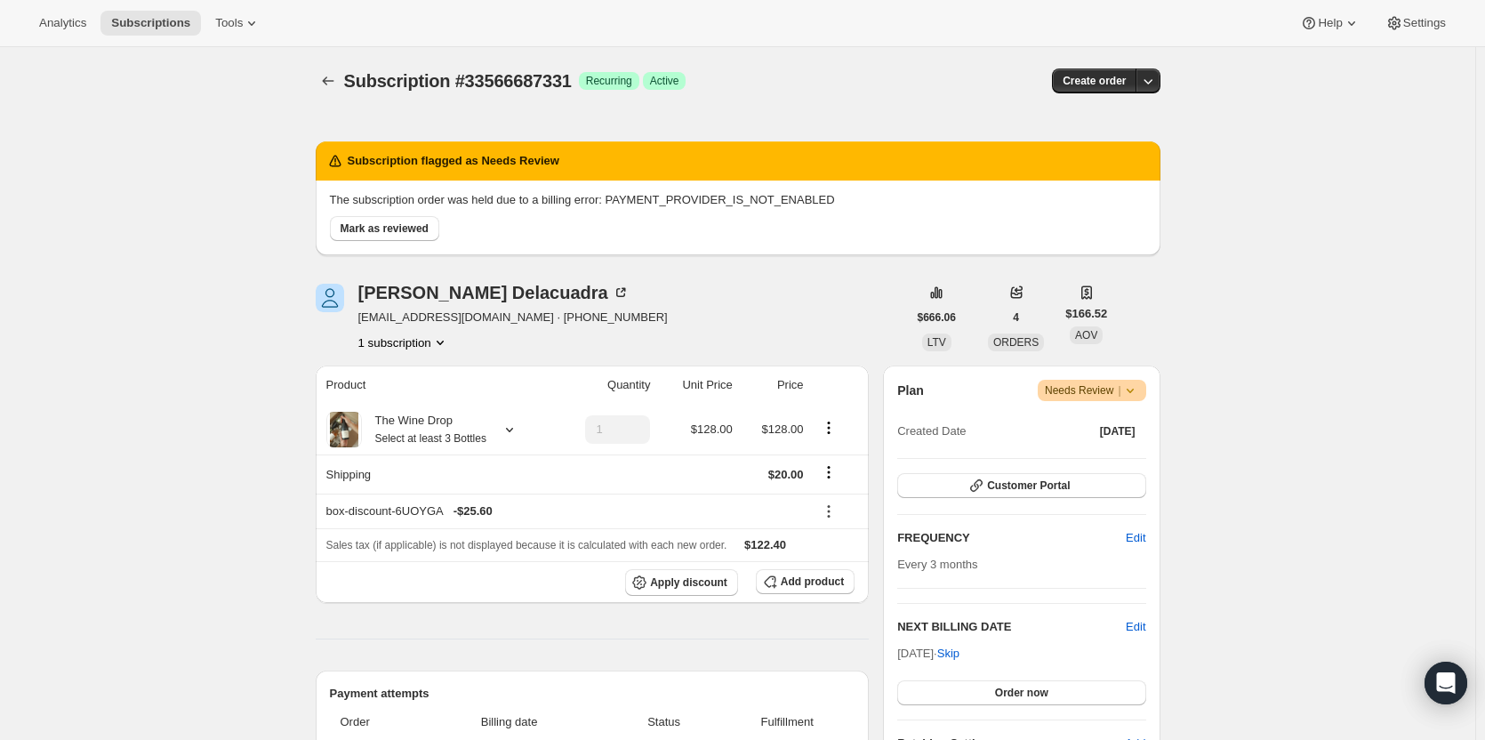
click at [362, 225] on span "Mark as reviewed" at bounding box center [385, 228] width 88 height 14
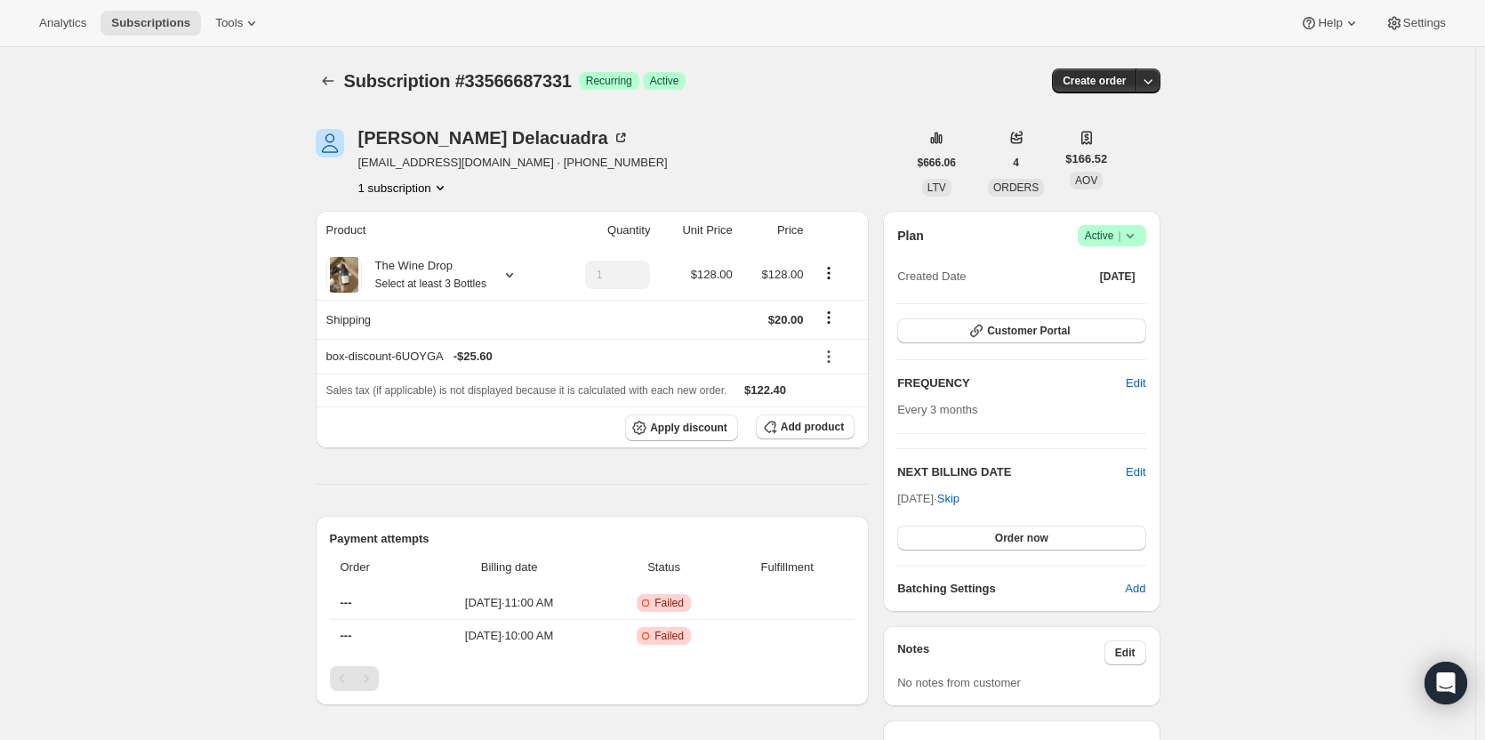
click at [1153, 84] on icon "button" at bounding box center [1148, 81] width 18 height 18
click at [1137, 123] on span "Bill subscription order now" at bounding box center [1077, 118] width 154 height 18
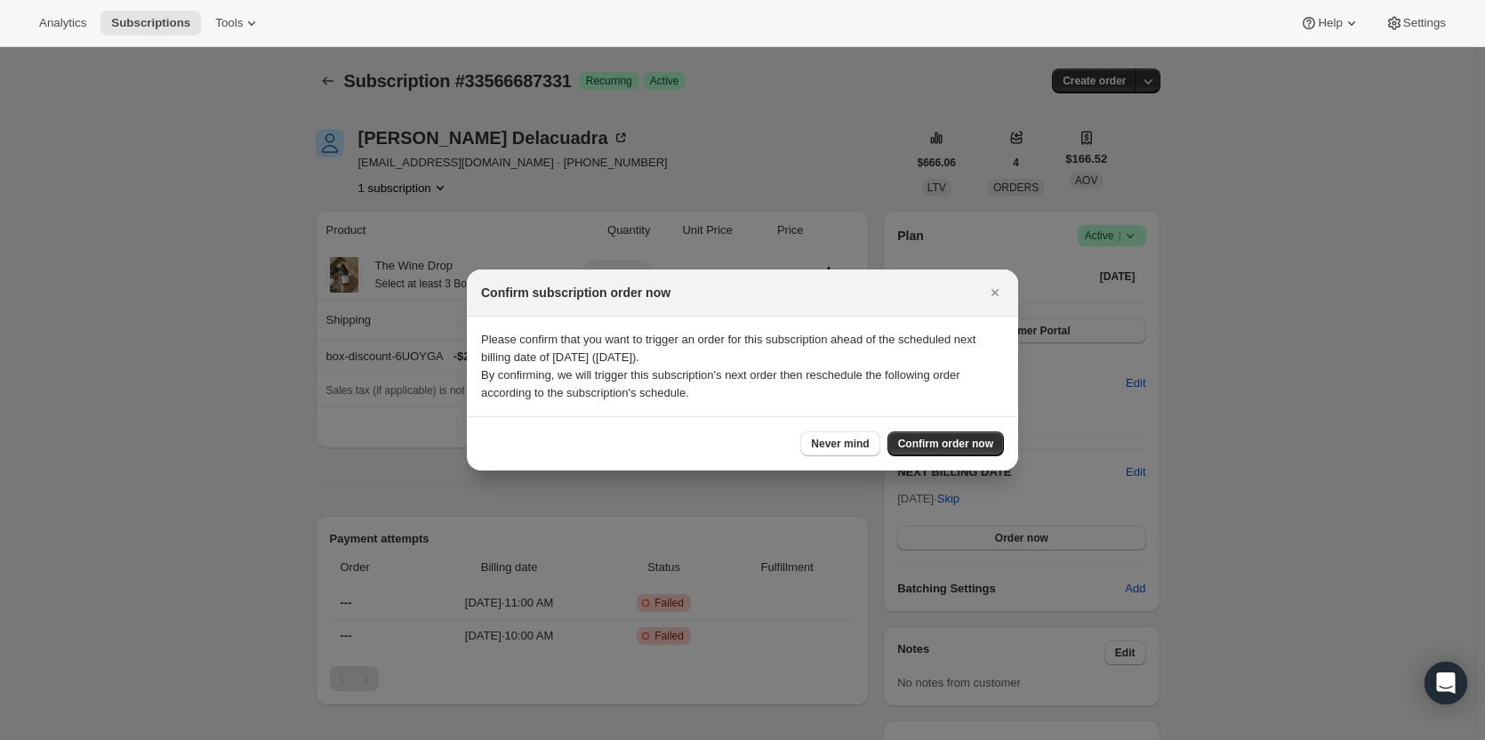
click at [938, 444] on span "Confirm order now" at bounding box center [945, 444] width 95 height 14
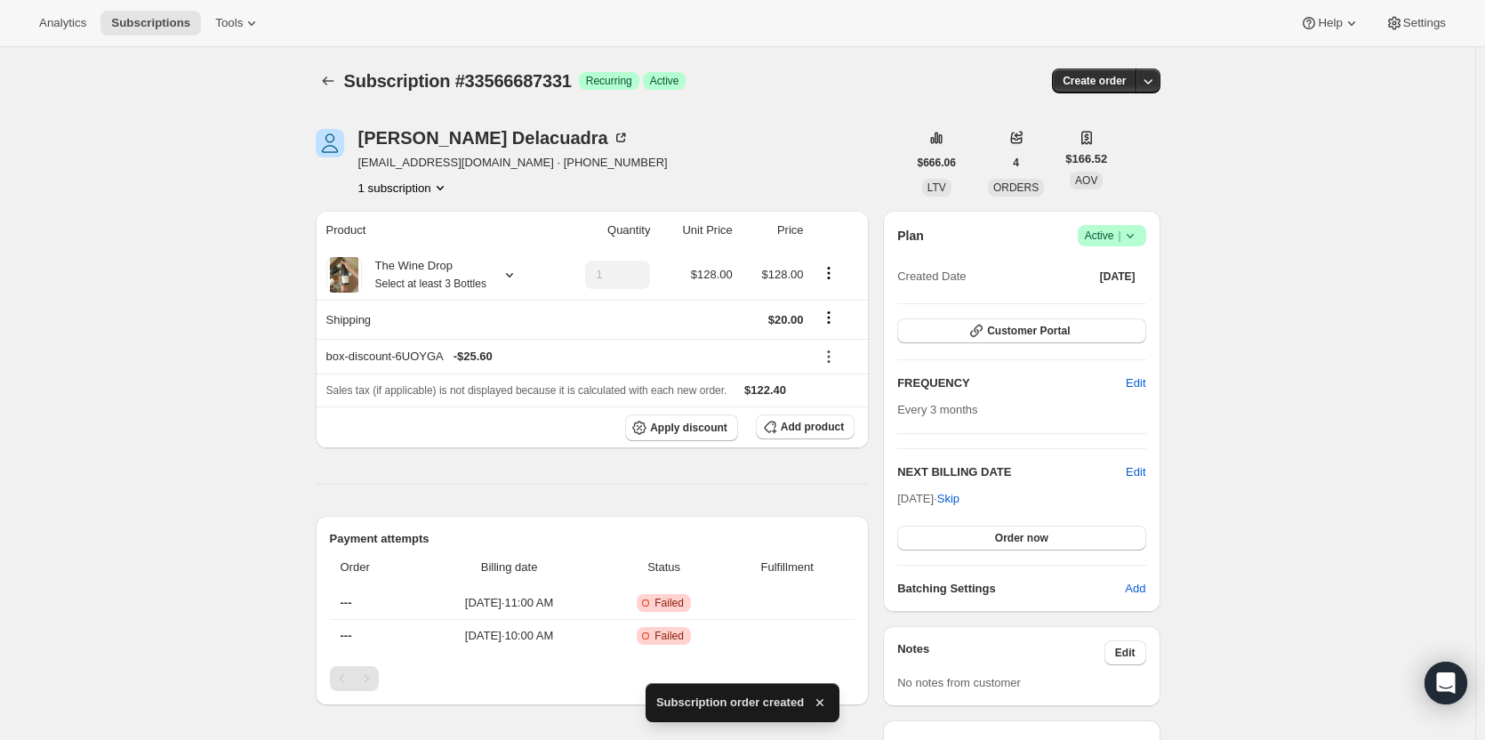
click at [334, 78] on icon "Subscriptions" at bounding box center [328, 81] width 18 height 18
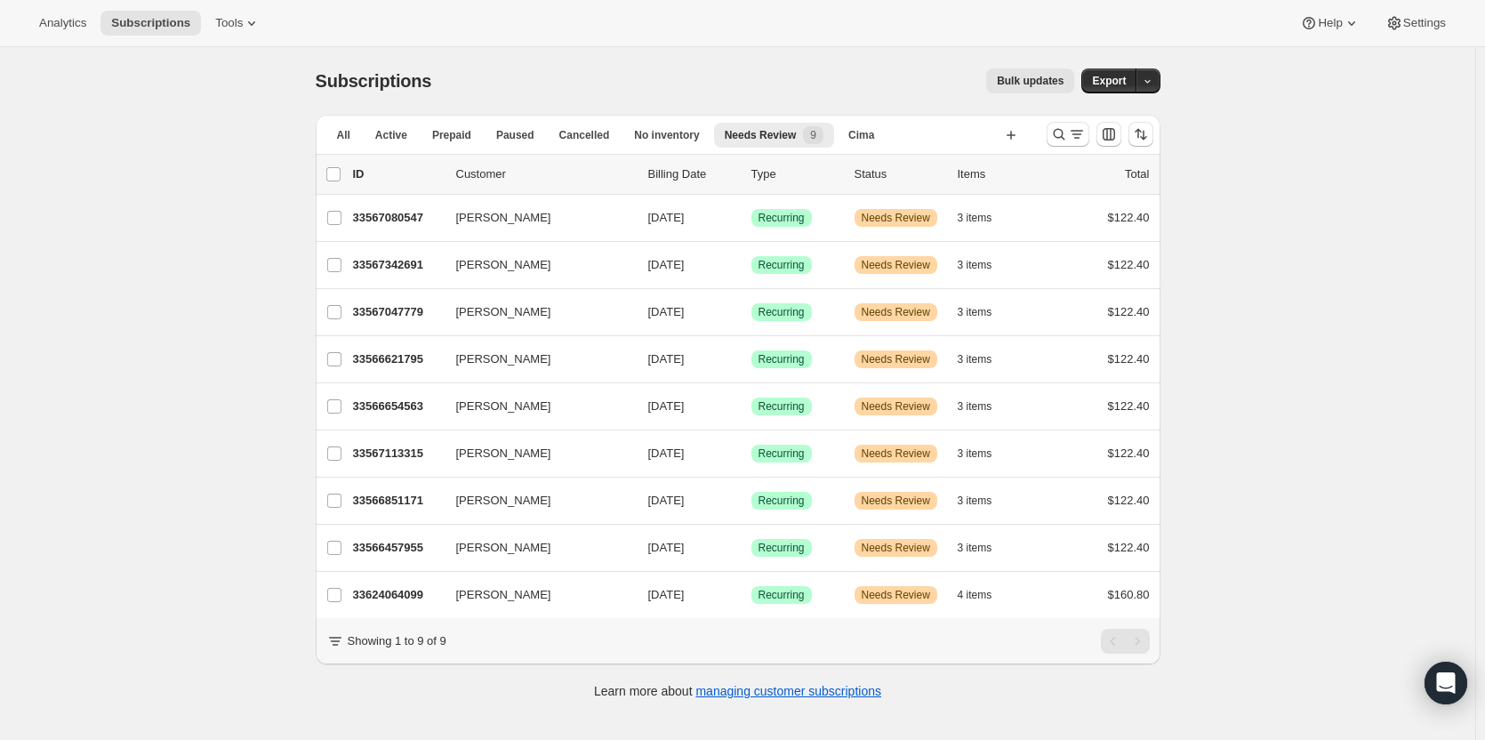
click at [389, 228] on div "33567080547 [PERSON_NAME] [DATE] Success Recurring Warning Needs Review 3 items…" at bounding box center [751, 217] width 797 height 25
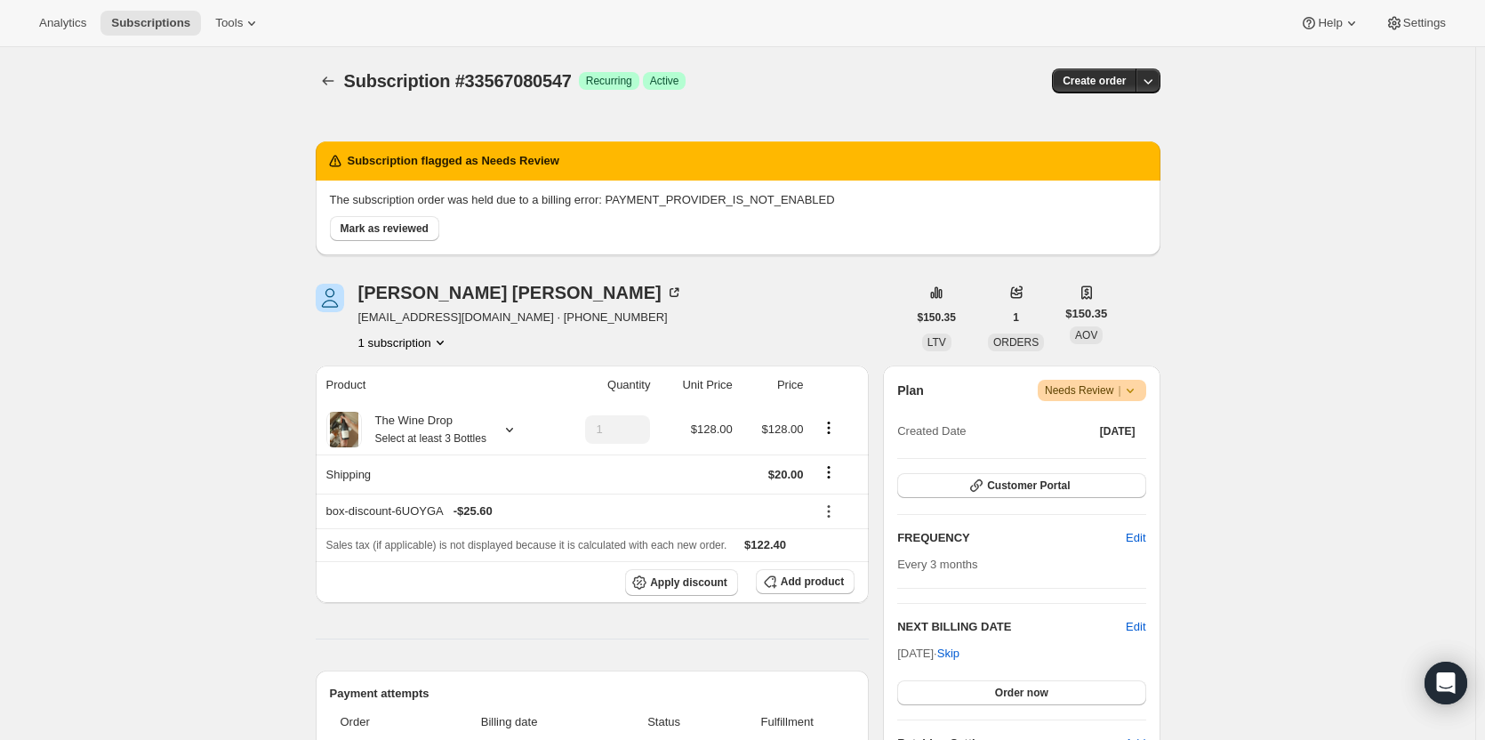
click at [401, 224] on span "Mark as reviewed" at bounding box center [385, 228] width 88 height 14
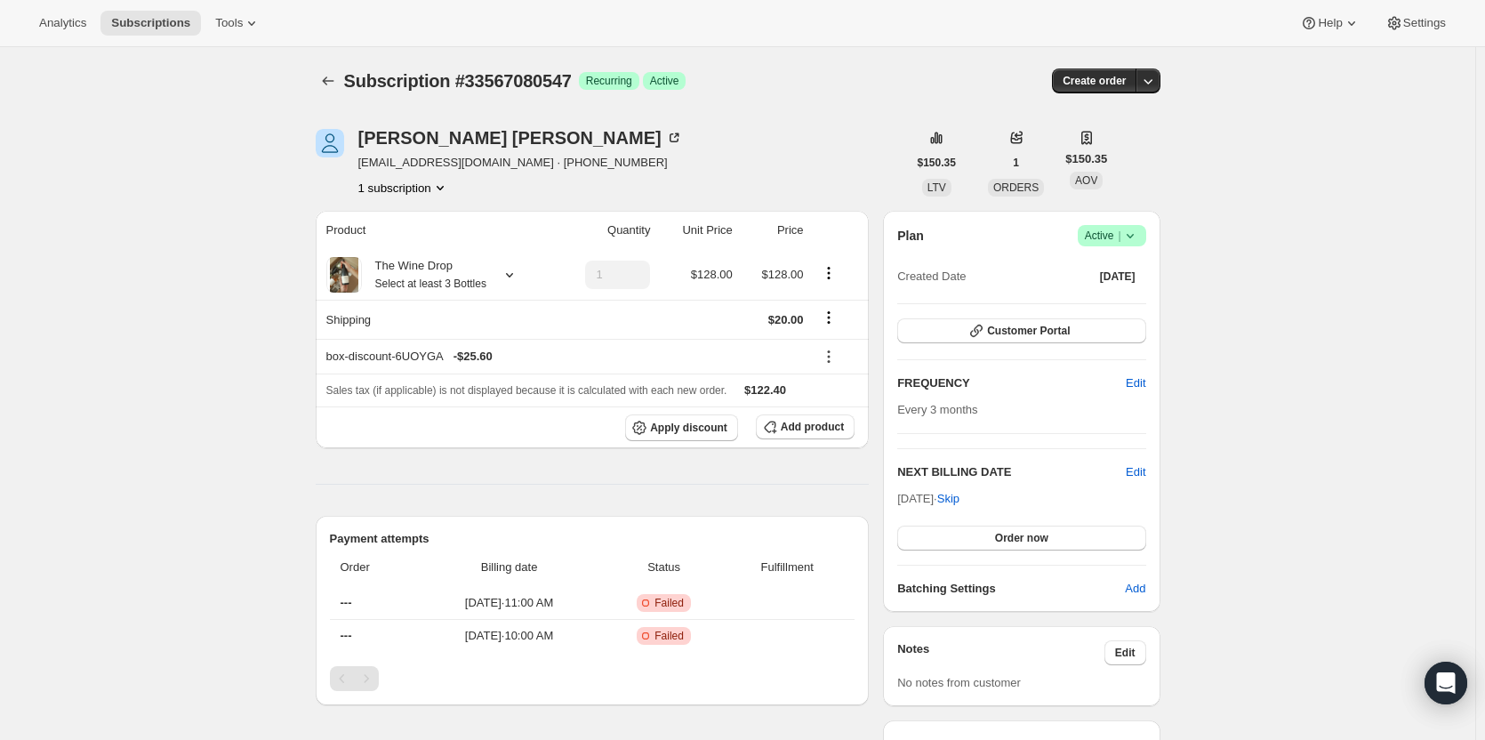
click at [1126, 239] on icon at bounding box center [1130, 236] width 18 height 18
click at [1151, 91] on button "button" at bounding box center [1148, 80] width 25 height 25
click at [1135, 116] on span "Bill subscription order now" at bounding box center [1067, 117] width 135 height 13
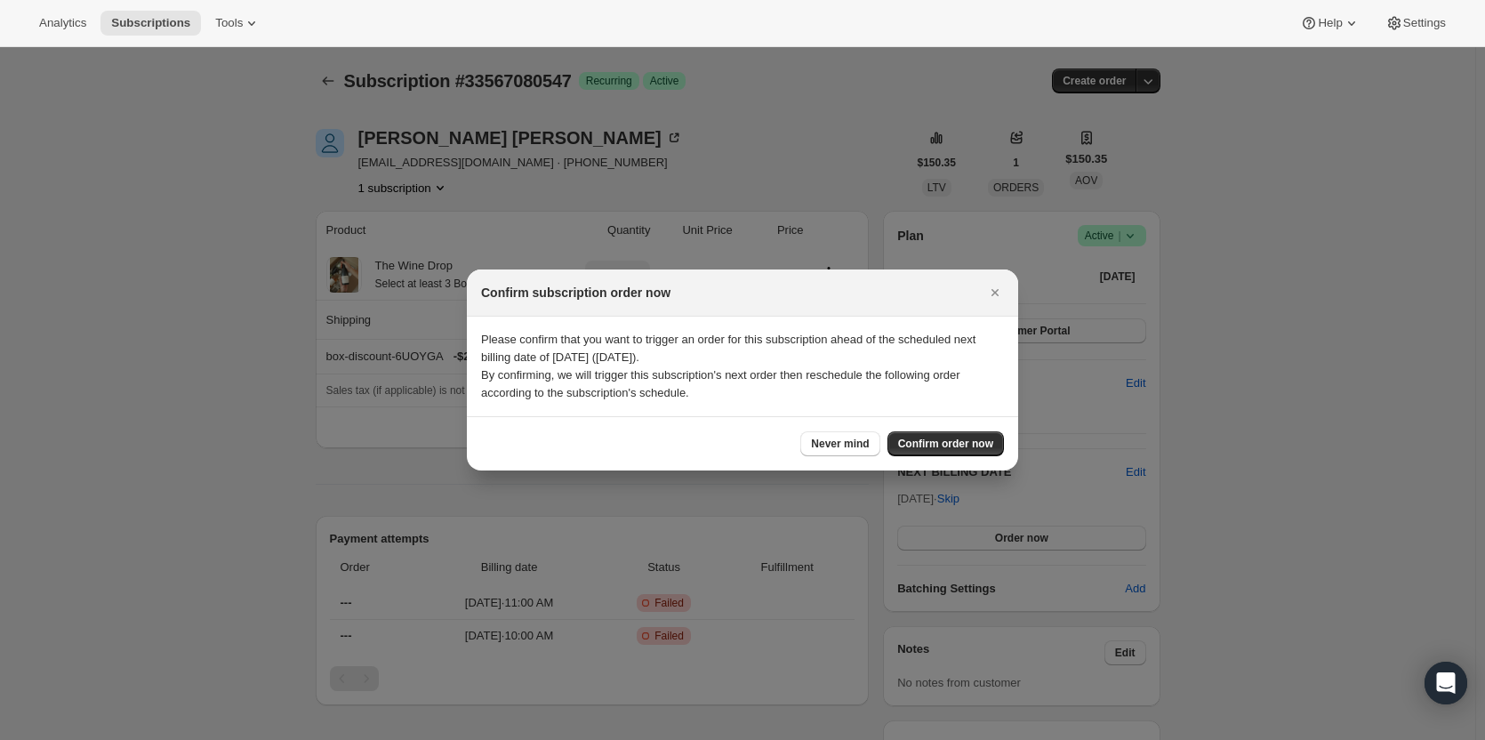
click at [958, 438] on span "Confirm order now" at bounding box center [945, 444] width 95 height 14
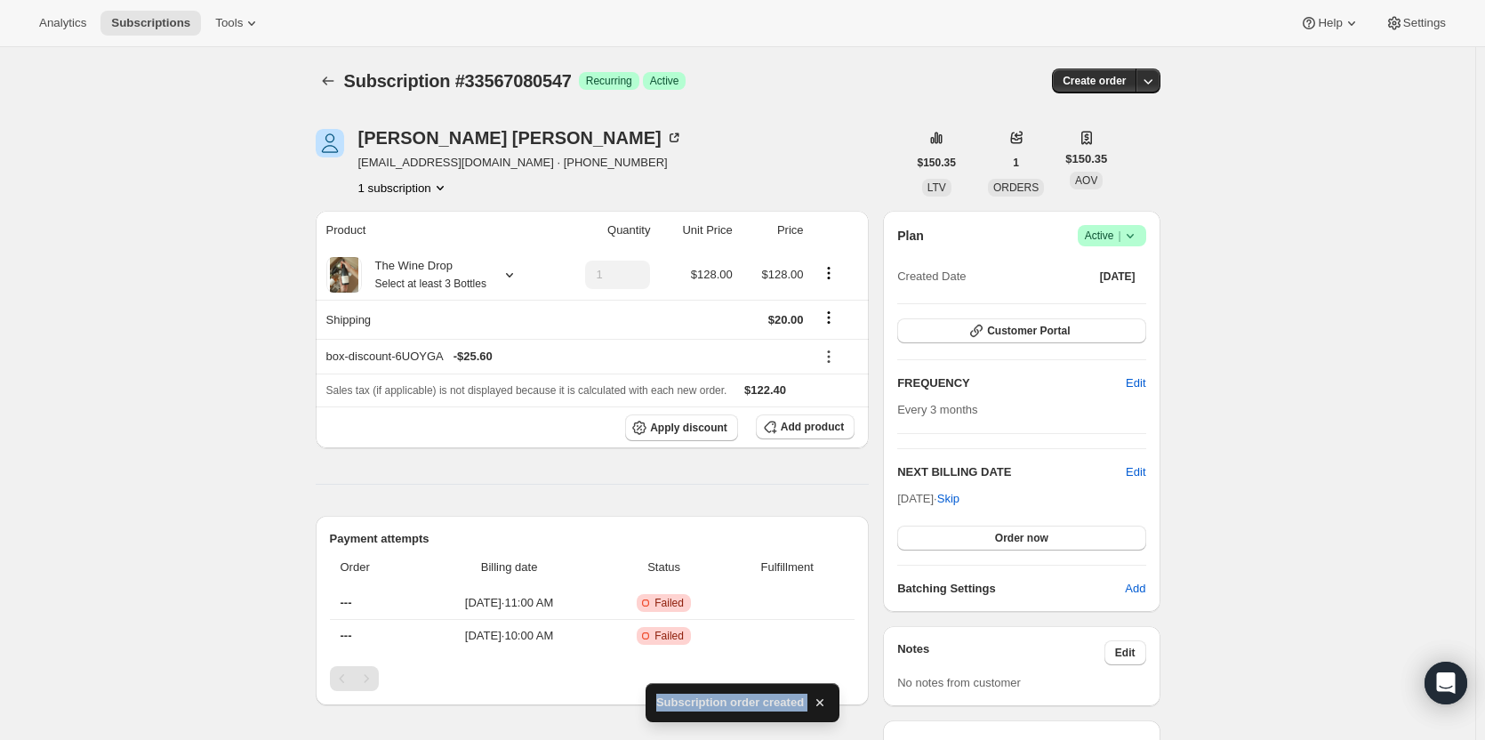
click at [337, 84] on icon "Subscriptions" at bounding box center [328, 81] width 18 height 18
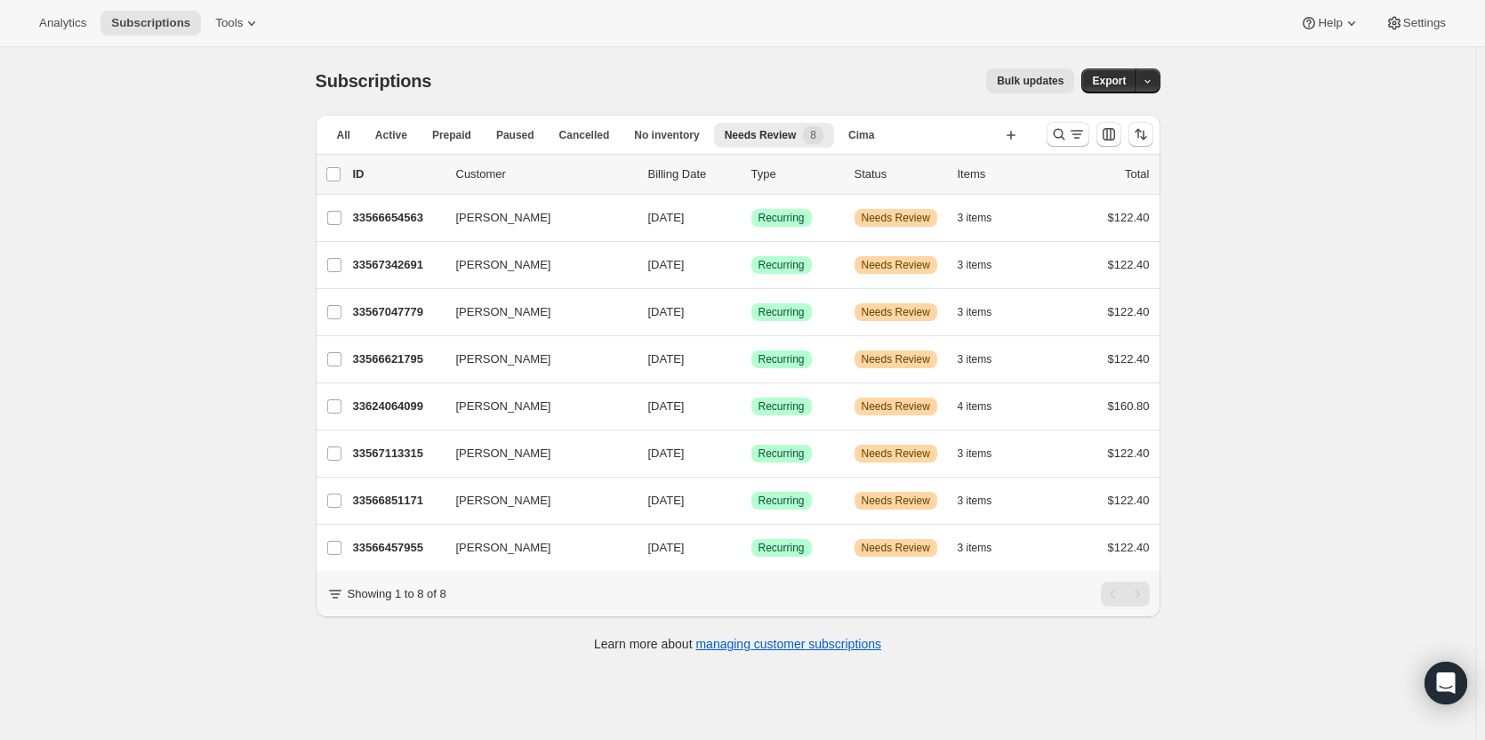
click at [398, 233] on div "[PERSON_NAME] 33566654563 [PERSON_NAME] [DATE] Success Recurring Warning Needs …" at bounding box center [738, 218] width 845 height 46
click at [392, 216] on p "33566654563" at bounding box center [397, 218] width 89 height 18
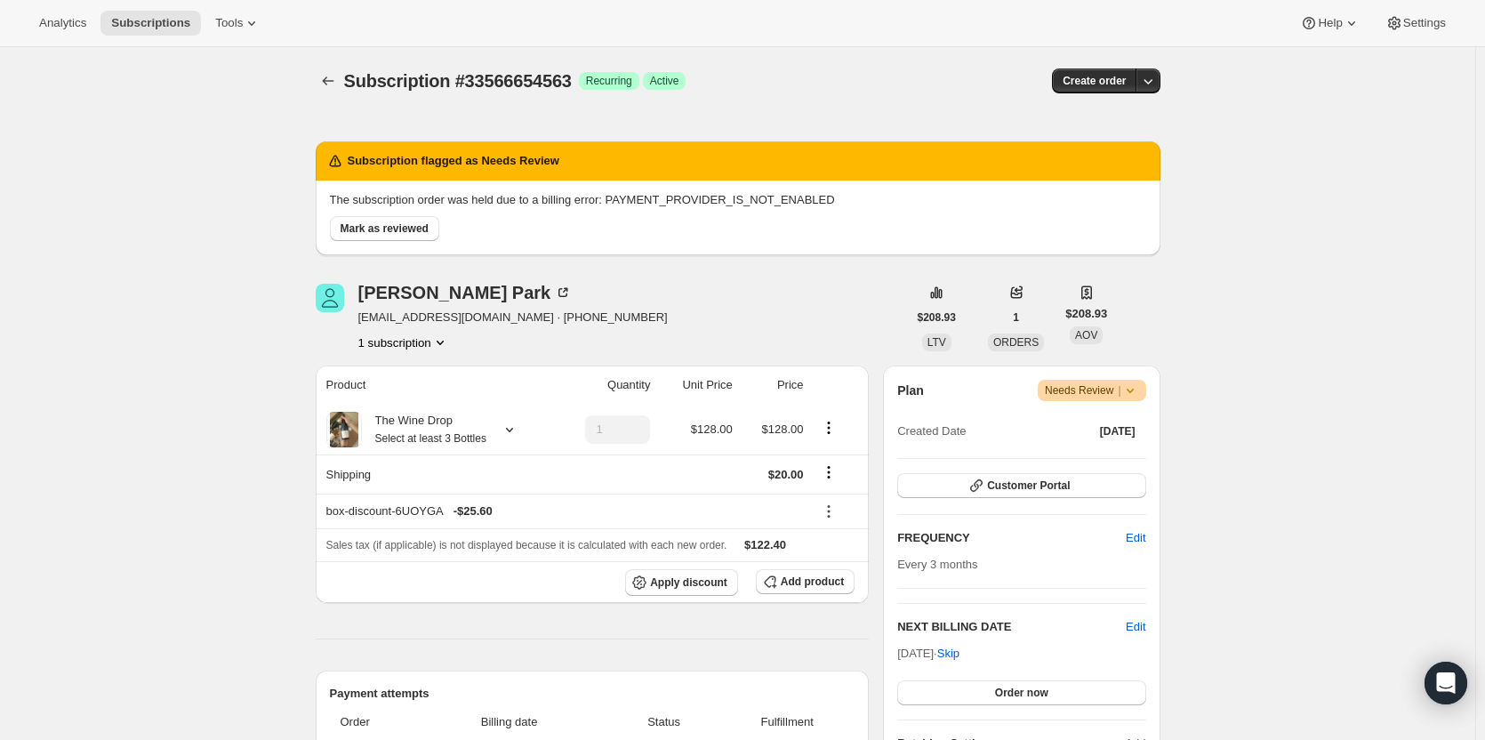
click at [385, 236] on button "Mark as reviewed" at bounding box center [384, 228] width 109 height 25
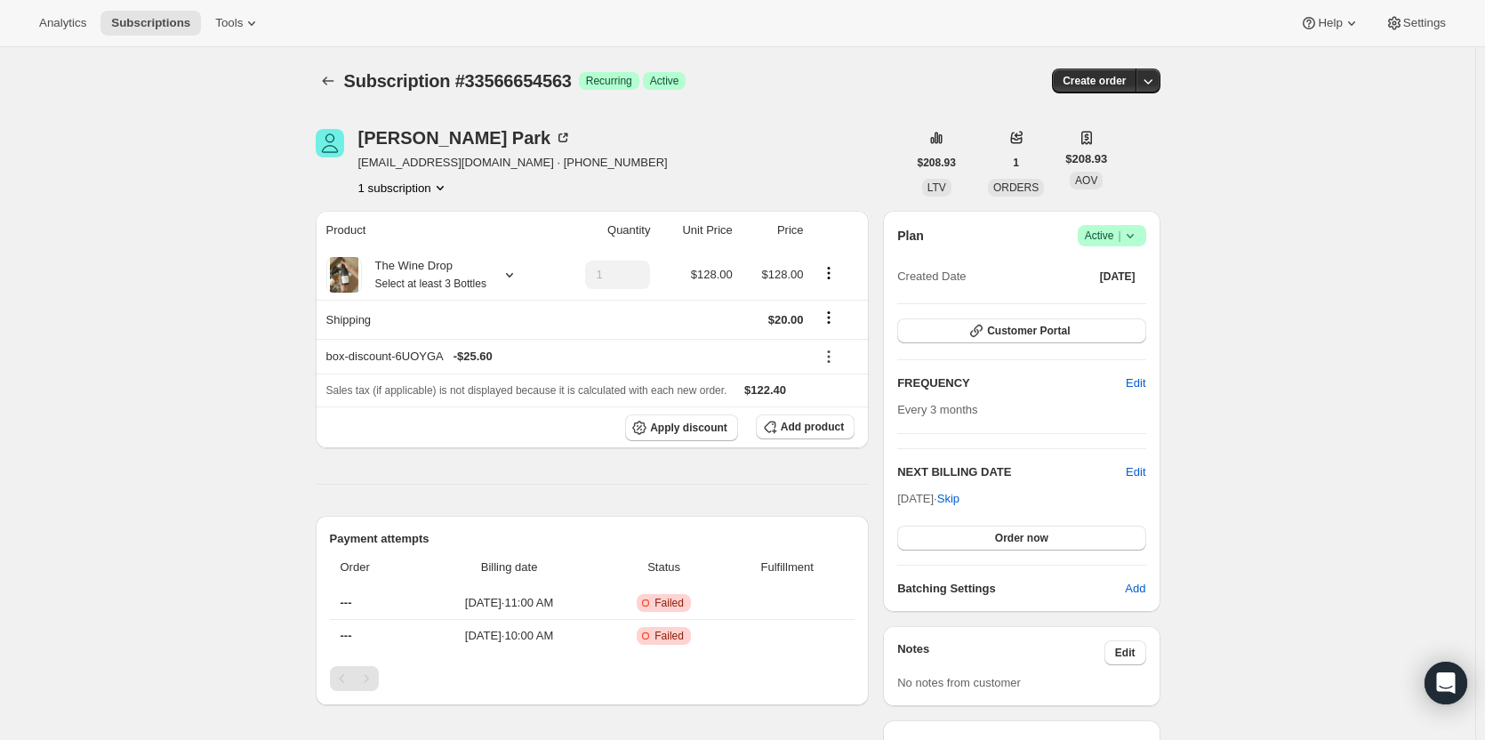
click at [1161, 81] on button "button" at bounding box center [1148, 80] width 25 height 25
click at [1132, 121] on span "Bill subscription order now" at bounding box center [1067, 117] width 135 height 13
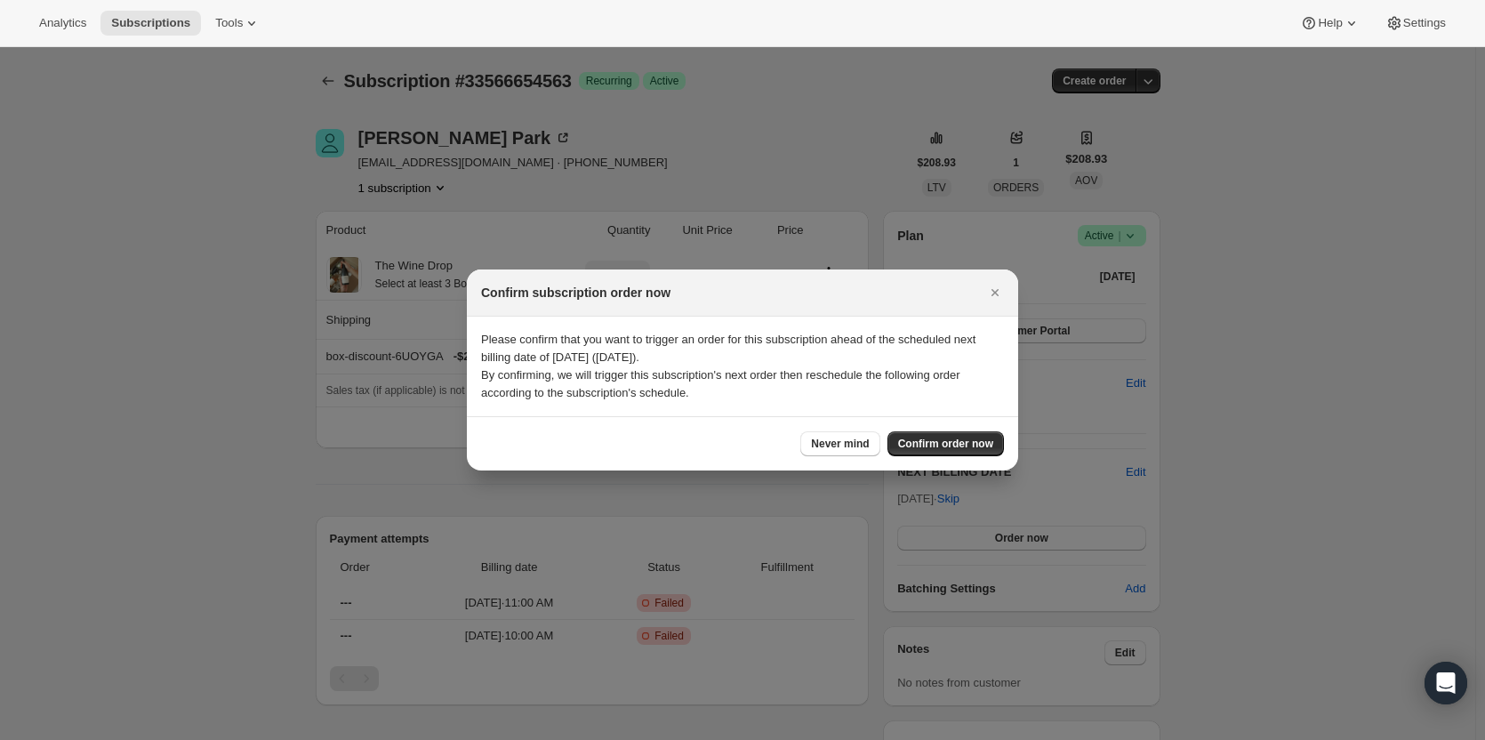
click at [963, 446] on span "Confirm order now" at bounding box center [945, 444] width 95 height 14
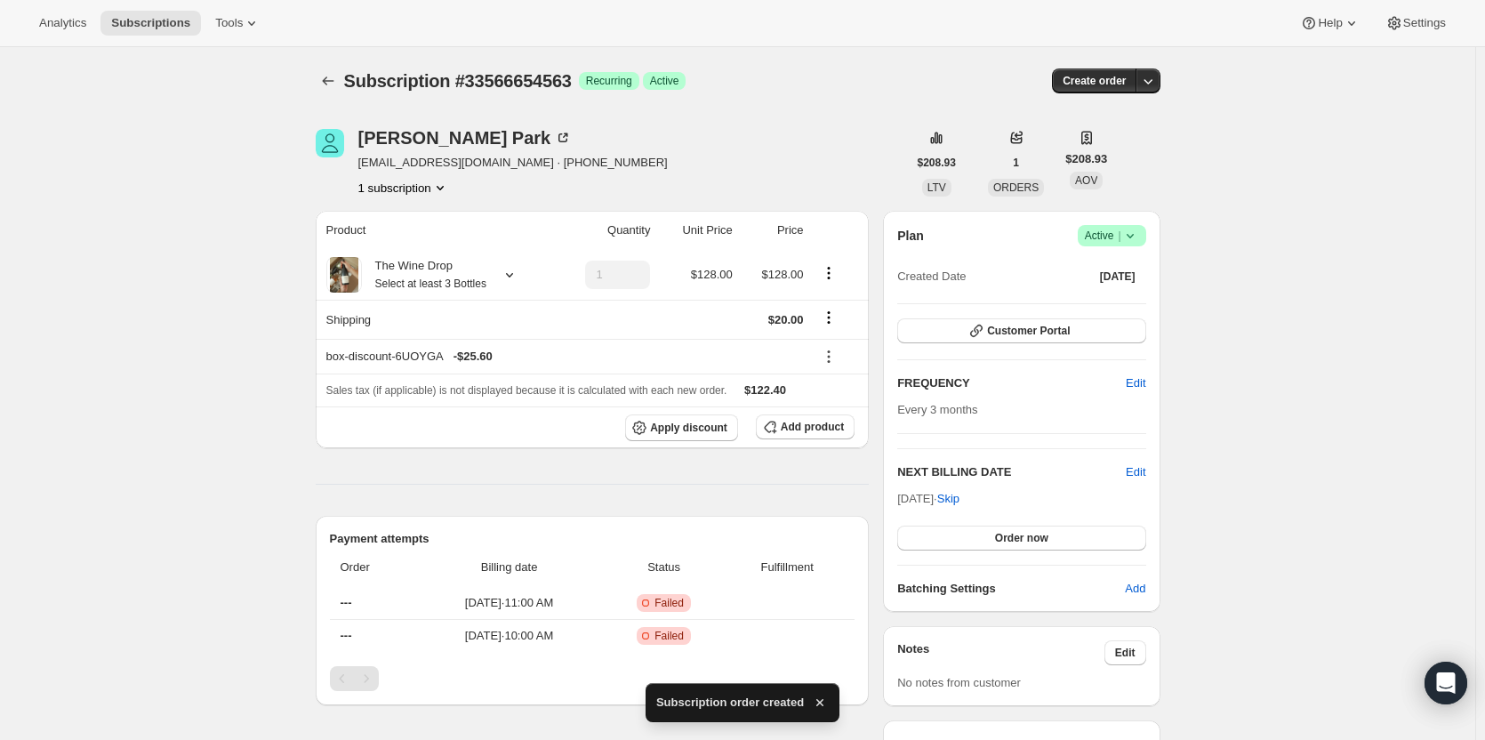
click at [337, 83] on icon "Subscriptions" at bounding box center [328, 81] width 18 height 18
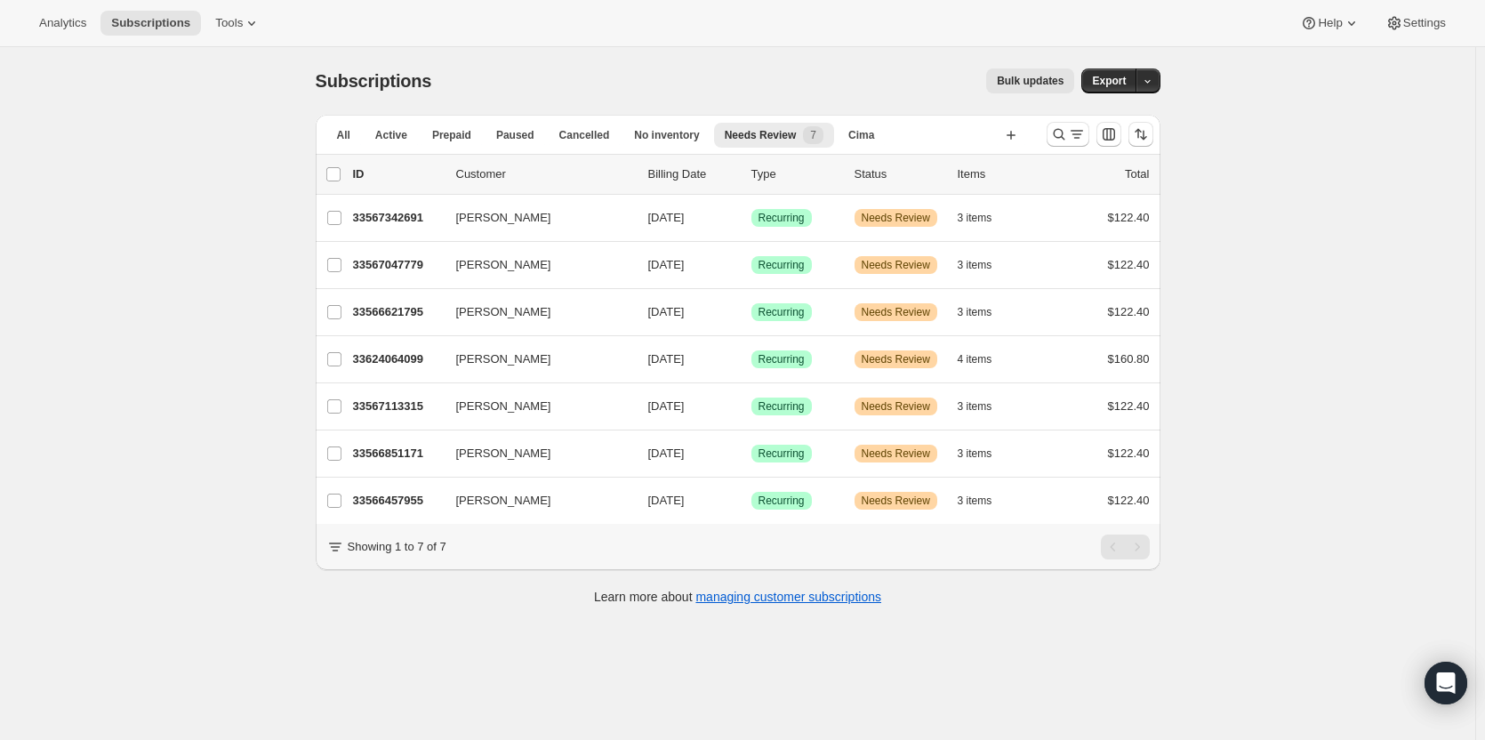
click at [419, 216] on p "33567342691" at bounding box center [397, 218] width 89 height 18
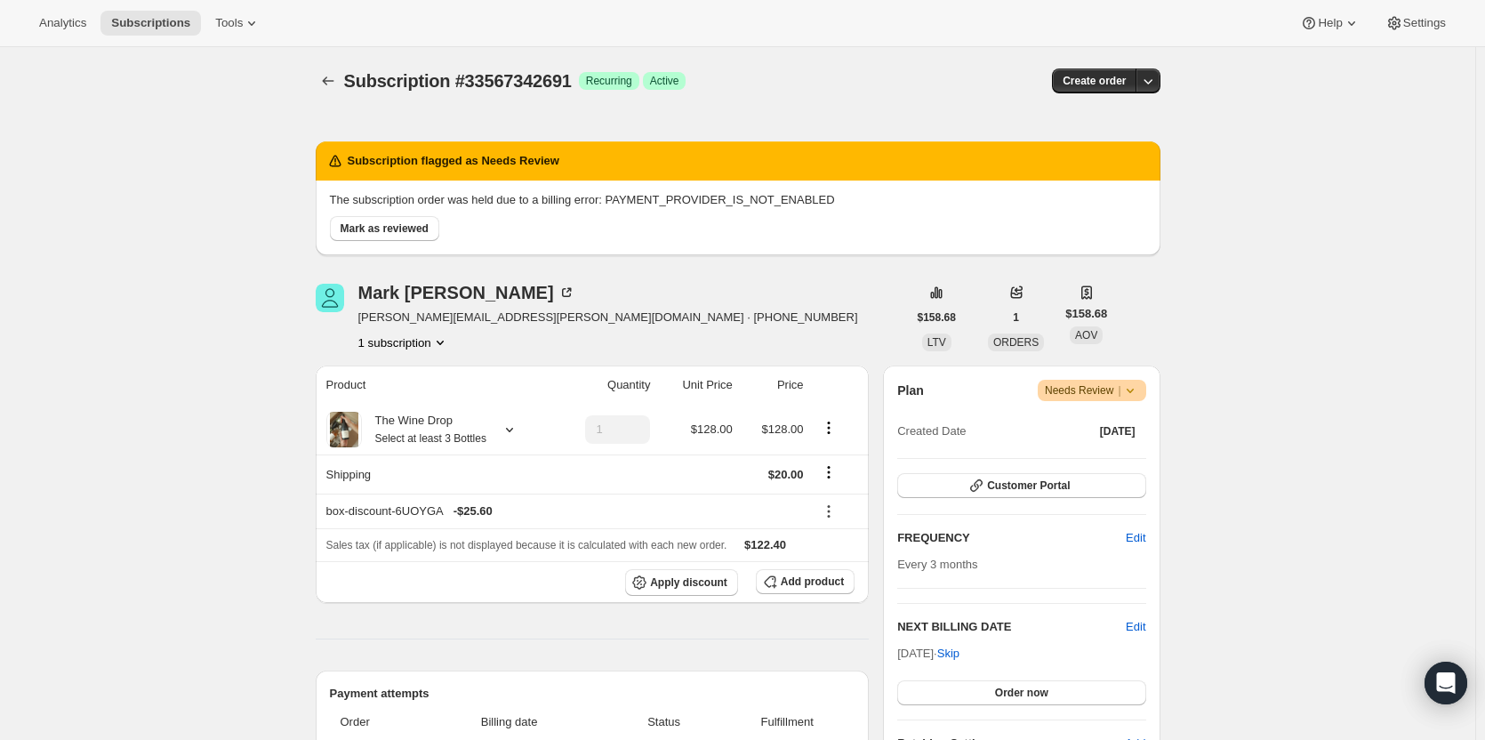
click at [382, 225] on span "Mark as reviewed" at bounding box center [385, 228] width 88 height 14
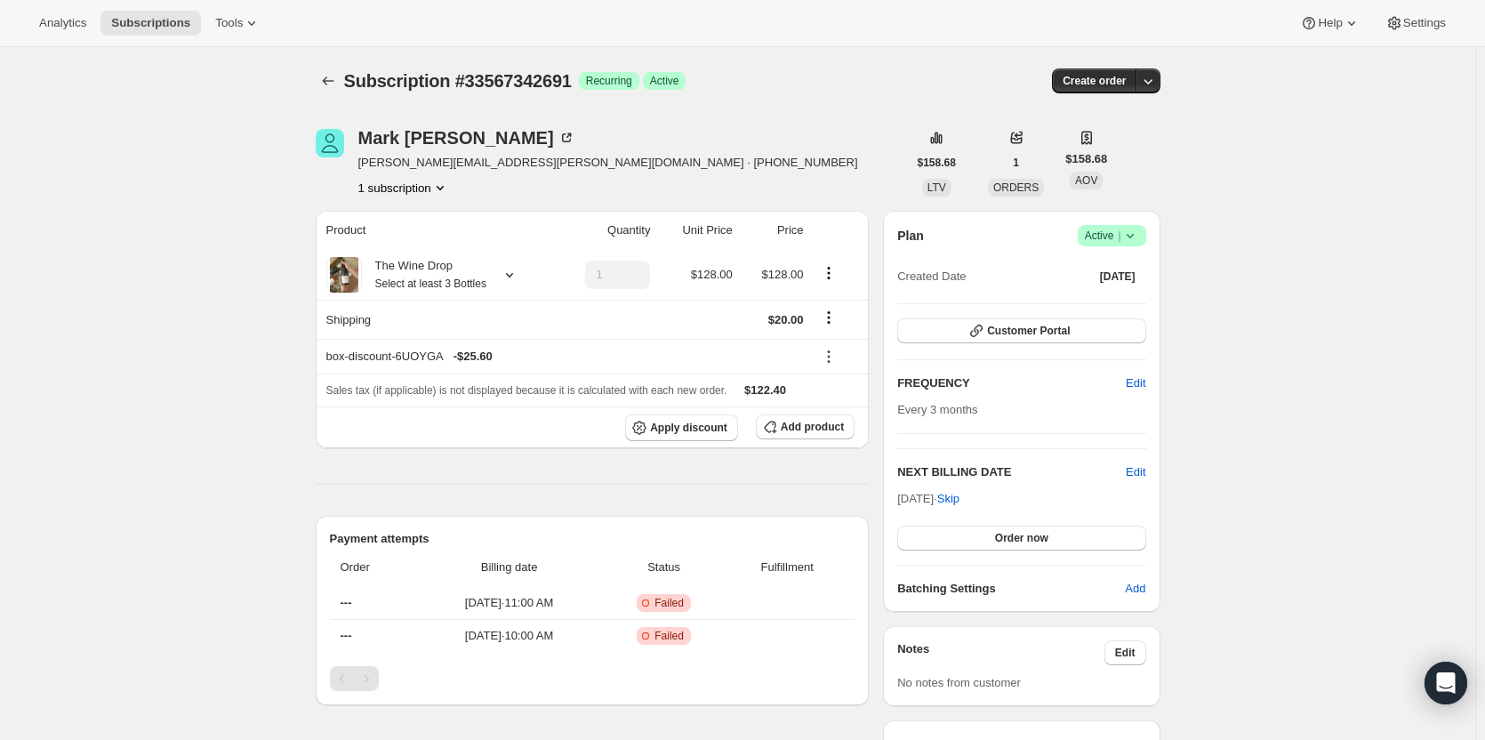
click at [1156, 90] on button "button" at bounding box center [1148, 80] width 25 height 25
click at [1111, 121] on span "Bill subscription order now" at bounding box center [1067, 117] width 135 height 13
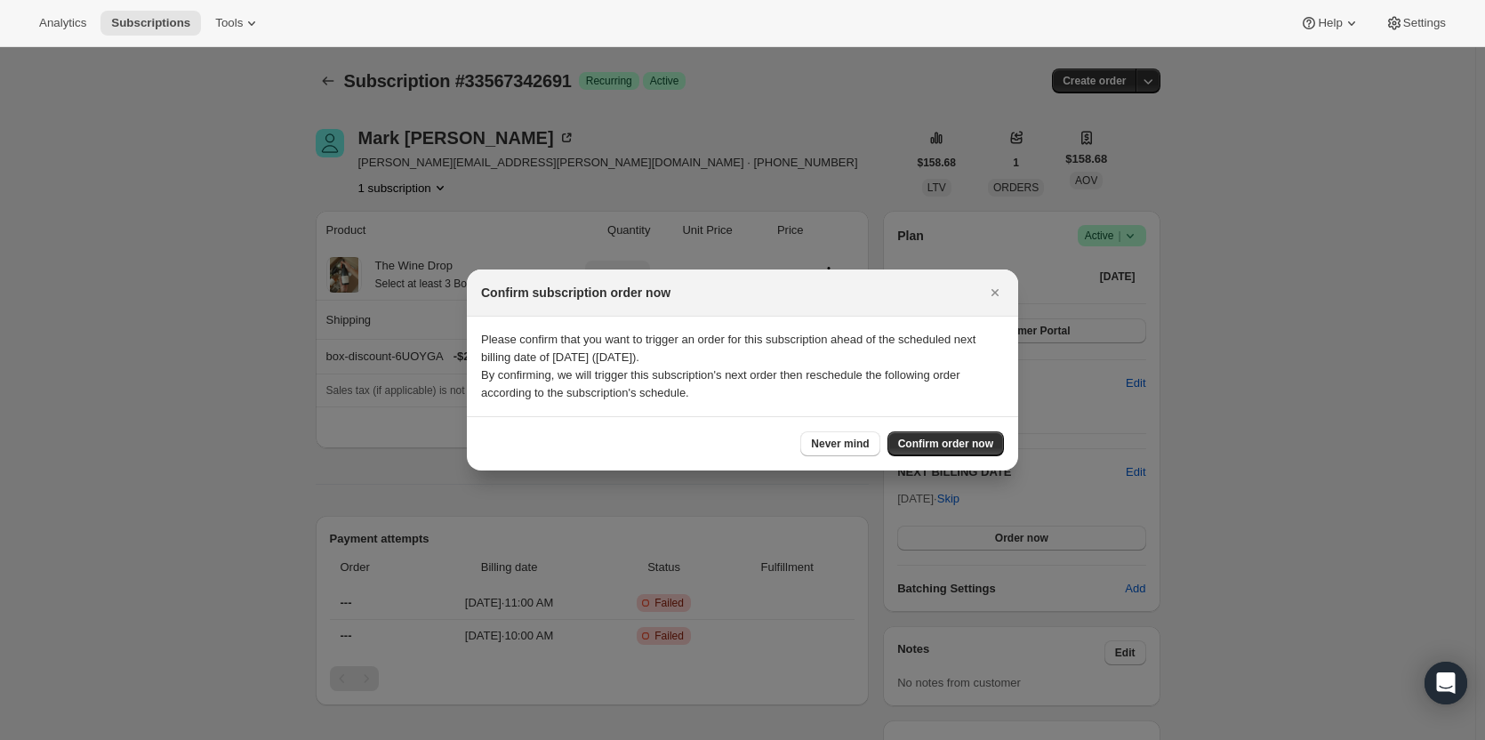
click at [936, 439] on span "Confirm order now" at bounding box center [945, 444] width 95 height 14
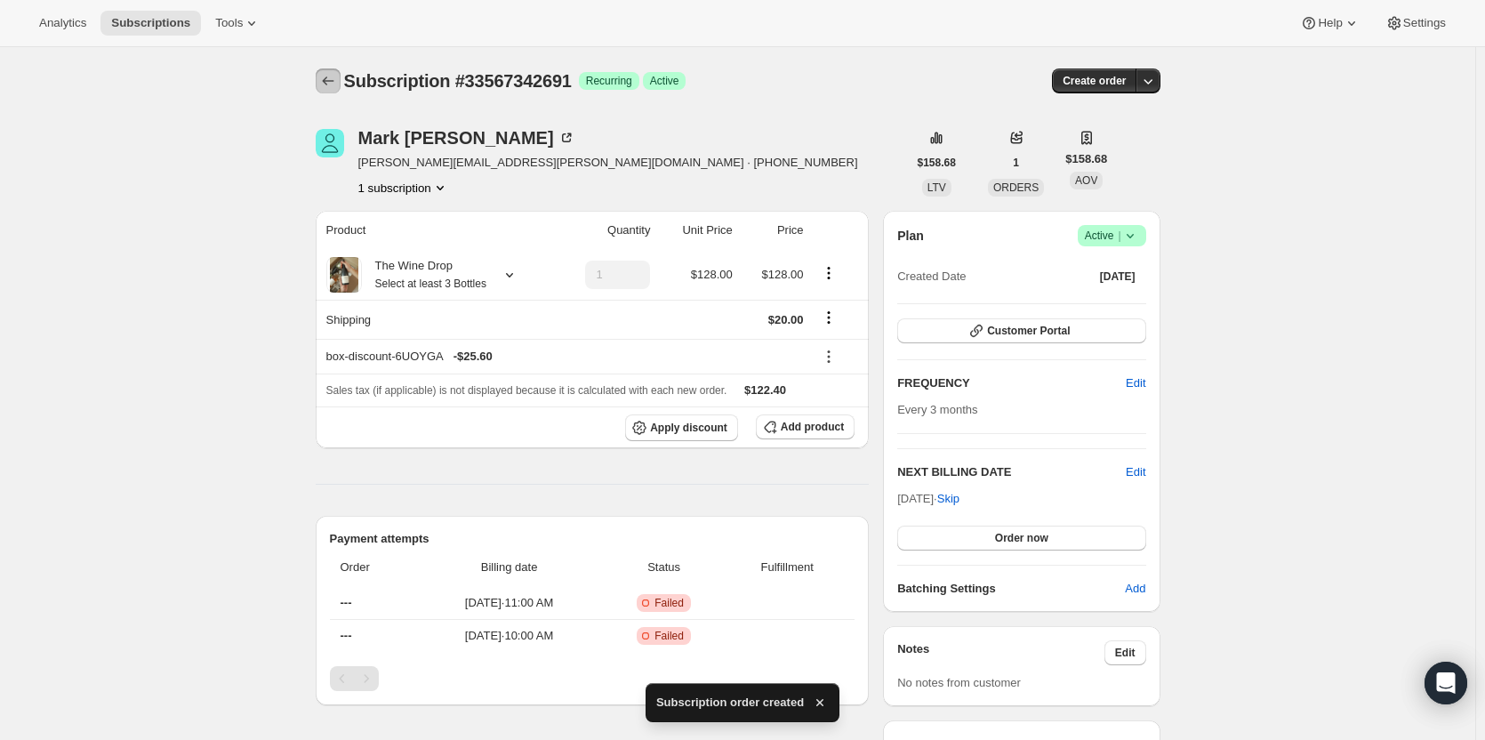
click at [321, 80] on button "Subscriptions" at bounding box center [328, 80] width 25 height 25
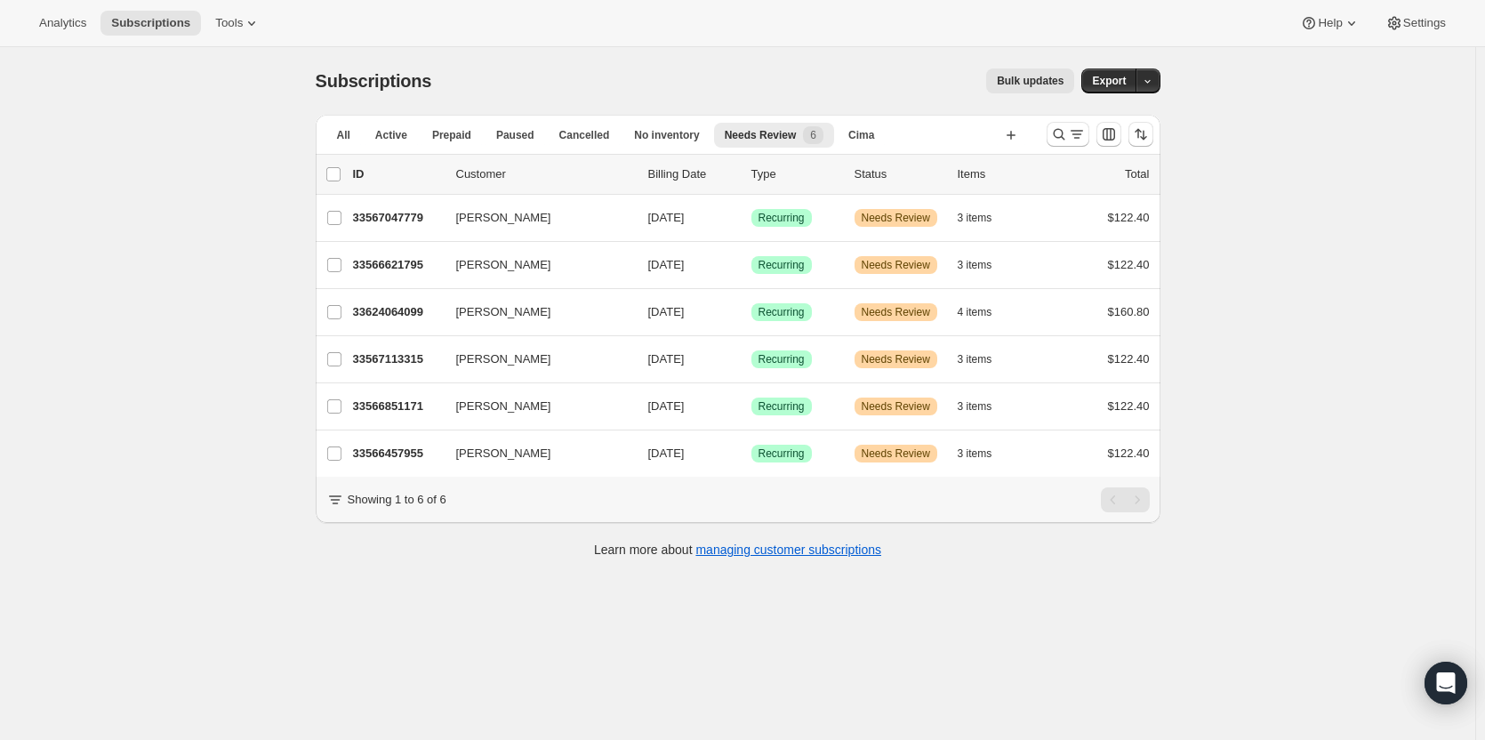
click at [386, 216] on p "33567047779" at bounding box center [397, 218] width 89 height 18
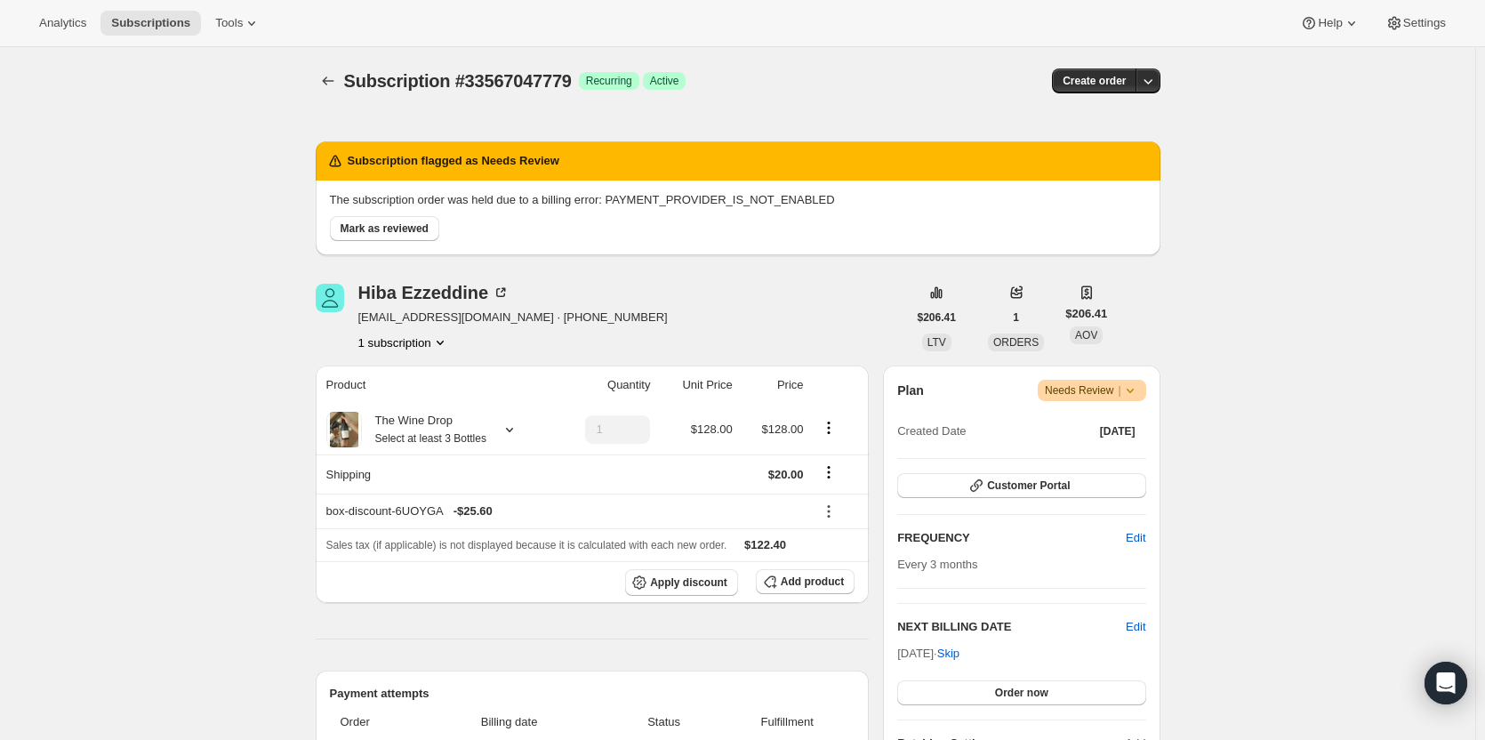
click at [1157, 82] on icon "button" at bounding box center [1148, 81] width 18 height 18
click at [663, 223] on div "Mark as reviewed" at bounding box center [735, 225] width 824 height 32
click at [404, 232] on span "Mark as reviewed" at bounding box center [385, 228] width 88 height 14
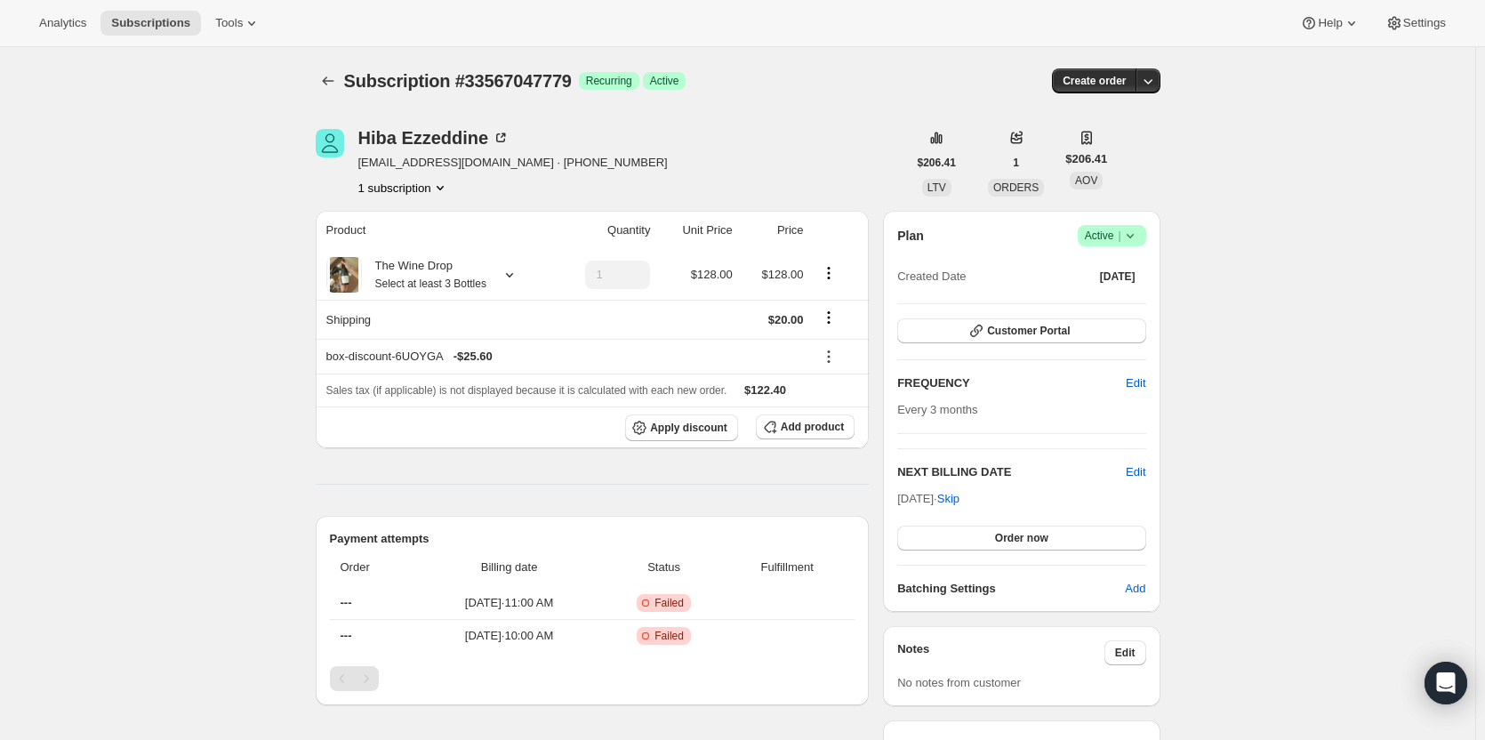
click at [1121, 87] on span "Create order" at bounding box center [1094, 81] width 63 height 14
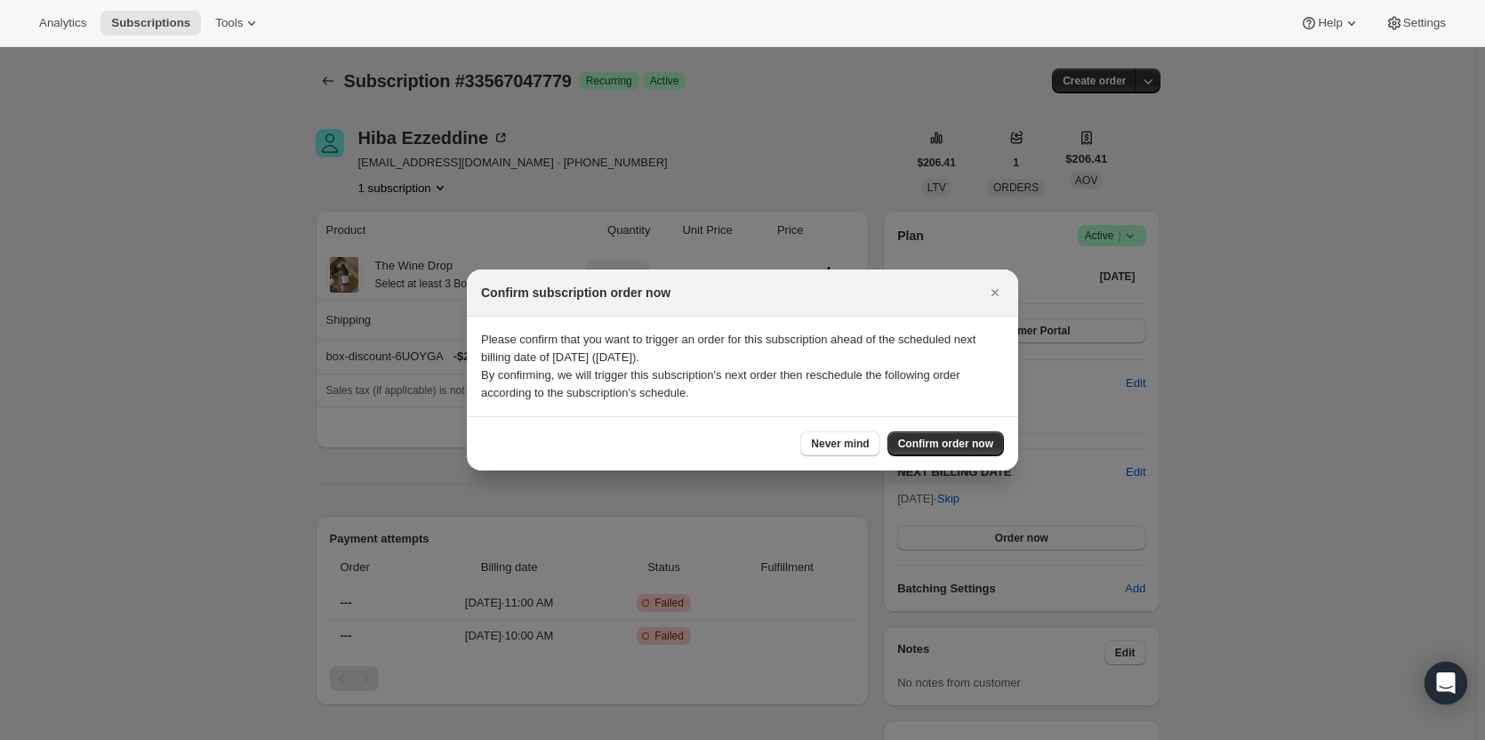
click at [986, 298] on button "Close" at bounding box center [995, 292] width 25 height 25
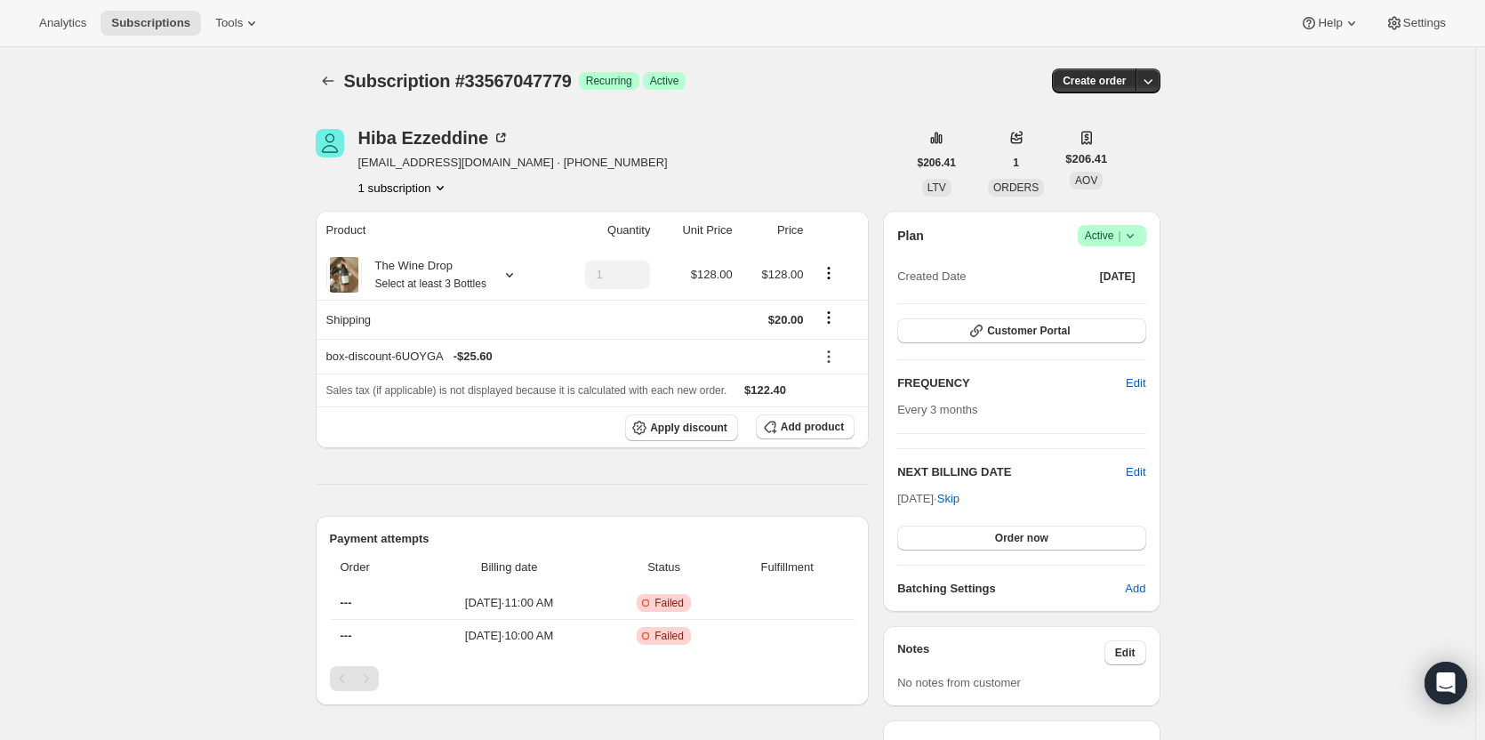
click at [1155, 80] on icon "button" at bounding box center [1148, 81] width 18 height 18
click at [1129, 122] on span "Bill subscription order now" at bounding box center [1067, 117] width 135 height 13
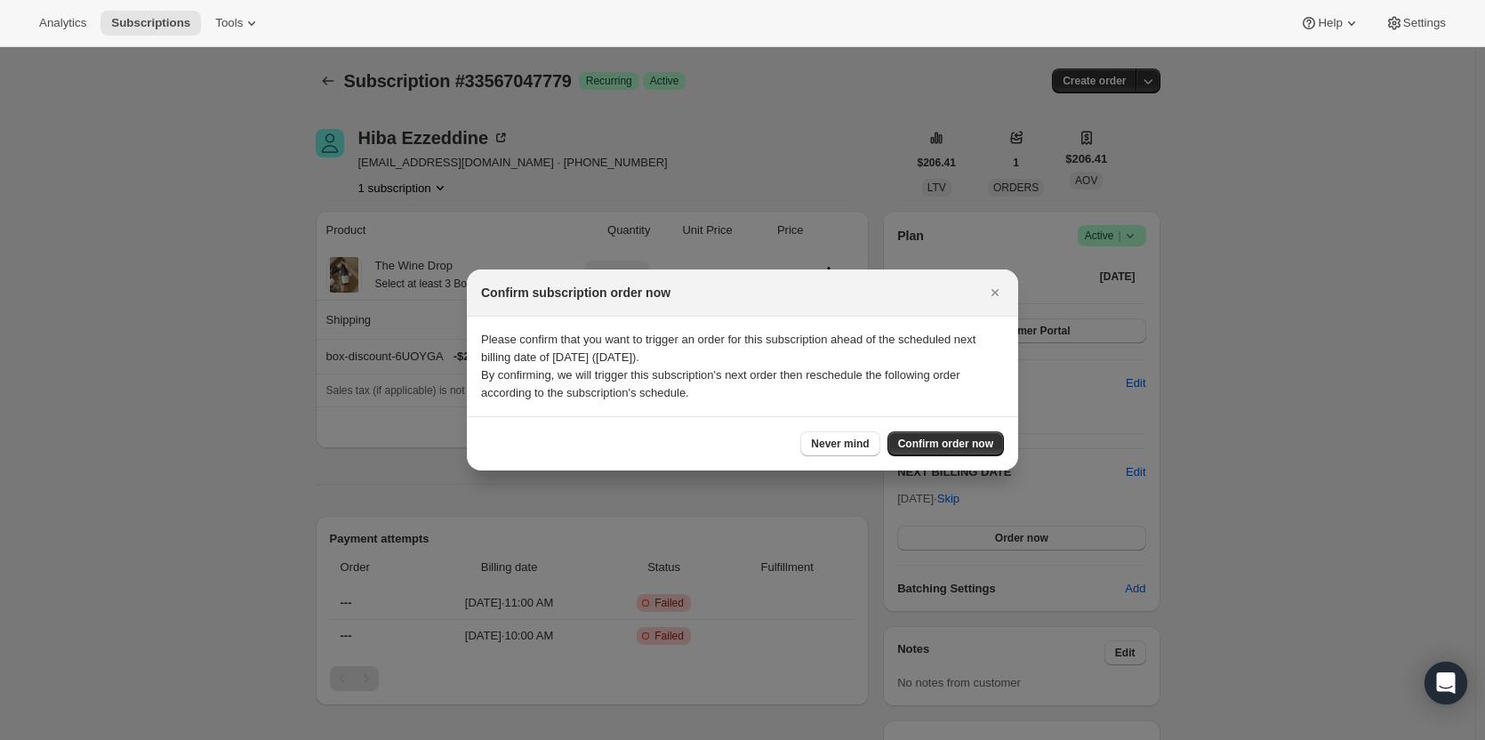
click at [960, 446] on span "Confirm order now" at bounding box center [945, 444] width 95 height 14
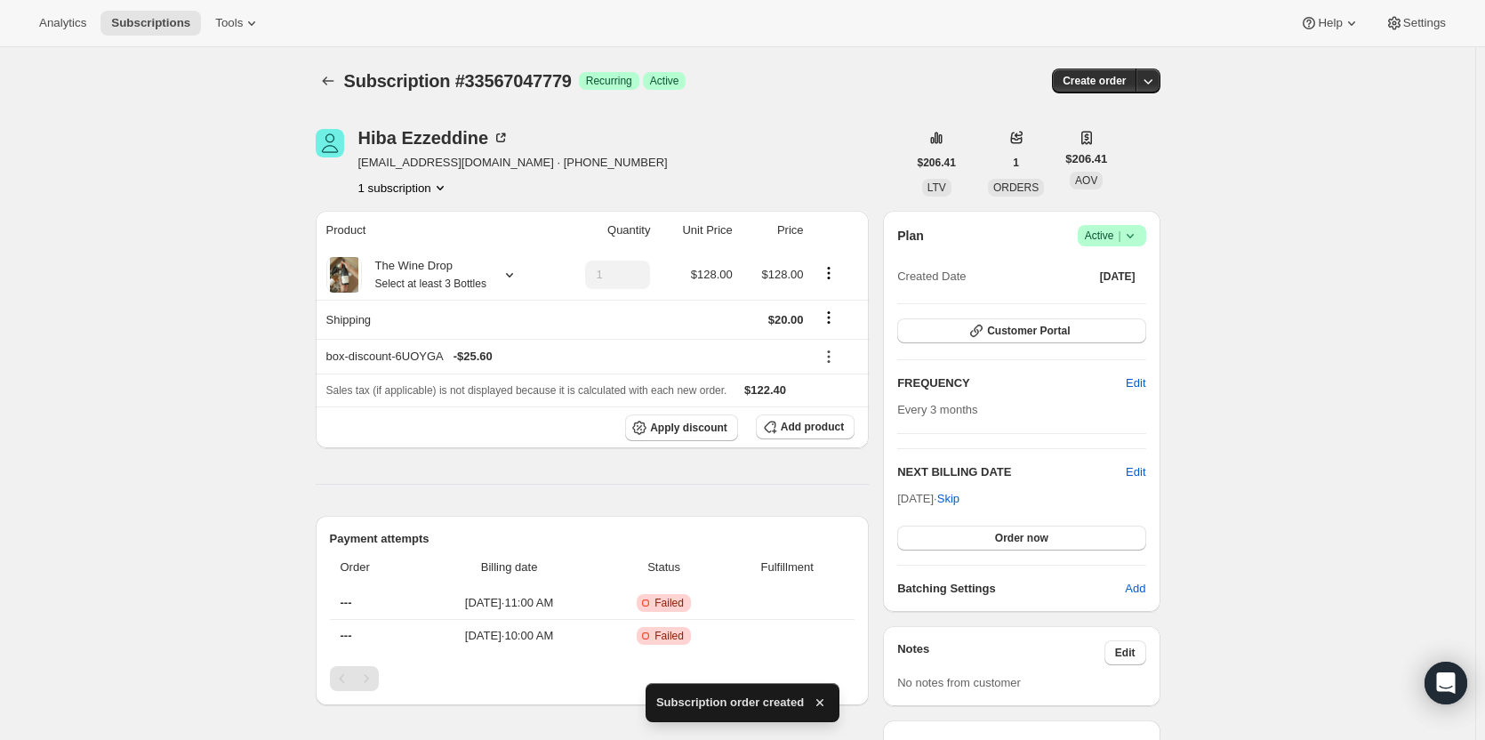
click at [333, 93] on div "Subscription #33567047779. This page is ready Subscription #33567047779 Success…" at bounding box center [738, 81] width 845 height 68
click at [335, 81] on icon "Subscriptions" at bounding box center [328, 81] width 18 height 18
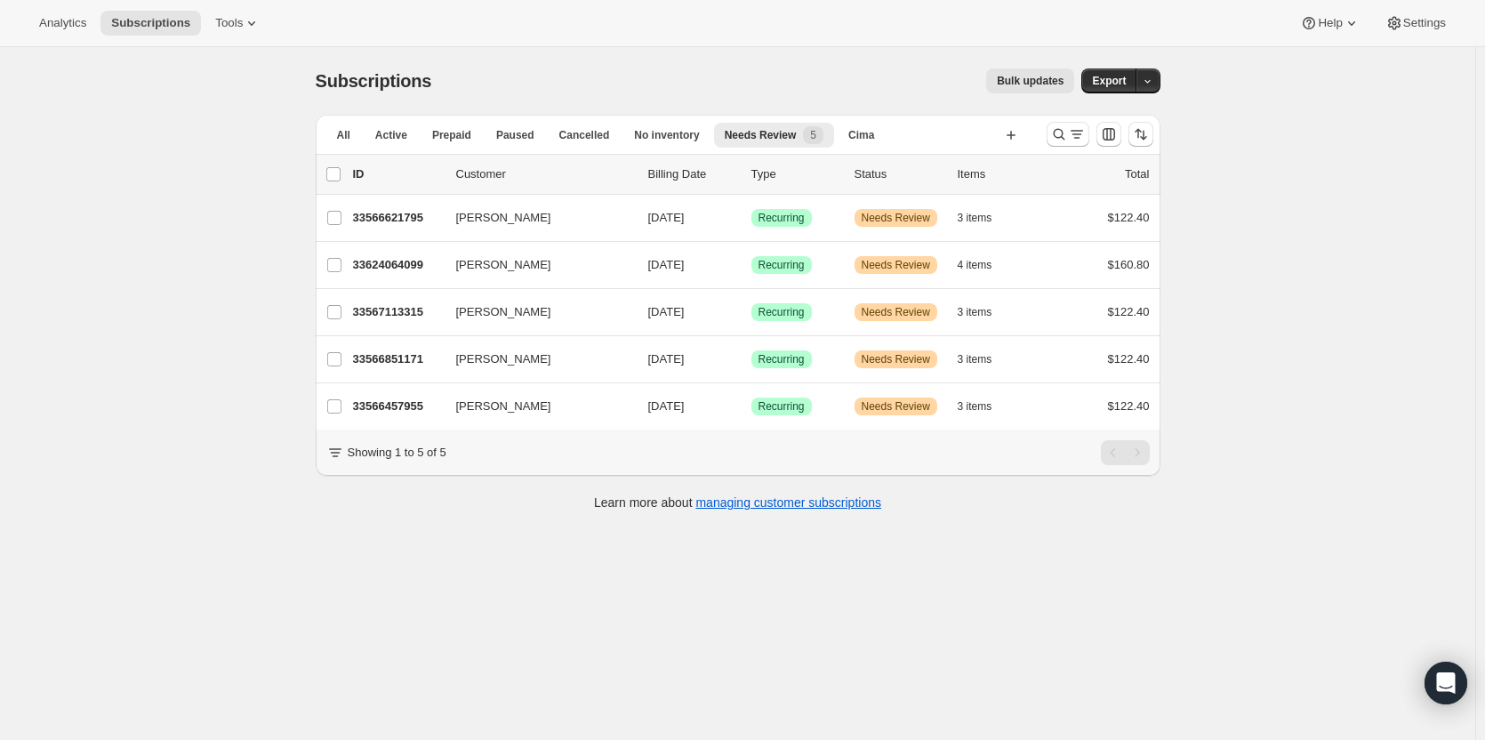
click at [381, 223] on p "33566621795" at bounding box center [397, 218] width 89 height 18
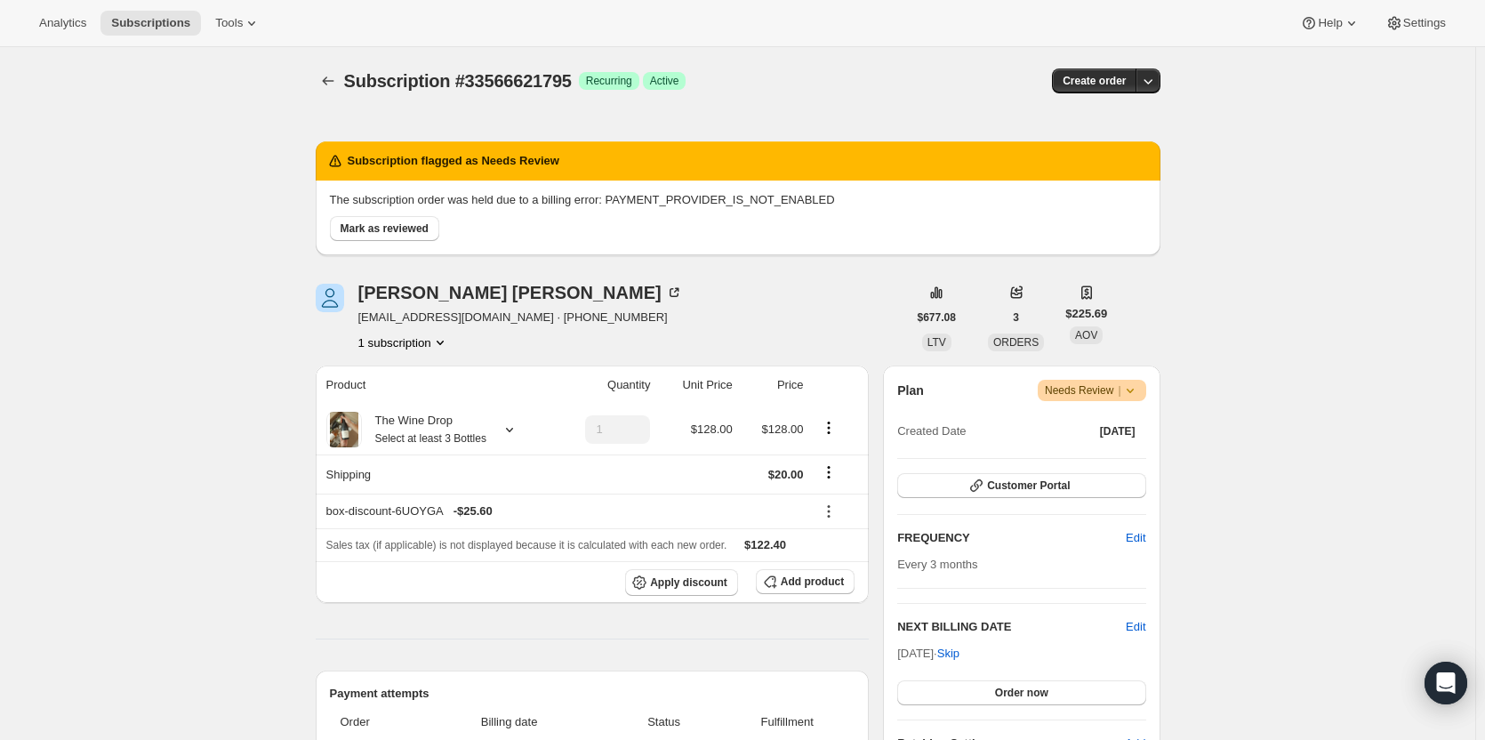
click at [381, 231] on span "Mark as reviewed" at bounding box center [385, 228] width 88 height 14
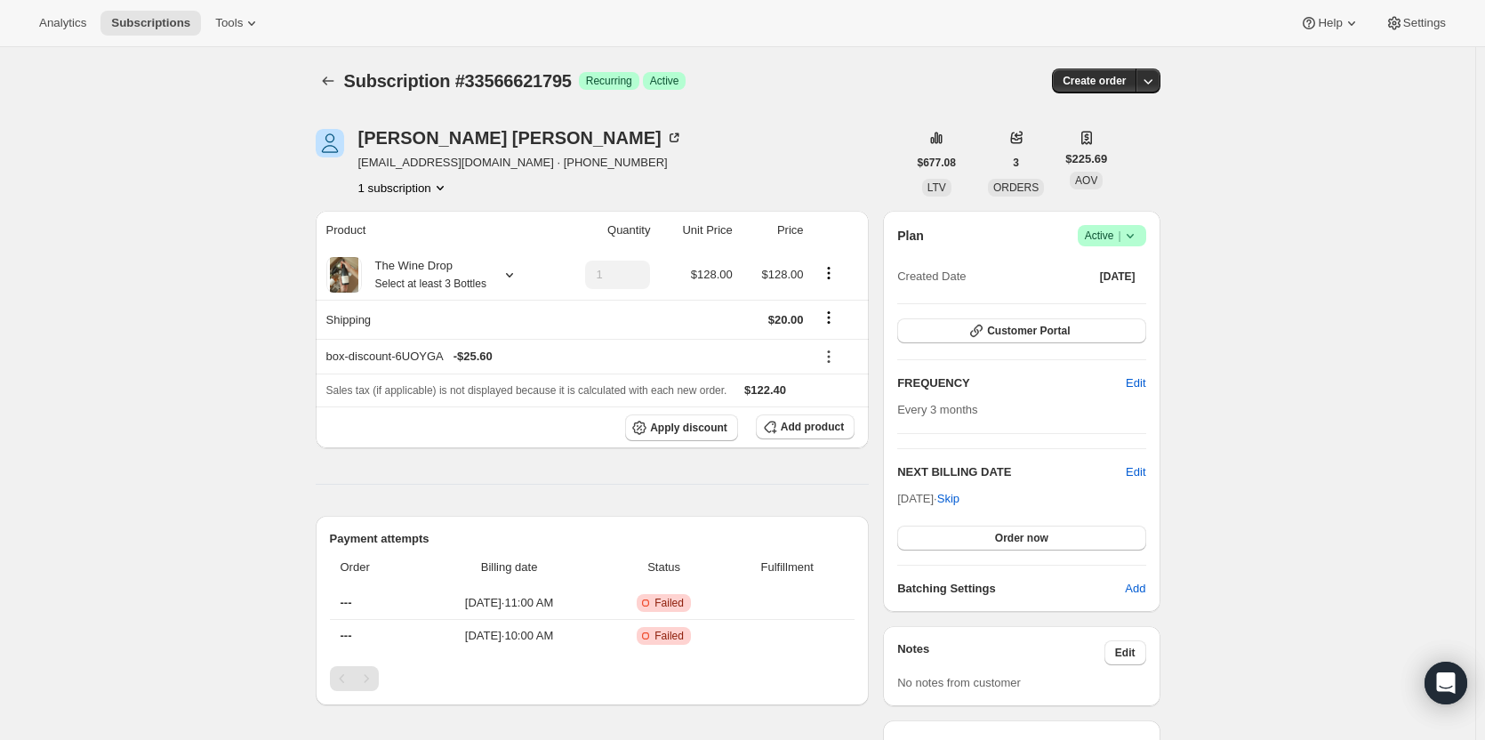
click at [1152, 84] on icon "button" at bounding box center [1148, 81] width 18 height 18
click at [1140, 109] on span "Bill subscription order now" at bounding box center [1077, 118] width 154 height 18
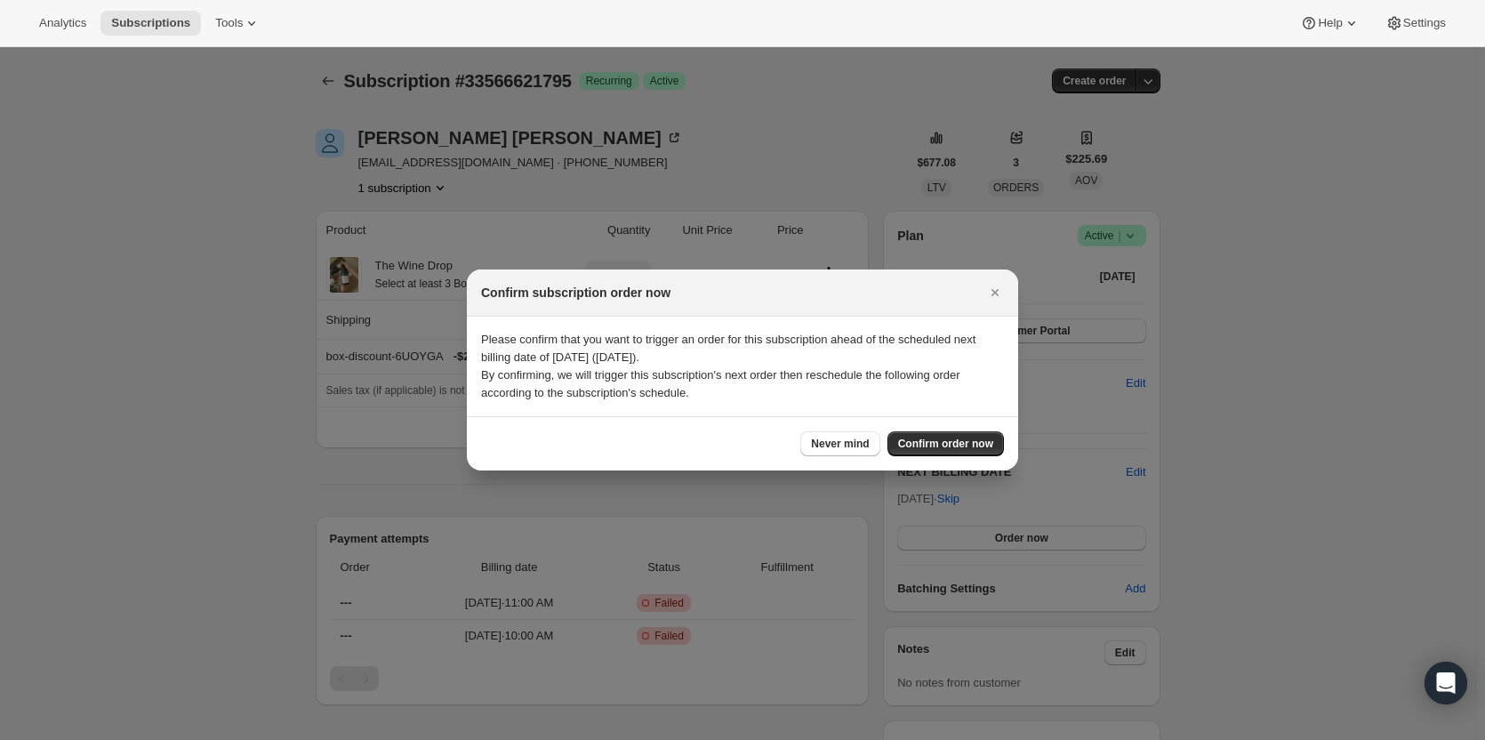
click at [936, 446] on span "Confirm order now" at bounding box center [945, 444] width 95 height 14
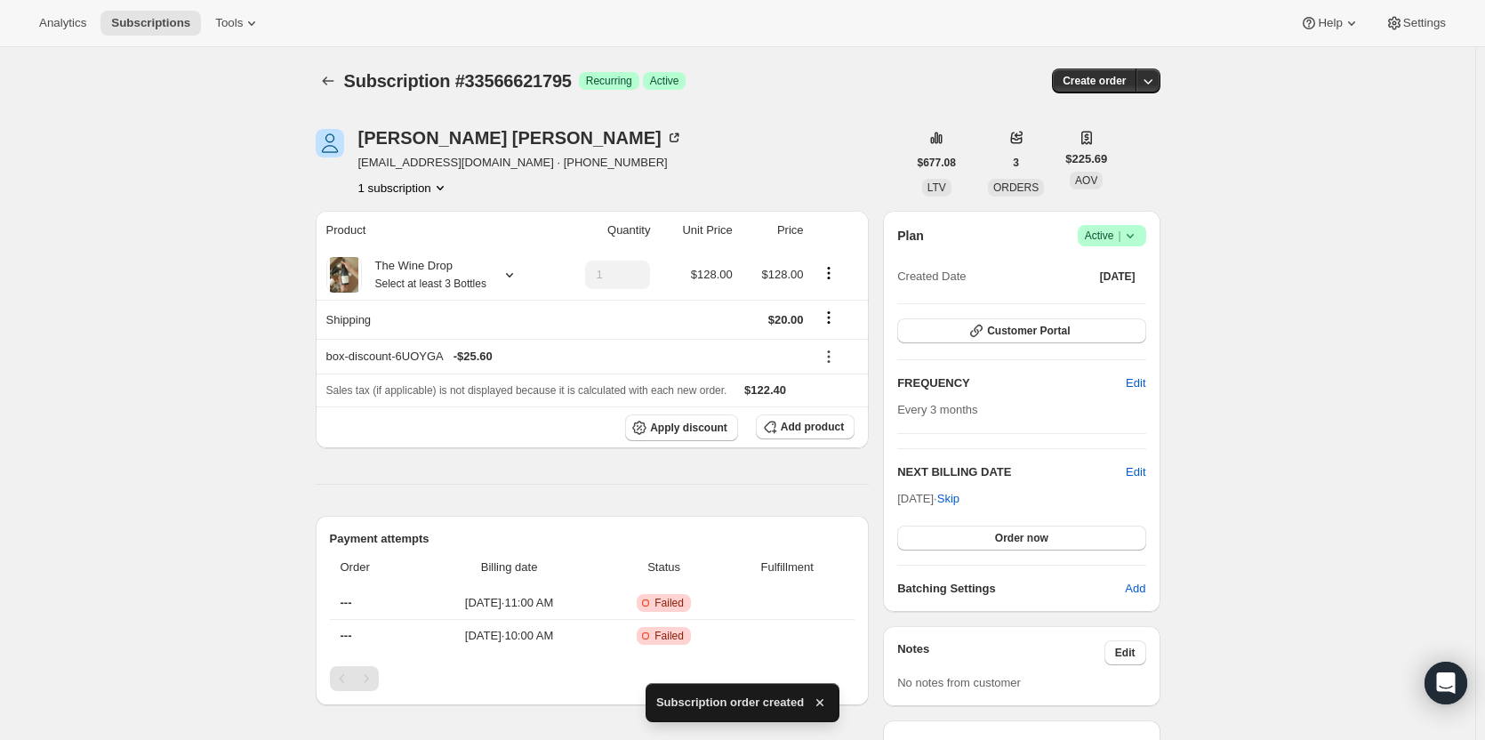
click at [336, 81] on icon "Subscriptions" at bounding box center [328, 81] width 18 height 18
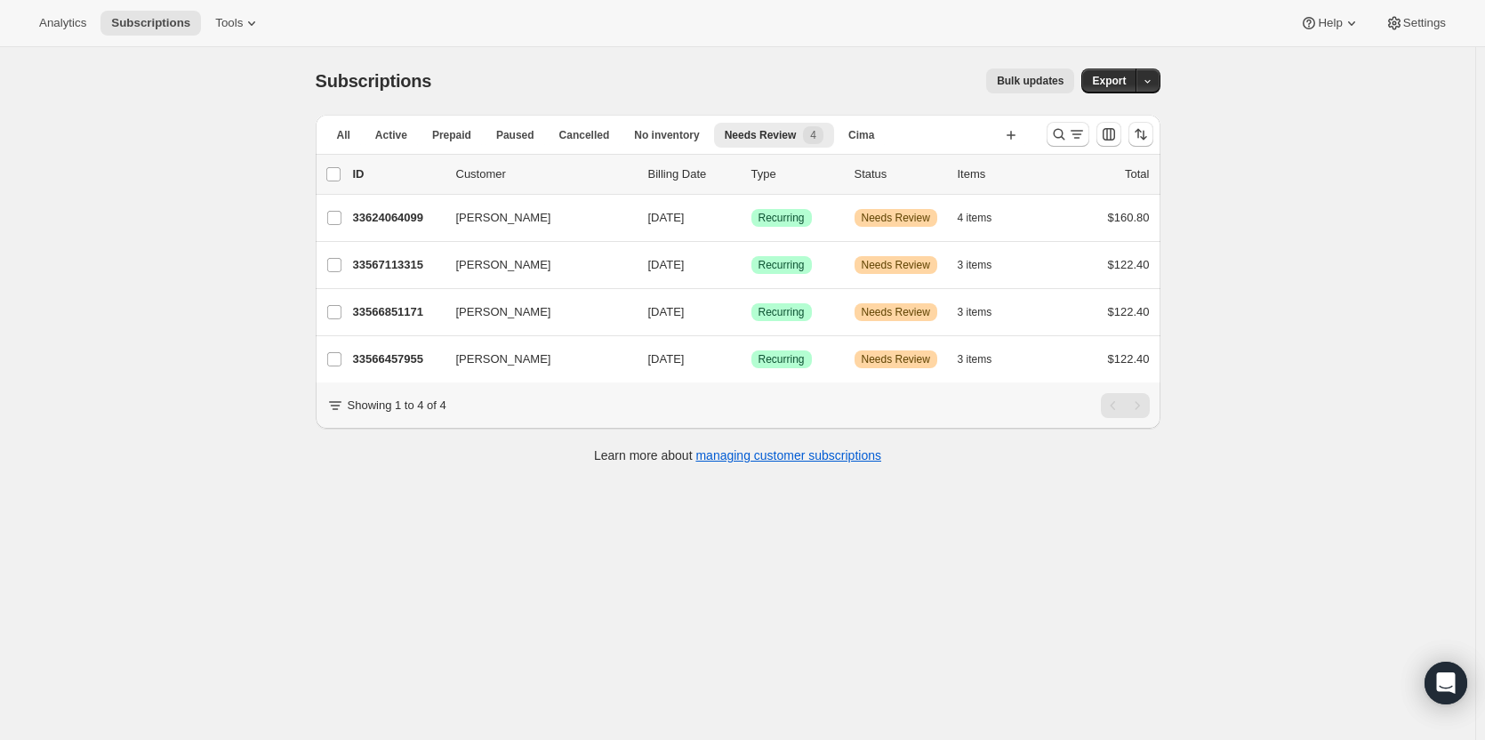
click at [400, 221] on p "33624064099" at bounding box center [397, 218] width 89 height 18
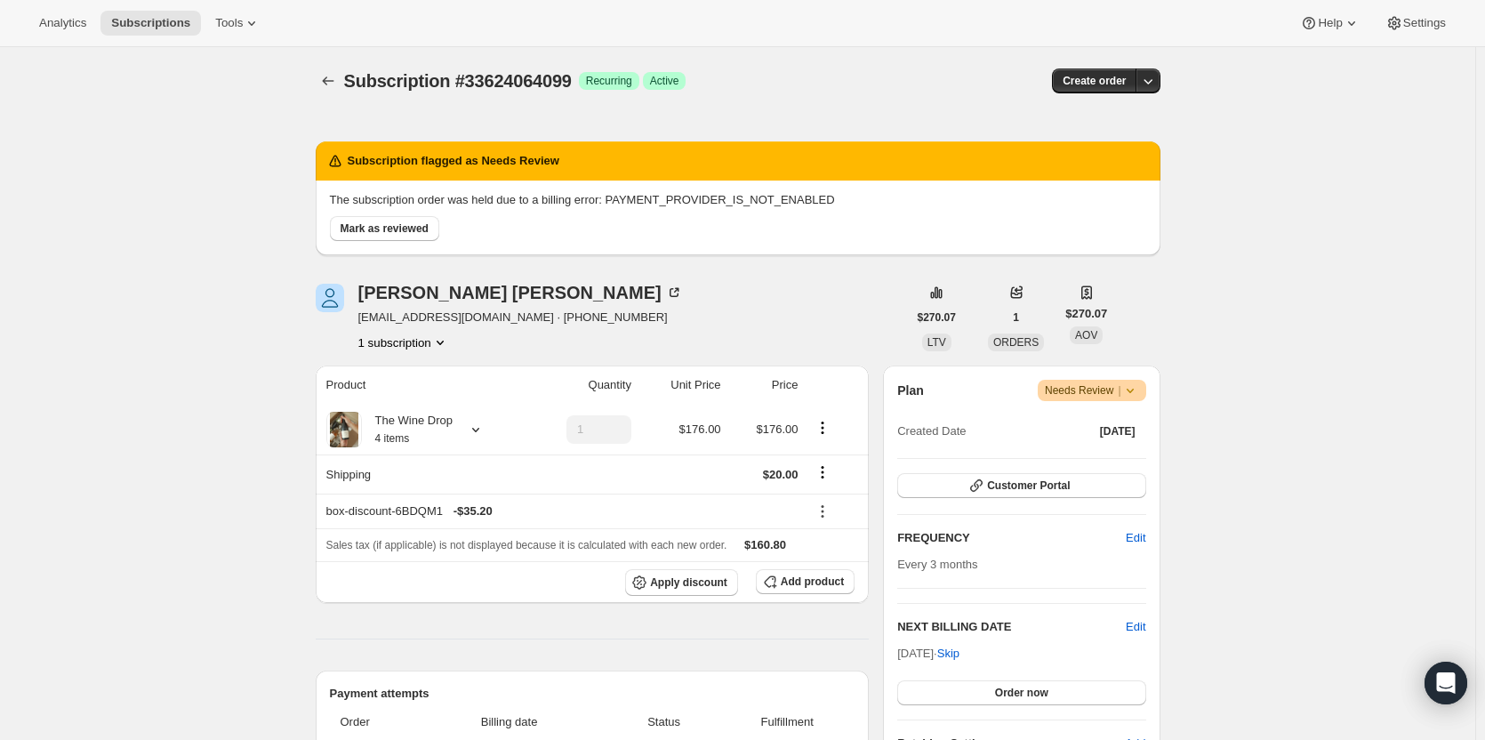
click at [400, 229] on span "Mark as reviewed" at bounding box center [385, 228] width 88 height 14
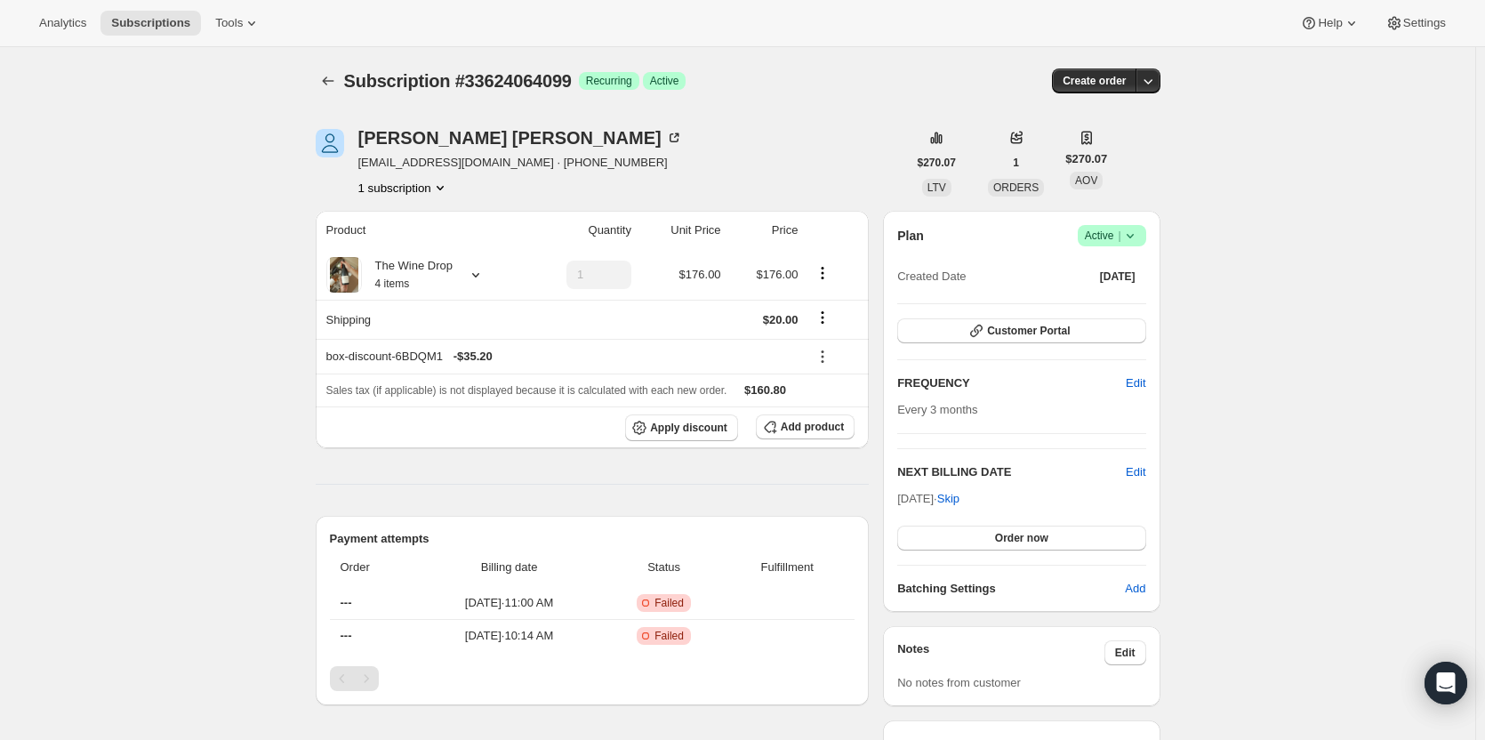
click at [1147, 83] on icon "button" at bounding box center [1148, 81] width 18 height 18
click at [1138, 116] on span "Bill subscription order now" at bounding box center [1077, 118] width 154 height 18
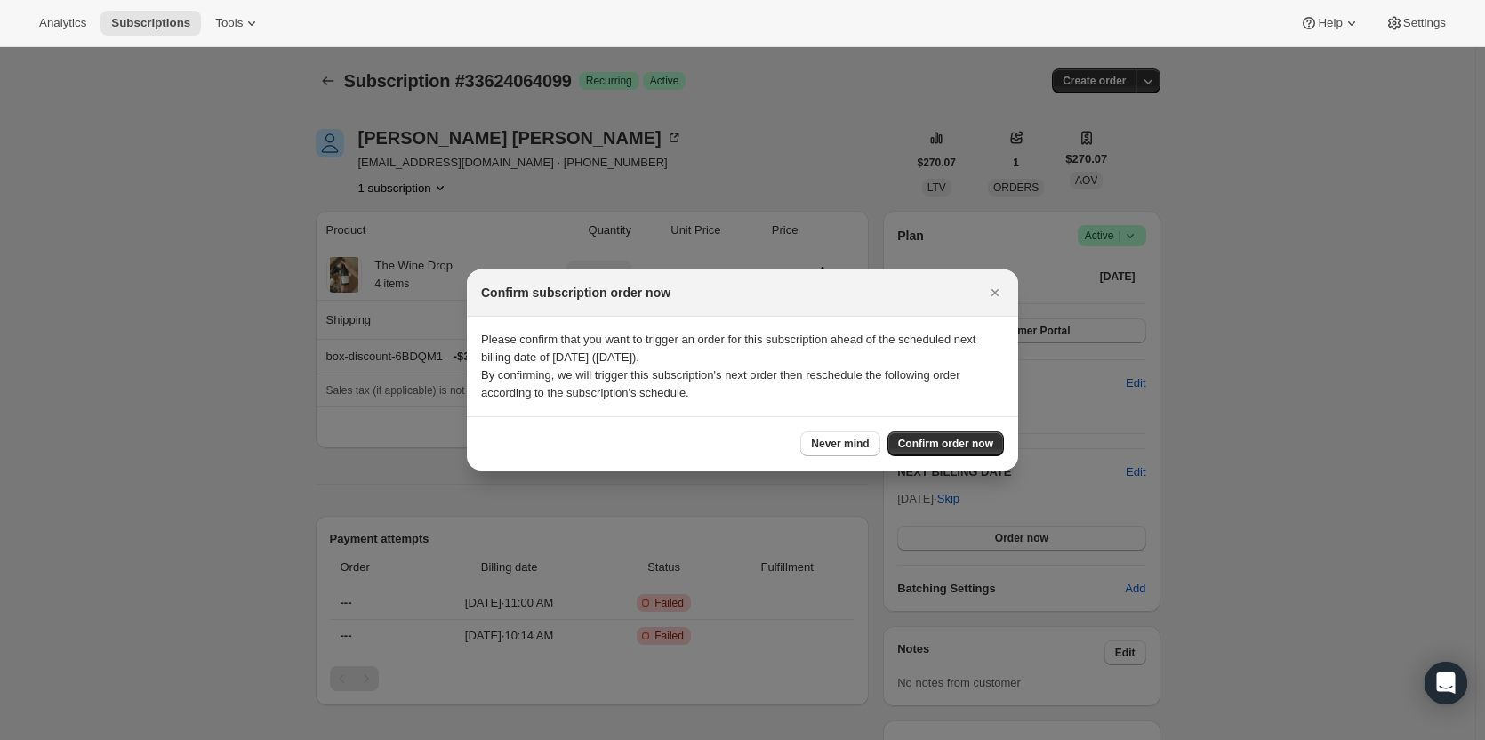
click at [981, 438] on span "Confirm order now" at bounding box center [945, 444] width 95 height 14
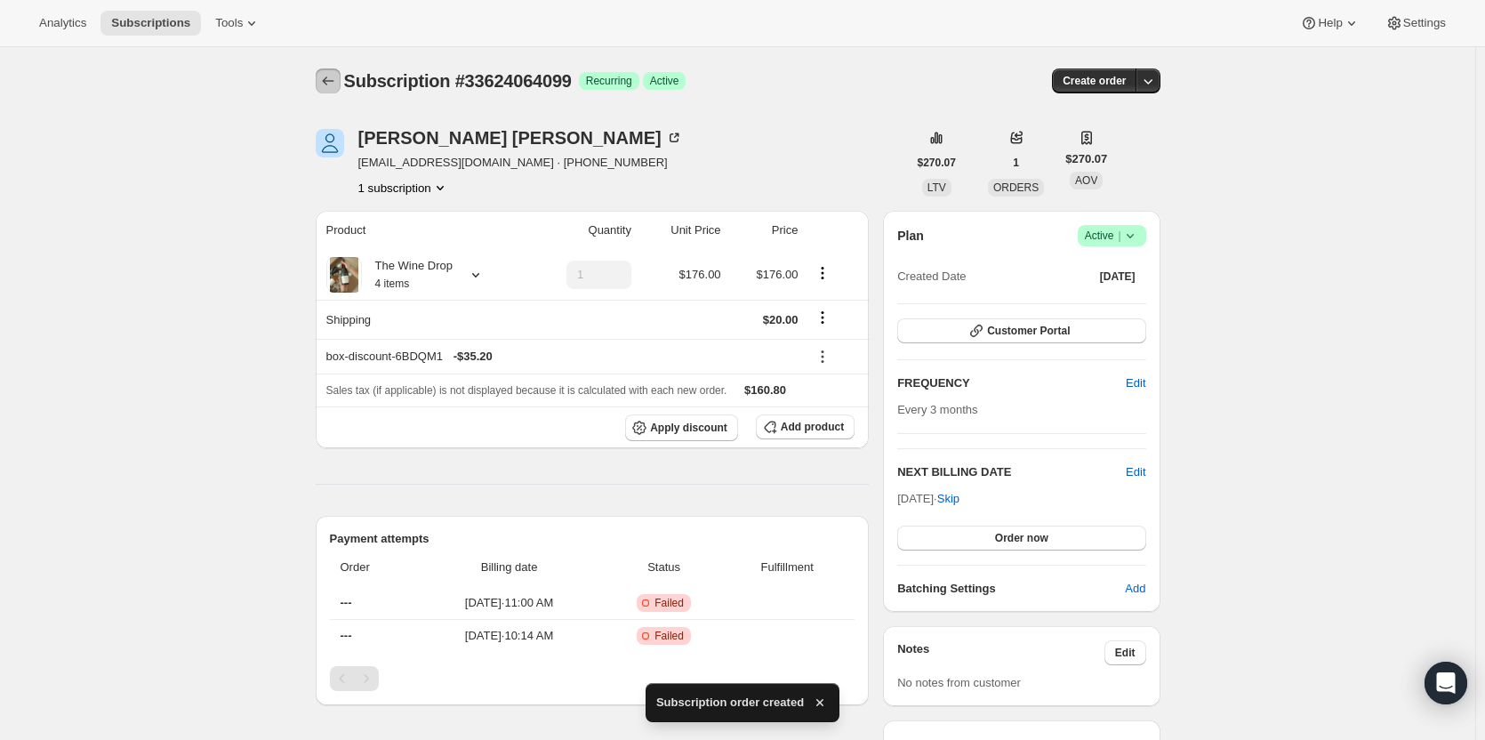
click at [336, 87] on icon "Subscriptions" at bounding box center [328, 81] width 18 height 18
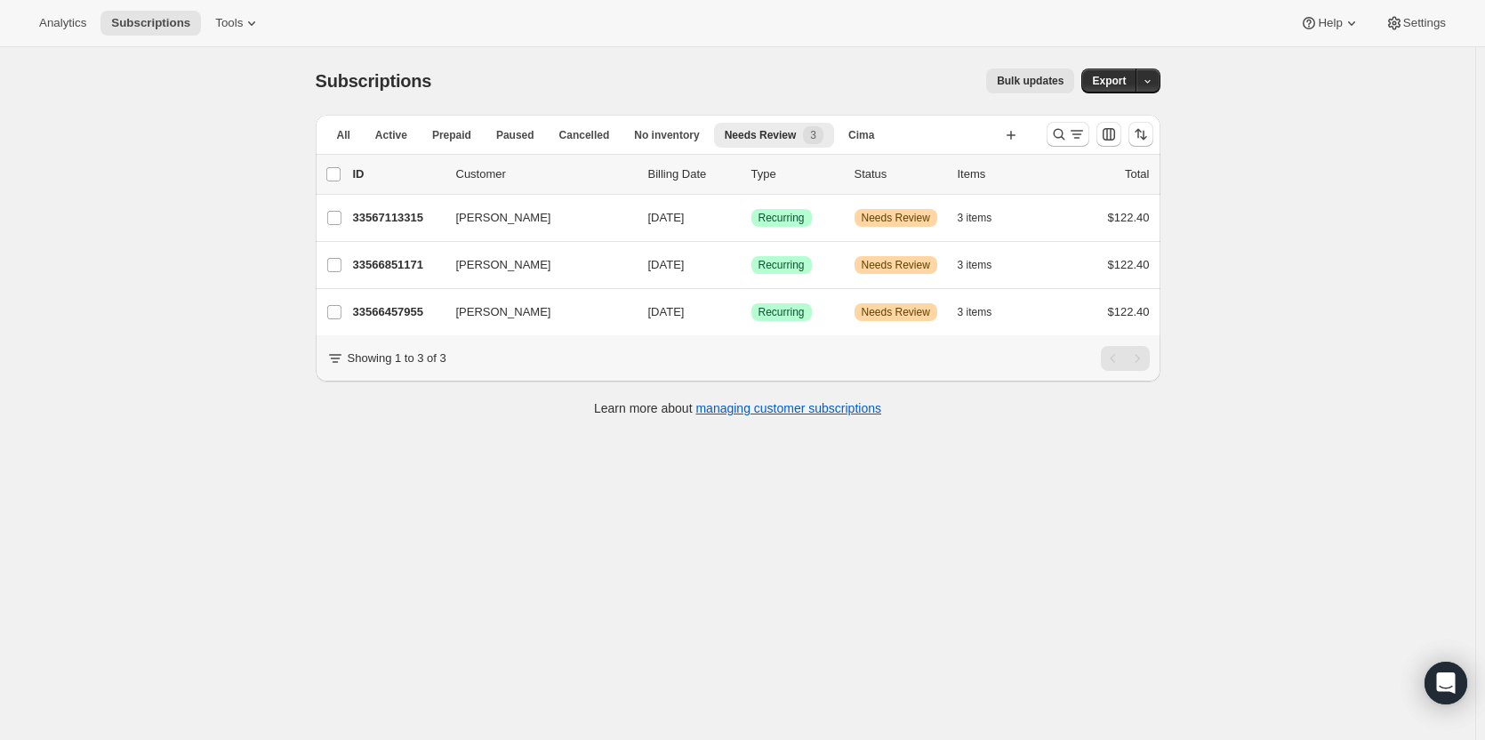
click at [374, 199] on div "[PERSON_NAME] 33567113315 [PERSON_NAME] [DATE] Success Recurring Warning Needs …" at bounding box center [738, 218] width 845 height 46
click at [379, 215] on p "33567113315" at bounding box center [397, 218] width 89 height 18
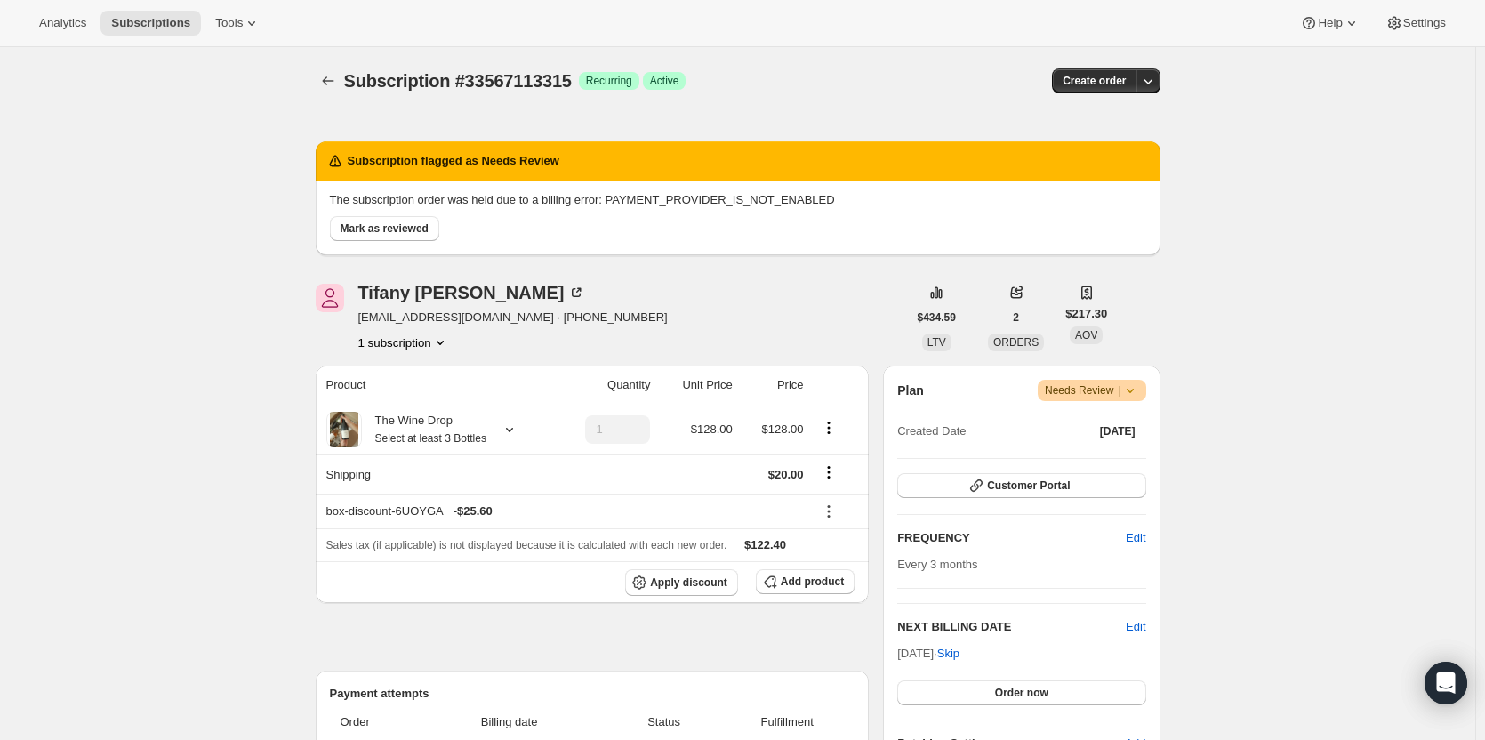
click at [409, 238] on button "Mark as reviewed" at bounding box center [384, 228] width 109 height 25
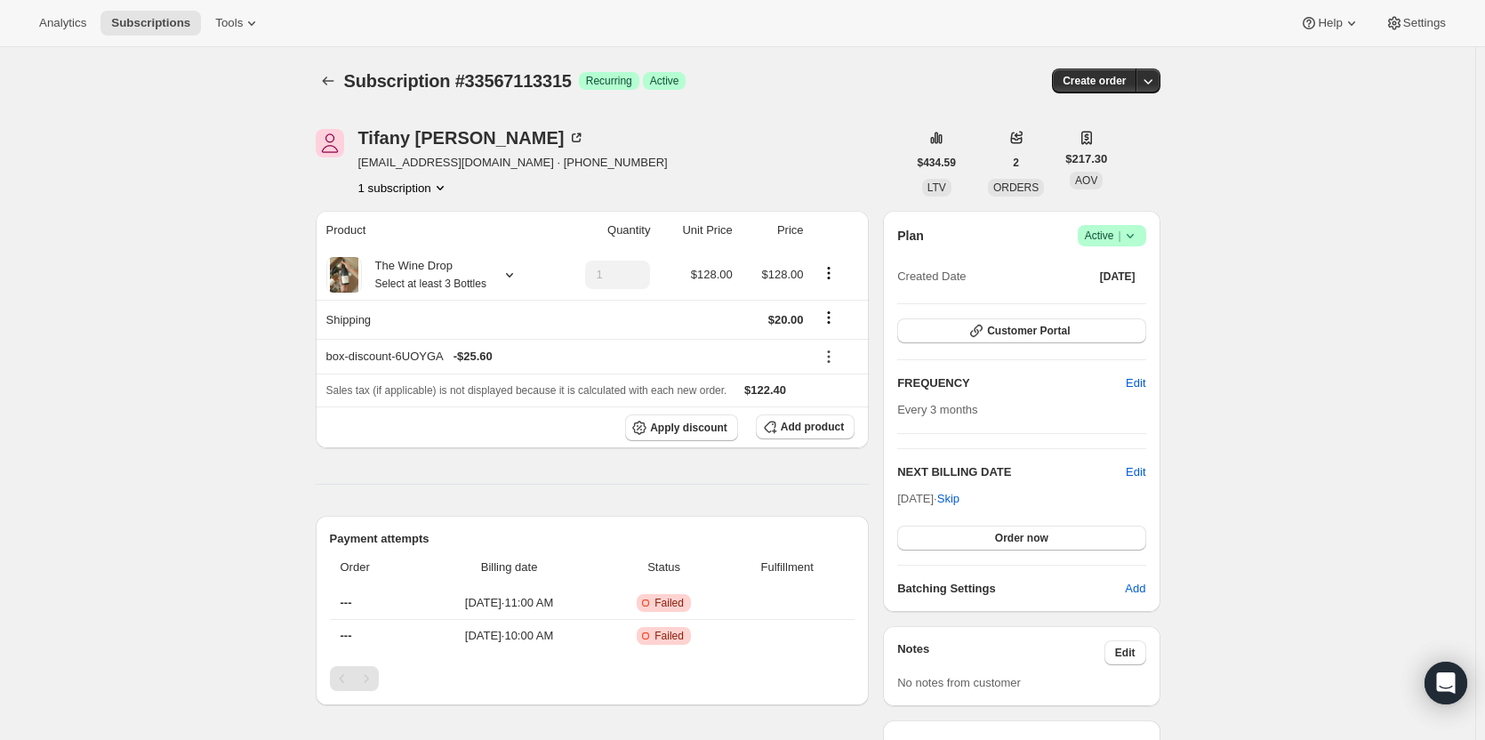
click at [1148, 88] on icon "button" at bounding box center [1148, 81] width 18 height 18
click at [1138, 127] on button "Bill subscription order now" at bounding box center [1066, 117] width 188 height 28
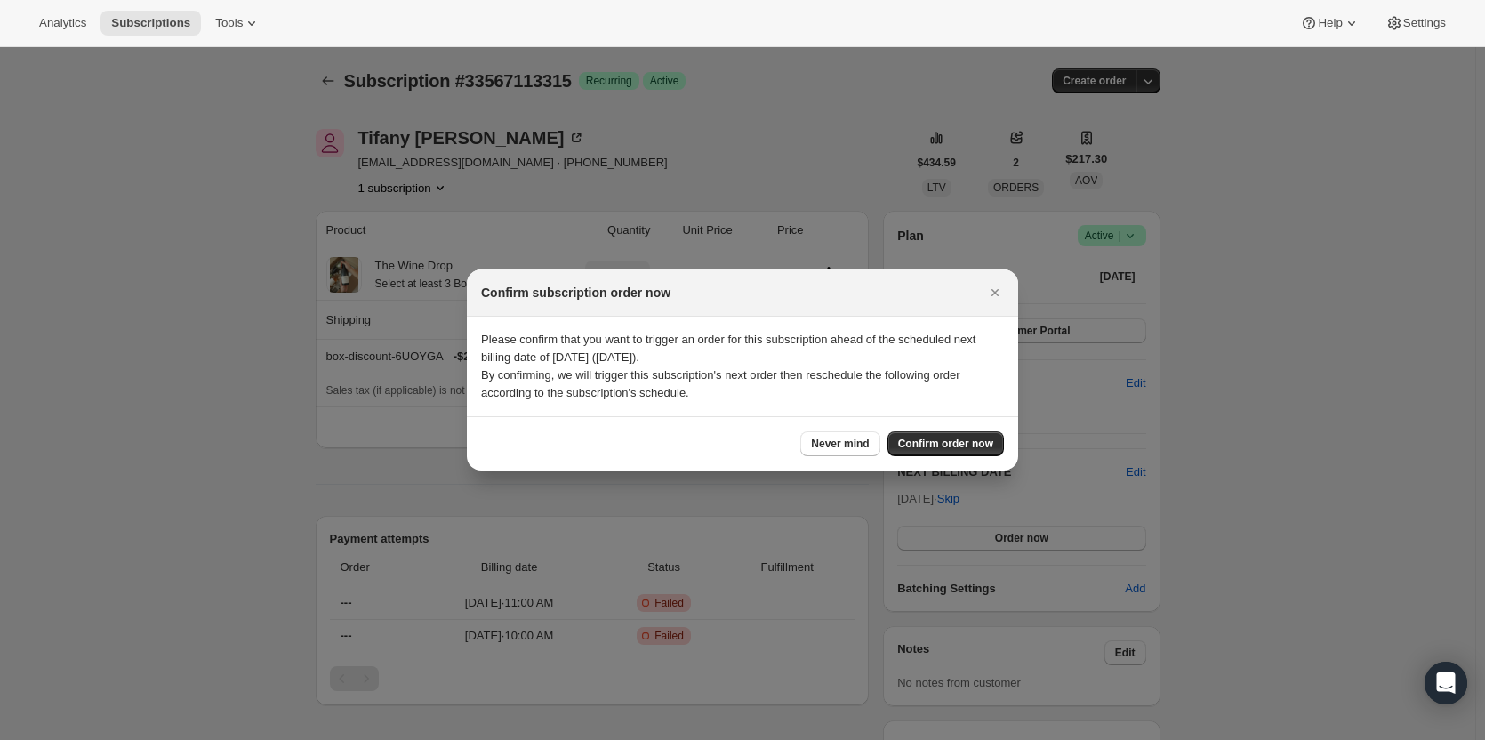
click at [984, 446] on span "Confirm order now" at bounding box center [945, 444] width 95 height 14
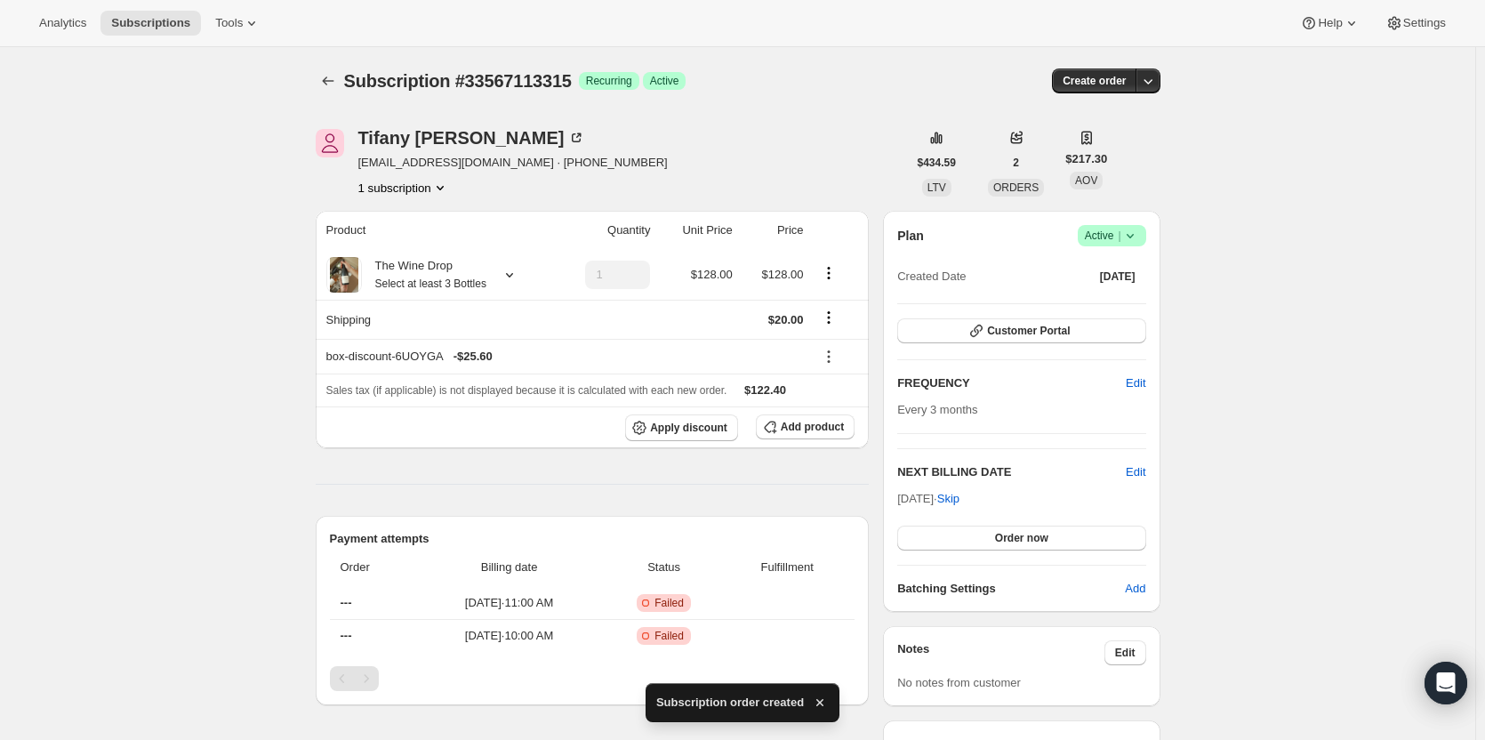
click at [328, 83] on icon "Subscriptions" at bounding box center [328, 80] width 12 height 9
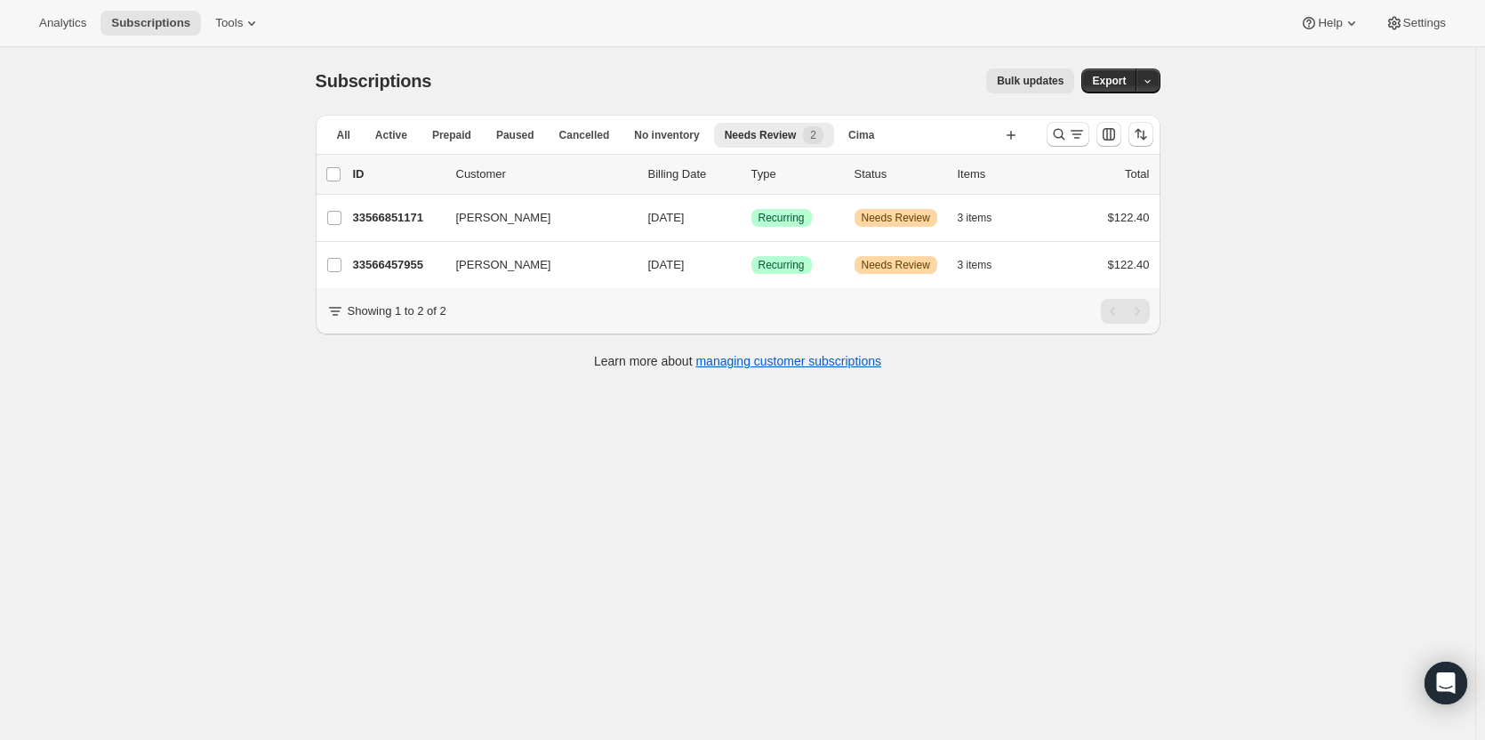
click at [395, 215] on p "33566851171" at bounding box center [397, 218] width 89 height 18
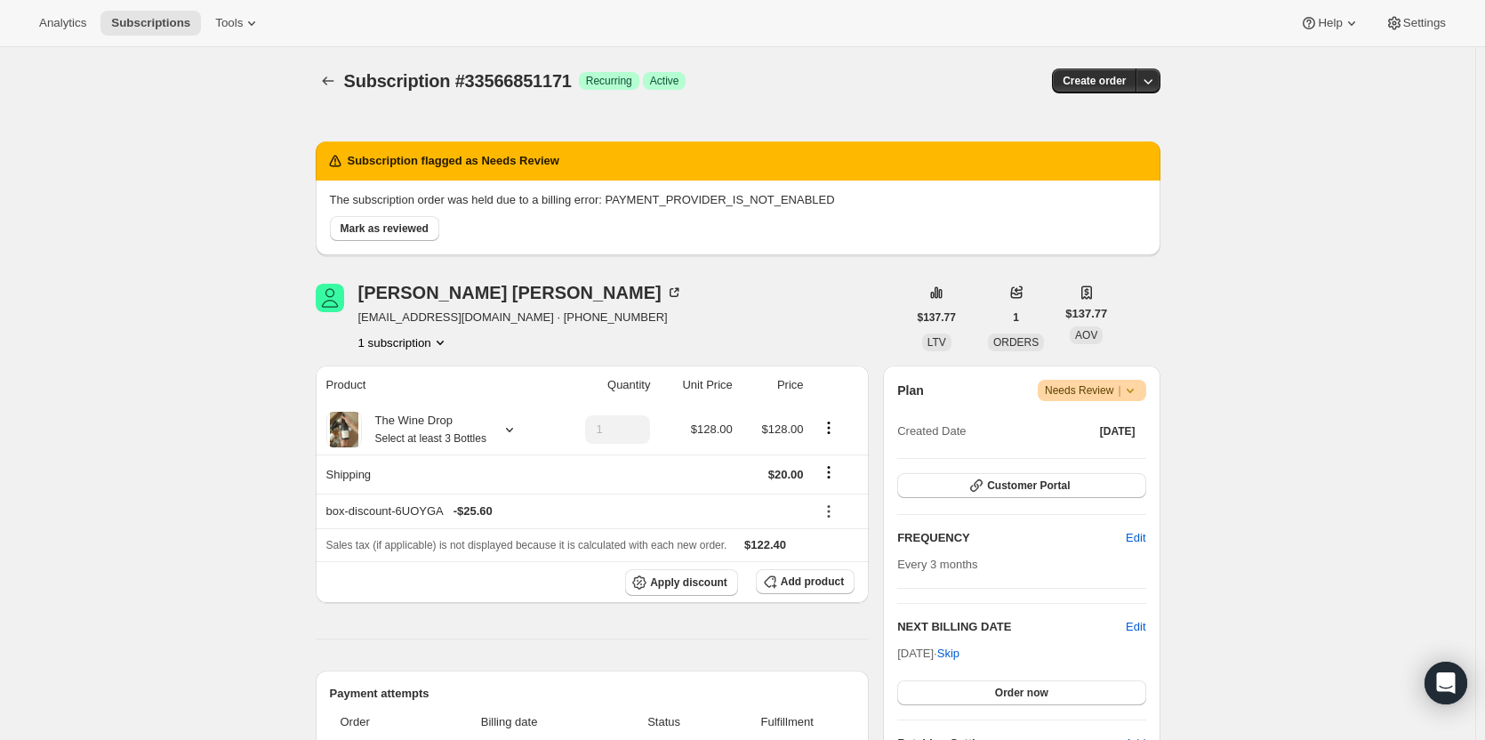
click at [414, 229] on span "Mark as reviewed" at bounding box center [385, 228] width 88 height 14
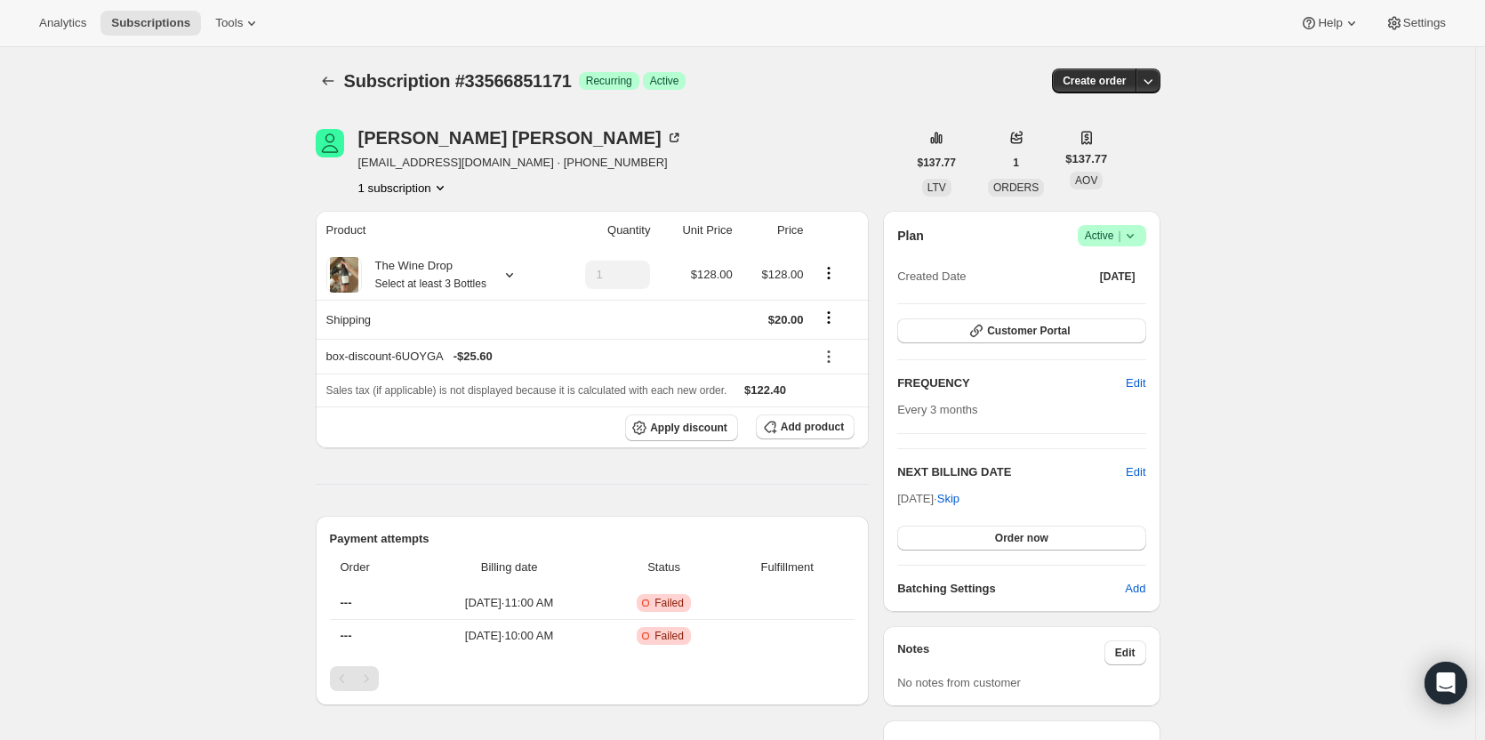
click at [1153, 86] on icon "button" at bounding box center [1148, 81] width 18 height 18
click at [1108, 120] on span "Bill subscription order now" at bounding box center [1067, 117] width 135 height 13
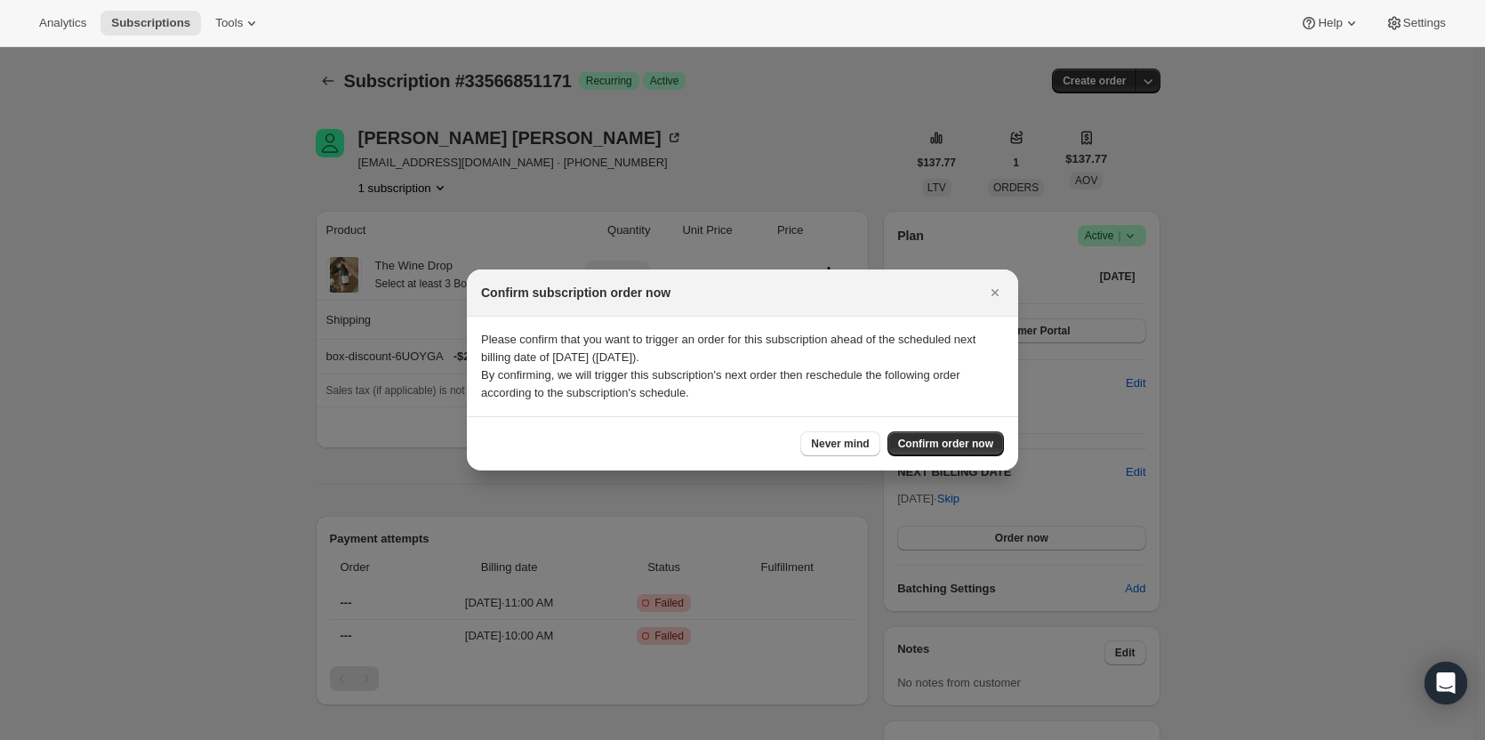
click at [951, 459] on div "Never mind Confirm order now" at bounding box center [742, 443] width 551 height 54
click at [951, 443] on span "Confirm order now" at bounding box center [945, 444] width 95 height 14
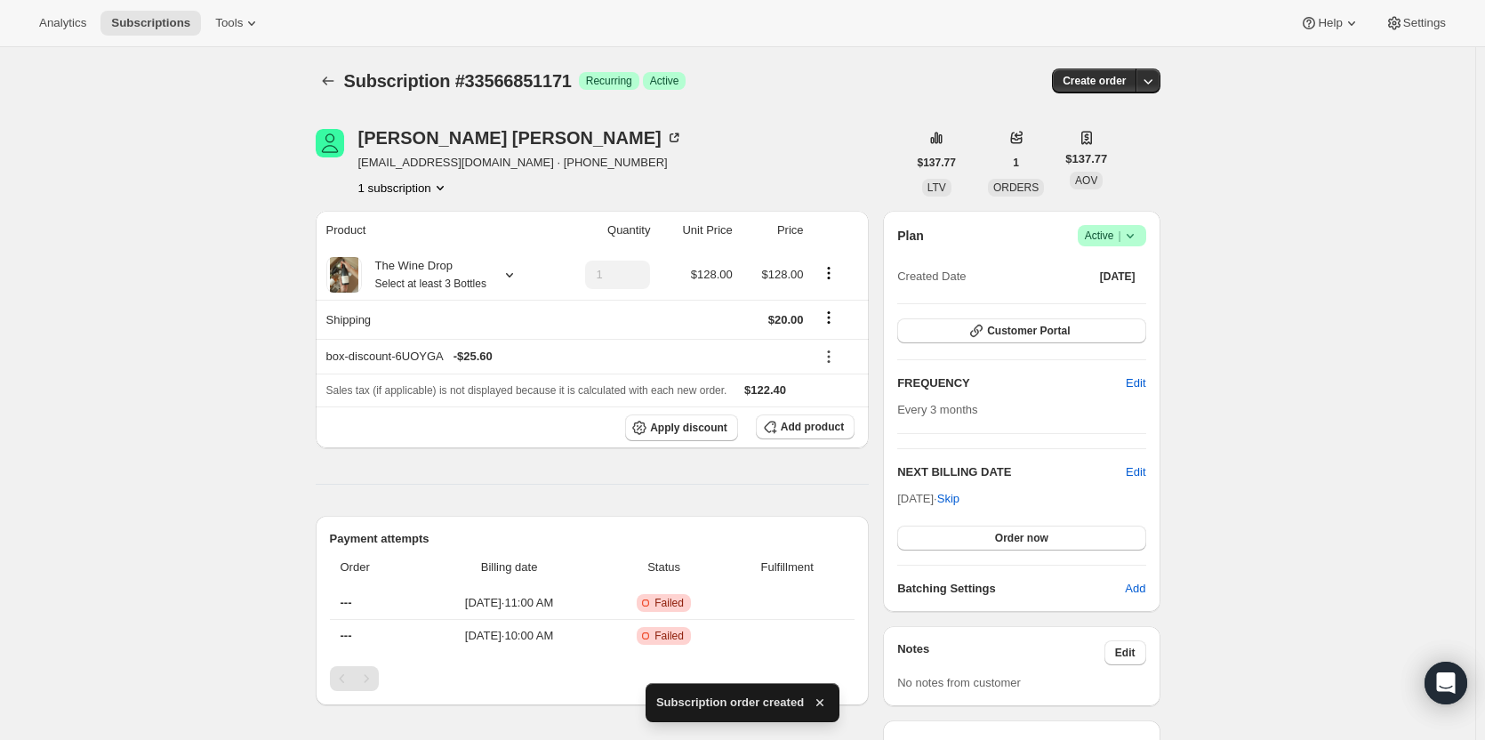
click at [329, 87] on icon "Subscriptions" at bounding box center [328, 81] width 18 height 18
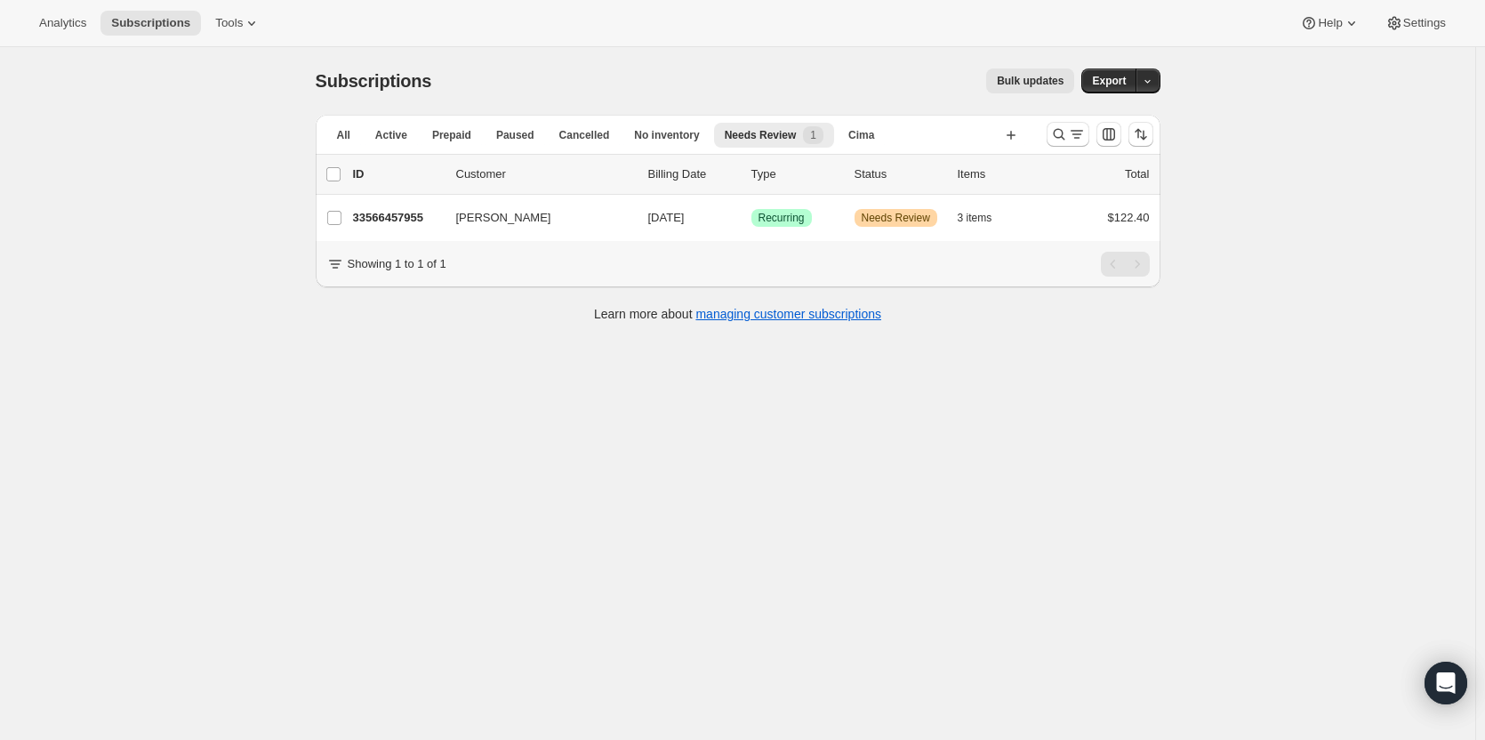
click at [399, 225] on p "33566457955" at bounding box center [397, 218] width 89 height 18
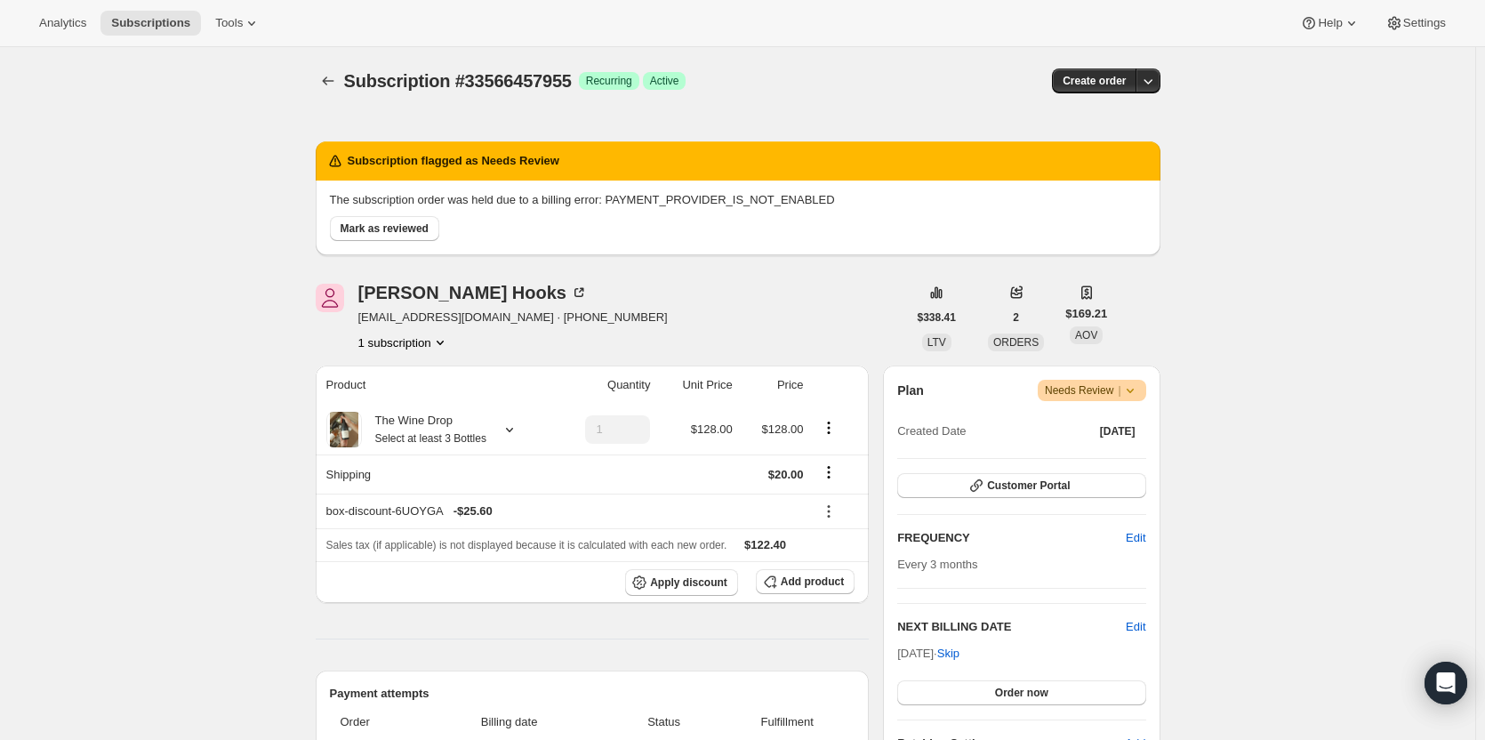
click at [1151, 86] on icon "button" at bounding box center [1148, 81] width 18 height 18
click at [697, 218] on div "Mark as reviewed" at bounding box center [735, 225] width 824 height 32
click at [416, 237] on button "Mark as reviewed" at bounding box center [384, 228] width 109 height 25
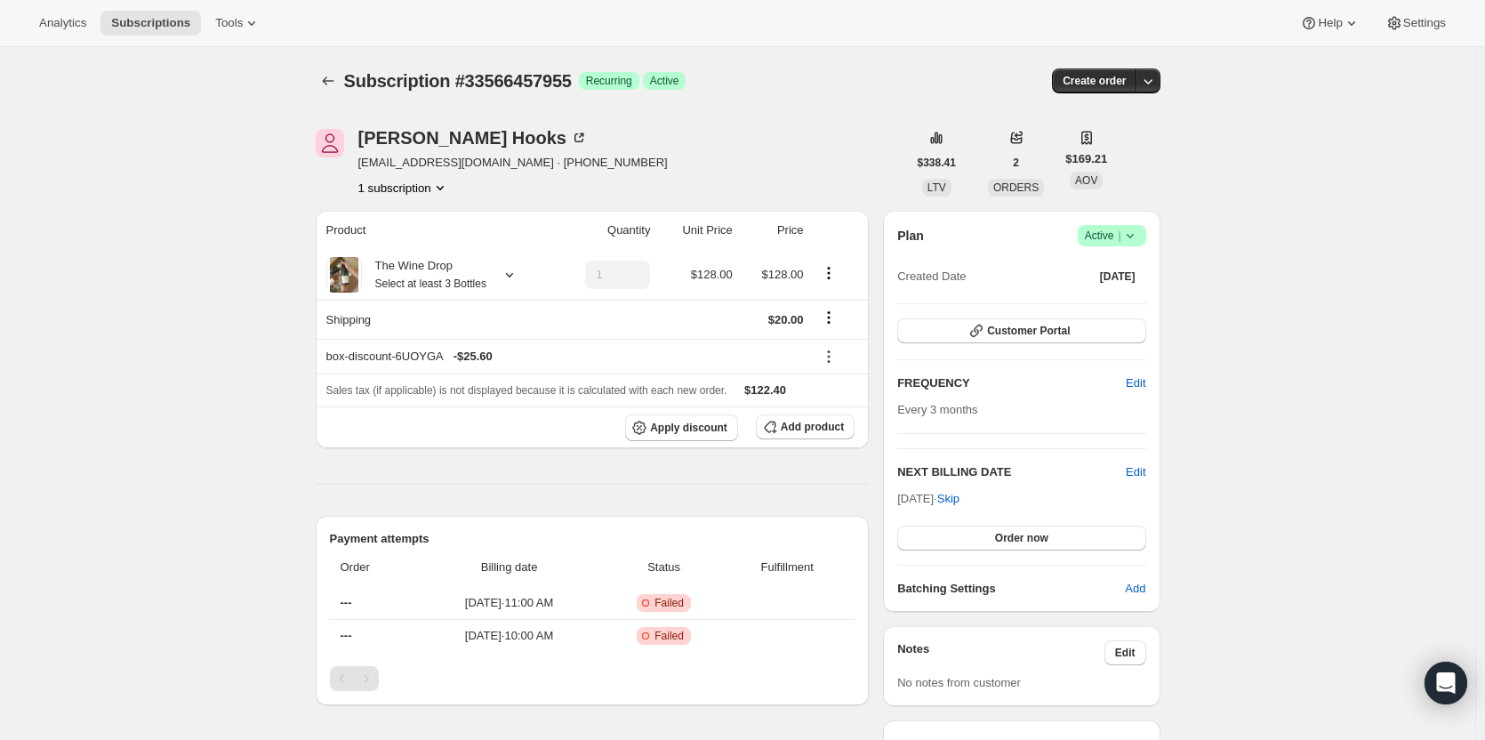
click at [1154, 83] on icon "button" at bounding box center [1148, 81] width 18 height 18
click at [1149, 120] on span "Bill subscription order now" at bounding box center [1077, 118] width 154 height 18
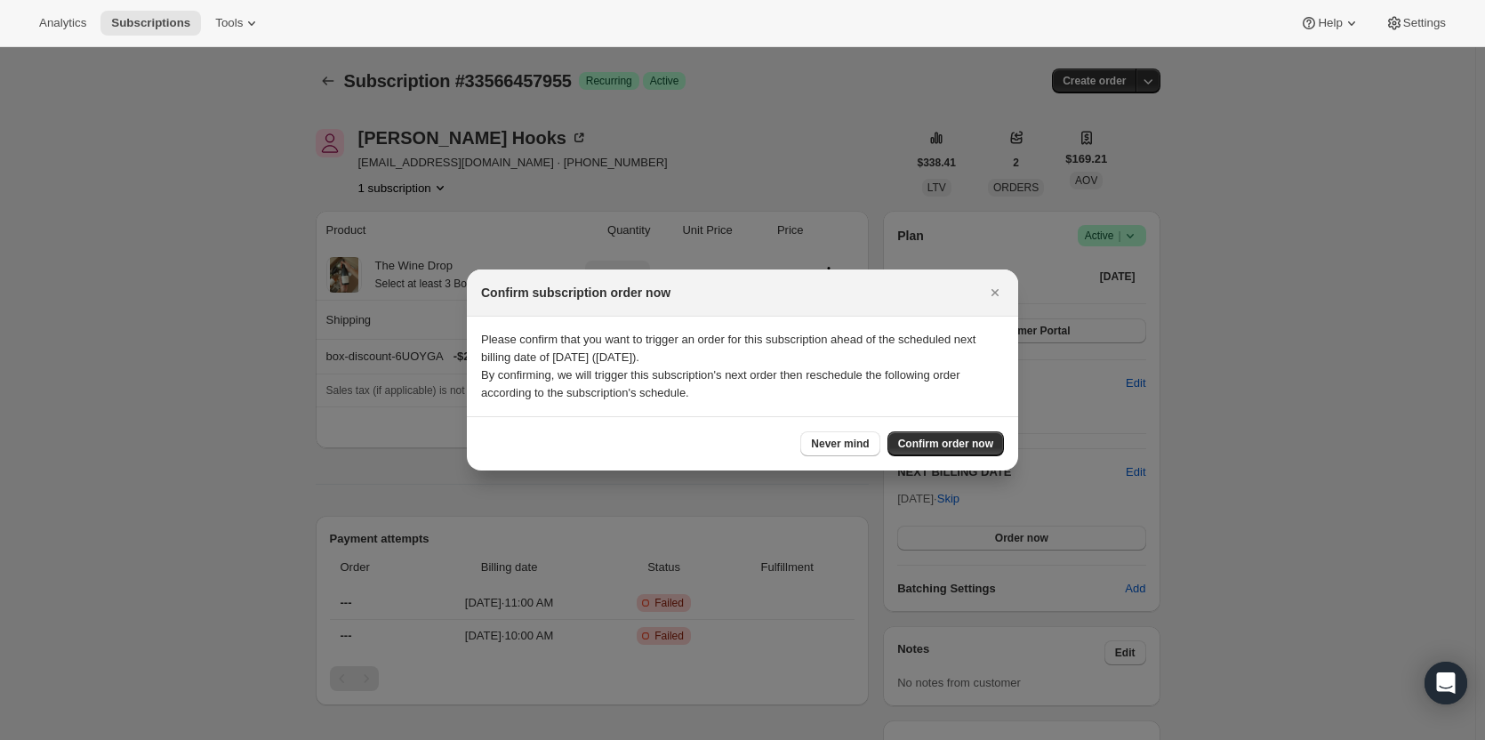
click at [977, 448] on span "Confirm order now" at bounding box center [945, 444] width 95 height 14
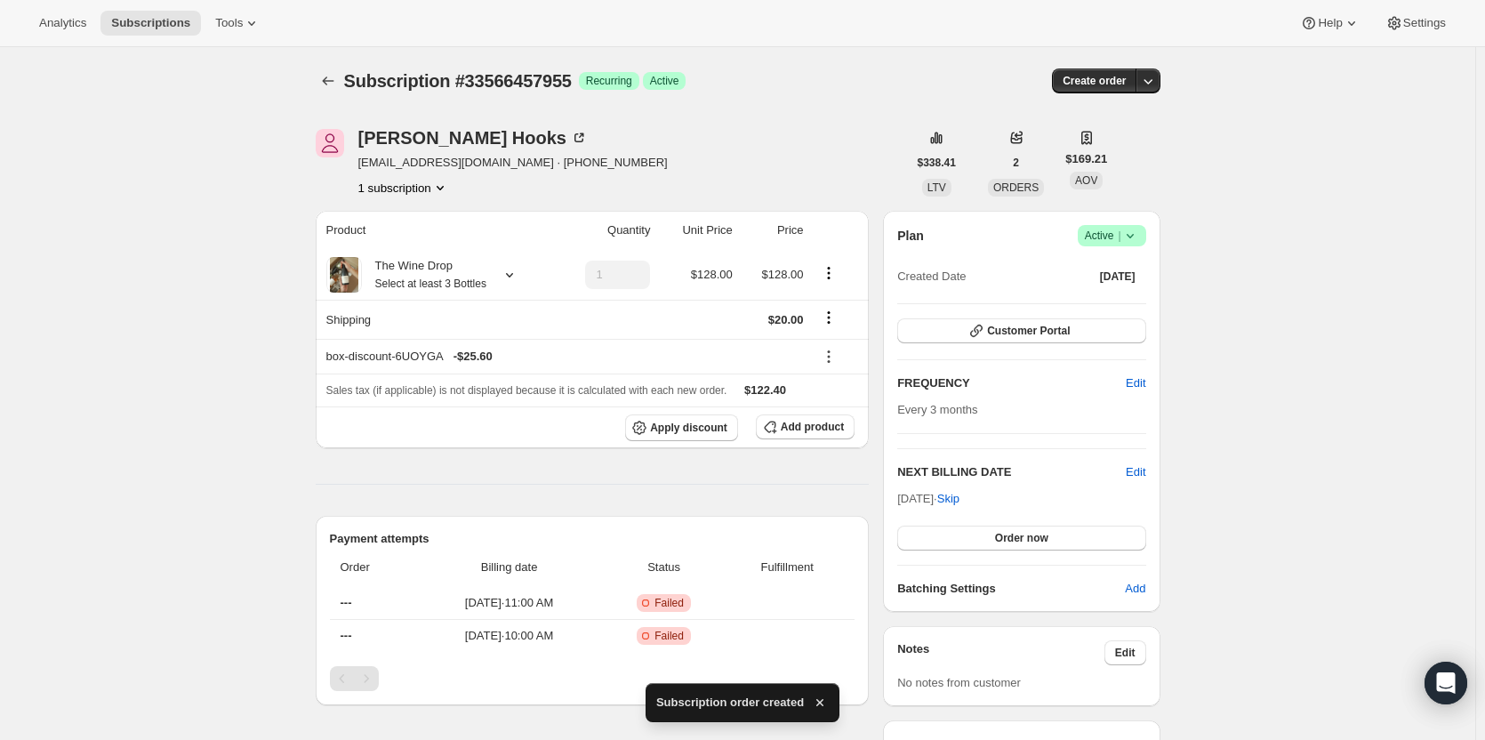
click at [157, 19] on span "Subscriptions" at bounding box center [150, 23] width 79 height 14
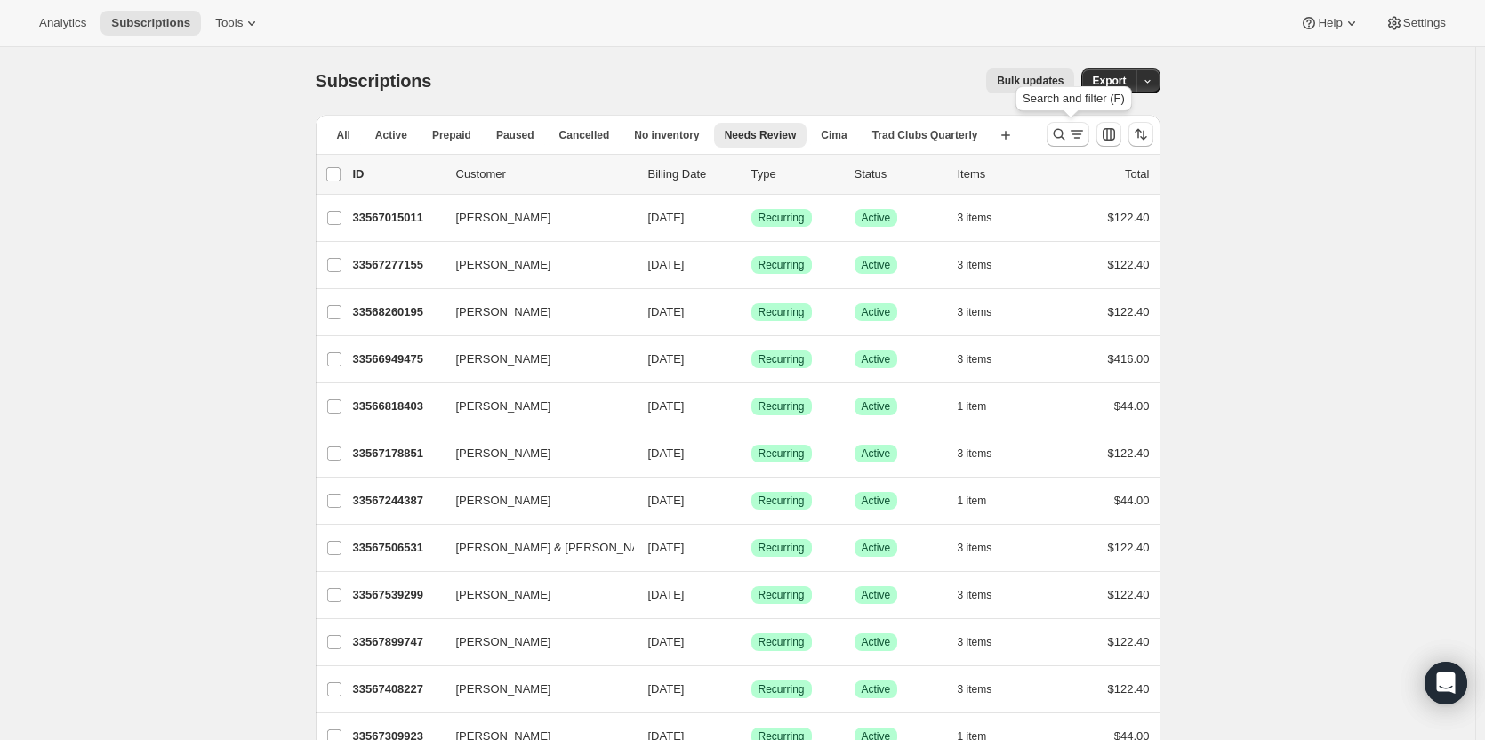
click at [1065, 137] on icon "Search and filter results" at bounding box center [1059, 134] width 18 height 18
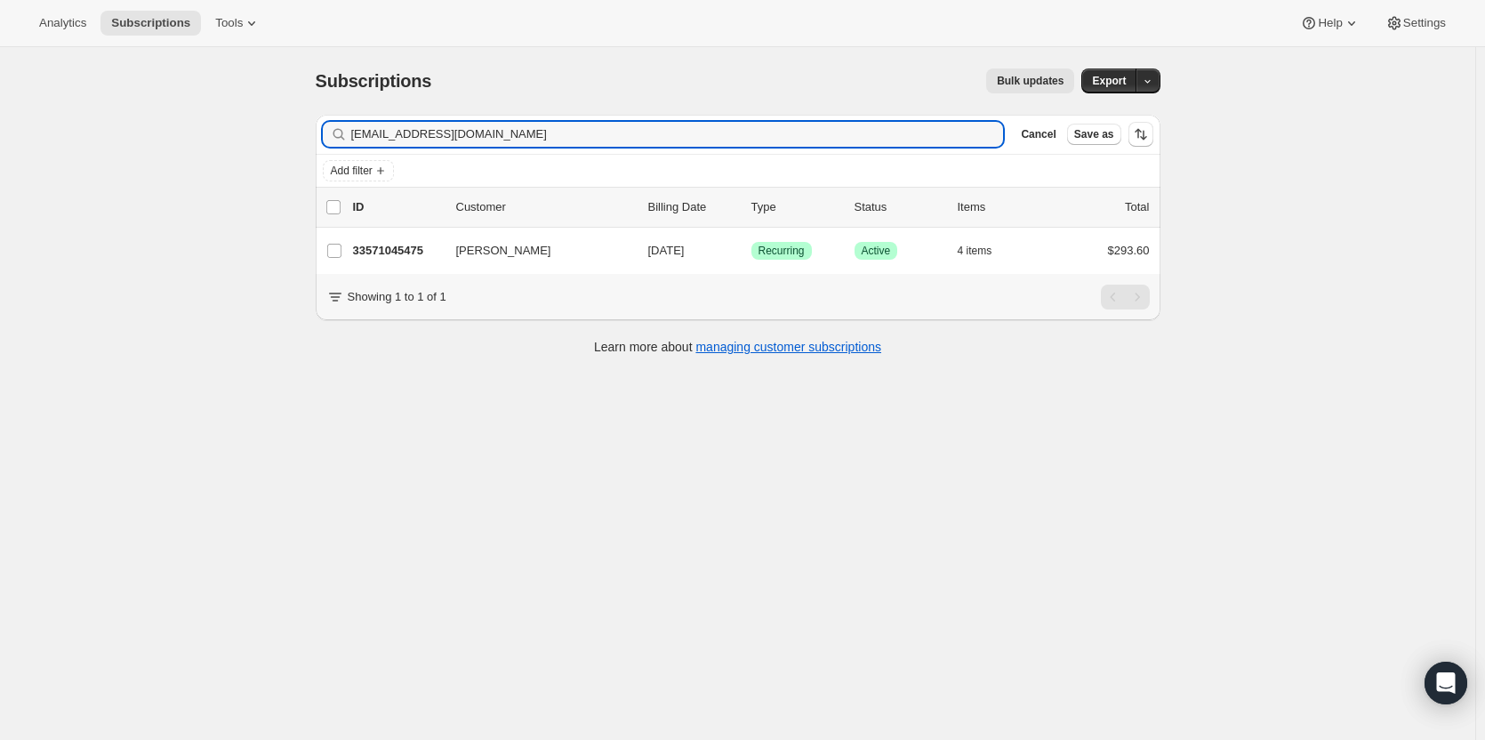
type input "[EMAIL_ADDRESS][DOMAIN_NAME]"
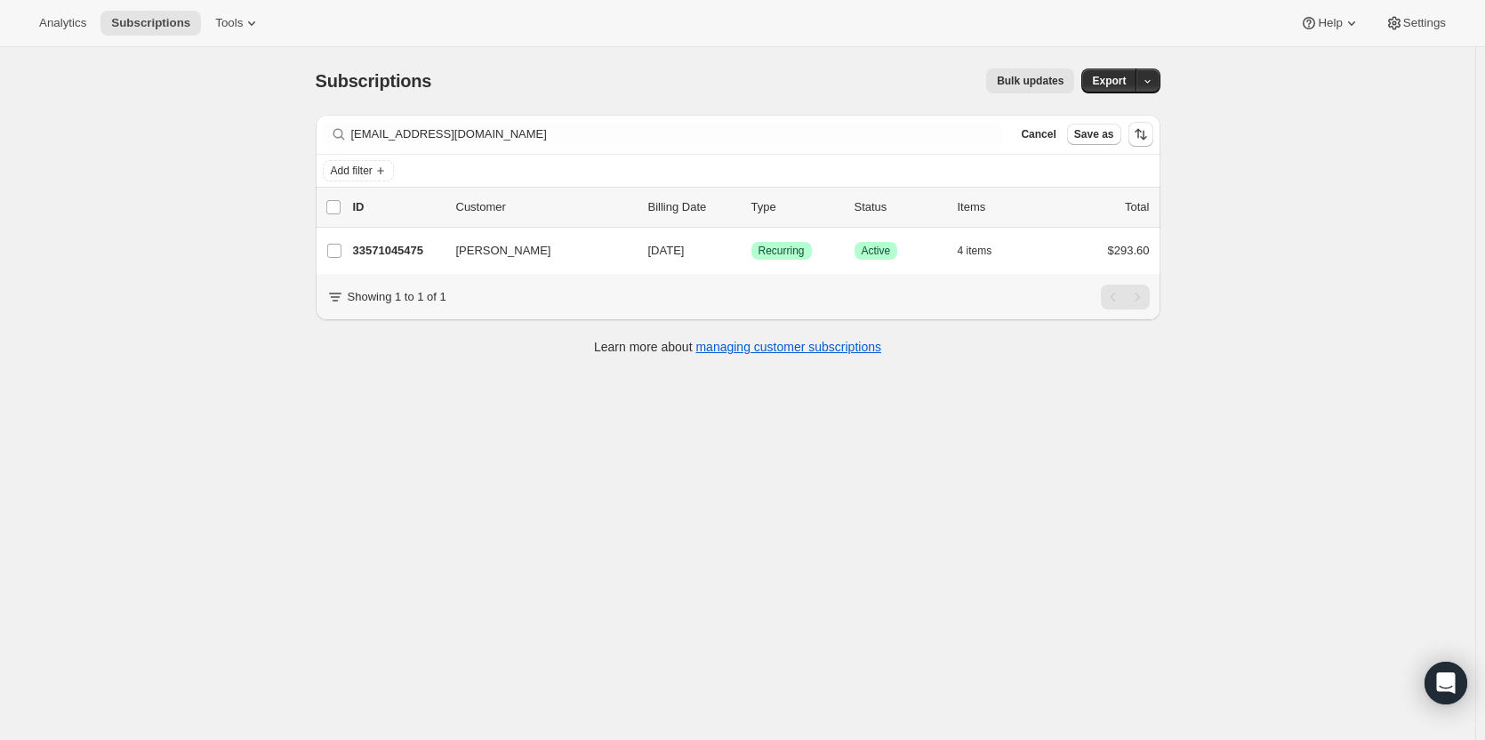
click at [390, 249] on p "33571045475" at bounding box center [397, 251] width 89 height 18
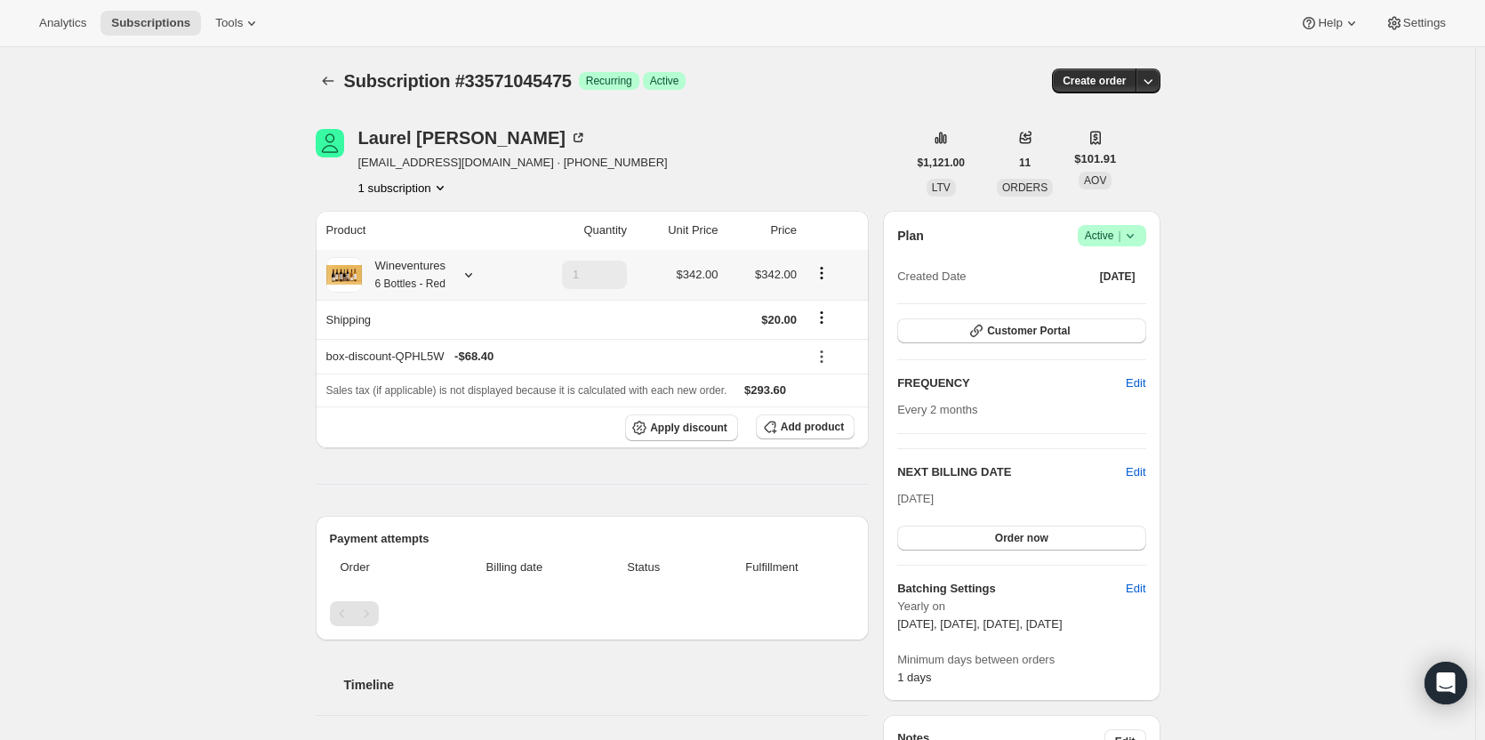
click at [401, 271] on div "Wineventures 6 Bottles - Red" at bounding box center [404, 275] width 84 height 36
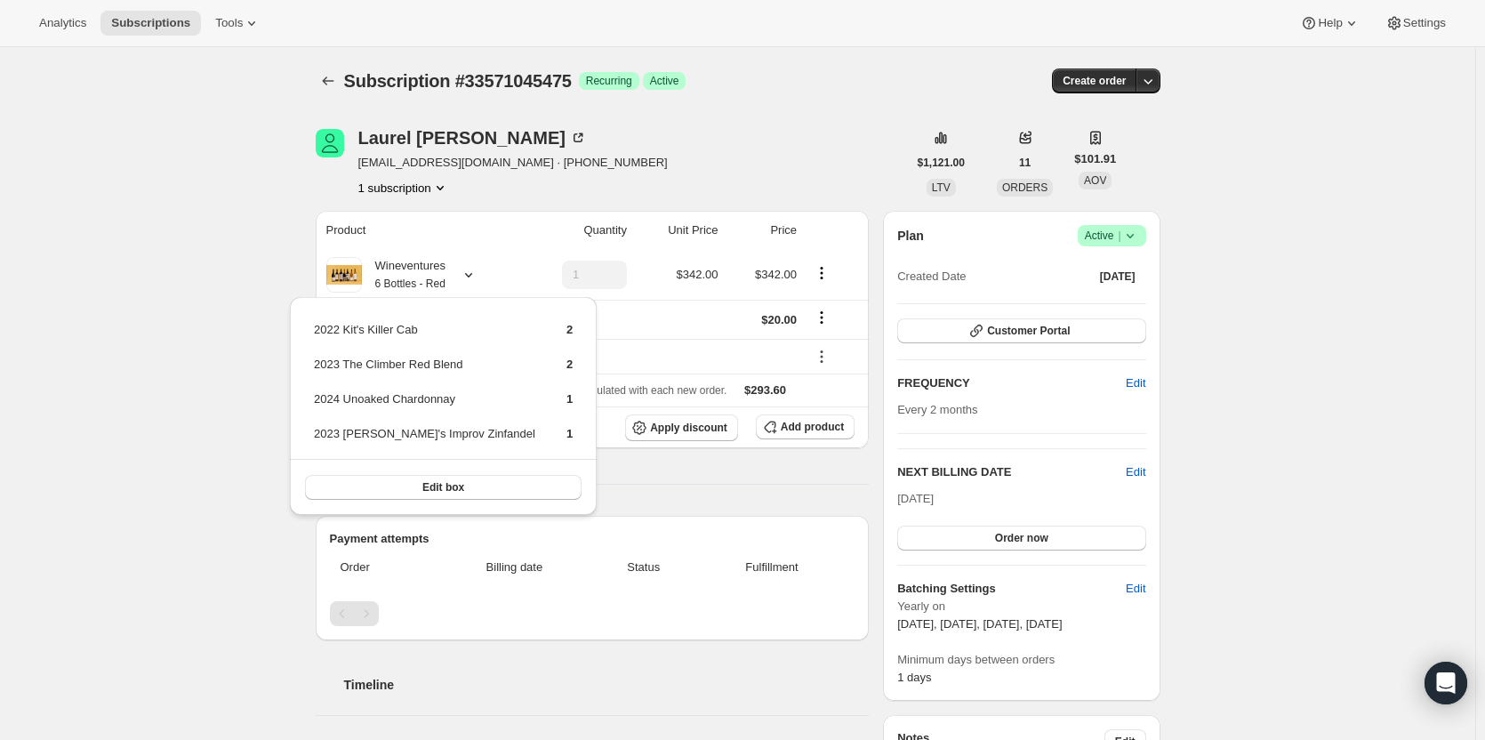
click at [1091, 330] on button "Customer Portal" at bounding box center [1021, 330] width 248 height 25
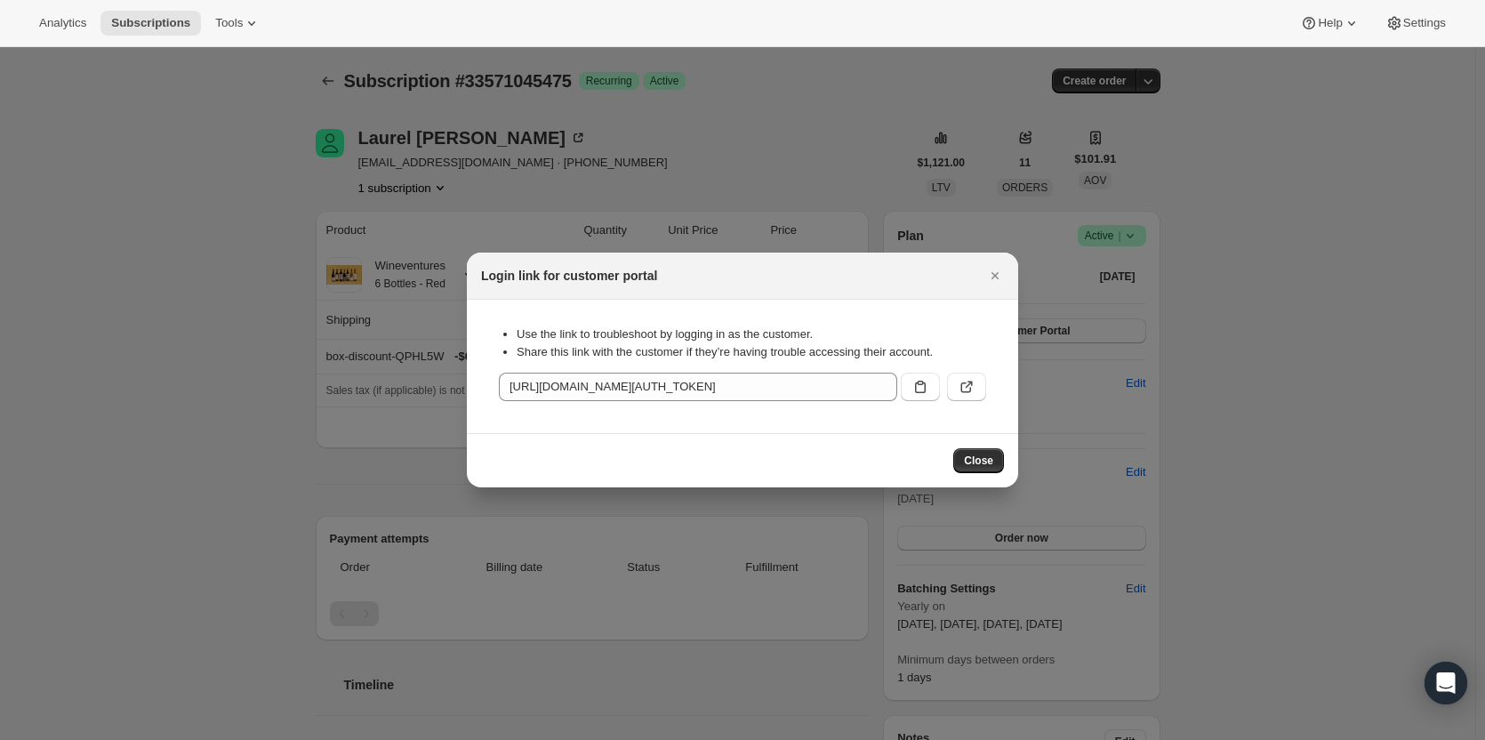
click at [968, 392] on icon ":r8t4:" at bounding box center [966, 387] width 11 height 11
click at [965, 389] on icon ":r8t4:" at bounding box center [967, 387] width 18 height 18
